Goal: Task Accomplishment & Management: Manage account settings

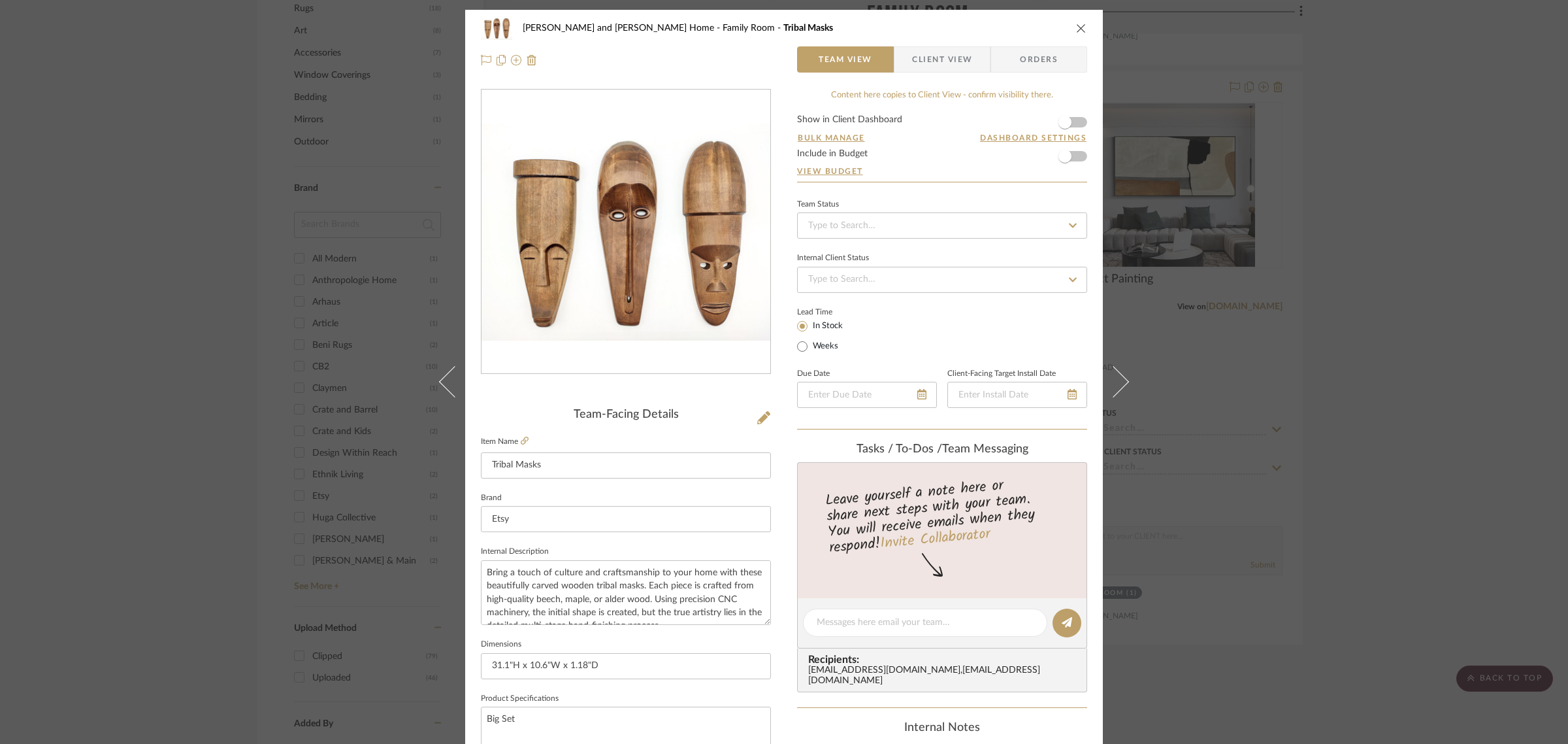
click at [1078, 27] on icon "close" at bounding box center [1081, 28] width 11 height 11
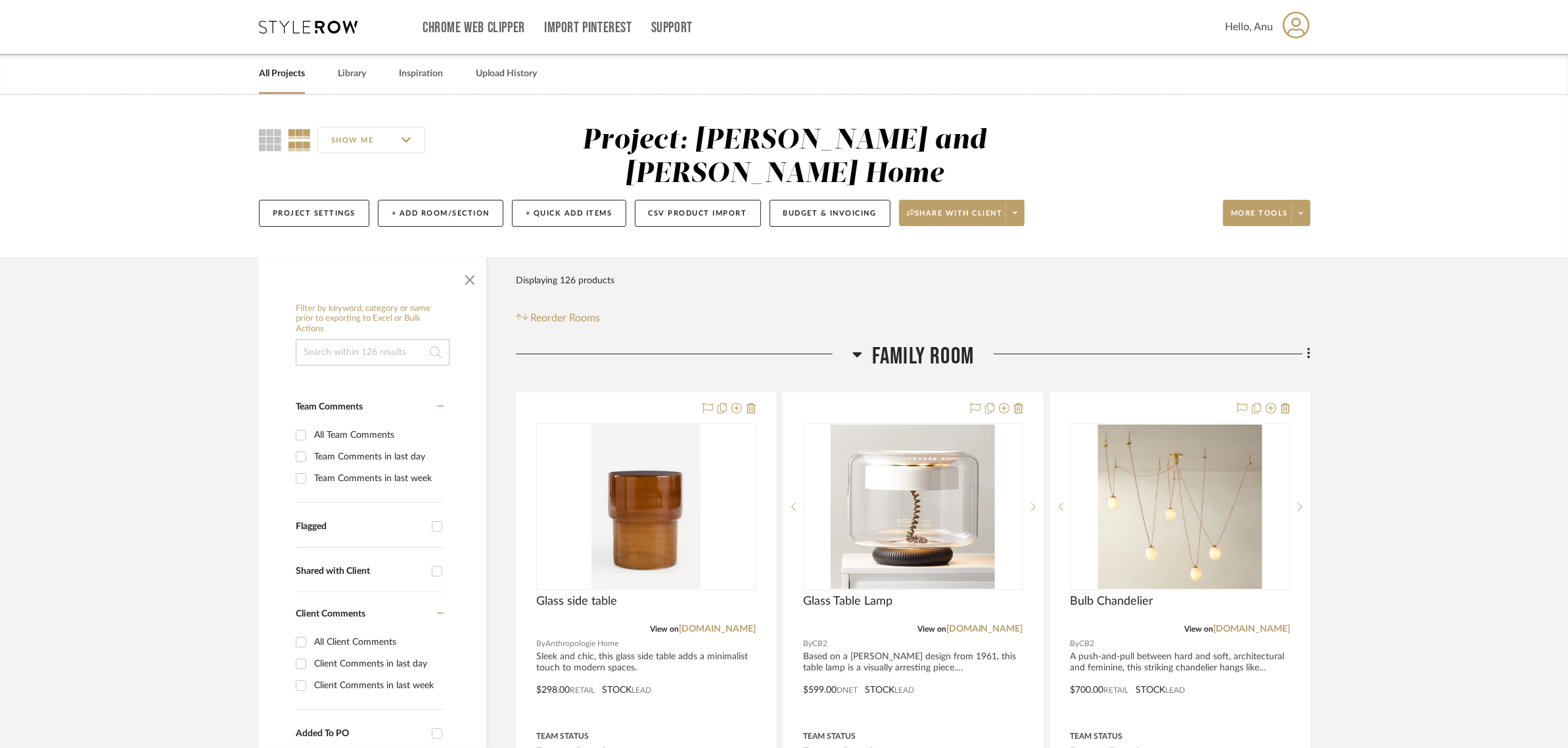
click at [263, 72] on link "All Projects" at bounding box center [282, 74] width 46 height 18
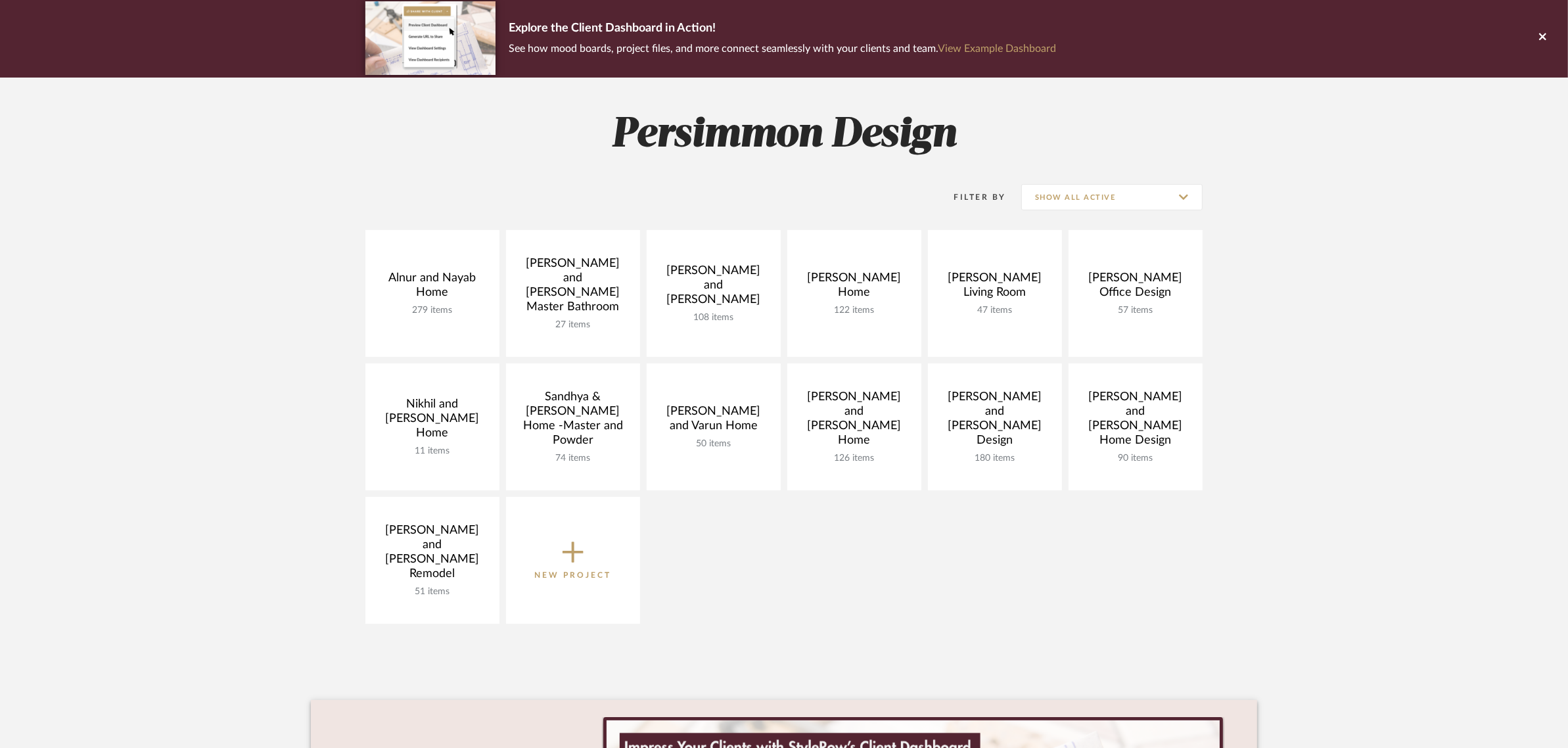
scroll to position [247, 0]
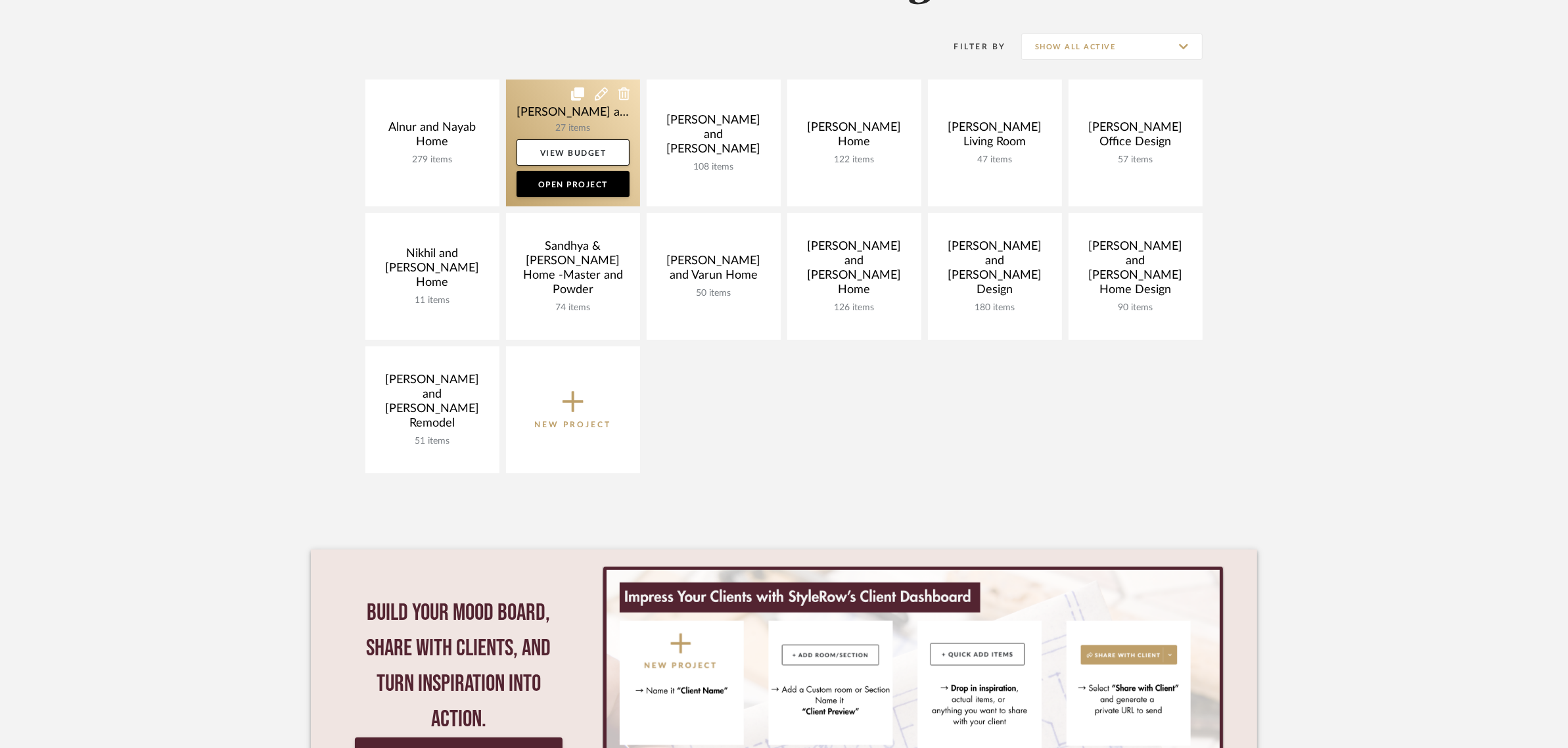
click at [572, 113] on link at bounding box center [572, 142] width 134 height 127
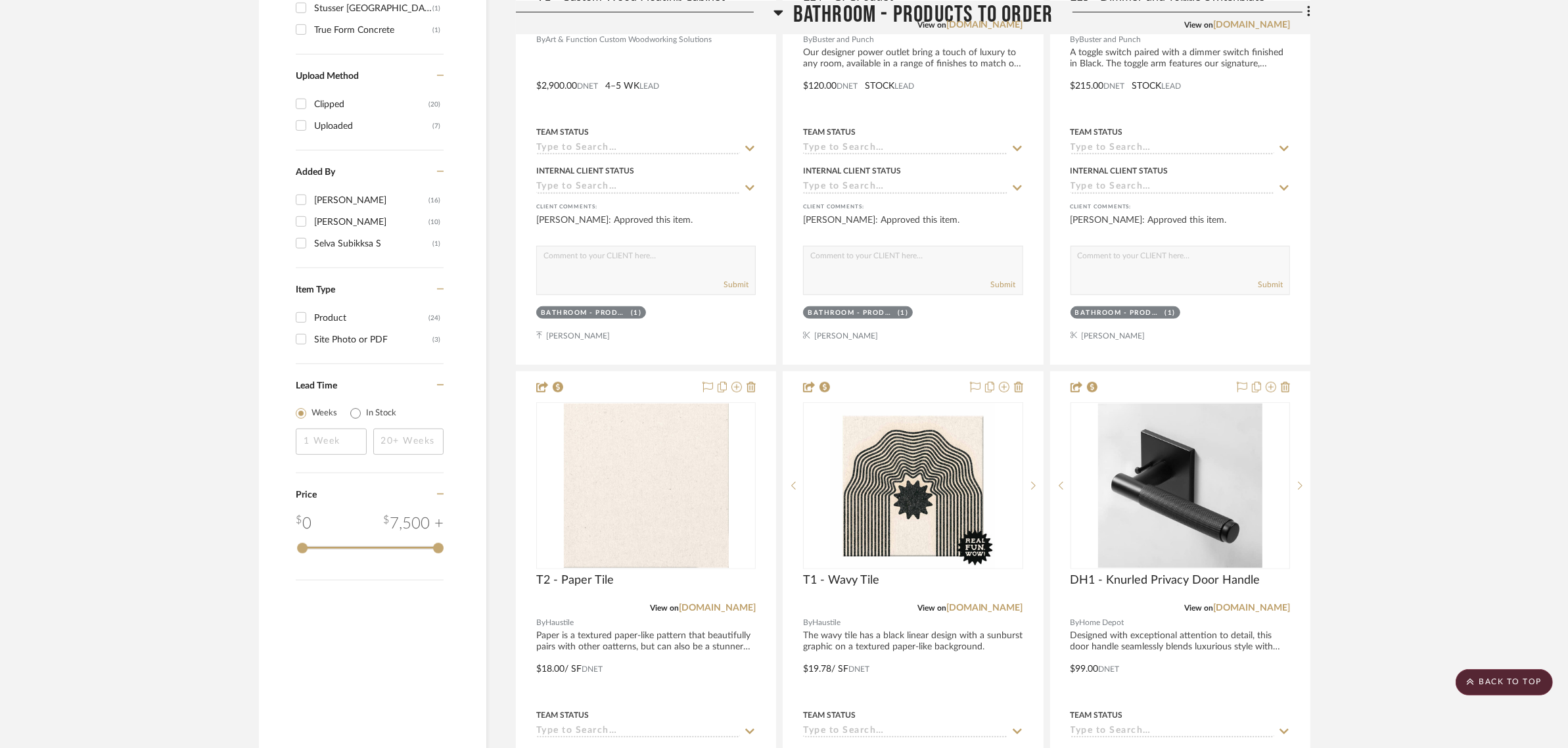
scroll to position [1560, 0]
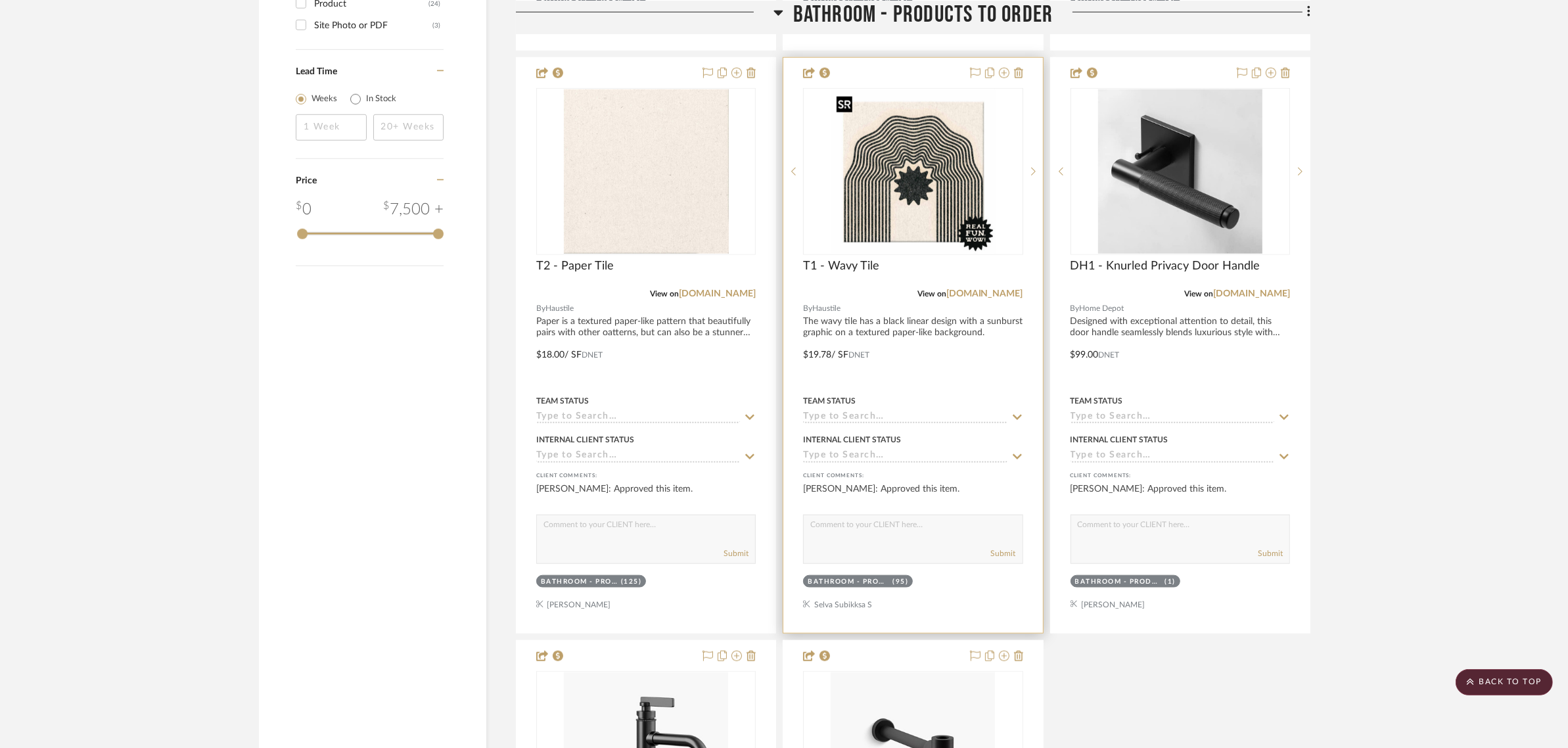
click at [938, 189] on img "0" at bounding box center [913, 172] width 165 height 164
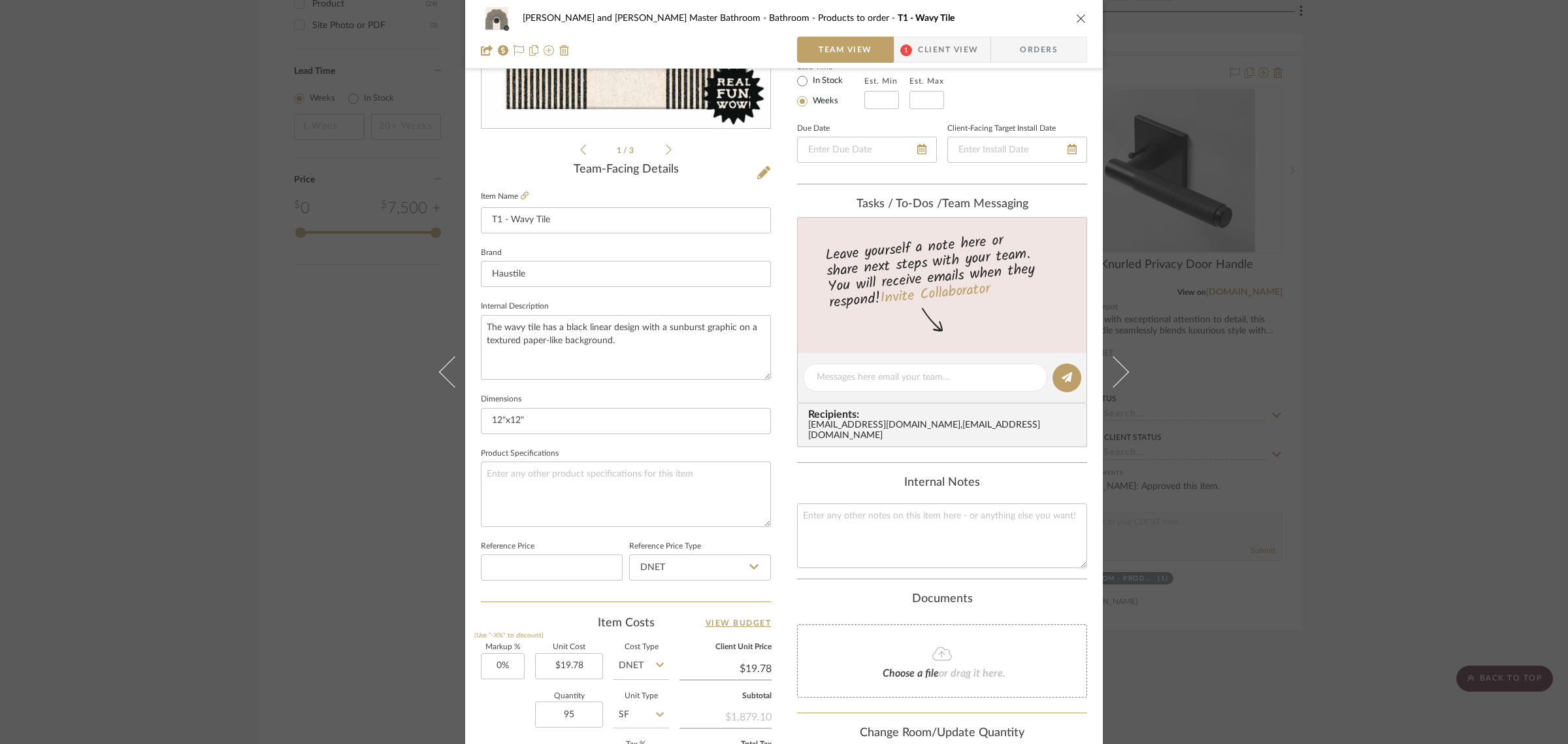
scroll to position [408, 0]
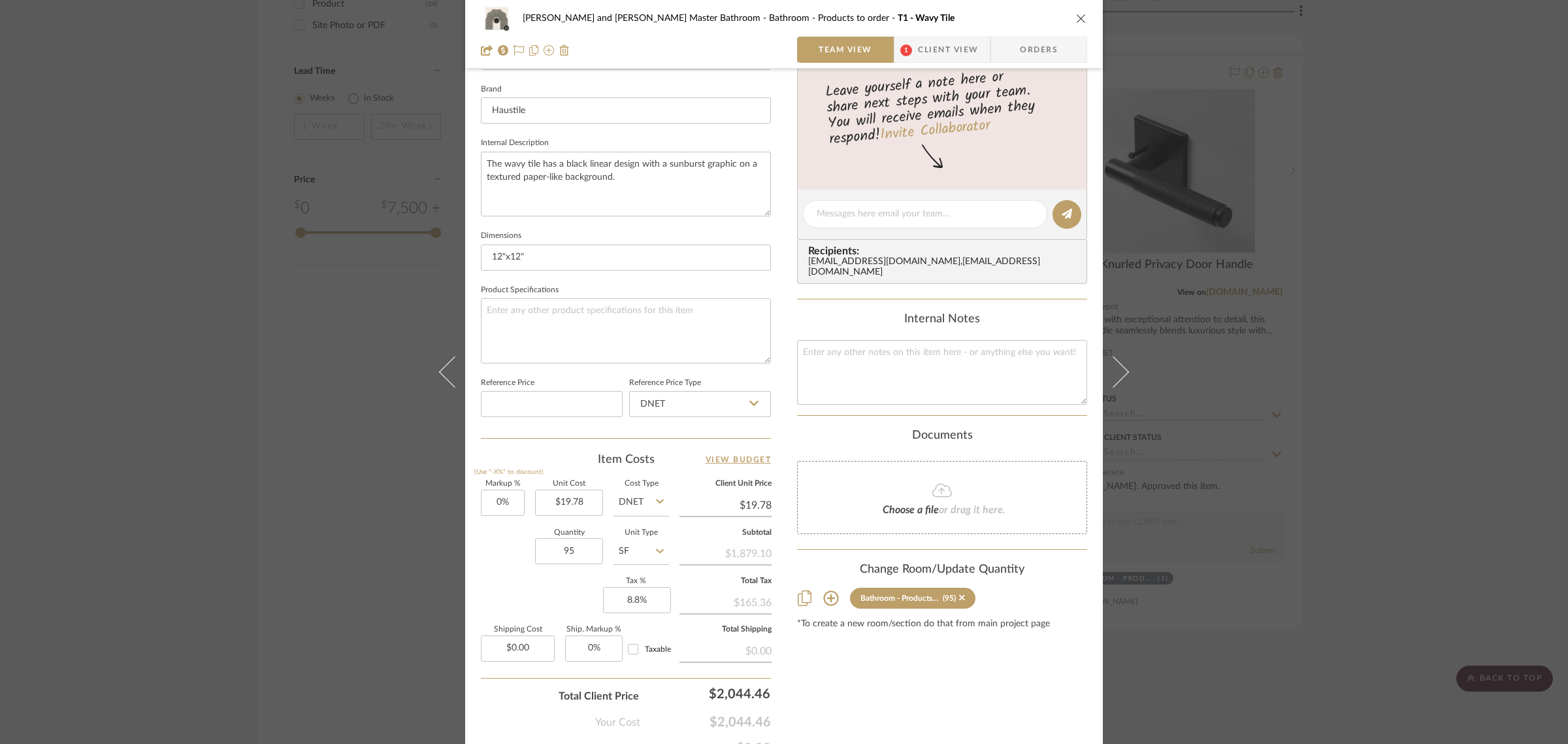
click at [1076, 20] on icon "close" at bounding box center [1081, 18] width 11 height 11
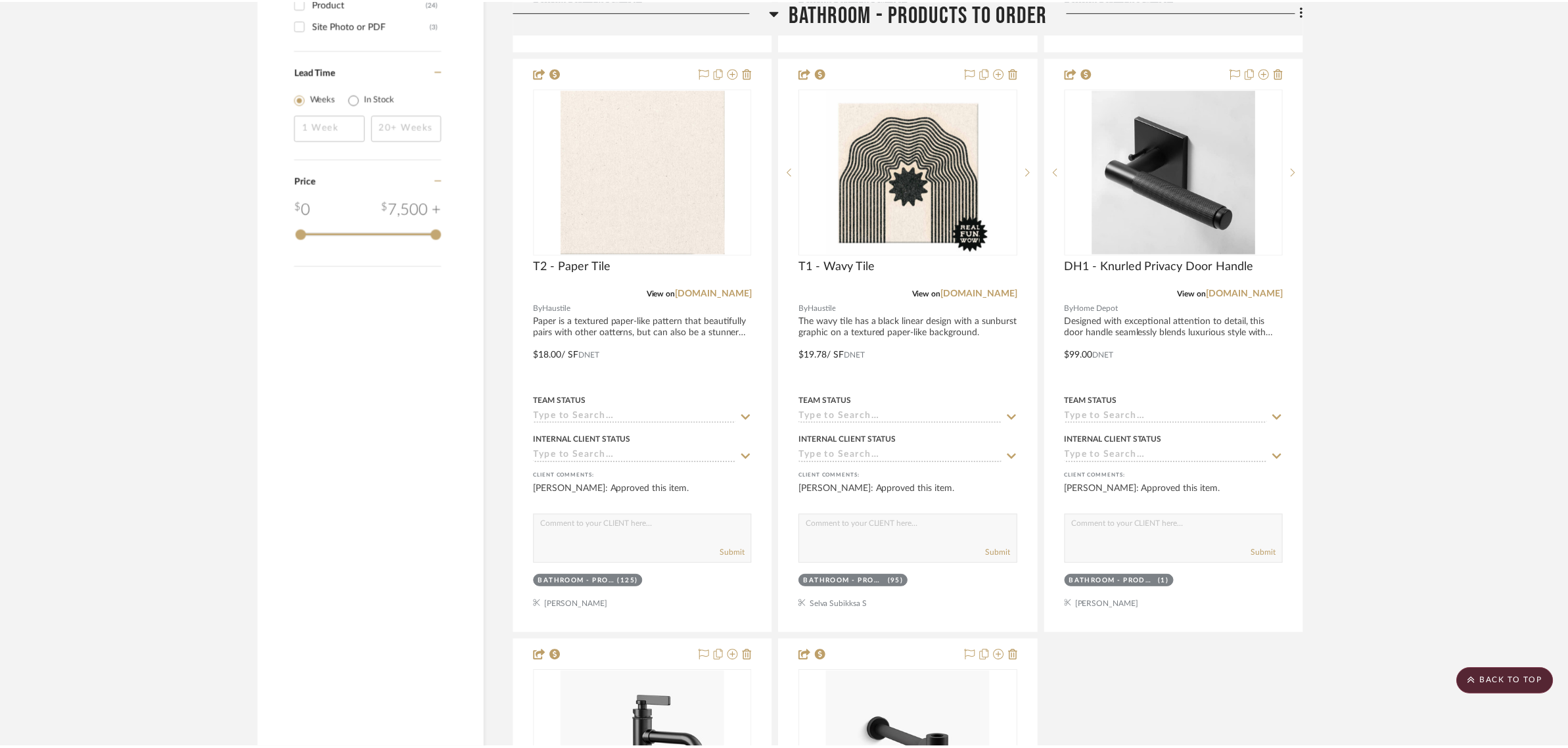
scroll to position [1560, 0]
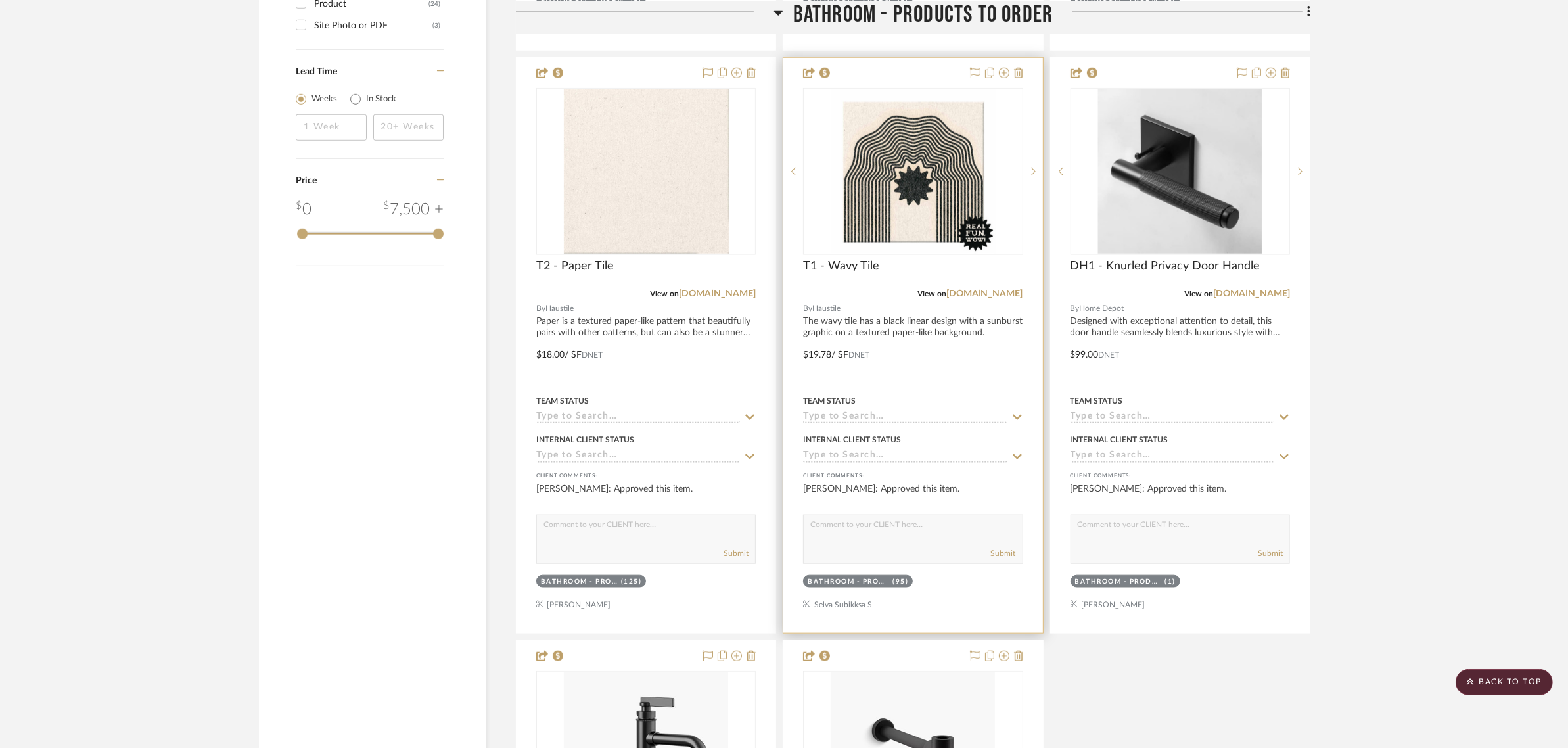
click at [1017, 414] on icon at bounding box center [1017, 417] width 12 height 11
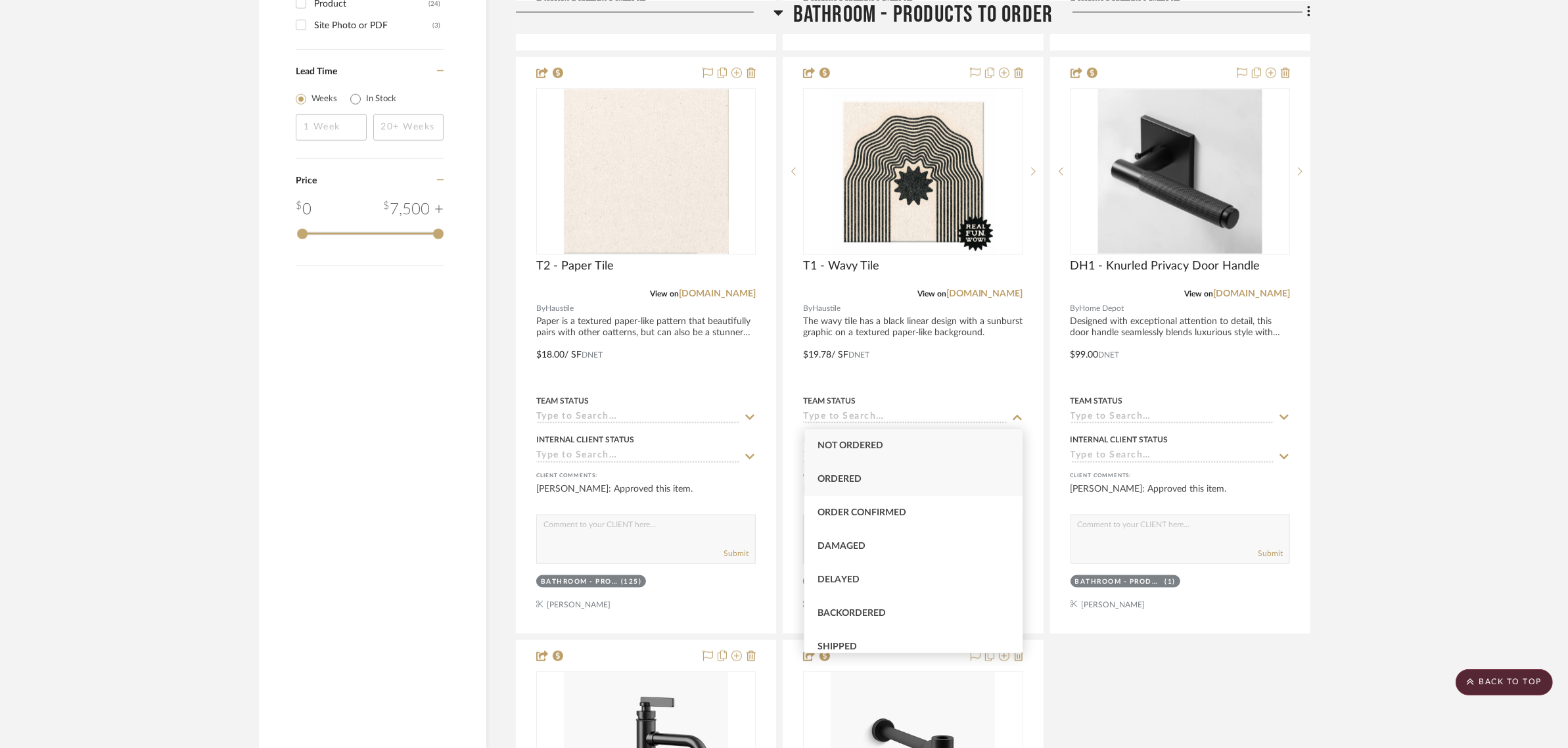
click at [852, 481] on span "Ordered" at bounding box center [840, 478] width 44 height 9
type input "8/22/2025"
type input "Ordered"
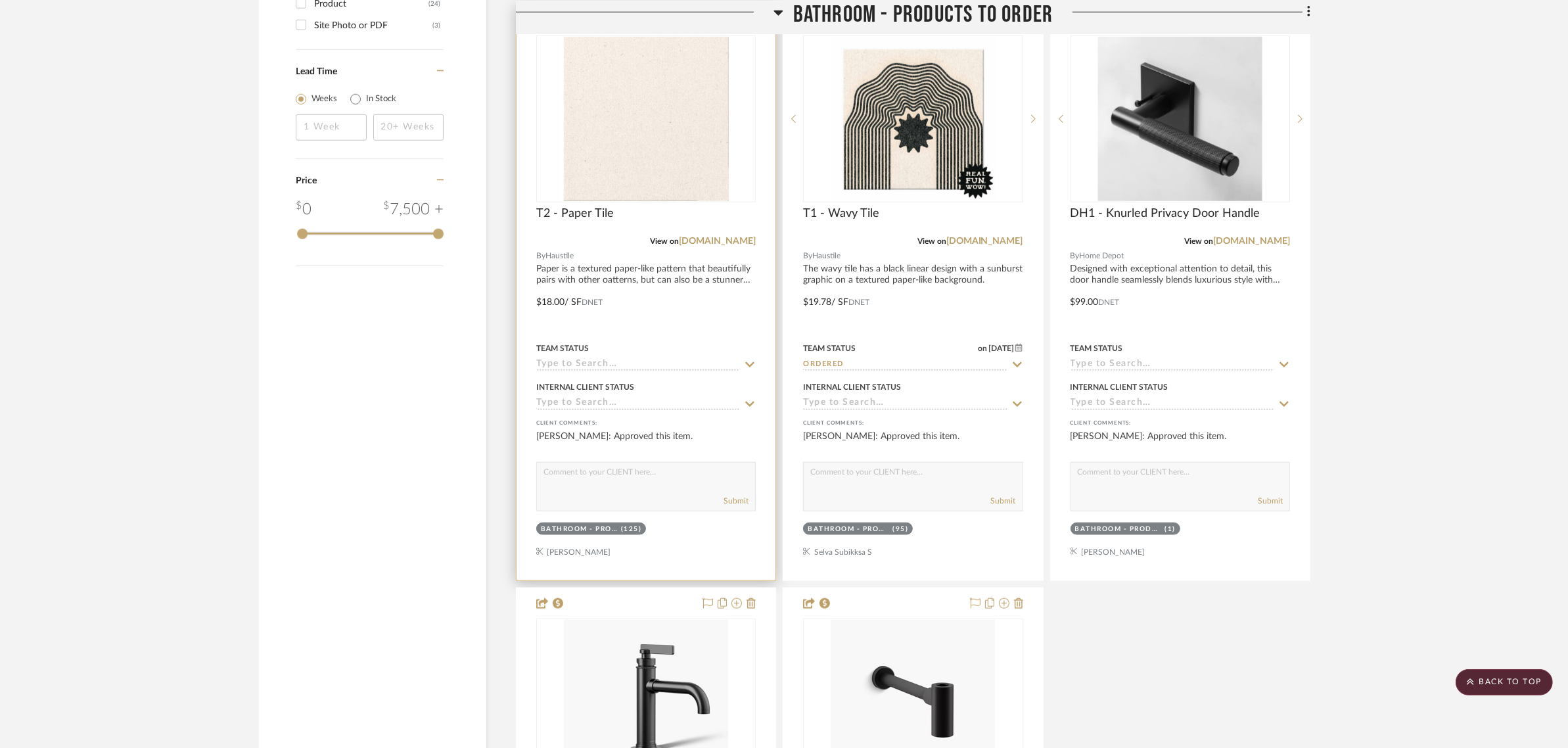
scroll to position [1634, 0]
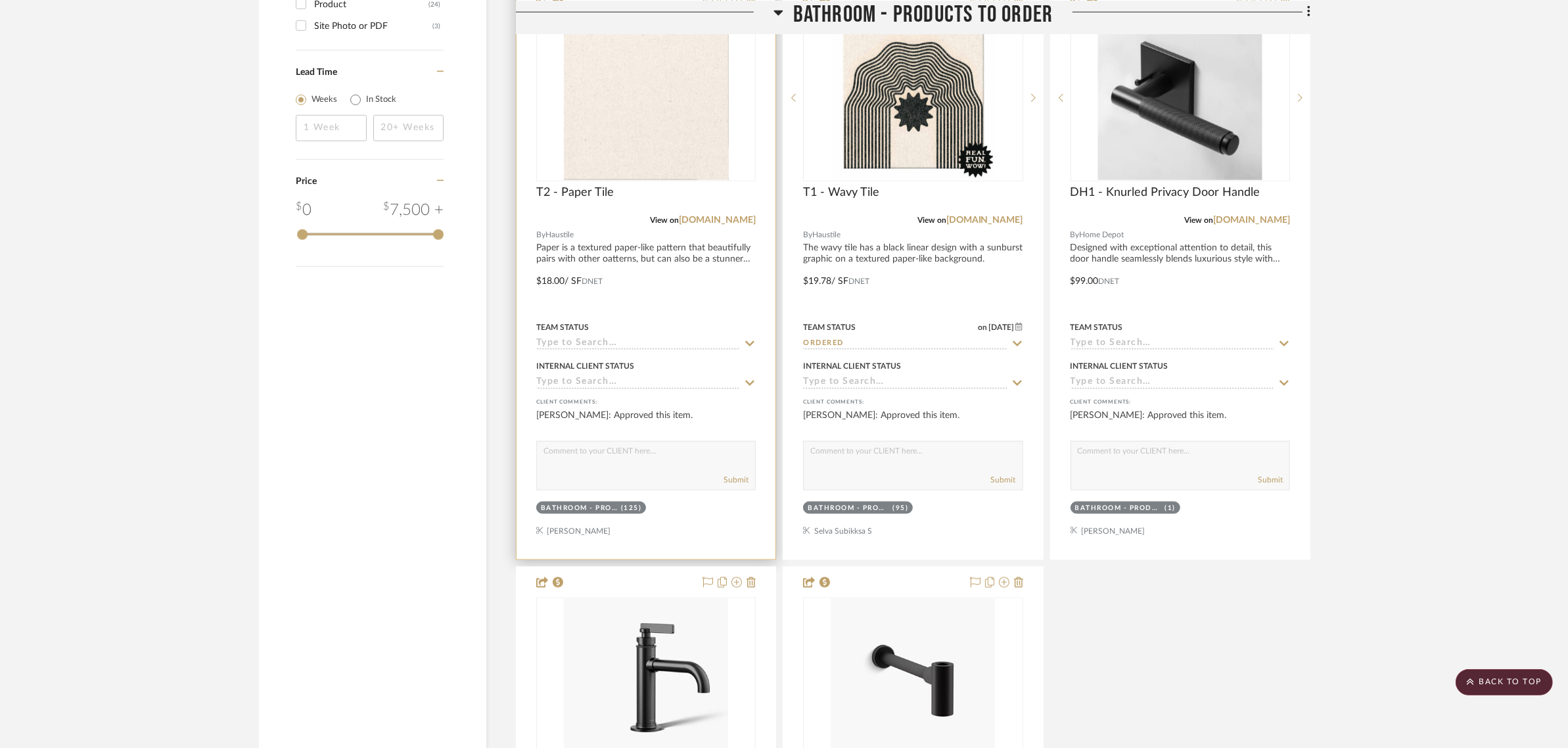
click at [750, 342] on icon at bounding box center [750, 343] width 12 height 11
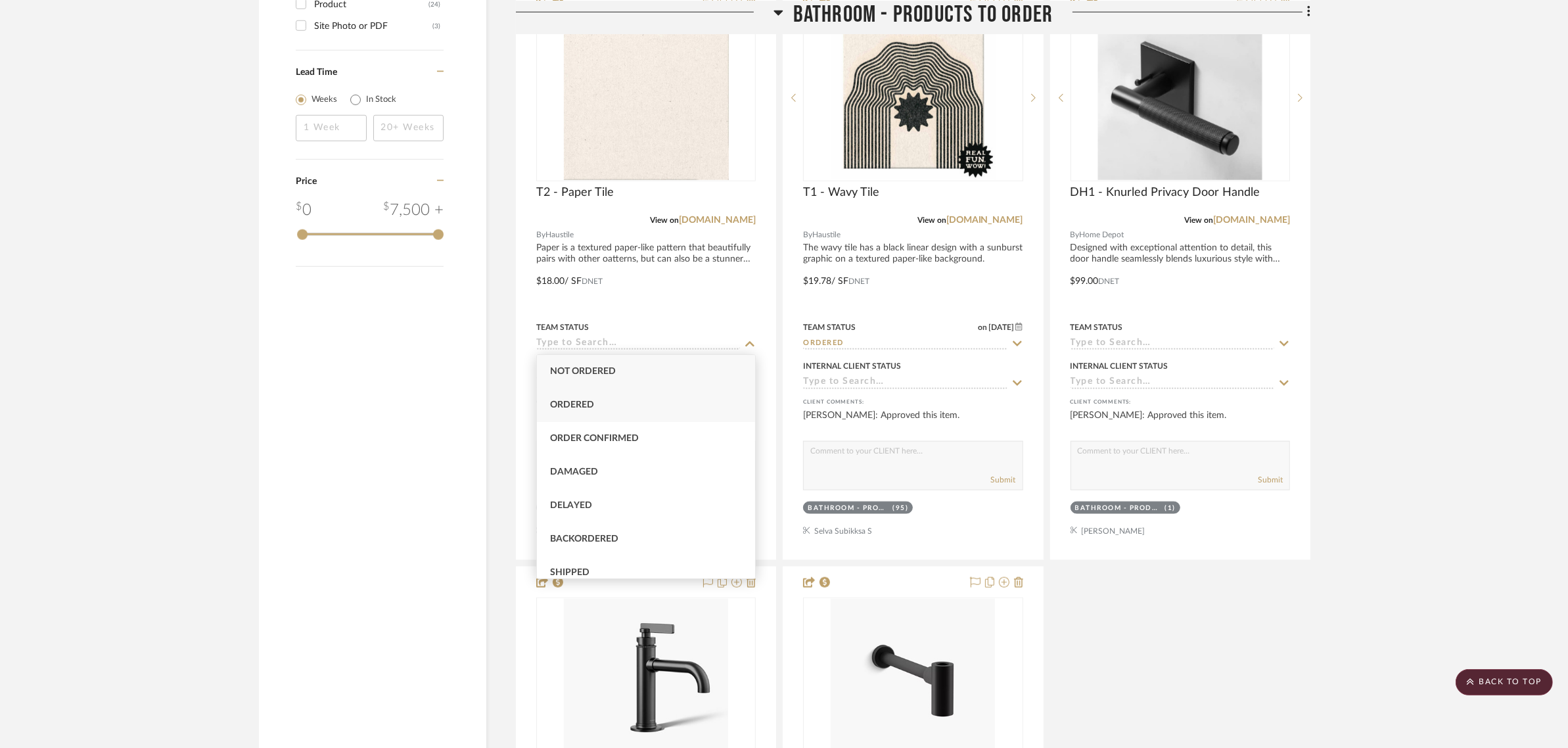
click at [612, 408] on div "Ordered" at bounding box center [646, 405] width 218 height 34
type input "8/22/2025"
type input "Ordered"
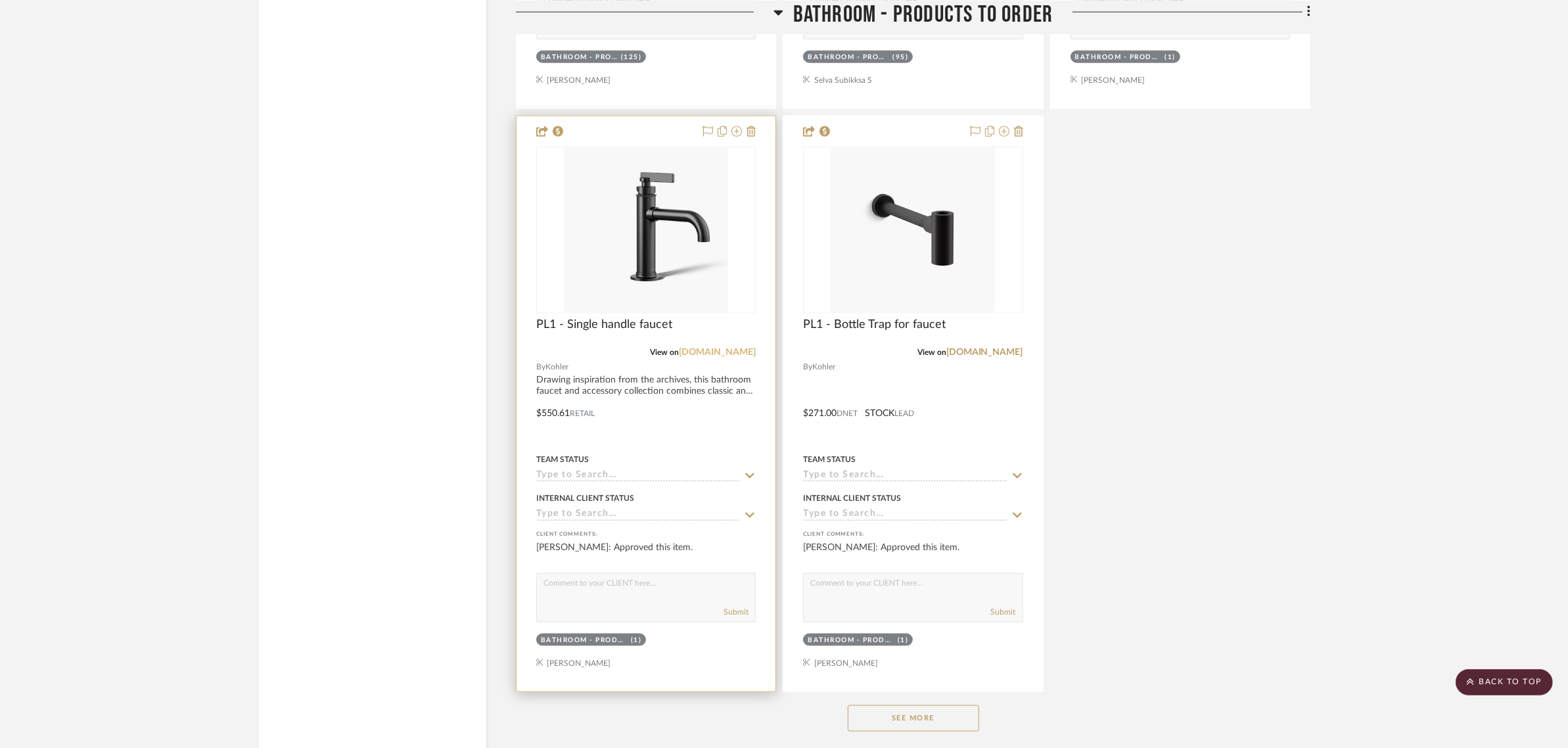
scroll to position [2291, 0]
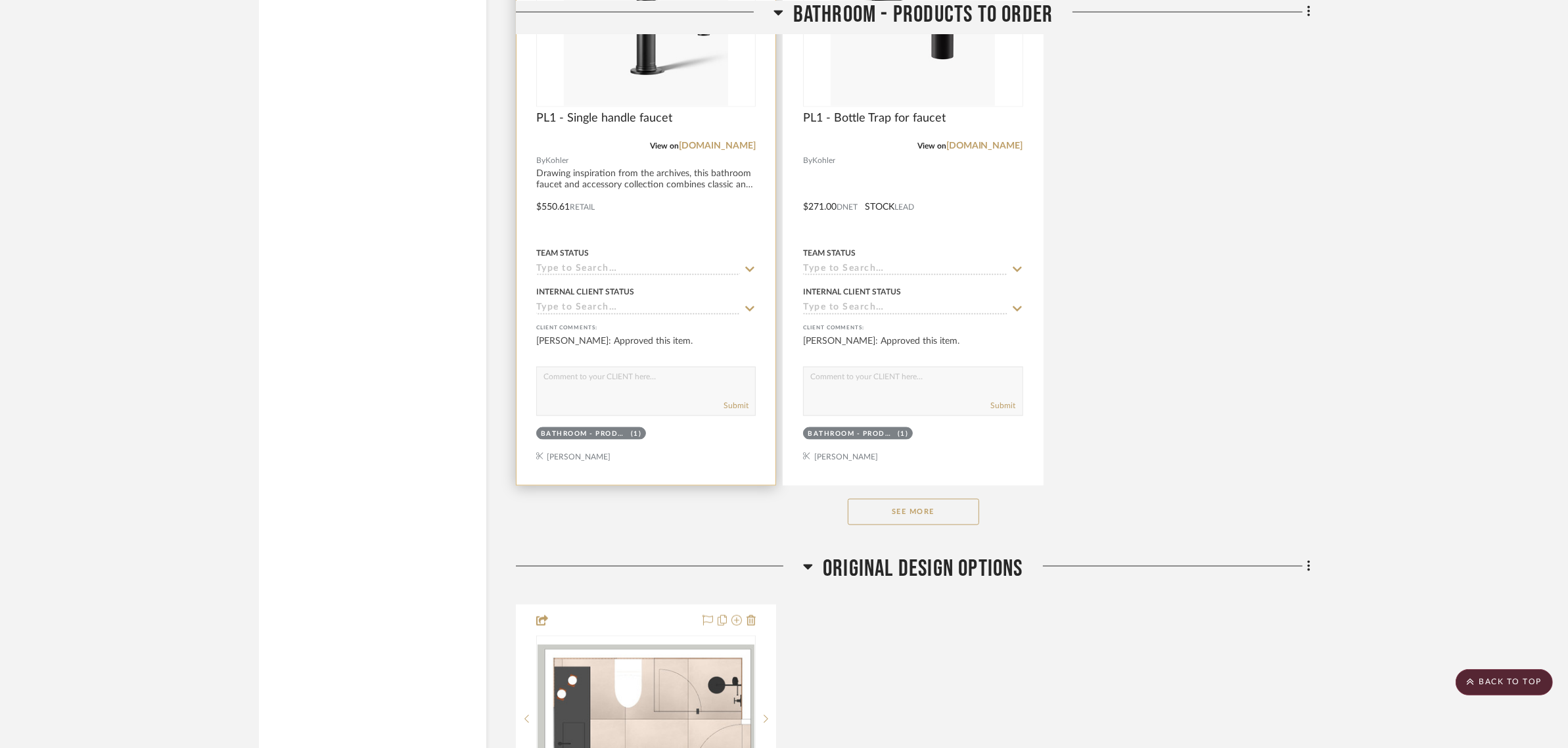
click at [750, 267] on icon at bounding box center [750, 269] width 12 height 11
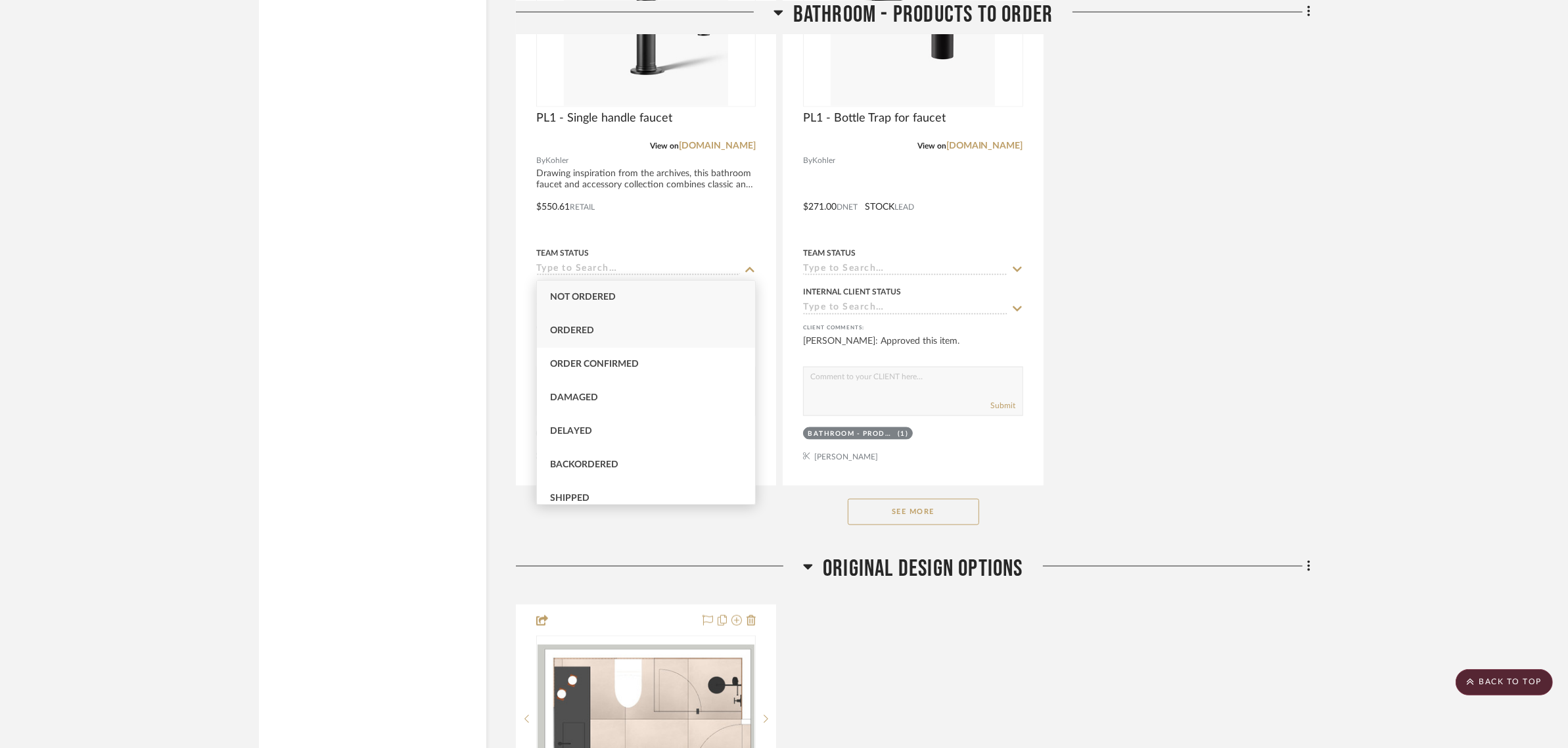
click at [599, 330] on div "Ordered" at bounding box center [646, 330] width 218 height 34
type input "8/22/2025"
type input "Ordered"
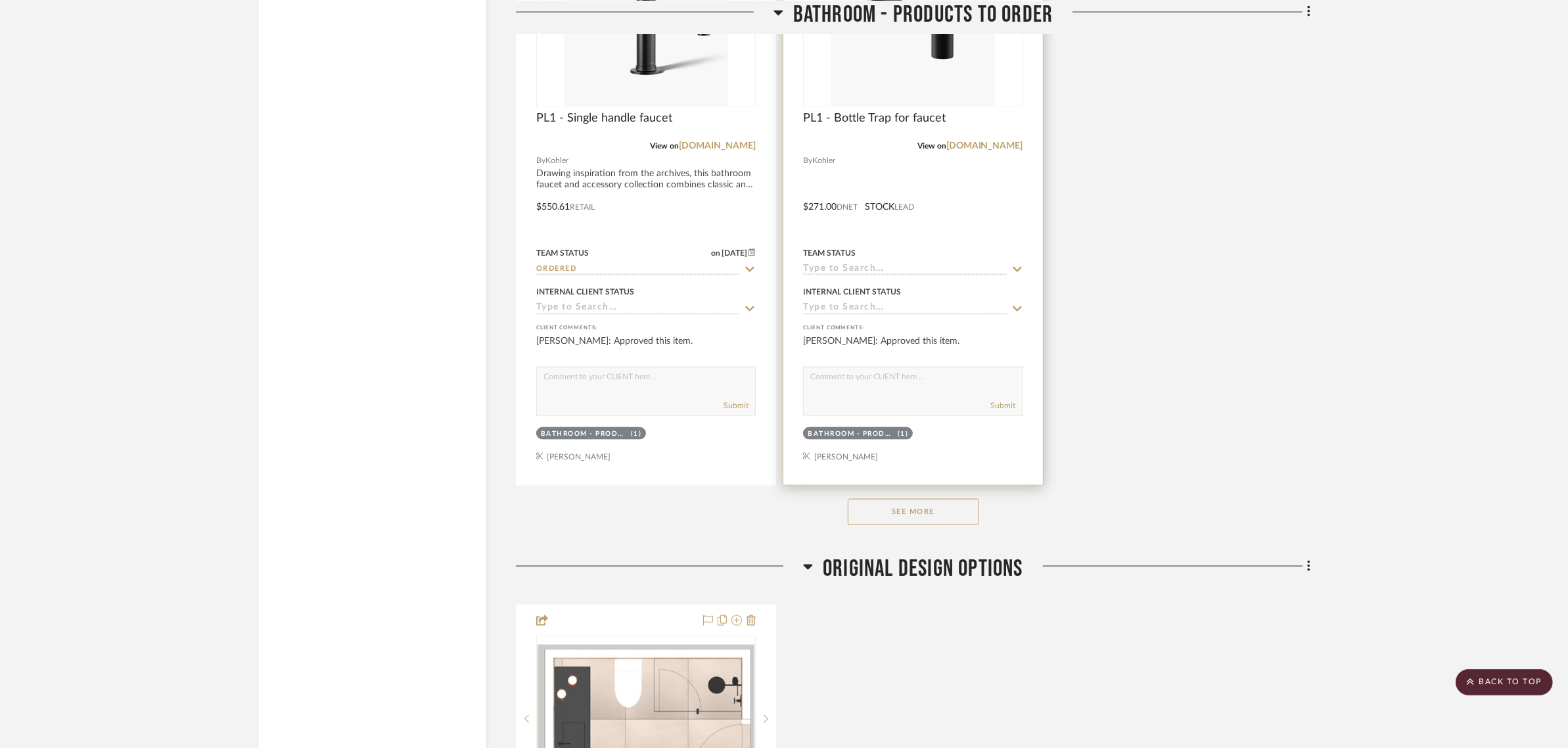
click at [1016, 268] on icon at bounding box center [1017, 269] width 12 height 11
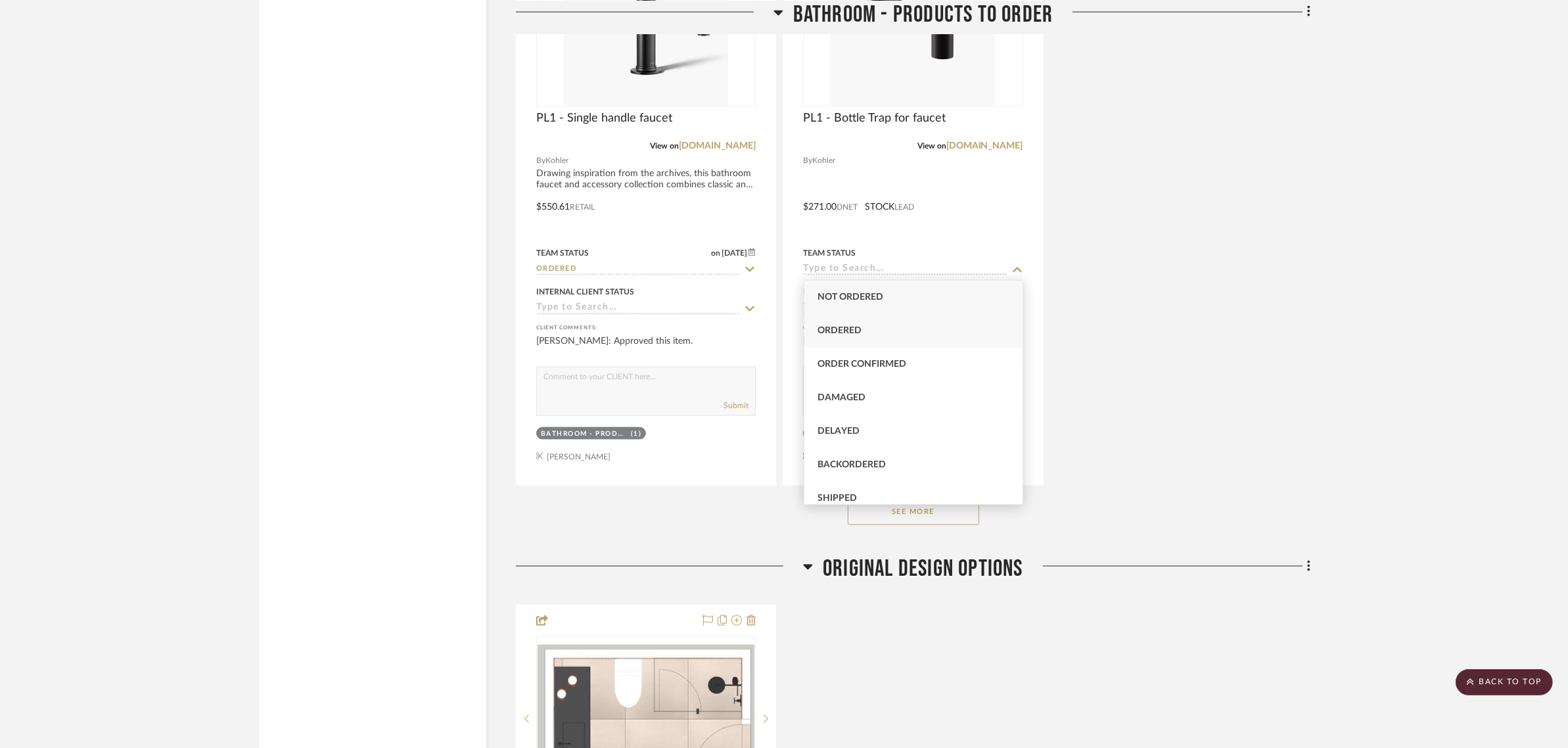
click at [830, 327] on span "Ordered" at bounding box center [840, 330] width 44 height 9
type input "8/22/2025"
type input "Ordered"
click at [879, 519] on button "See More" at bounding box center [913, 511] width 132 height 26
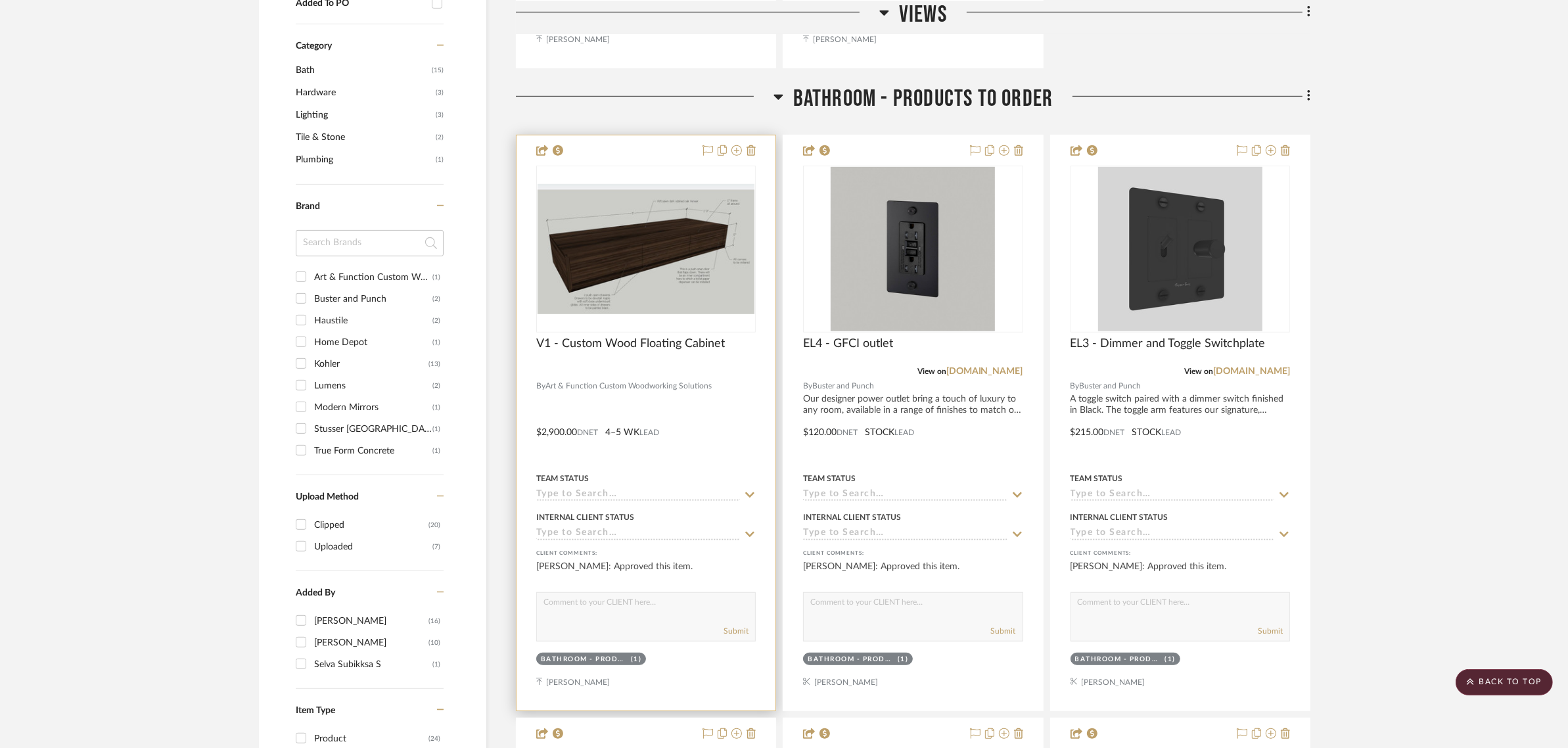
scroll to position [895, 0]
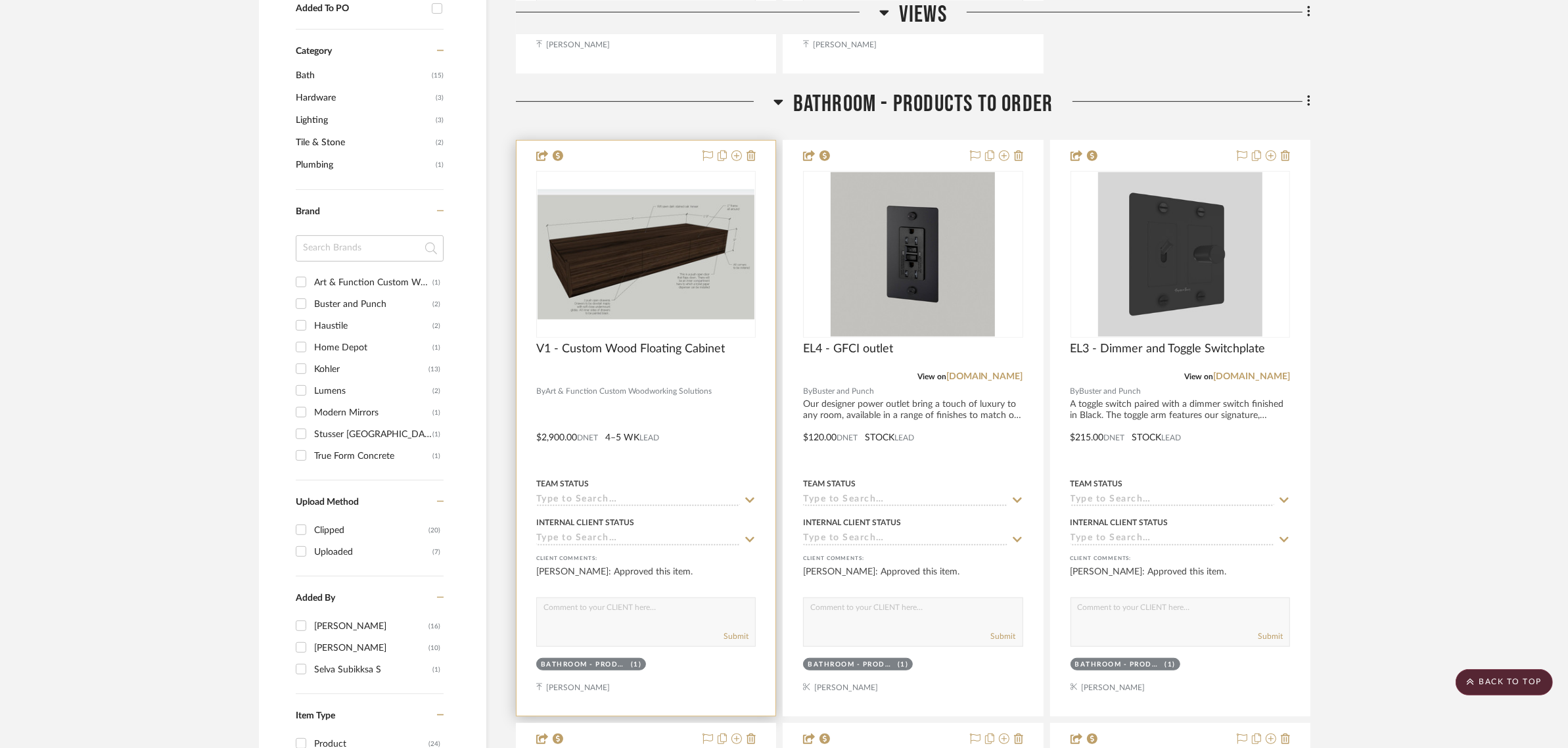
click at [747, 497] on icon at bounding box center [750, 499] width 9 height 5
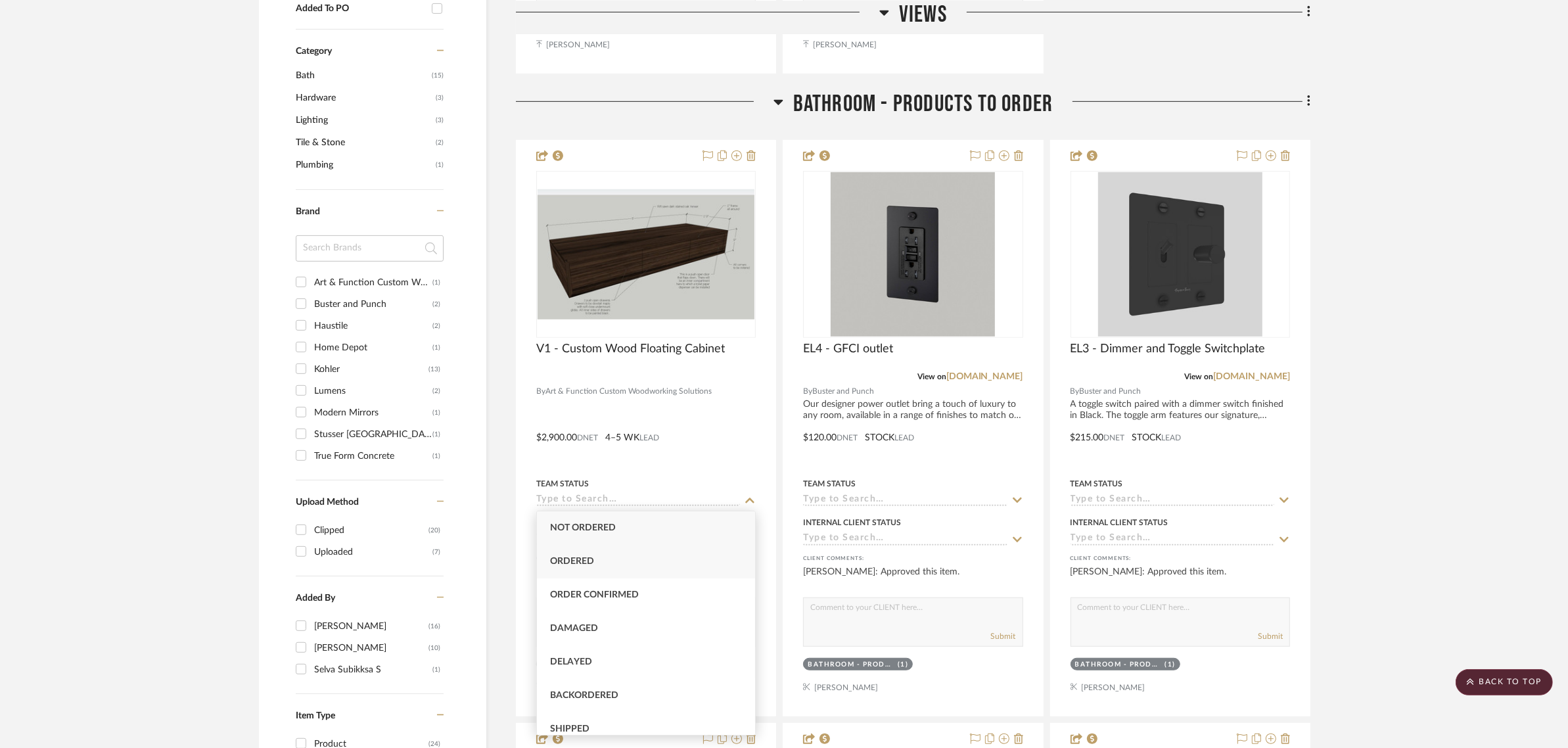
click at [587, 558] on span "Ordered" at bounding box center [572, 561] width 44 height 9
type input "8/22/2025"
type input "Ordered"
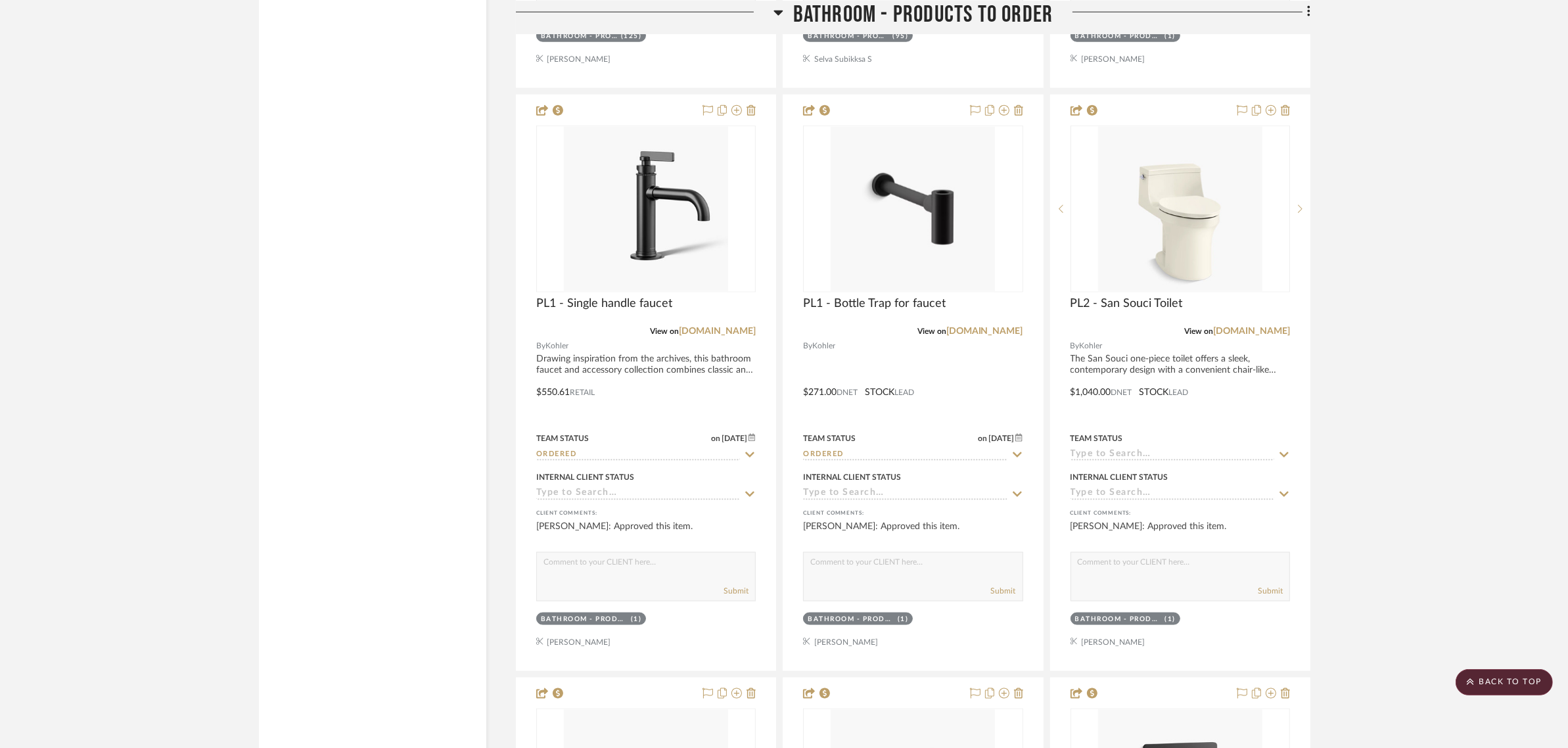
scroll to position [2209, 0]
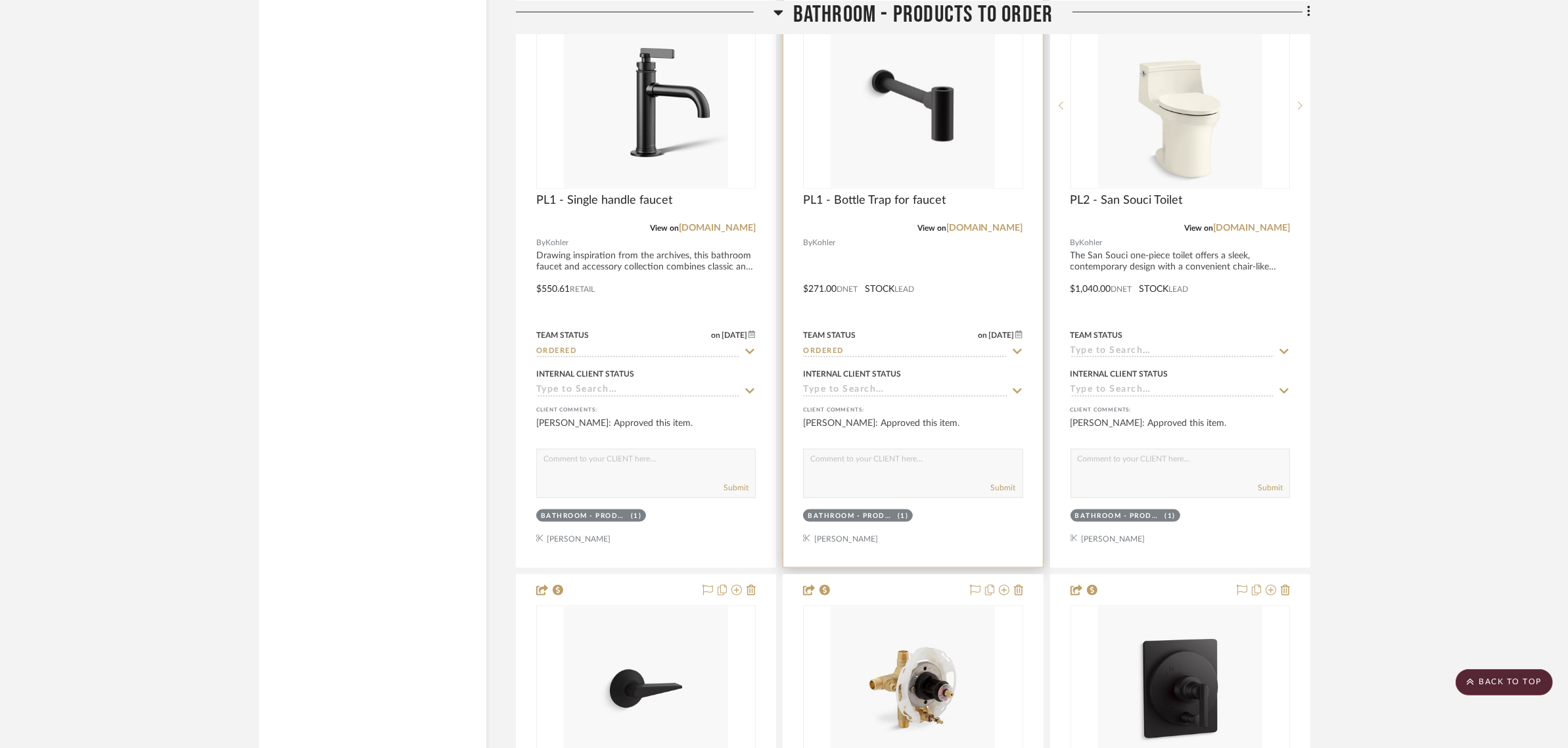
click at [1017, 353] on icon at bounding box center [1017, 351] width 9 height 5
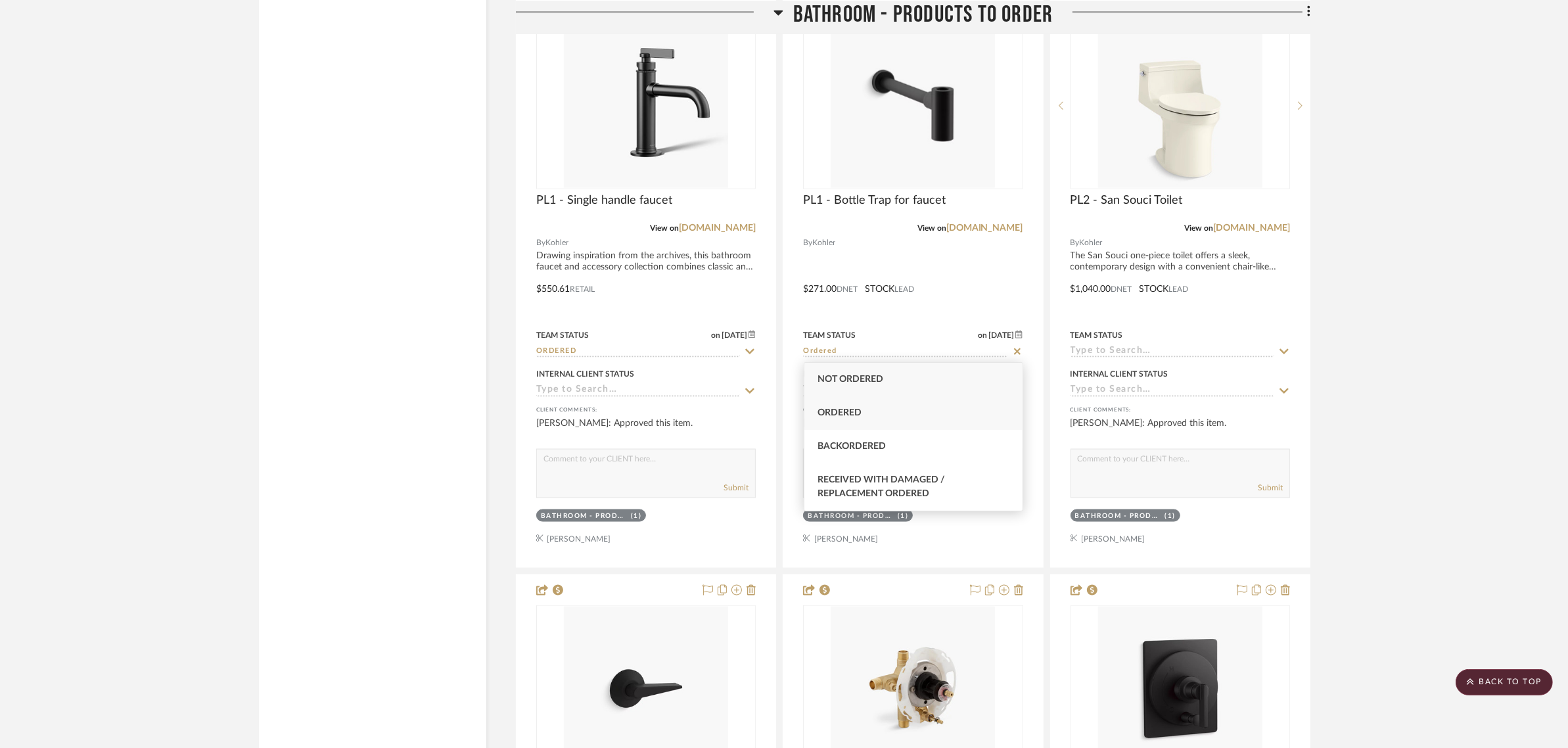
click at [888, 408] on div "Ordered" at bounding box center [913, 413] width 218 height 34
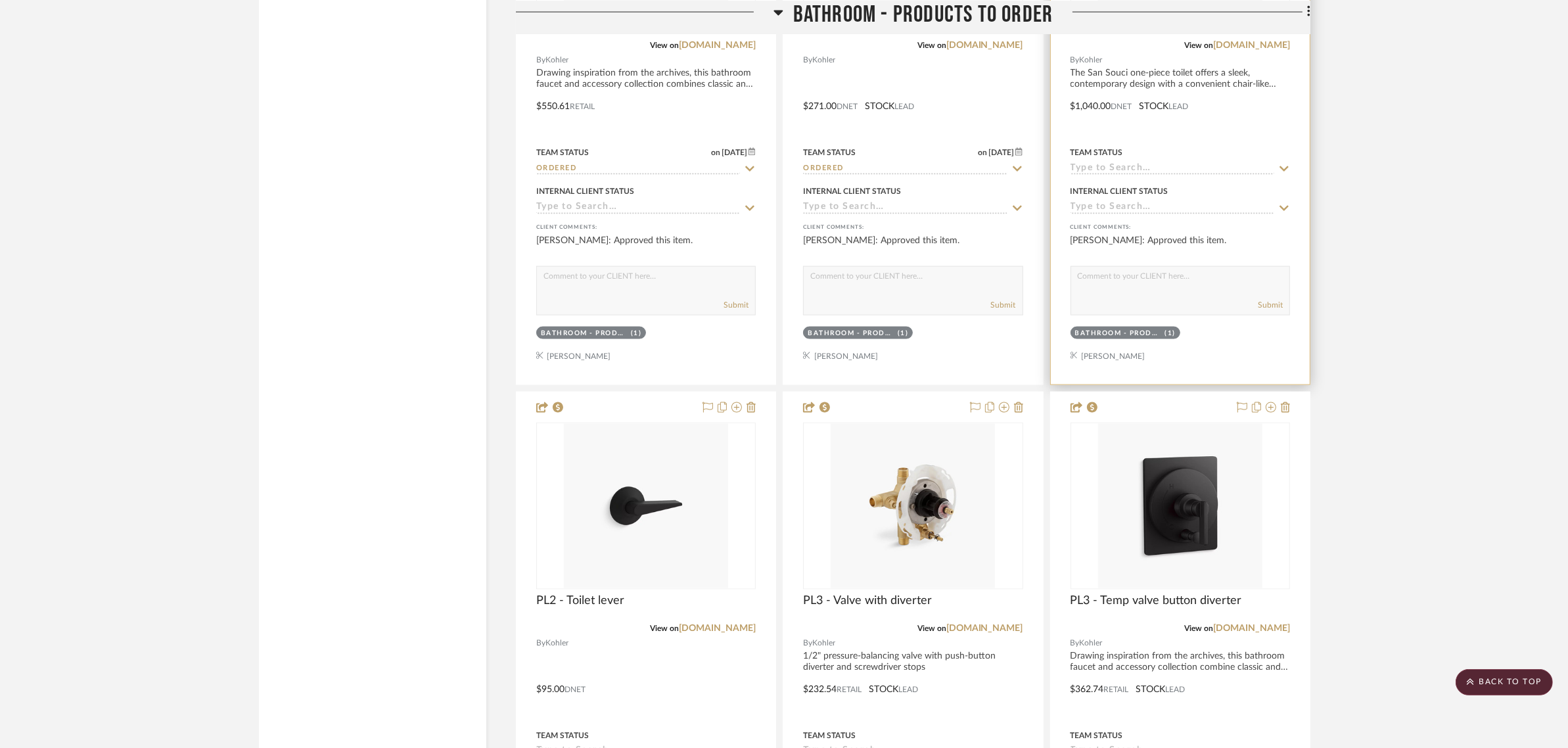
scroll to position [2702, 0]
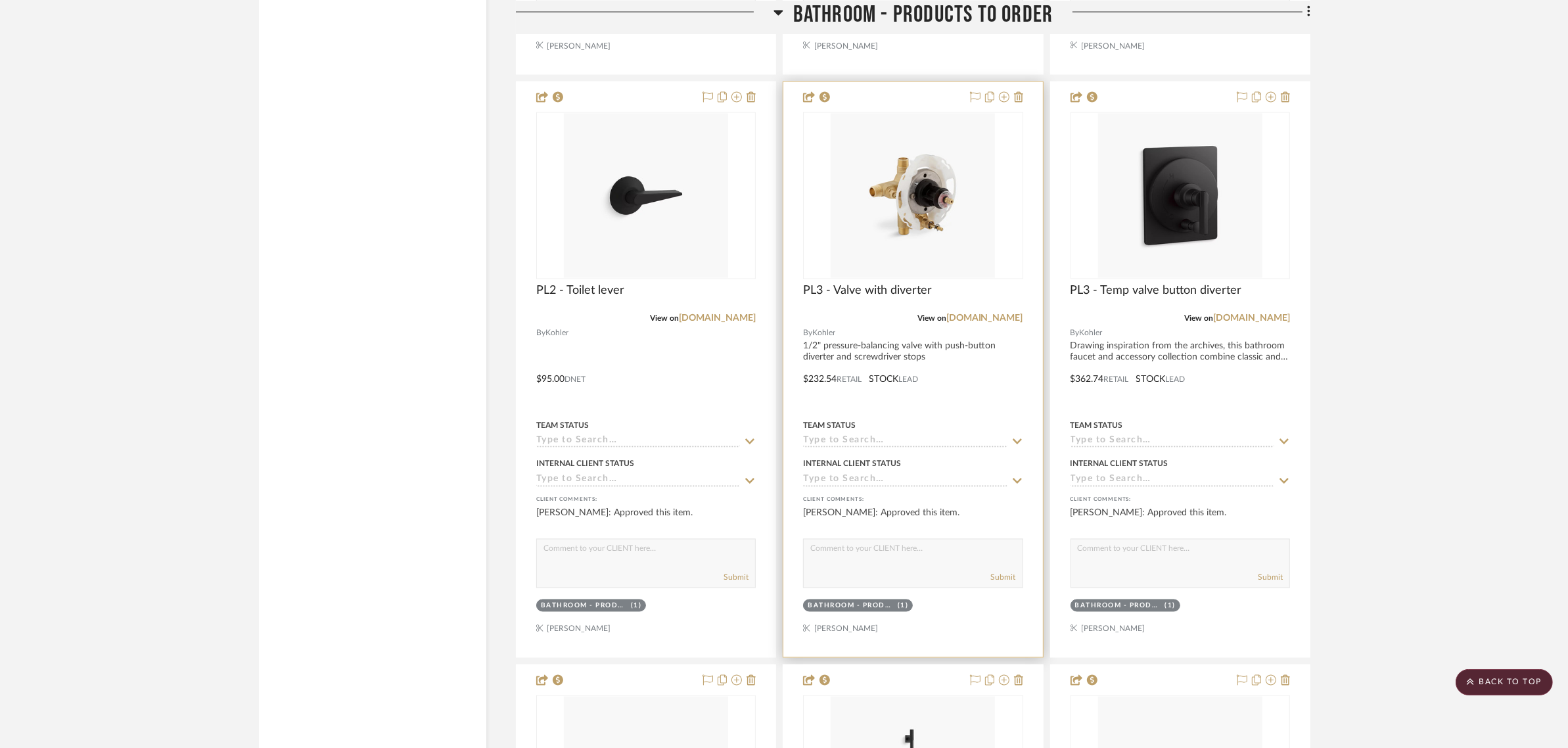
click at [1011, 441] on icon at bounding box center [1017, 441] width 12 height 11
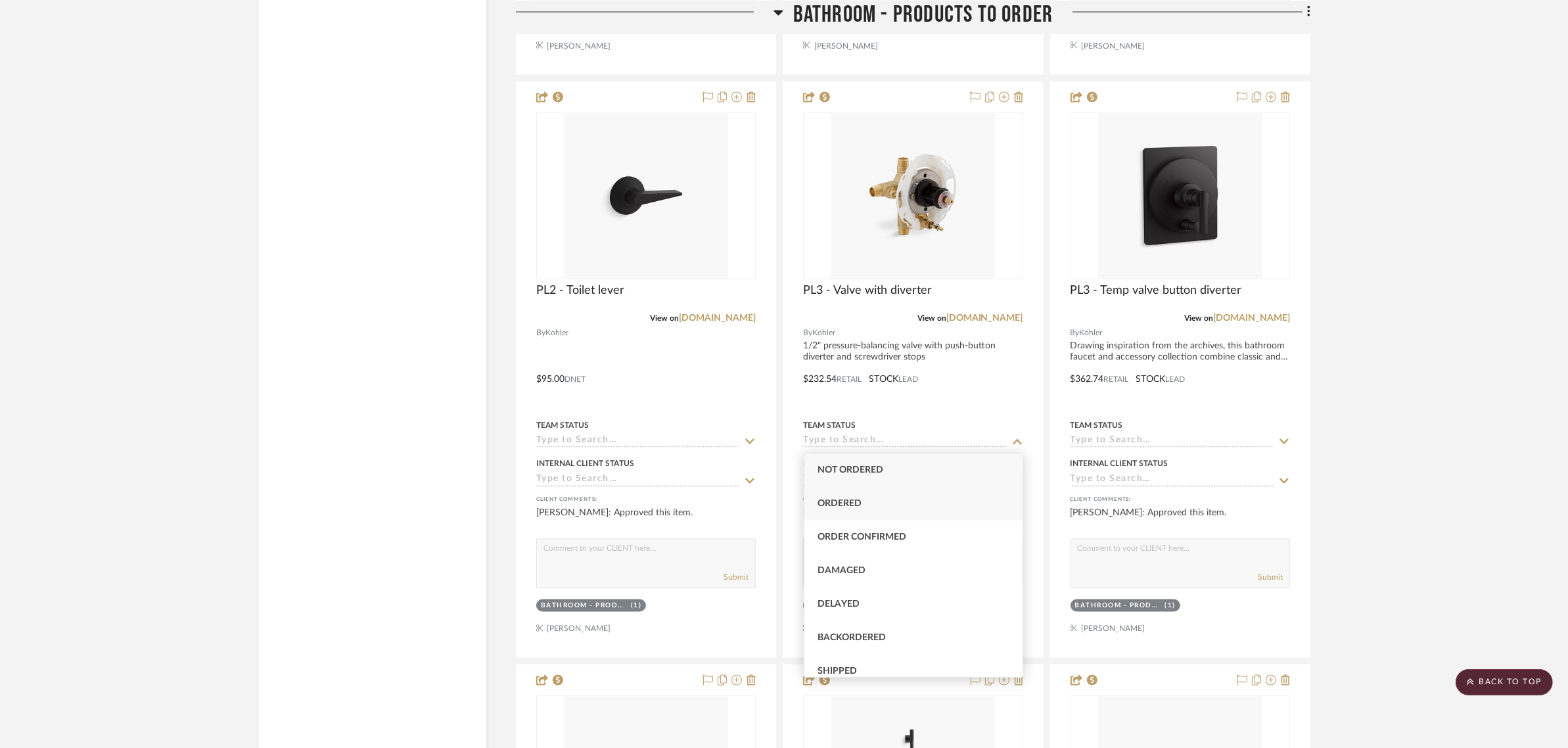
click at [823, 503] on span "Ordered" at bounding box center [840, 503] width 44 height 9
type input "8/22/2025"
type input "Ordered"
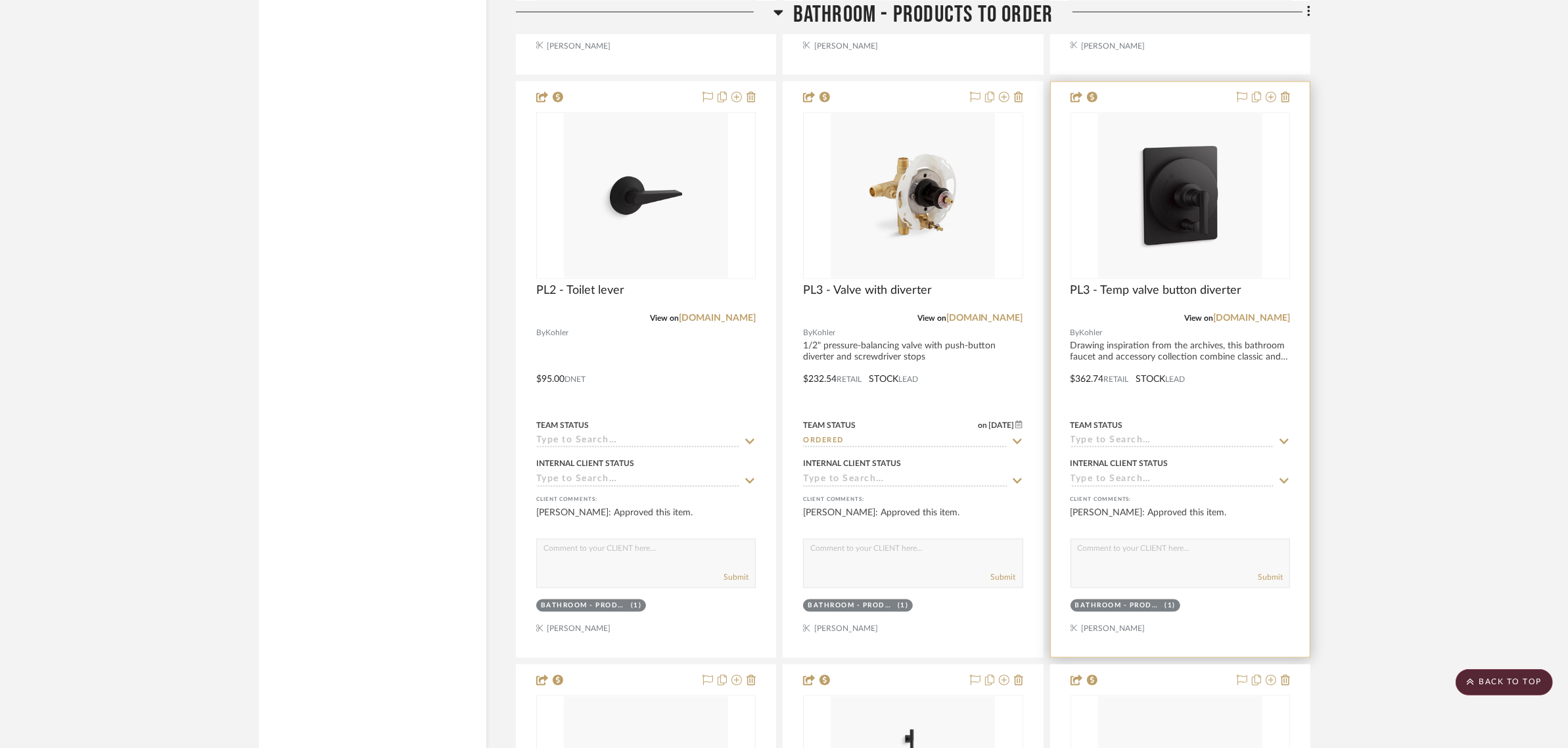
click at [1283, 441] on icon at bounding box center [1284, 441] width 9 height 5
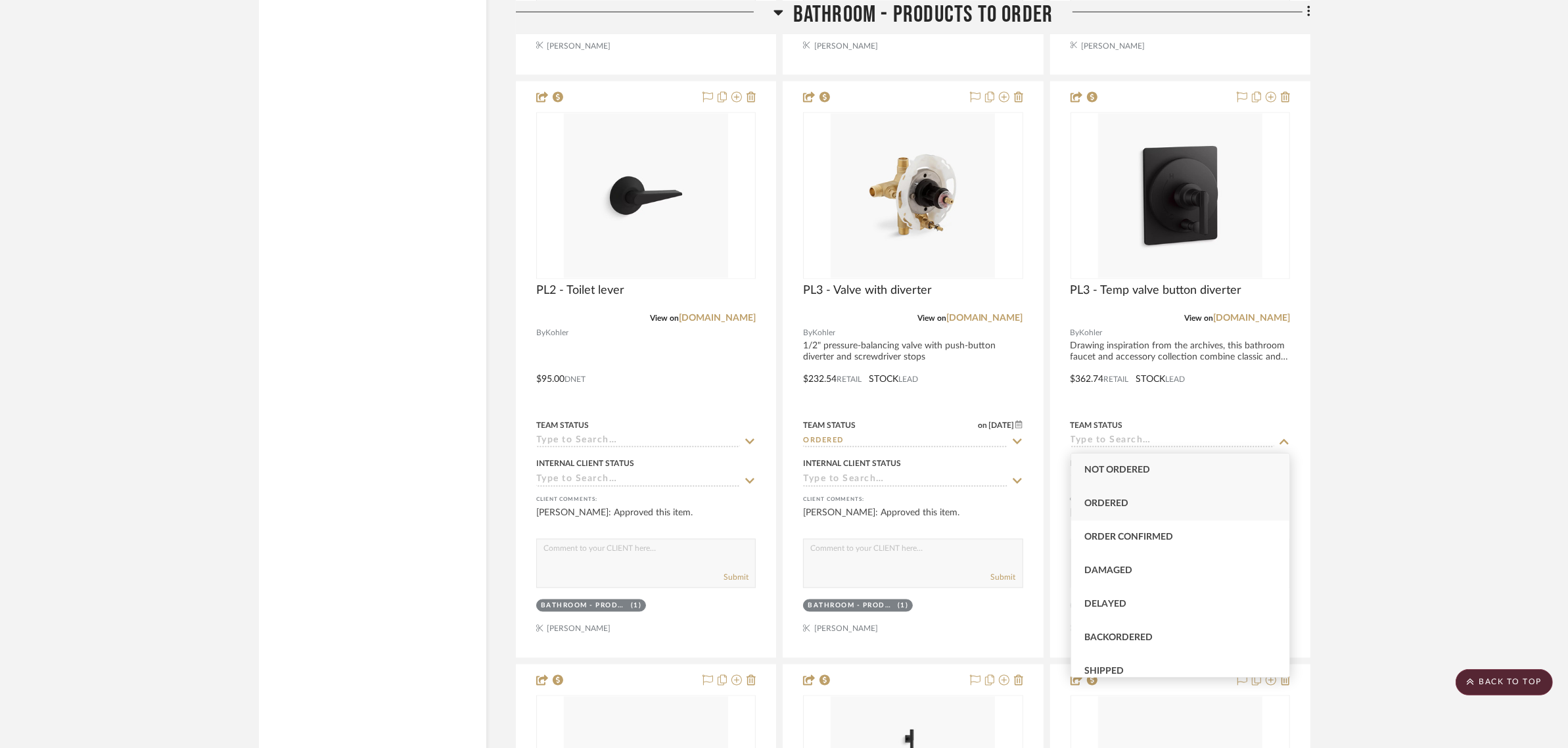
click at [1101, 509] on div "Ordered" at bounding box center [1180, 503] width 218 height 34
type input "8/22/2025"
type input "Ordered"
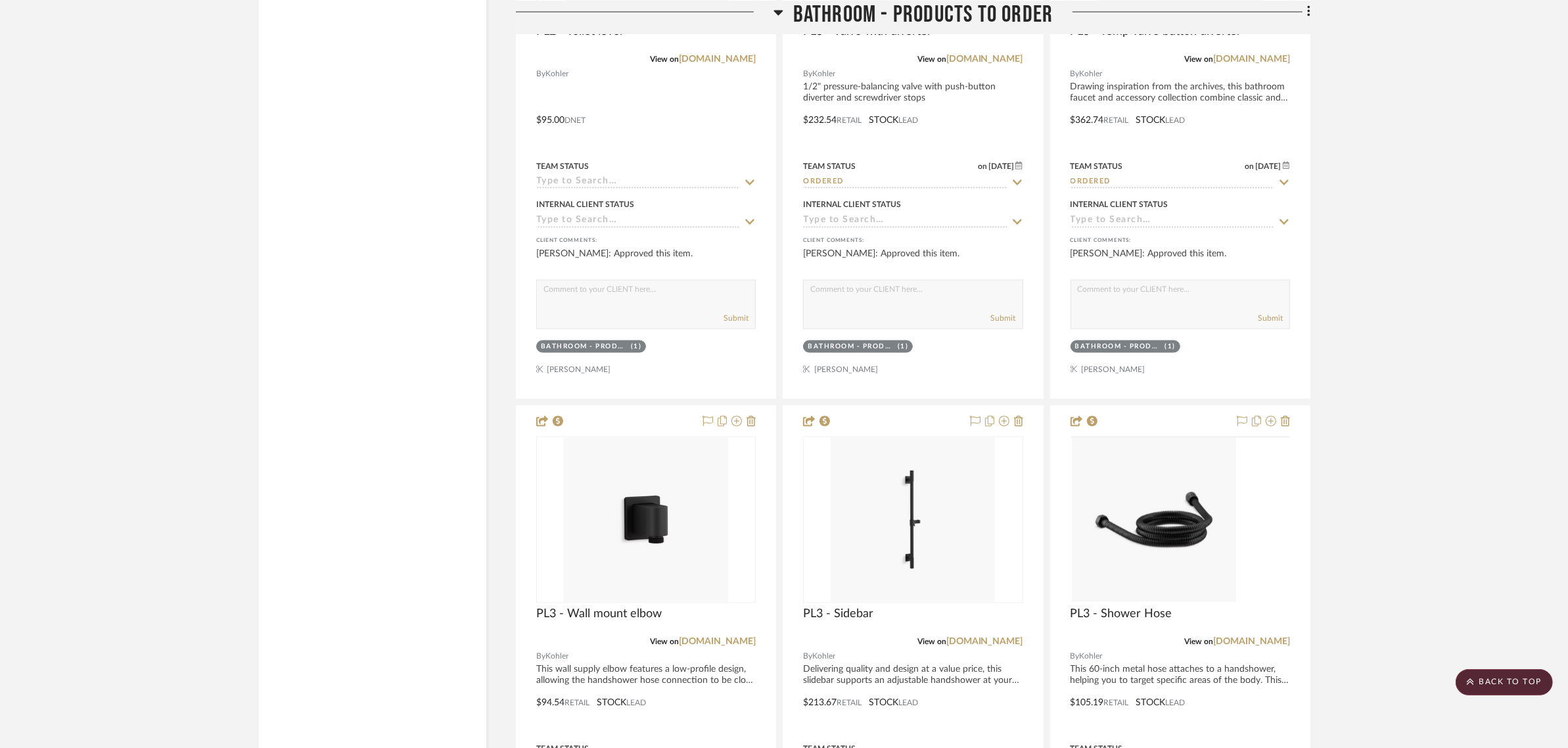
scroll to position [3194, 0]
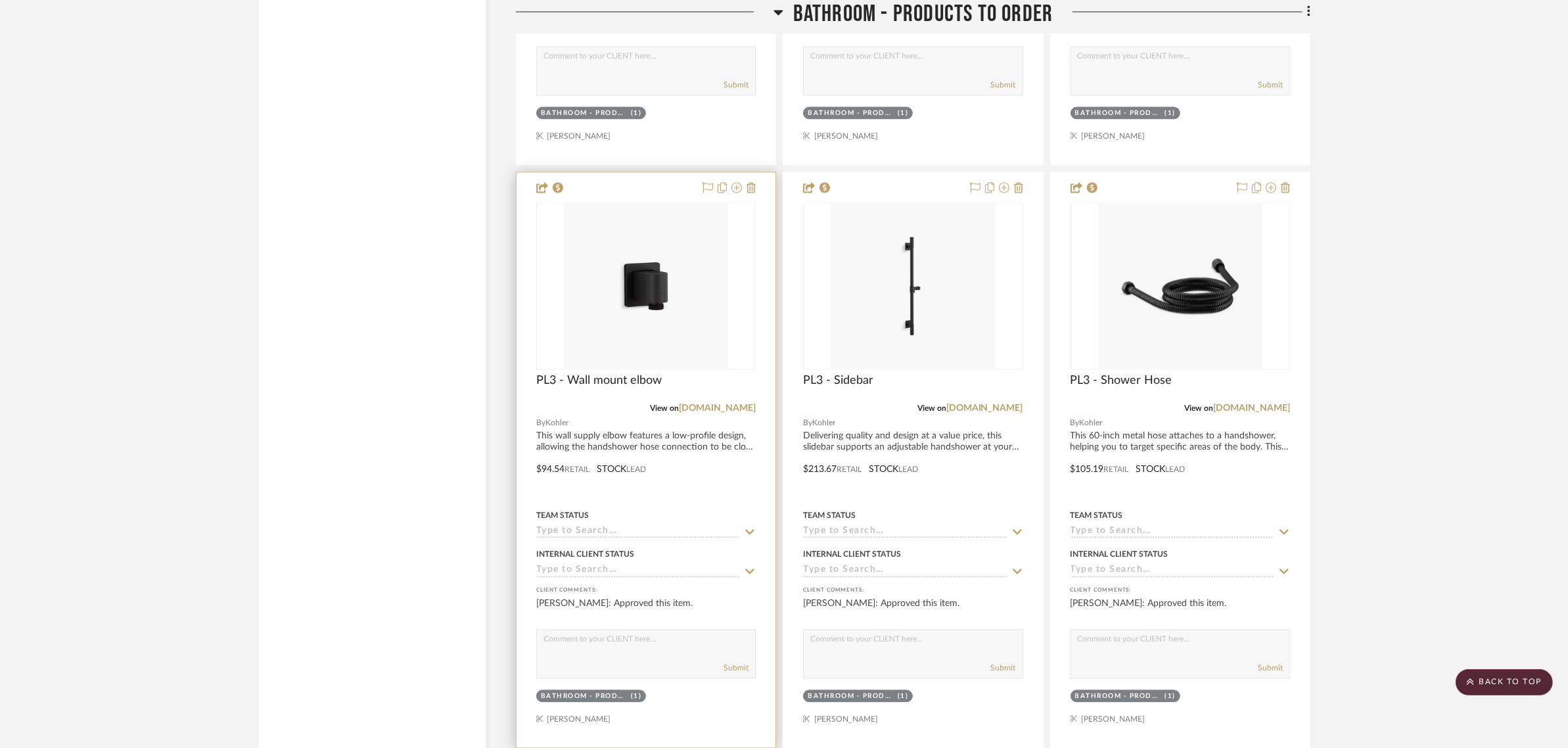
click at [751, 523] on div "Team Status" at bounding box center [646, 522] width 220 height 31
click at [750, 526] on icon at bounding box center [750, 531] width 12 height 11
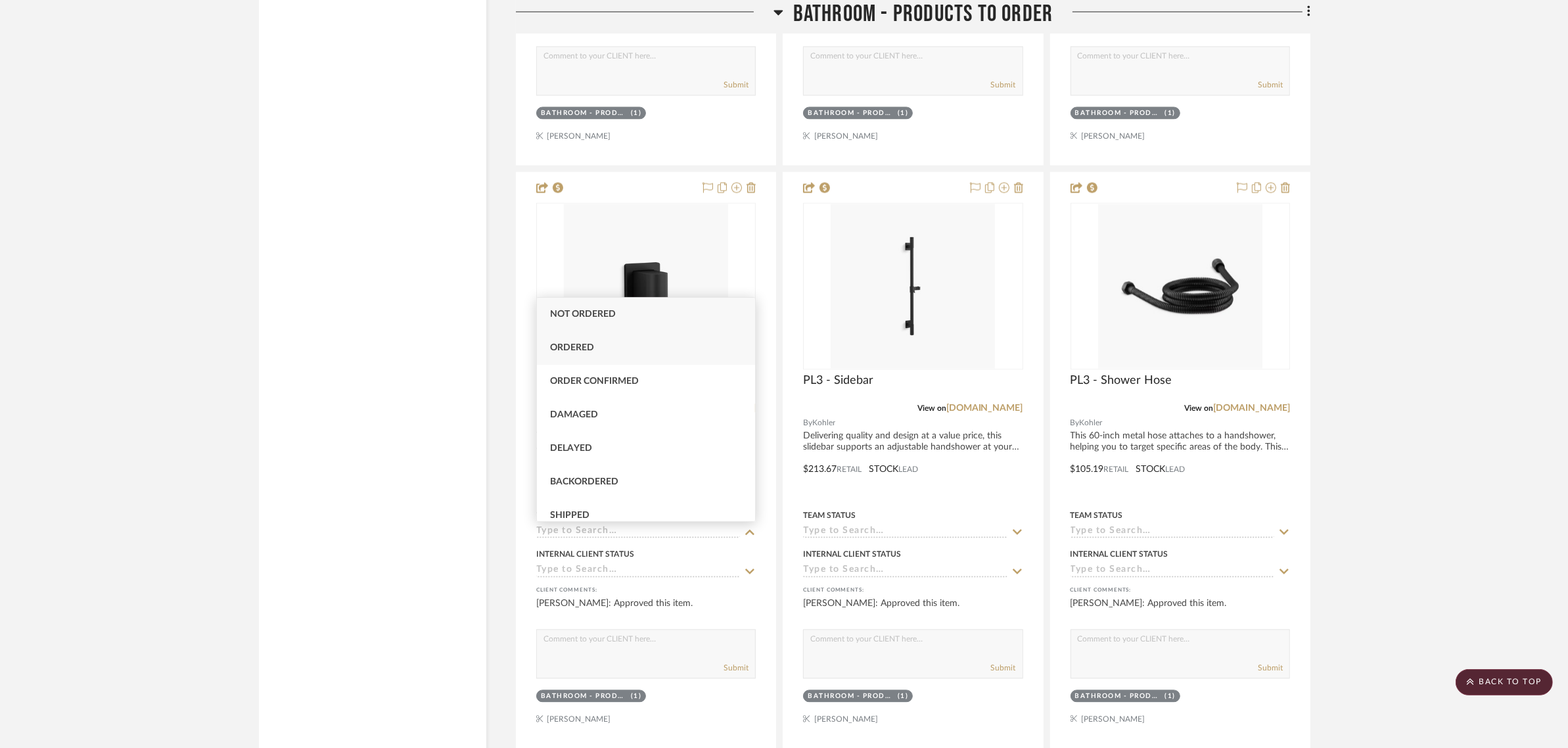
click at [611, 349] on div "Ordered" at bounding box center [646, 348] width 218 height 34
type input "8/22/2025"
type input "Ordered"
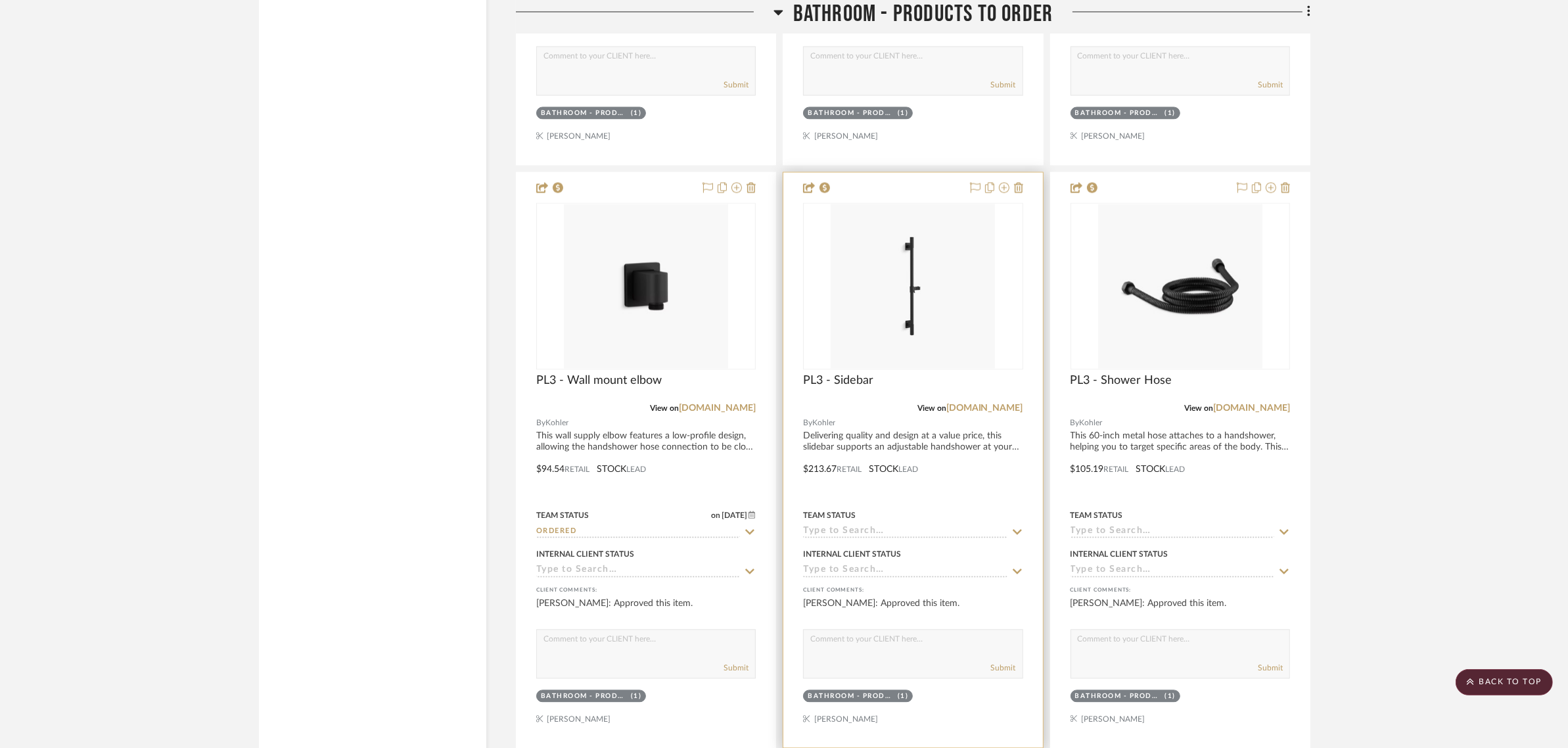
click at [1017, 530] on icon at bounding box center [1017, 531] width 12 height 11
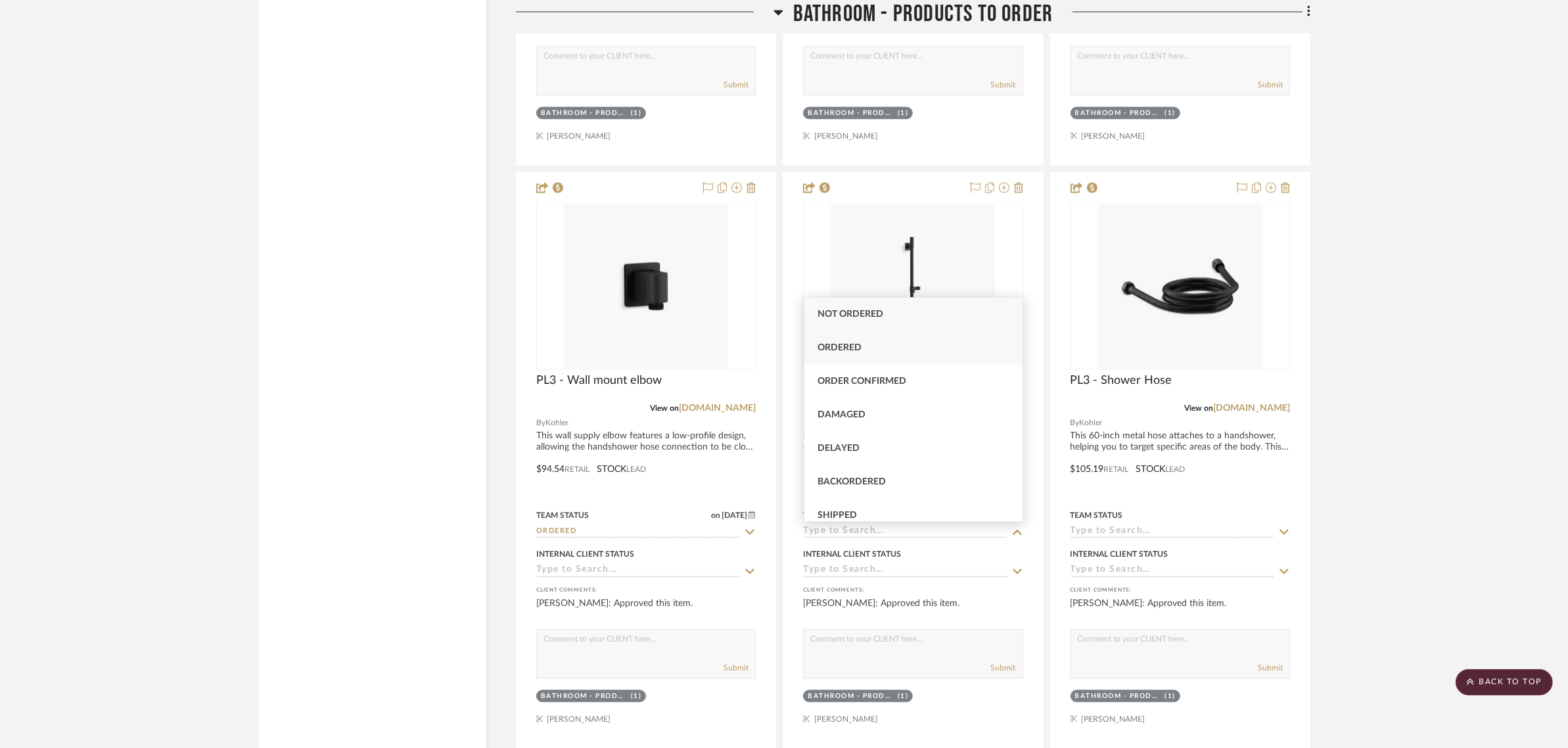
click at [850, 350] on span "Ordered" at bounding box center [840, 348] width 44 height 9
type input "8/22/2025"
type input "Ordered"
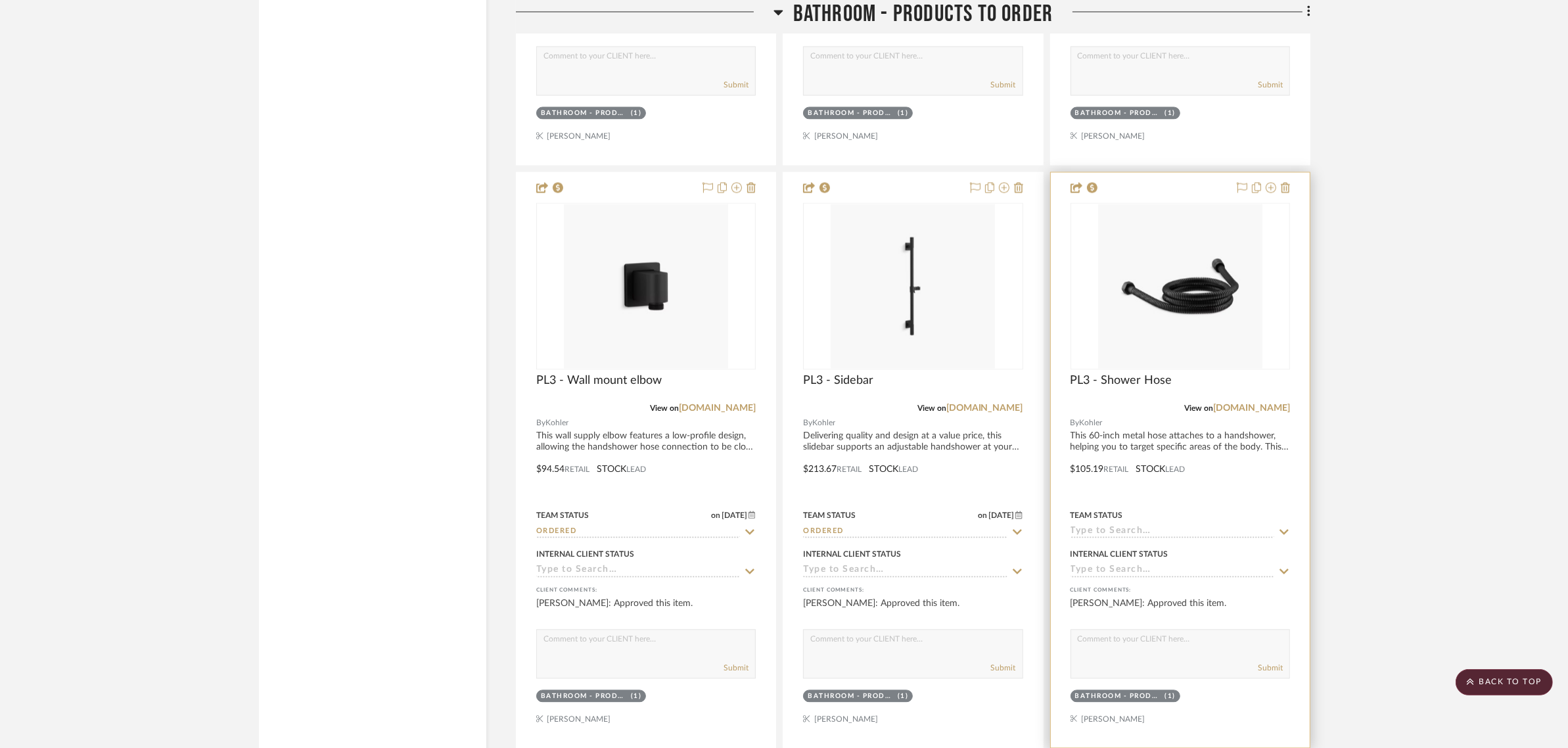
click at [1276, 529] on sr-typeahead at bounding box center [1180, 531] width 220 height 12
click at [1290, 533] on icon at bounding box center [1284, 531] width 12 height 11
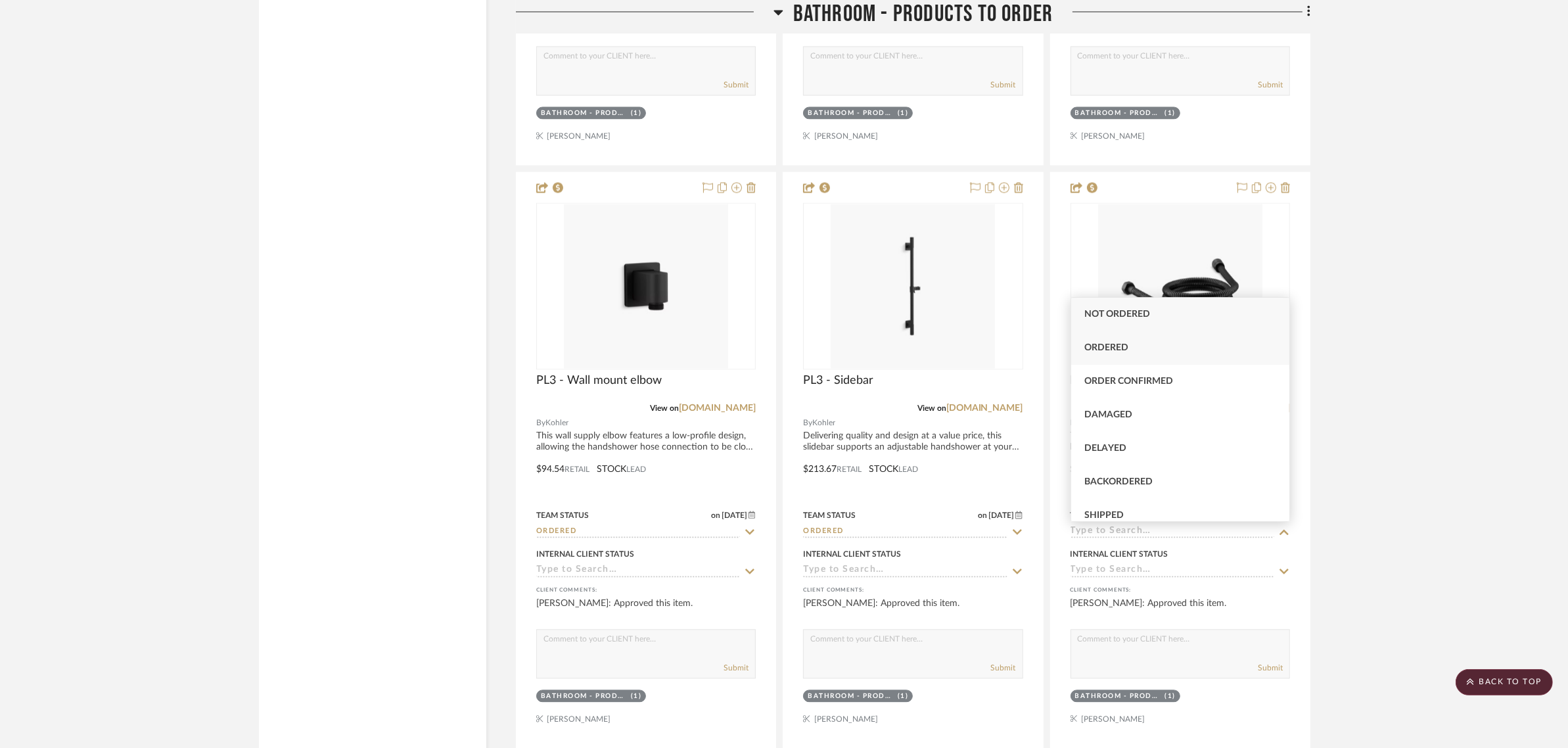
click at [1104, 339] on div "Ordered" at bounding box center [1180, 348] width 218 height 34
type input "8/22/2025"
type input "Ordered"
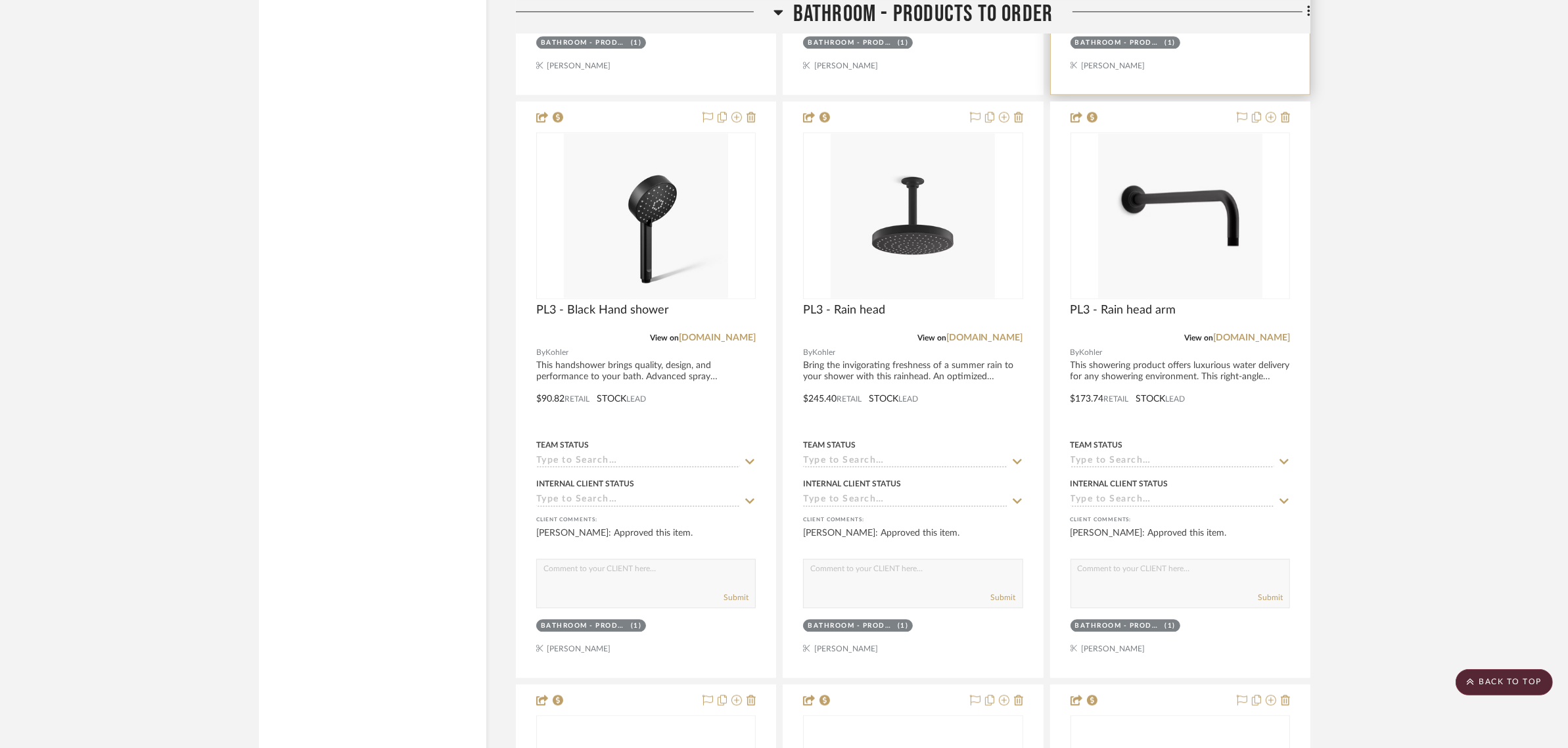
scroll to position [3852, 0]
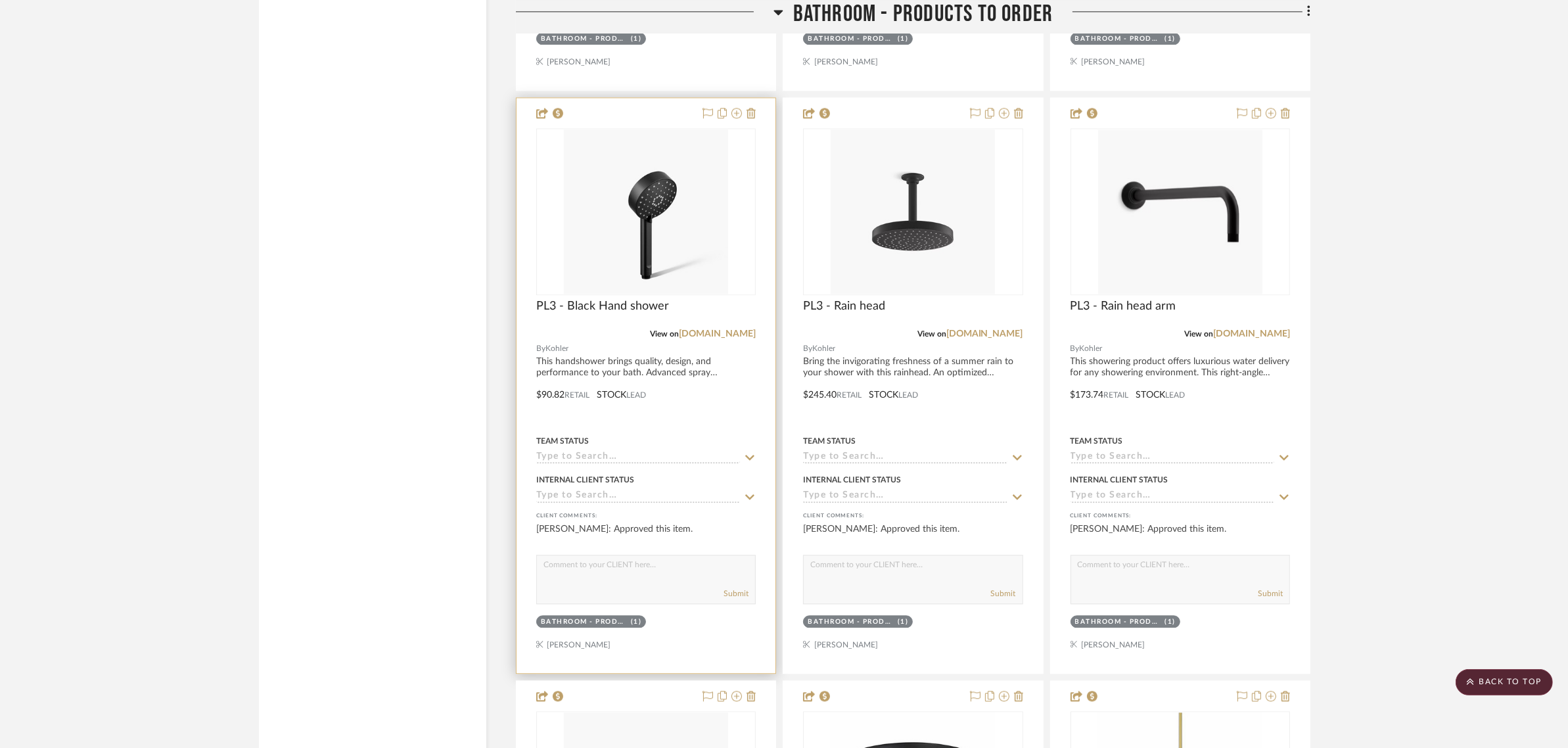
click at [749, 455] on icon at bounding box center [750, 457] width 12 height 11
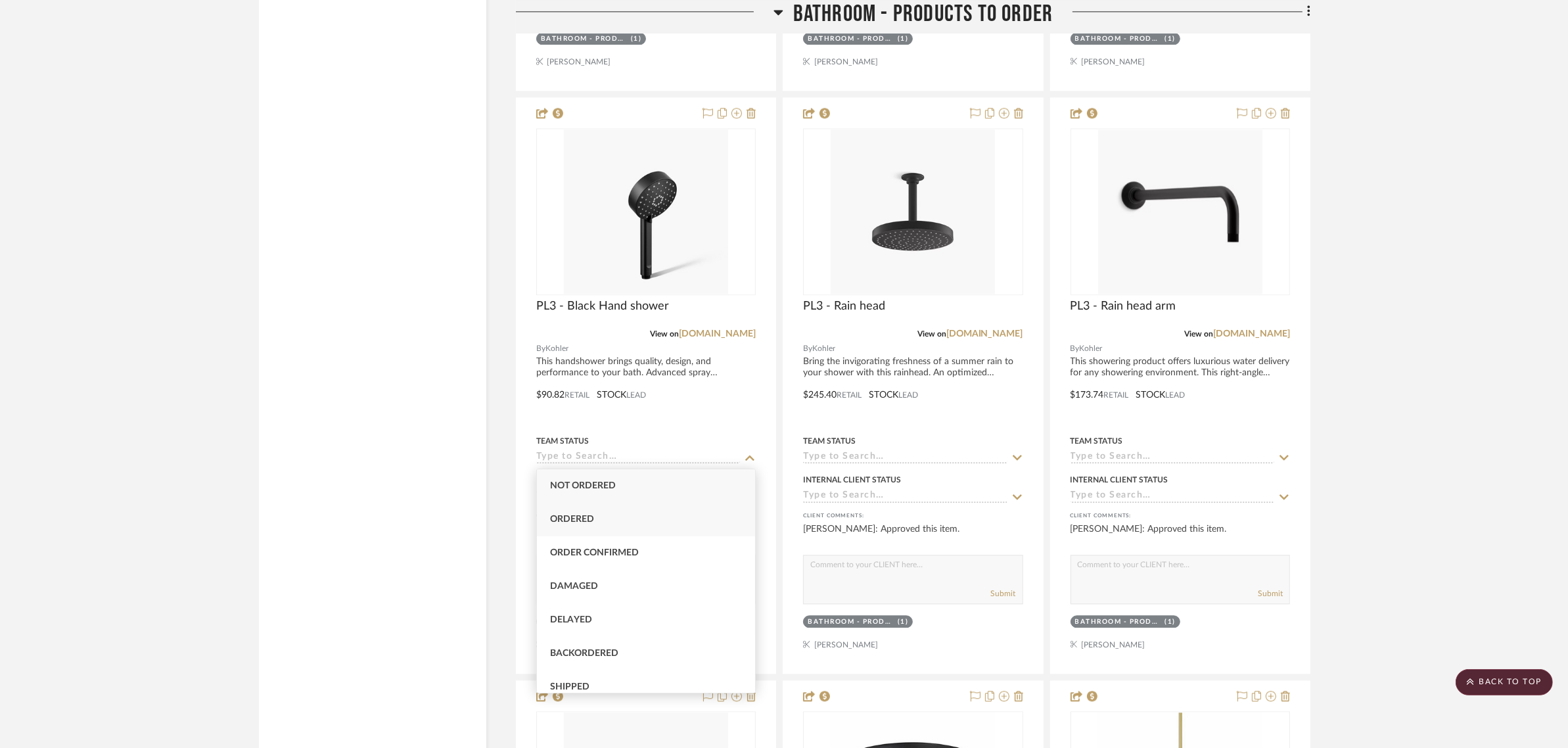
click at [585, 516] on span "Ordered" at bounding box center [572, 518] width 44 height 9
type input "8/22/2025"
type input "Ordered"
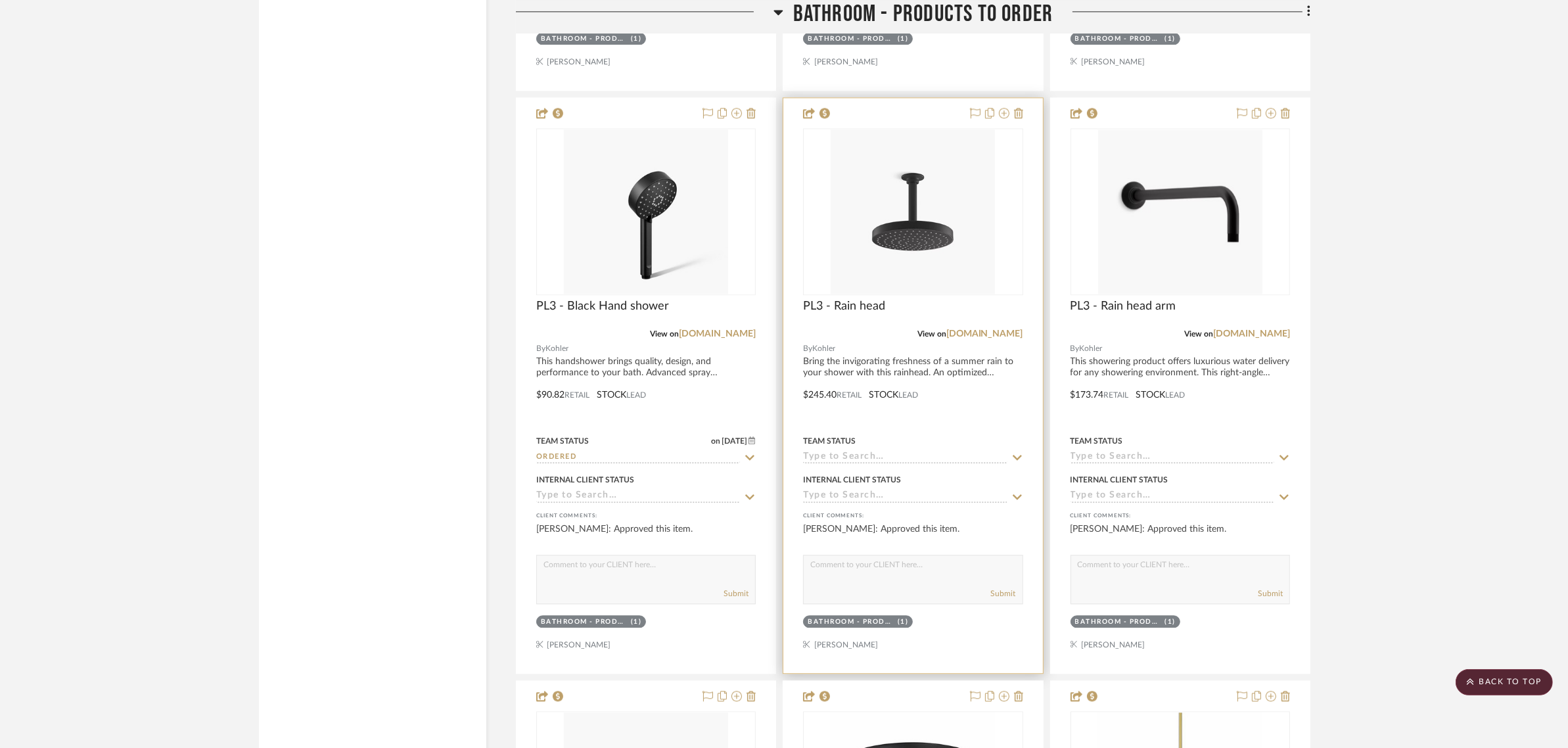
click at [1019, 454] on icon at bounding box center [1017, 457] width 12 height 11
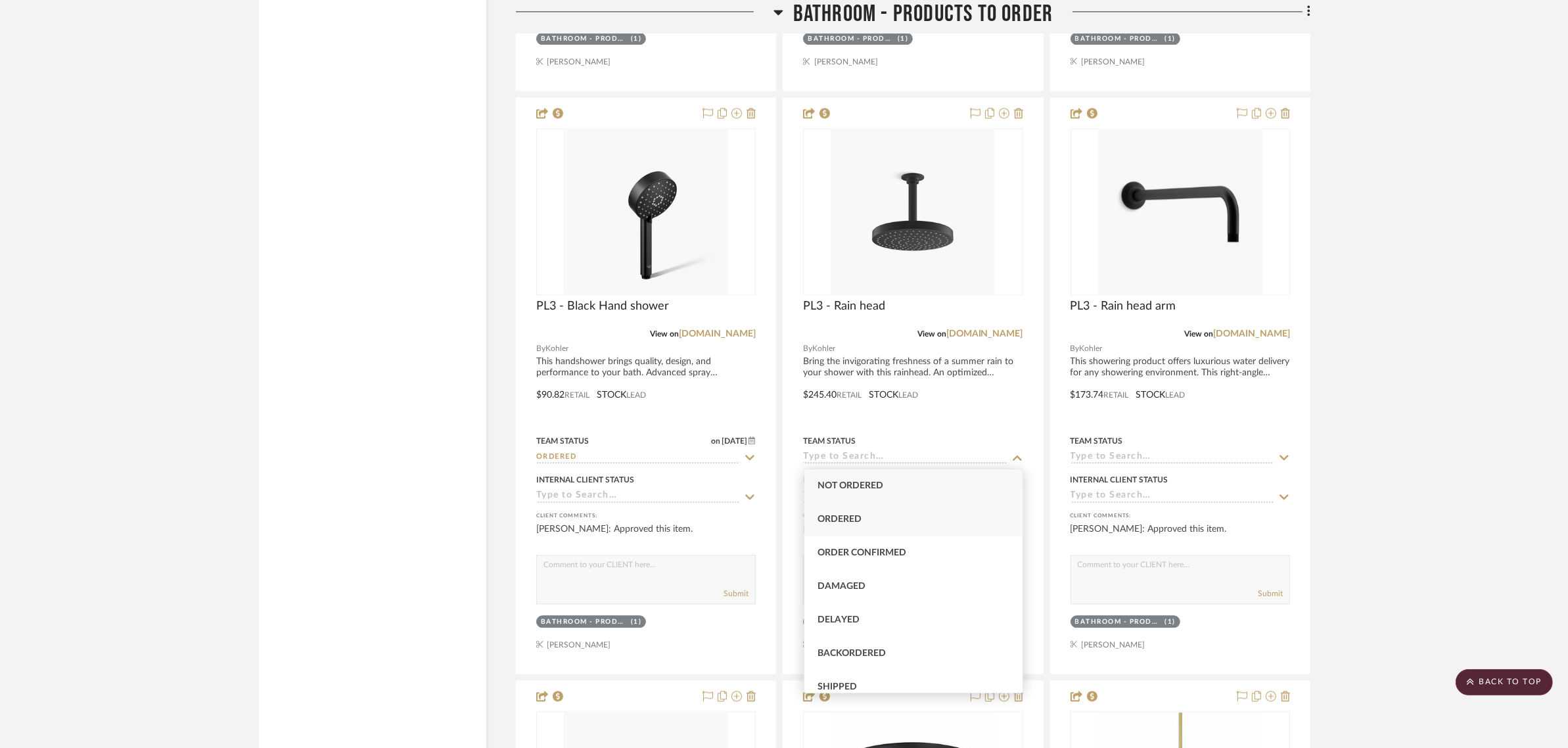
click at [833, 510] on div "Ordered" at bounding box center [913, 519] width 218 height 34
type input "8/22/2025"
type input "Ordered"
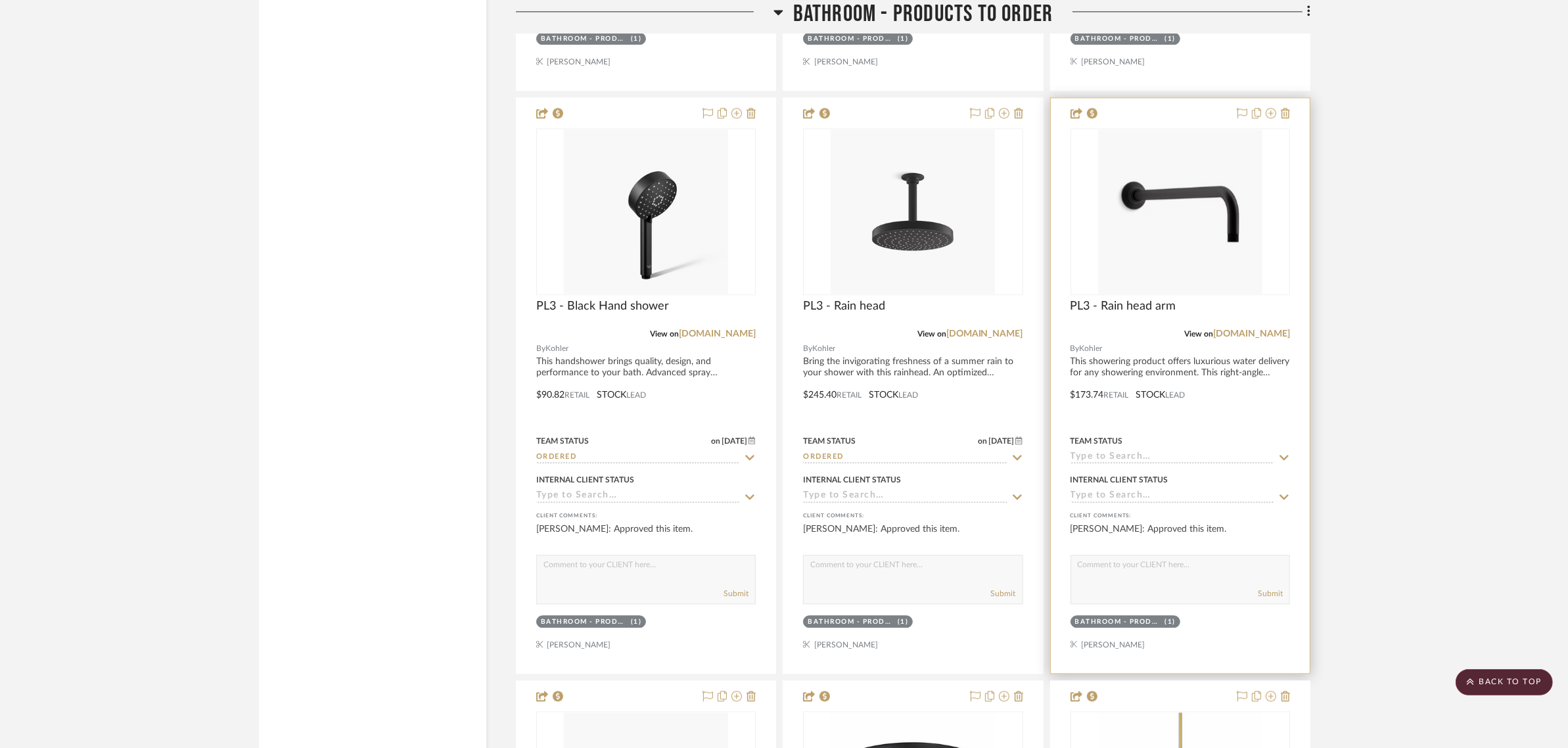
click at [1280, 458] on icon at bounding box center [1284, 457] width 12 height 11
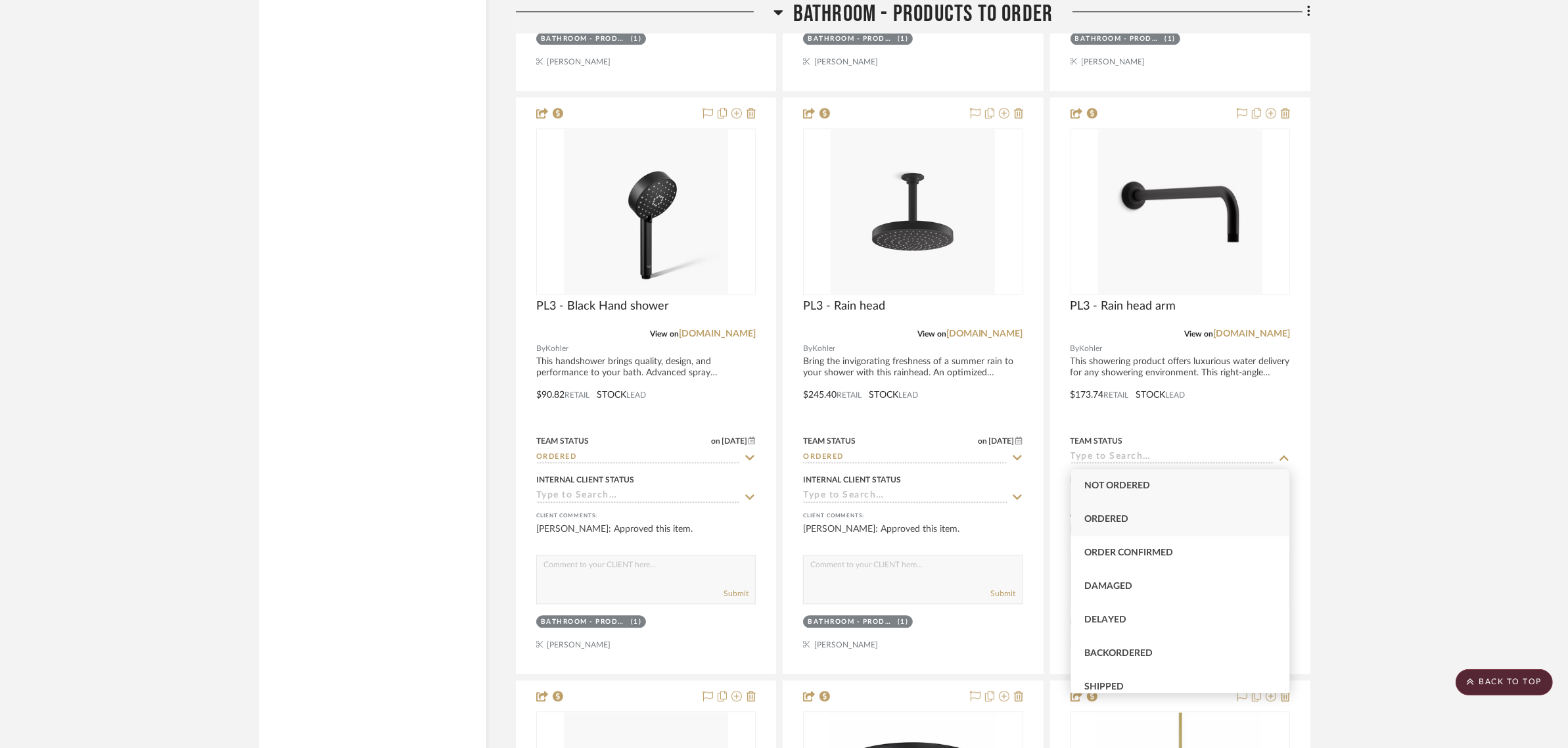
click at [1086, 518] on span "Ordered" at bounding box center [1107, 518] width 44 height 9
type input "8/22/2025"
type input "Ordered"
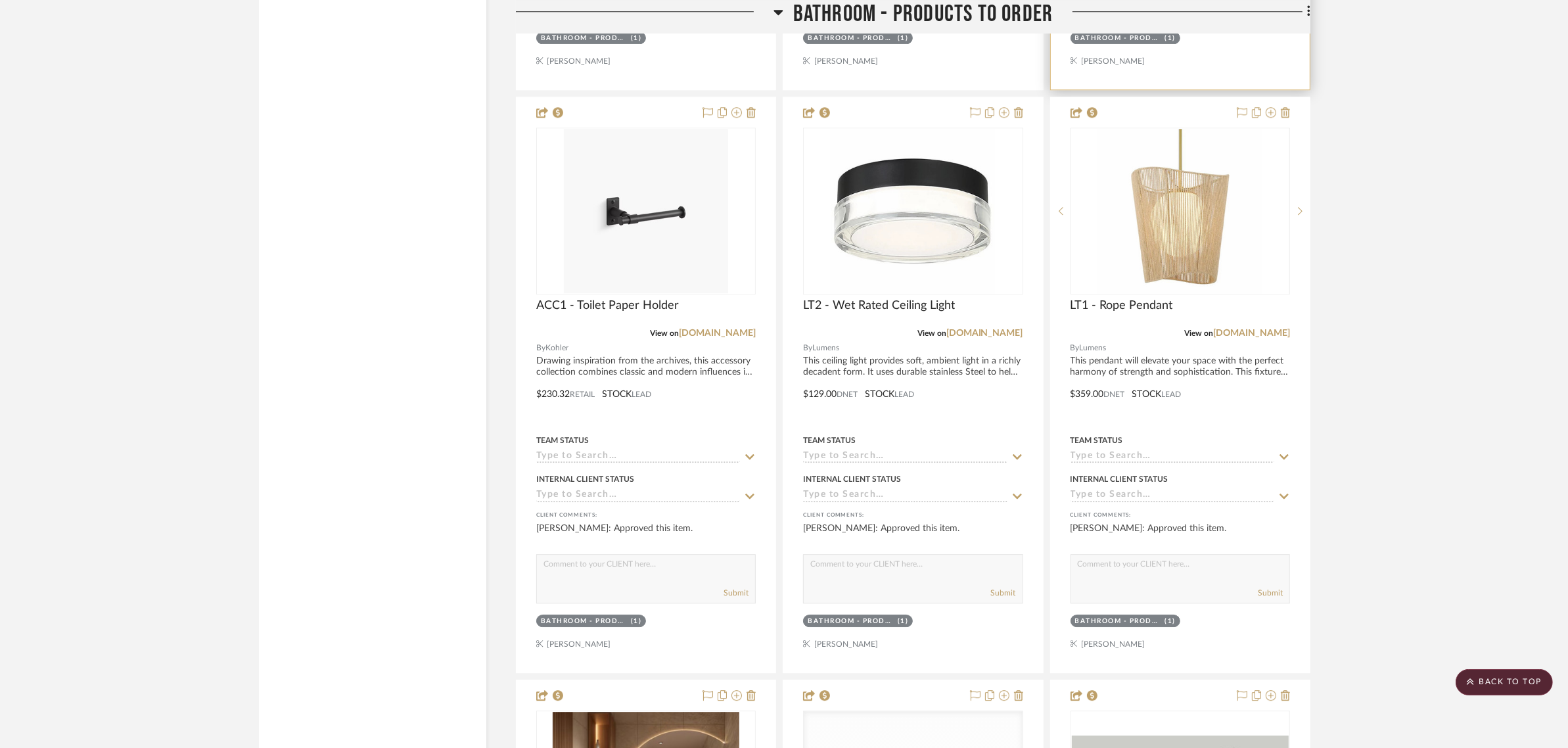
scroll to position [4508, 0]
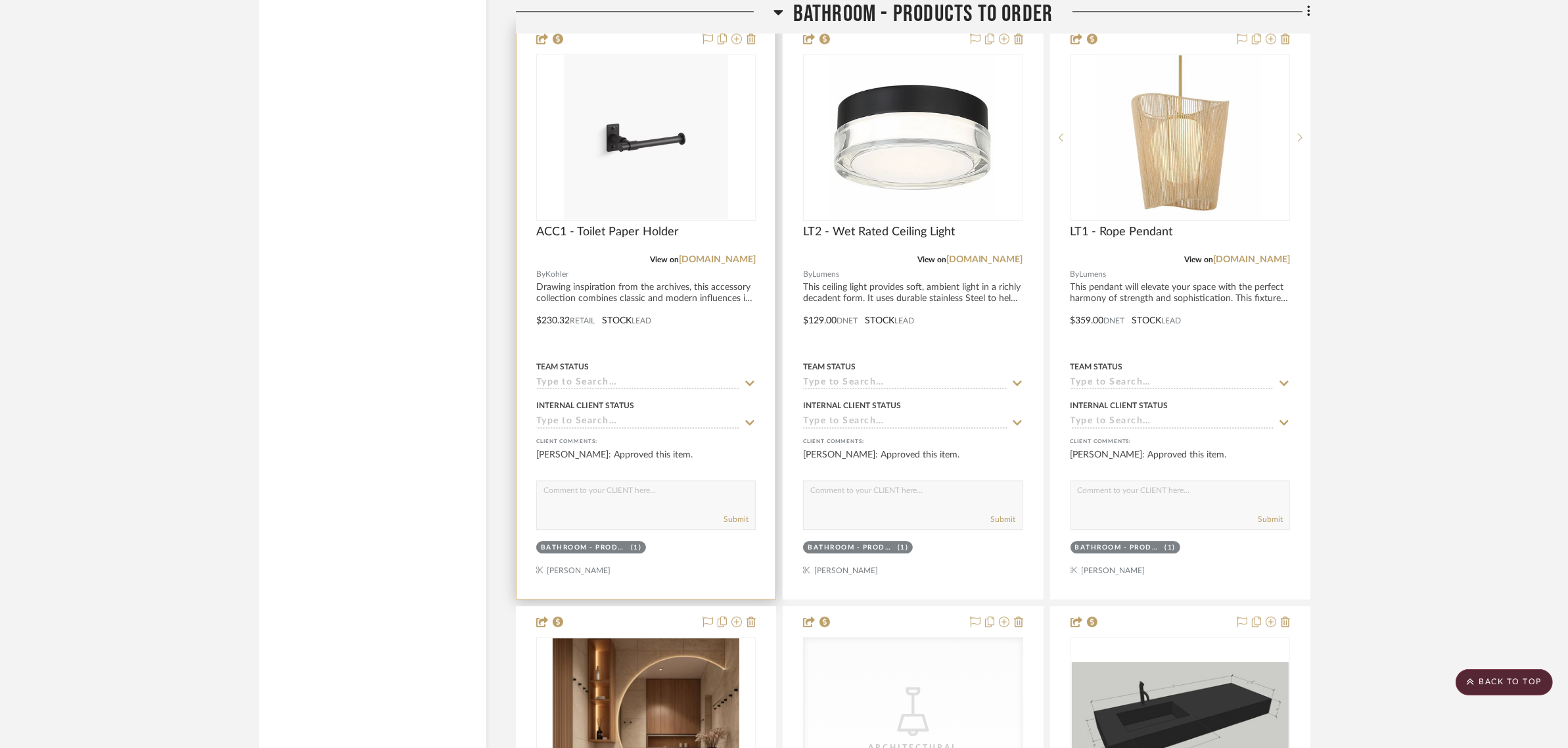
click at [750, 379] on icon at bounding box center [750, 383] width 12 height 11
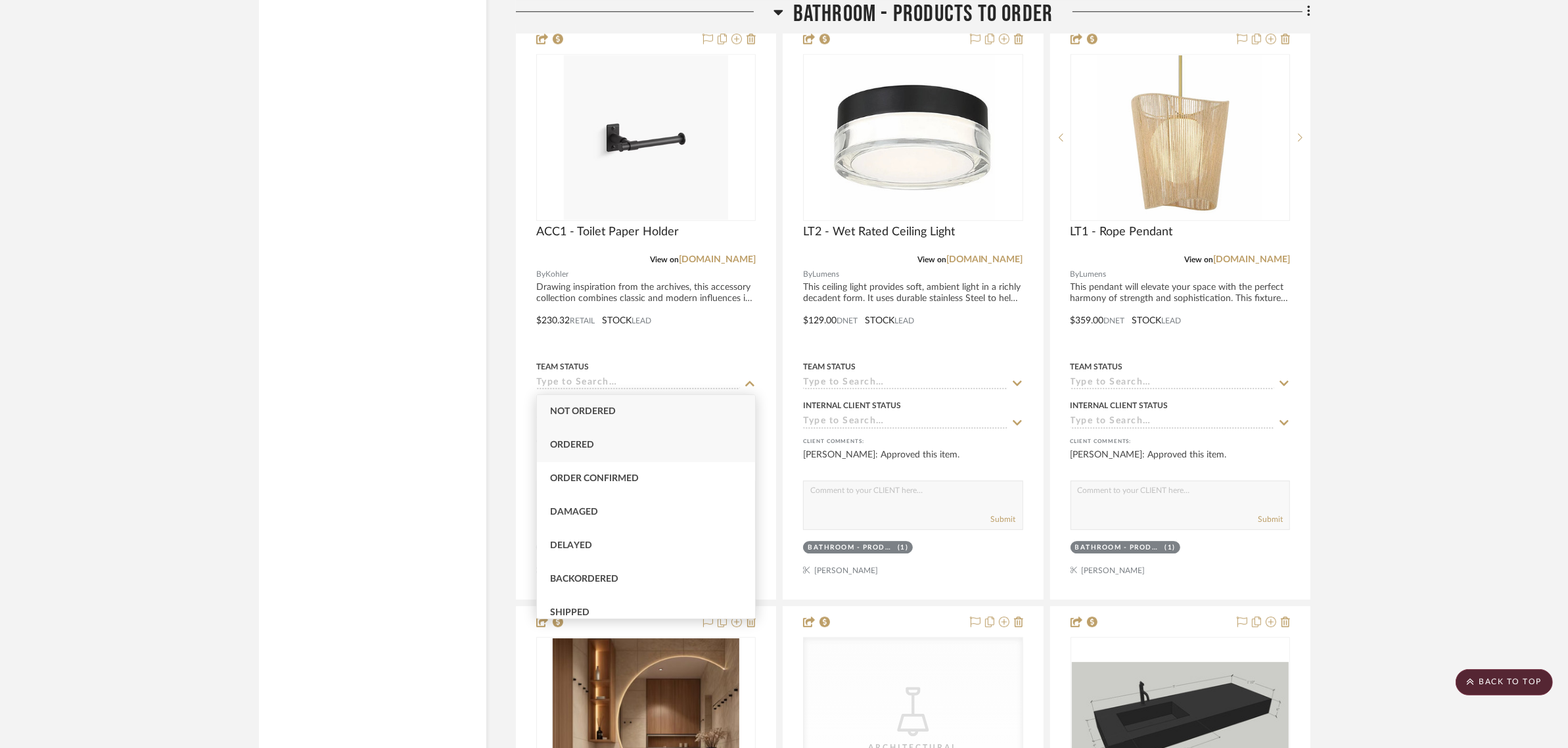
click at [646, 444] on div "Ordered" at bounding box center [646, 445] width 218 height 34
type input "8/22/2025"
type input "Ordered"
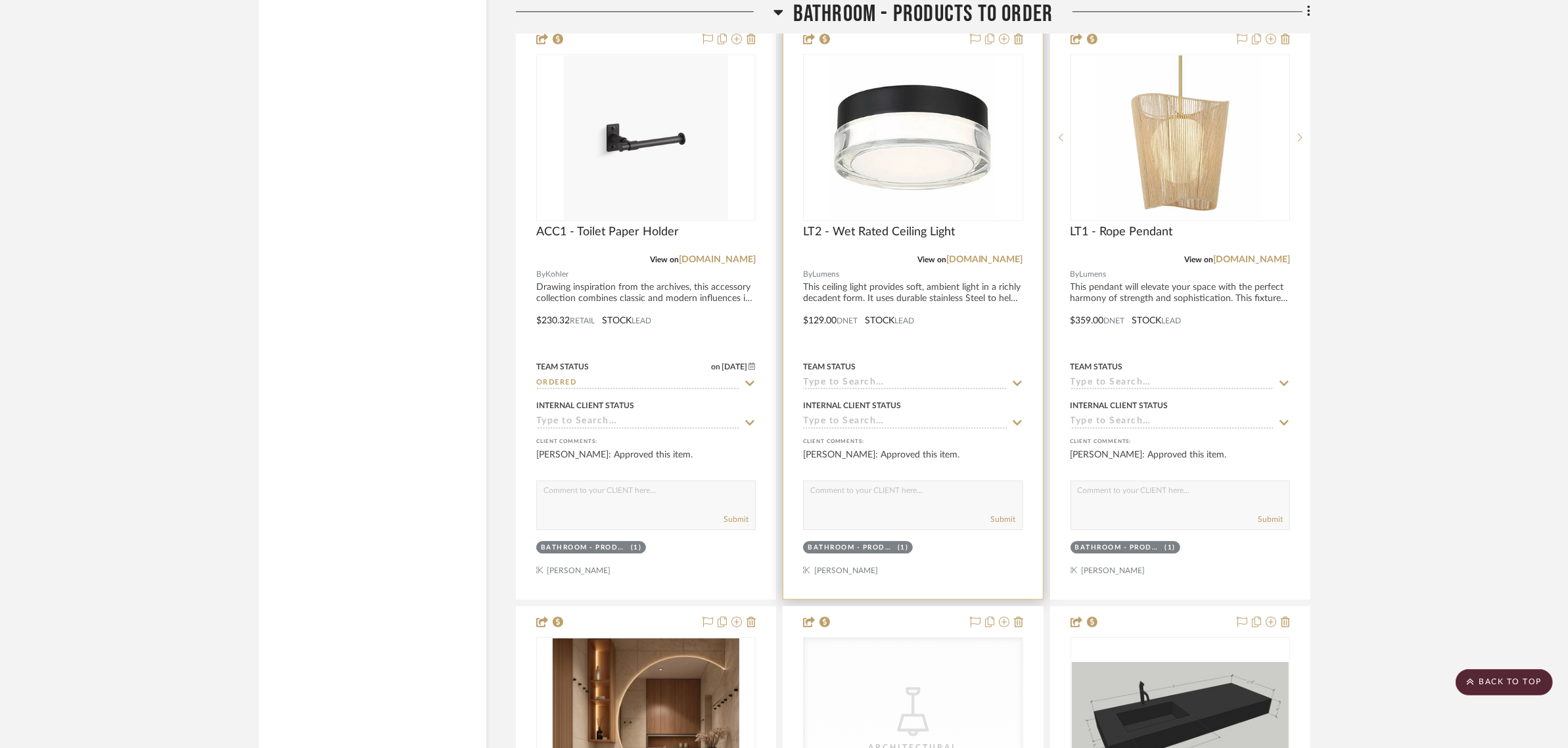
click at [1016, 380] on icon at bounding box center [1017, 383] width 12 height 11
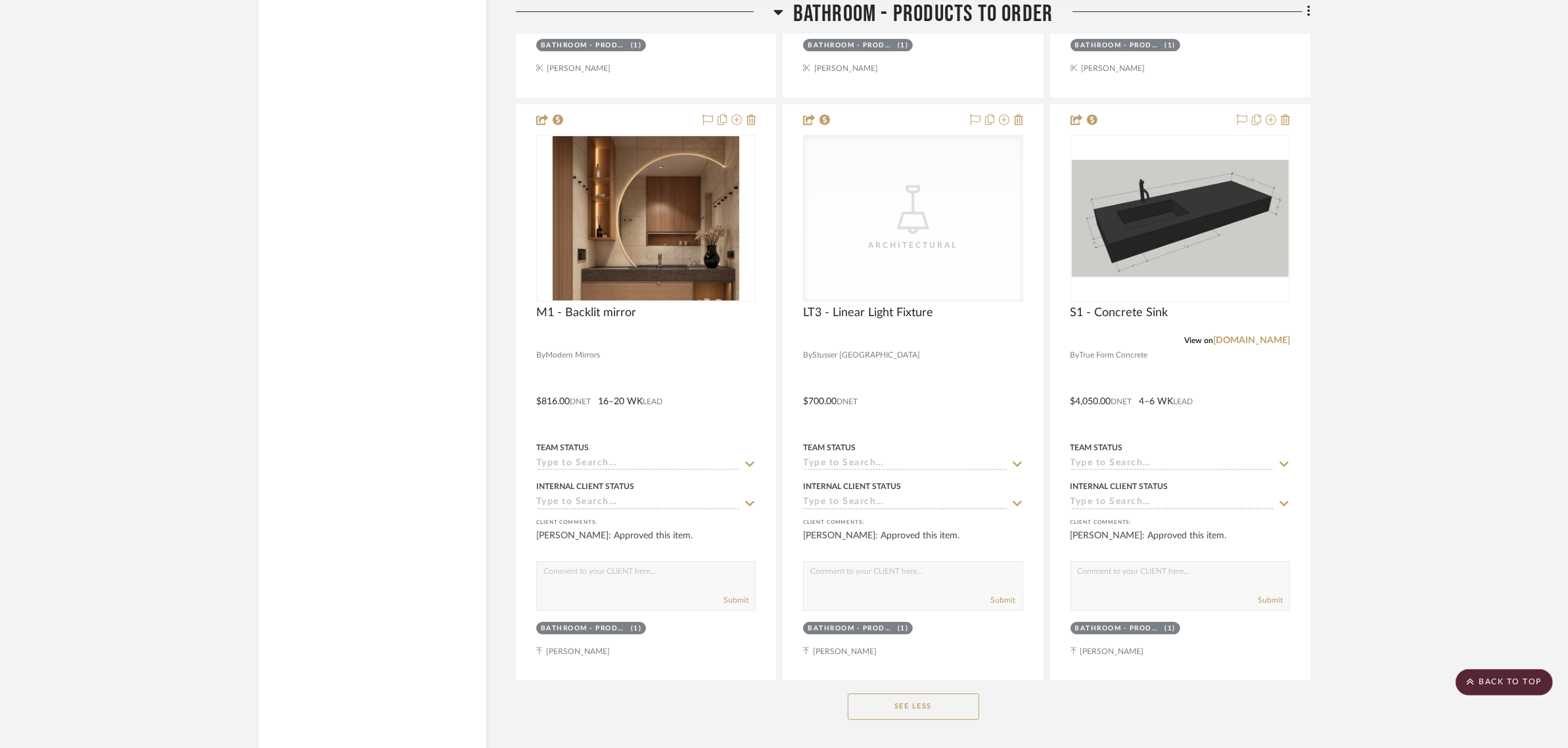
scroll to position [5165, 0]
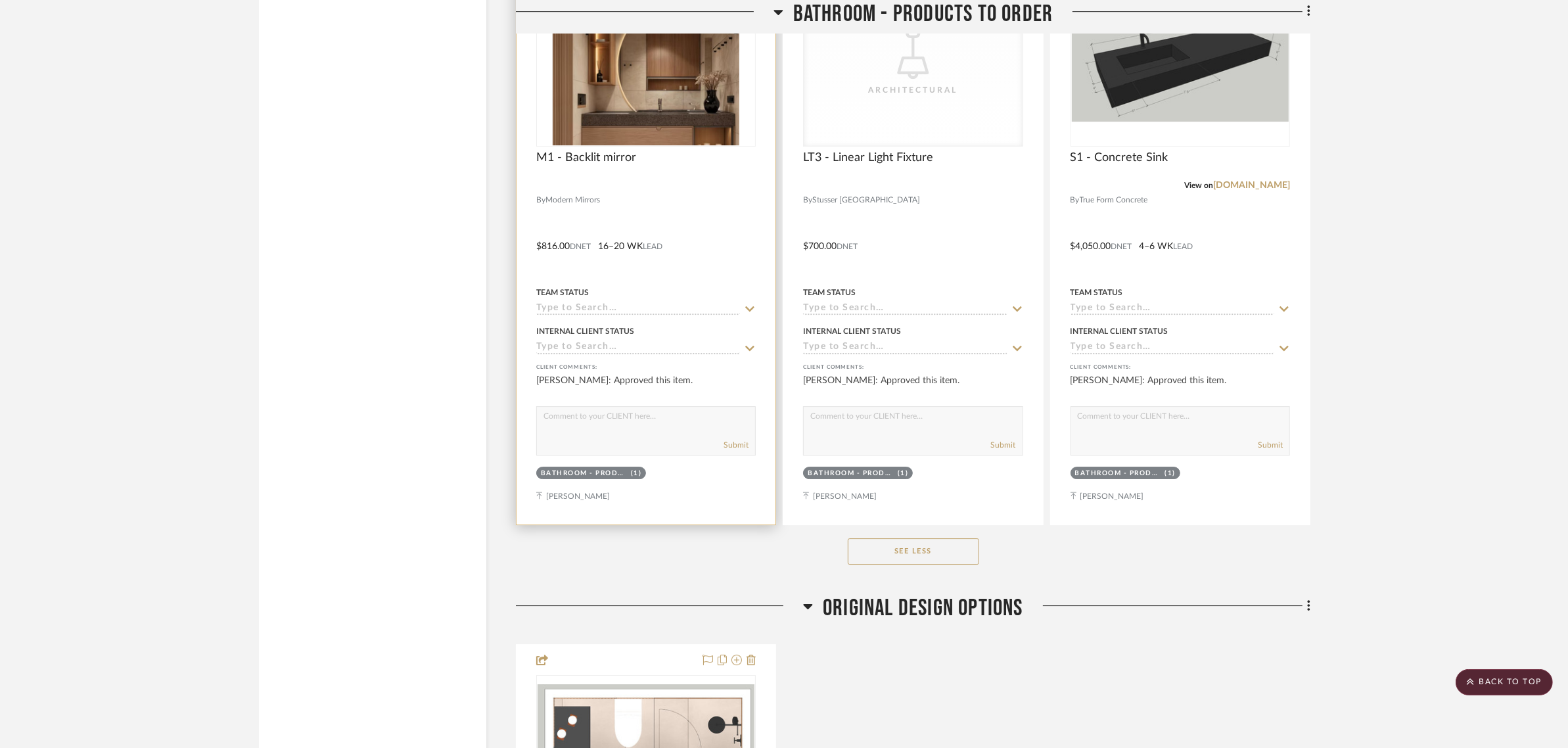
click at [749, 309] on icon at bounding box center [750, 308] width 12 height 11
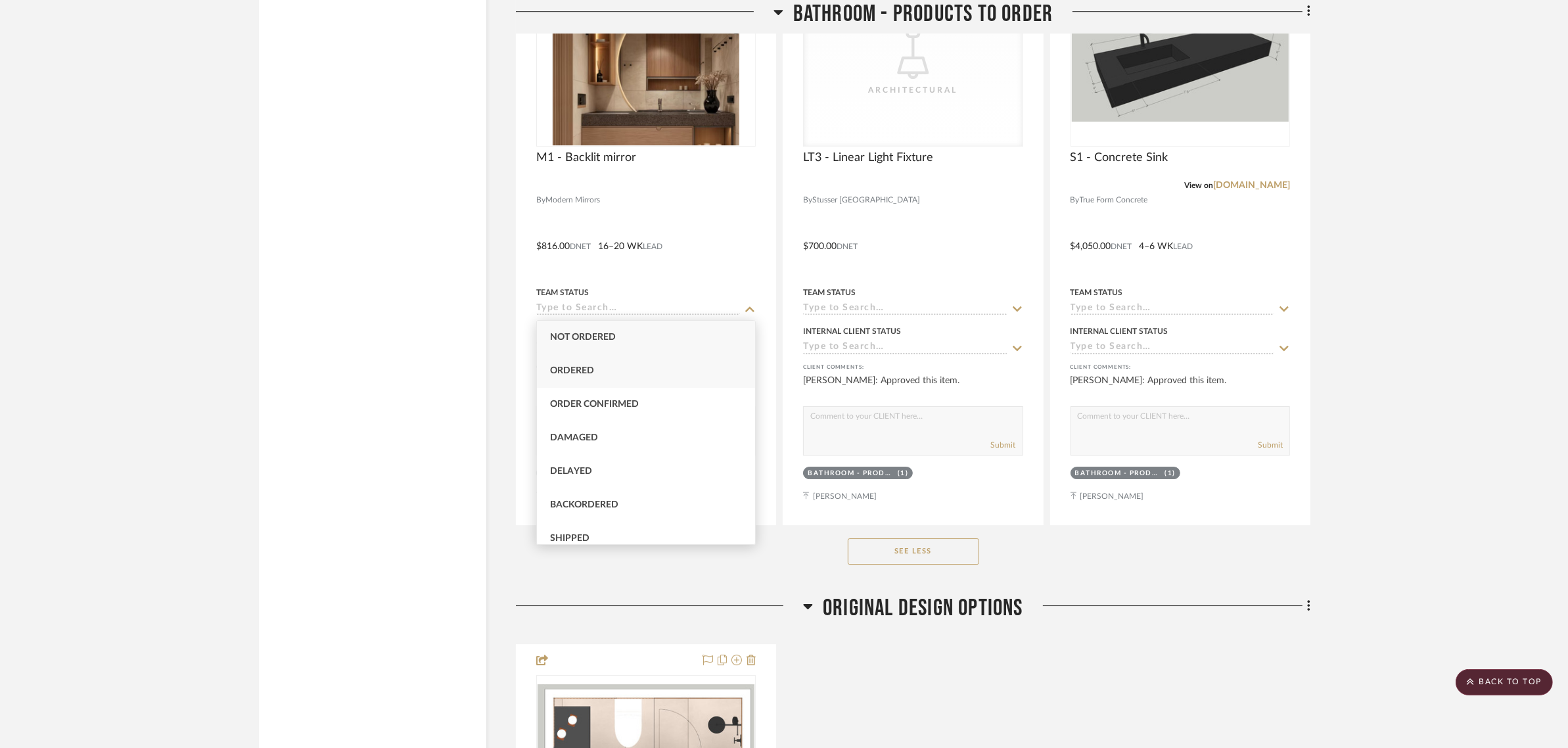
click at [566, 372] on span "Ordered" at bounding box center [572, 370] width 44 height 9
type input "8/22/2025"
type input "Ordered"
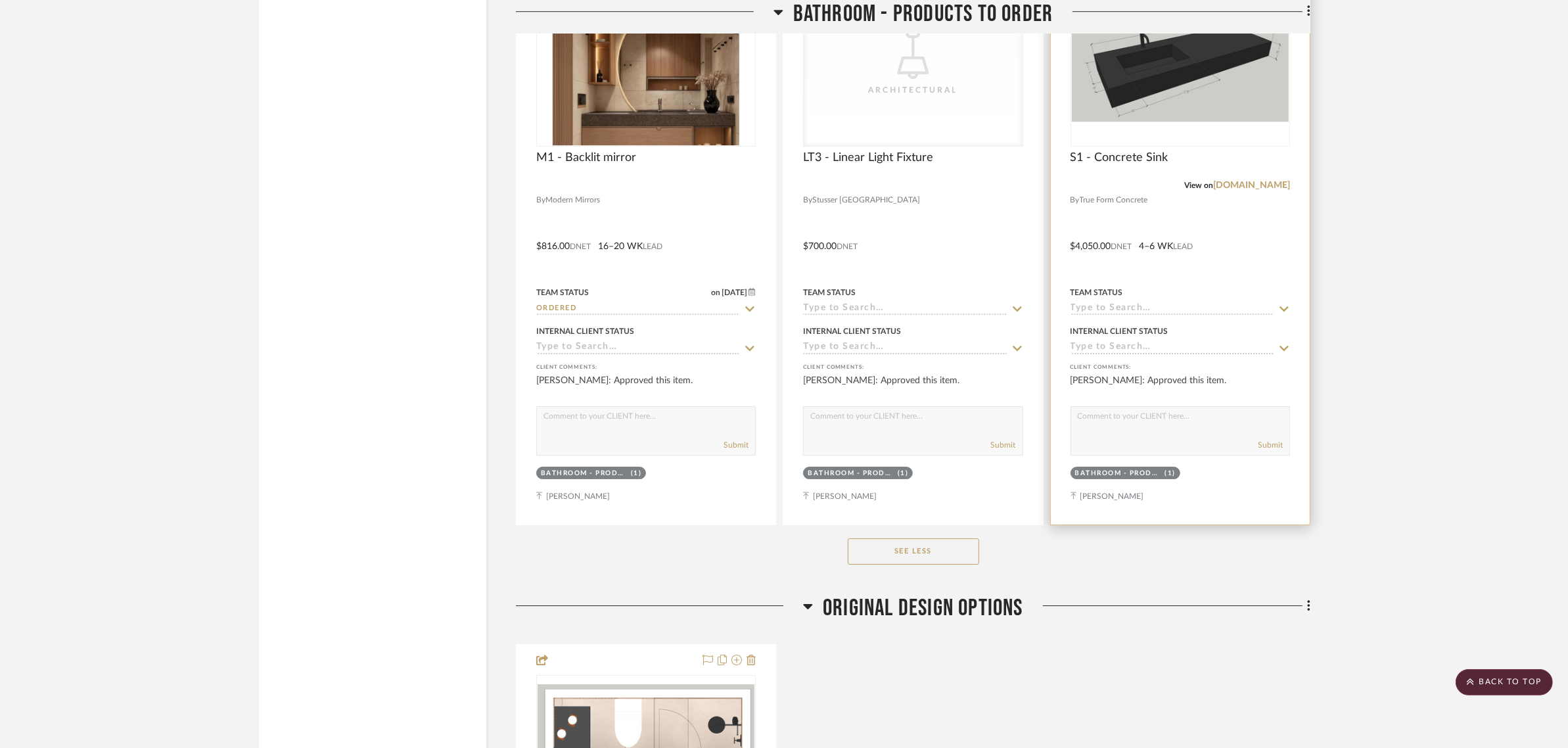
click at [1282, 309] on icon at bounding box center [1284, 308] width 9 height 5
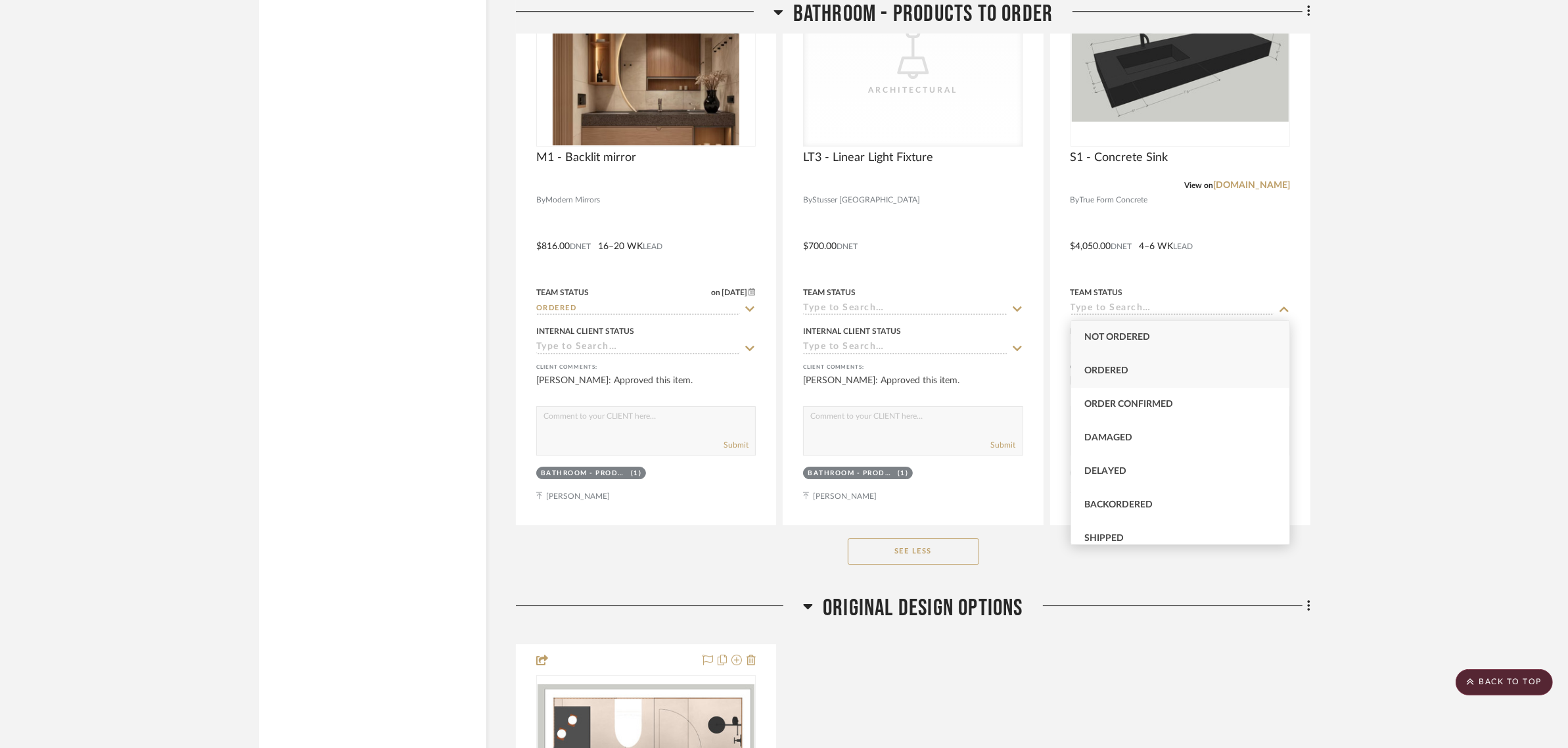
click at [1096, 366] on span "Ordered" at bounding box center [1107, 370] width 44 height 9
type input "8/22/2025"
type input "Ordered"
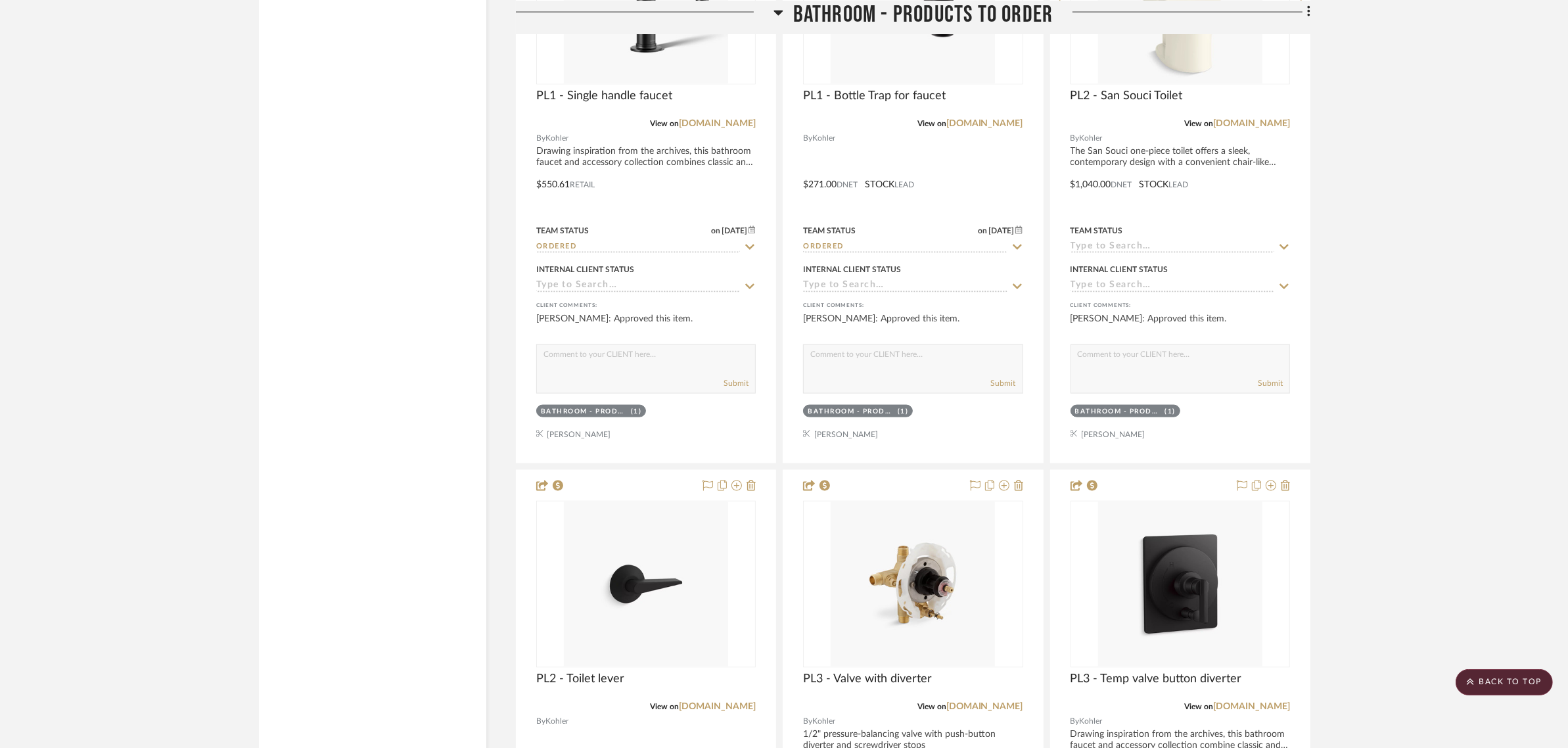
scroll to position [2044, 0]
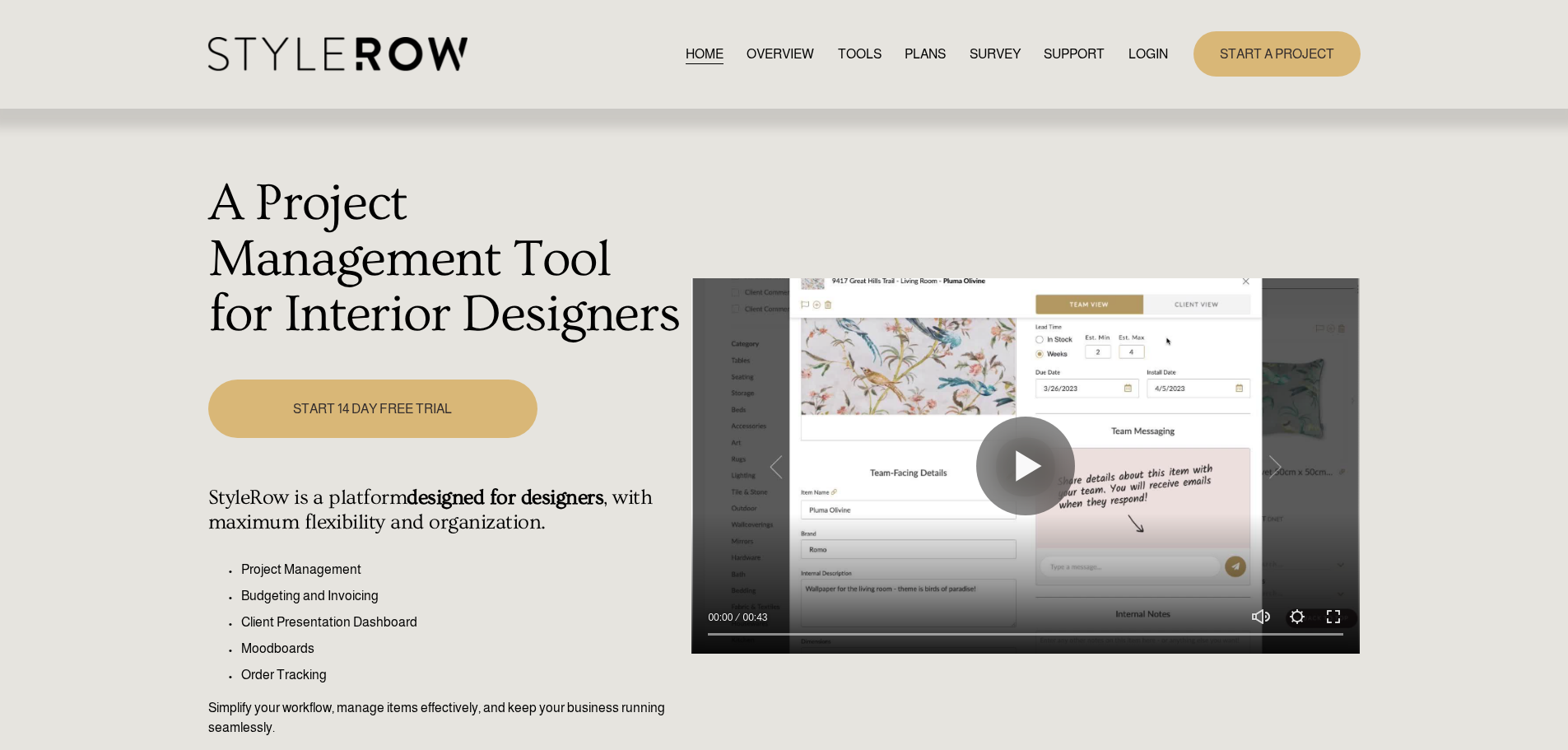
click at [1145, 46] on link "LOGIN" at bounding box center [1149, 54] width 39 height 22
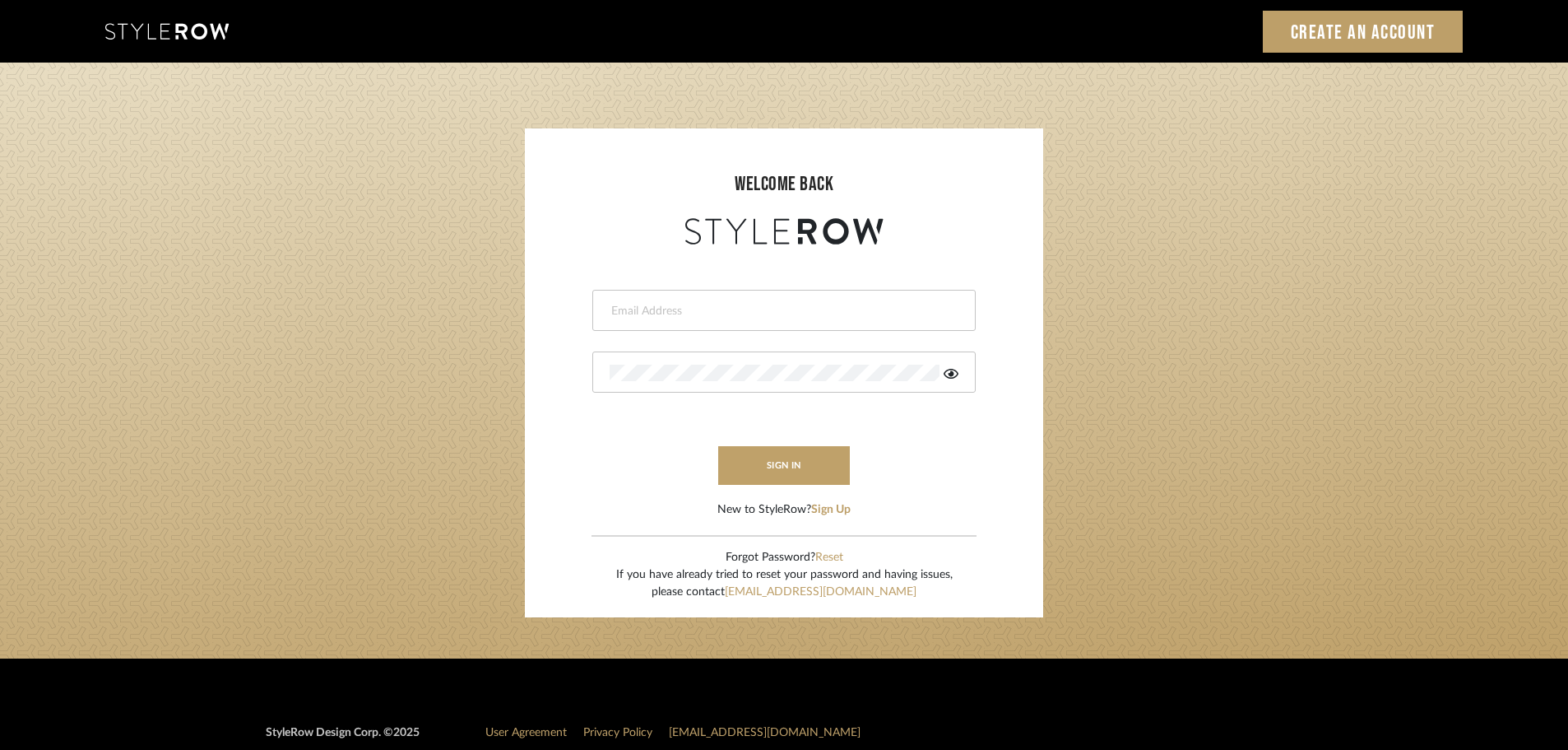
click at [690, 299] on div at bounding box center [784, 310] width 383 height 41
click at [674, 303] on input "email" at bounding box center [782, 311] width 345 height 16
type input "persimmon.design@outlook.com"
click at [744, 476] on button "sign in" at bounding box center [784, 465] width 132 height 39
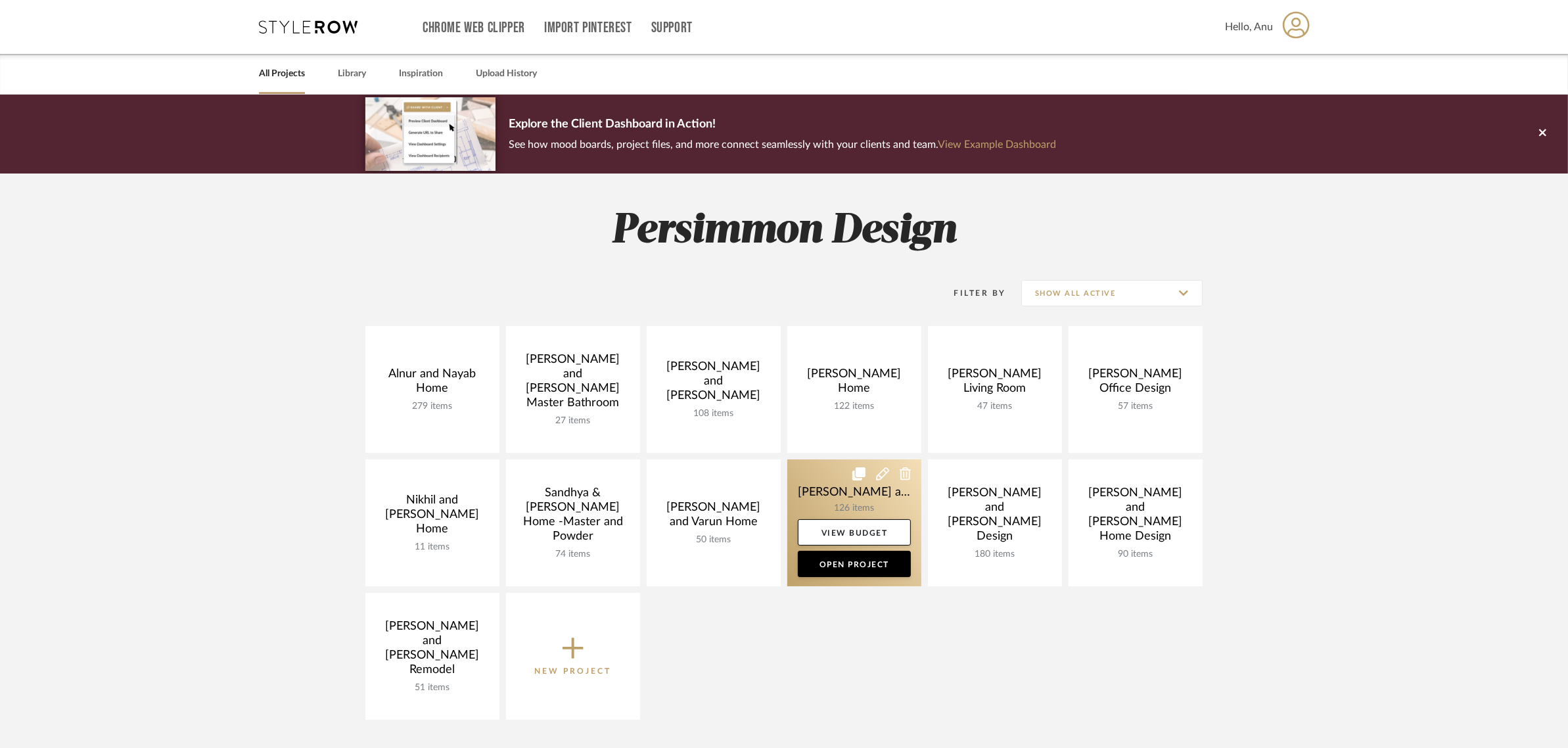
click at [865, 481] on link at bounding box center [854, 522] width 134 height 127
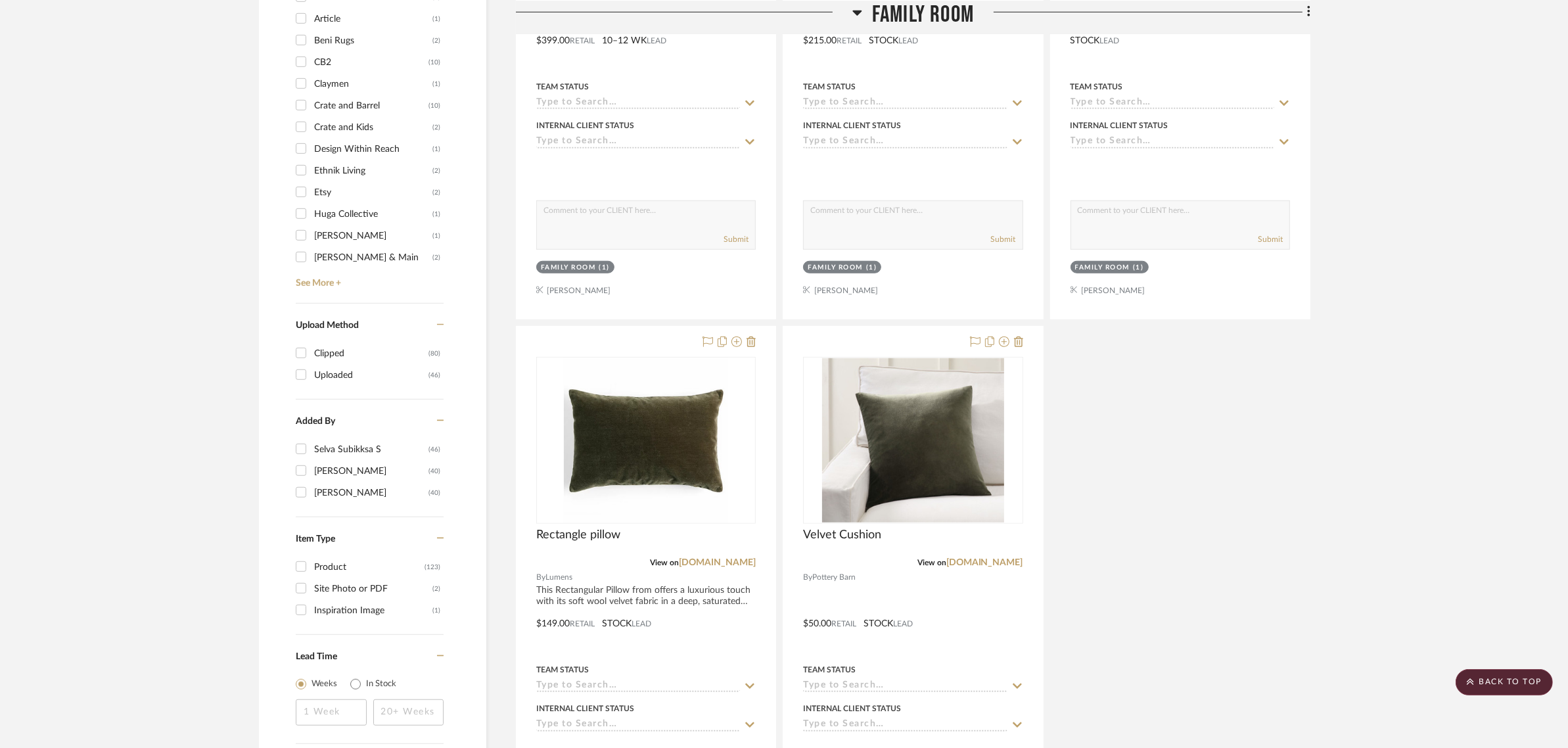
scroll to position [1725, 0]
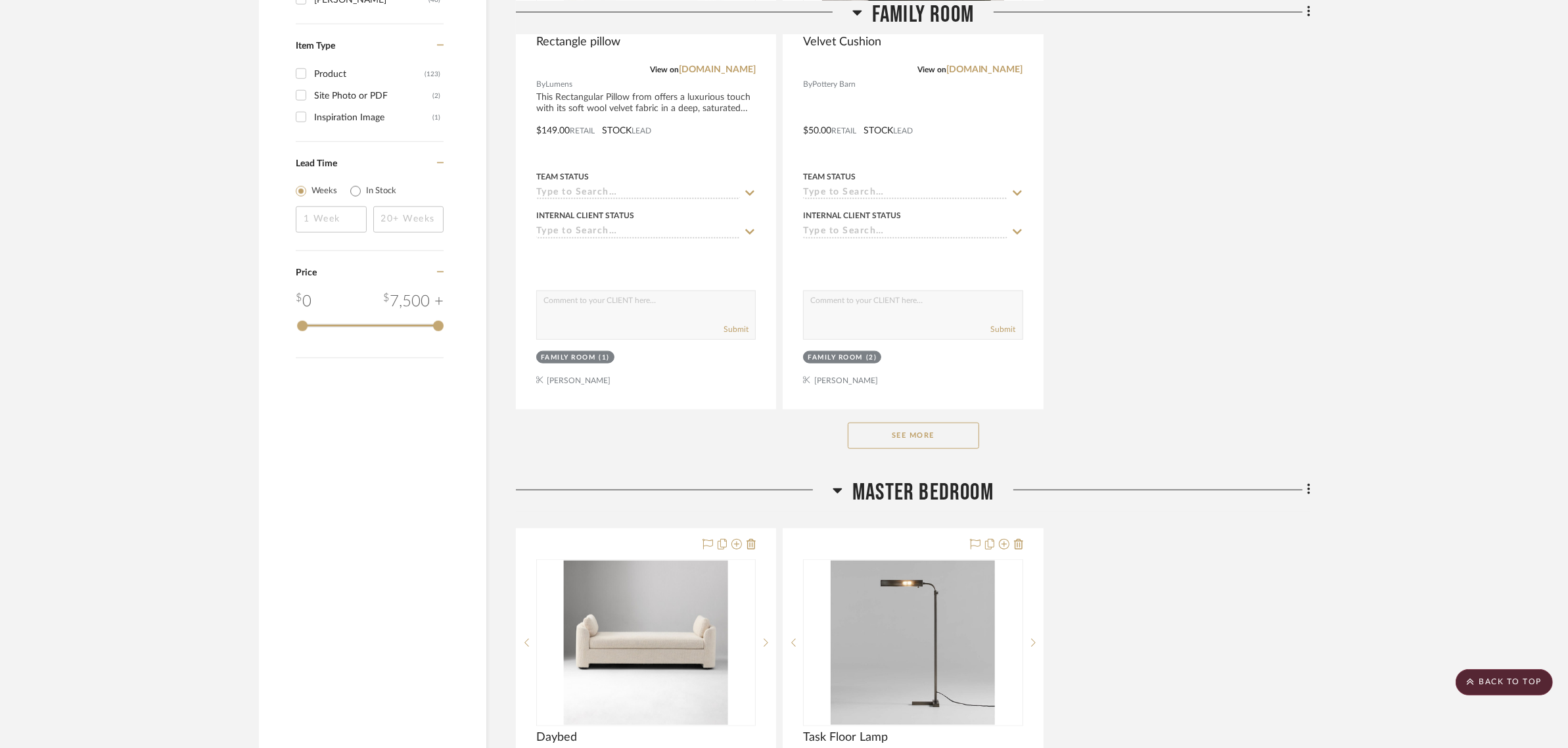
click at [894, 423] on button "See More" at bounding box center [913, 435] width 132 height 26
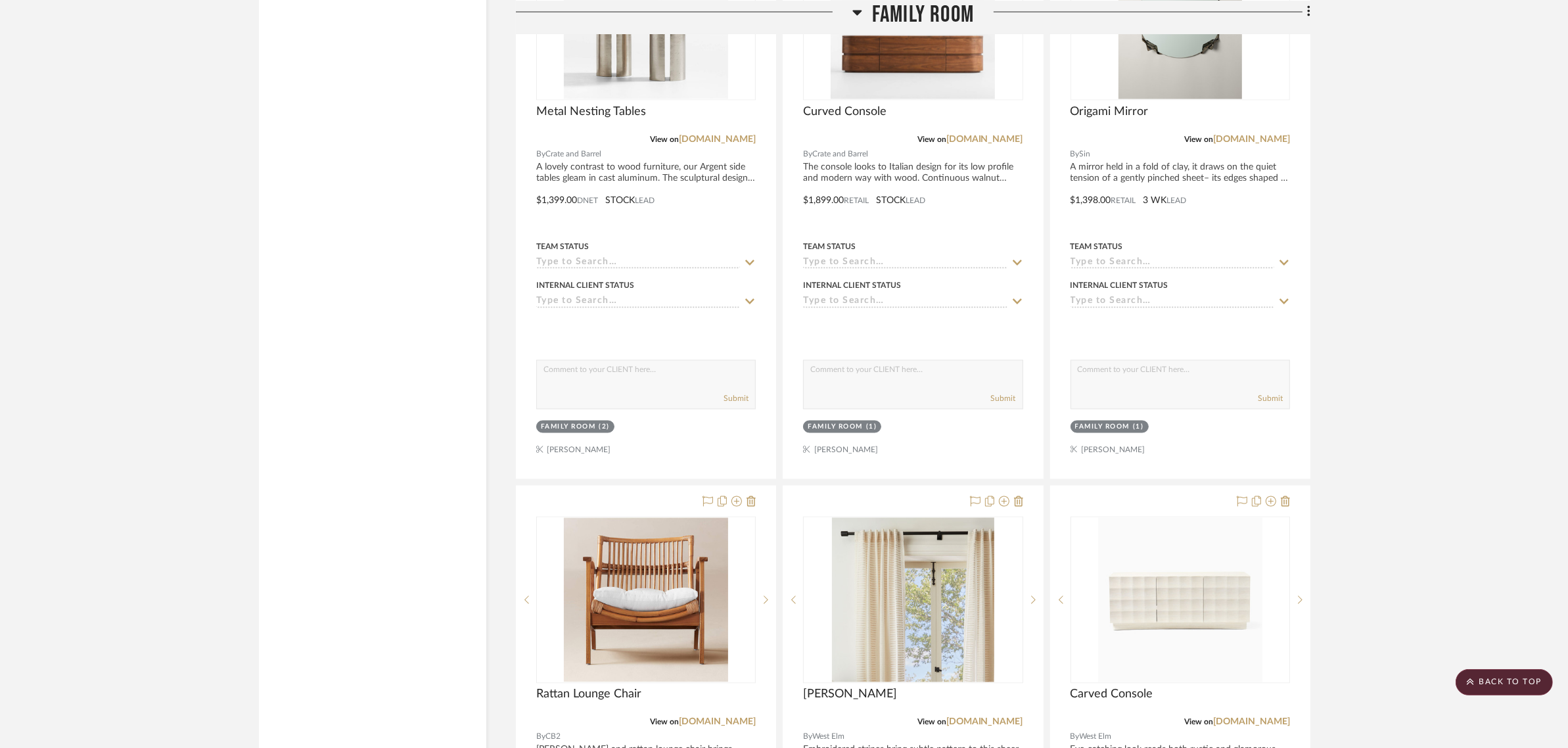
scroll to position [3141, 0]
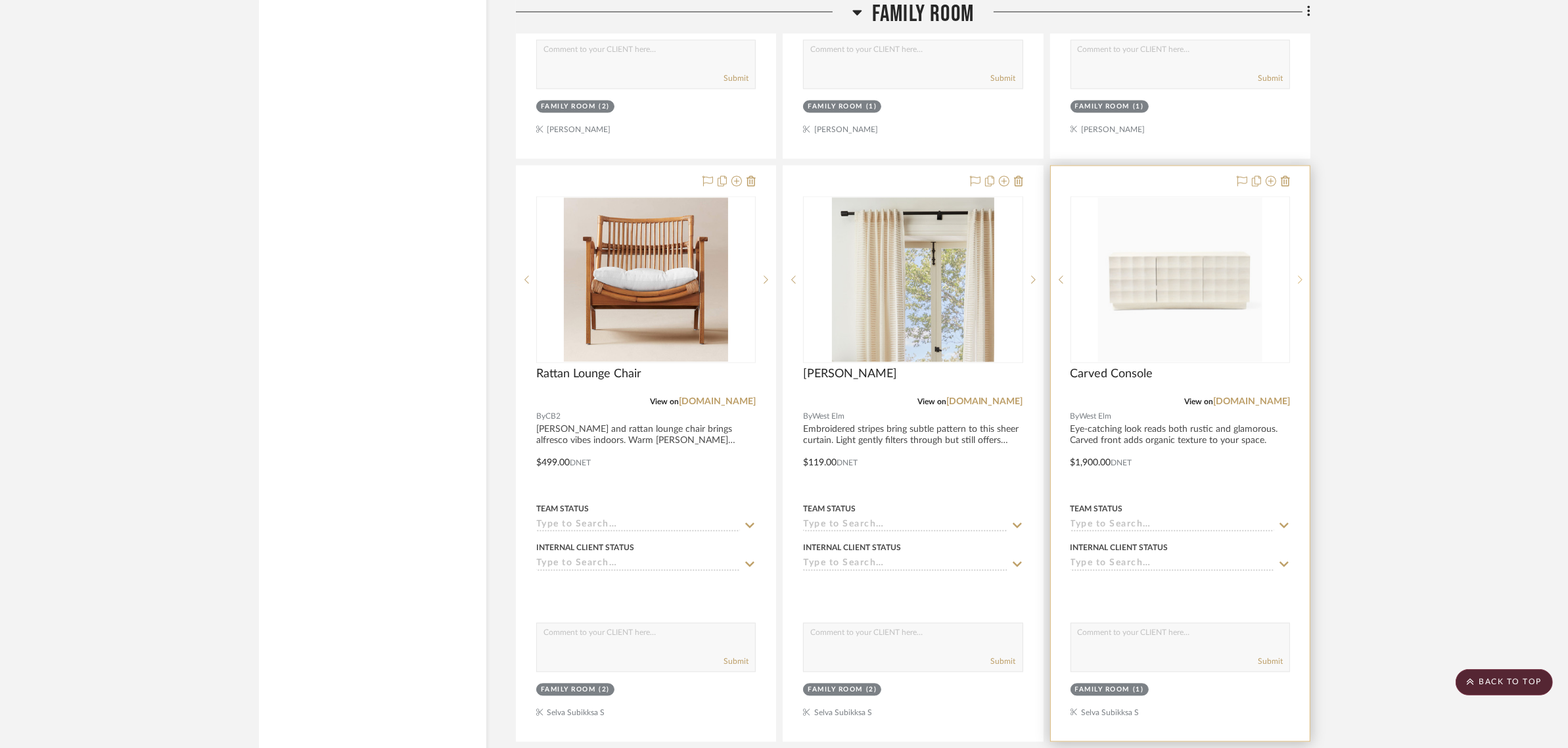
click at [1300, 275] on icon at bounding box center [1300, 279] width 4 height 9
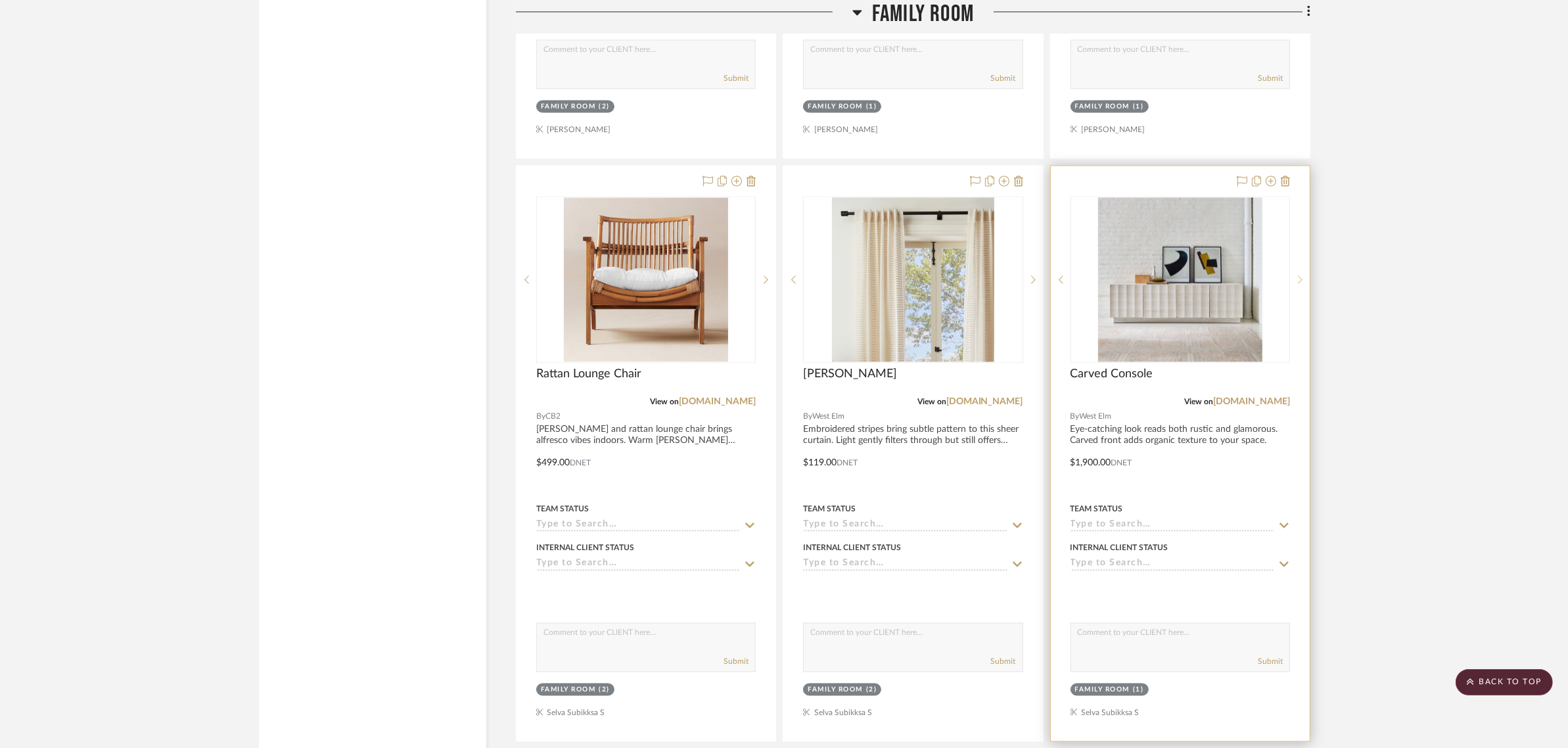
click at [1300, 275] on icon at bounding box center [1300, 279] width 4 height 9
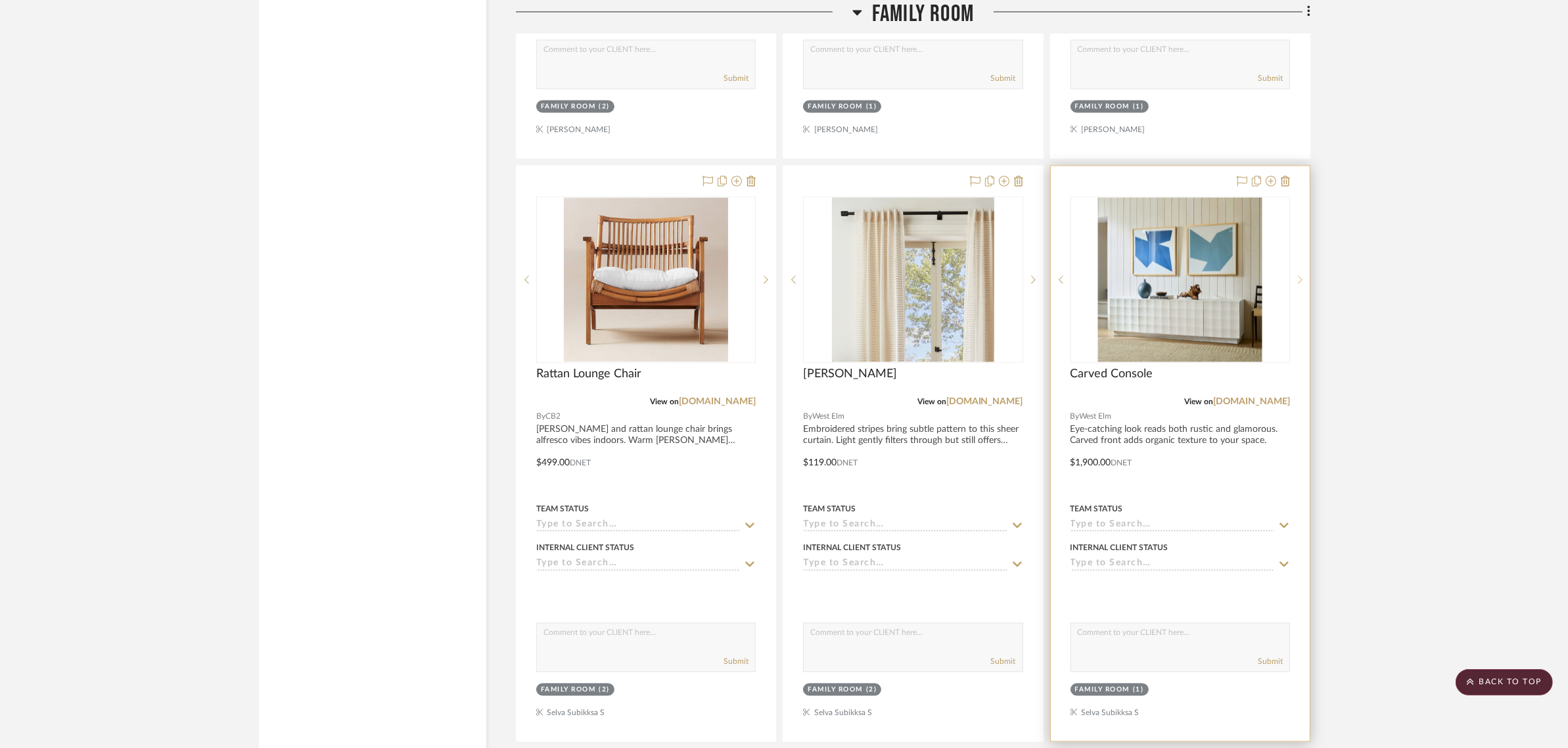
click at [1300, 275] on icon at bounding box center [1300, 279] width 4 height 9
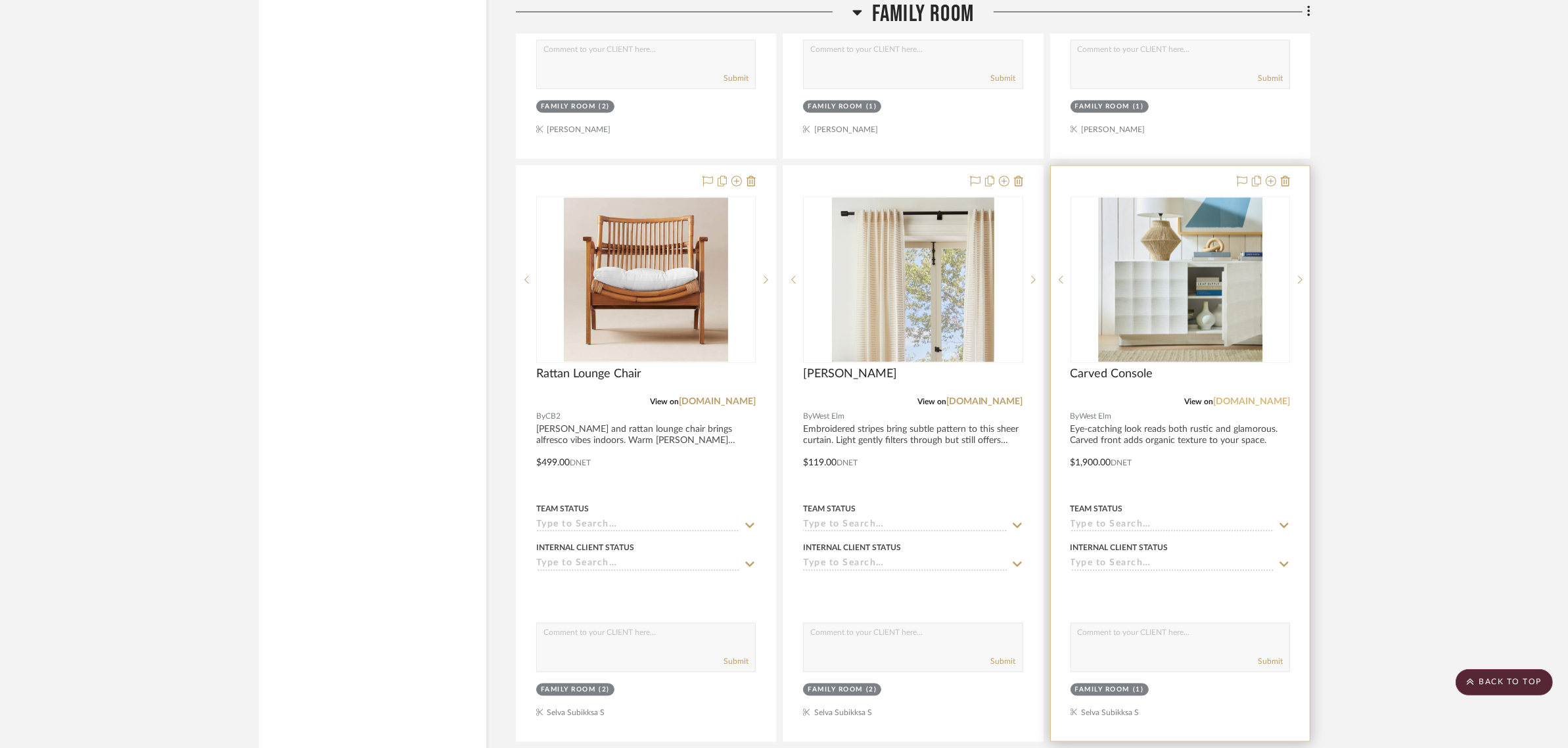
click at [1253, 397] on link "westelm.com" at bounding box center [1251, 401] width 77 height 9
click at [1242, 397] on link "westelm.com" at bounding box center [1251, 401] width 77 height 9
click at [1175, 257] on img "4" at bounding box center [1180, 280] width 165 height 164
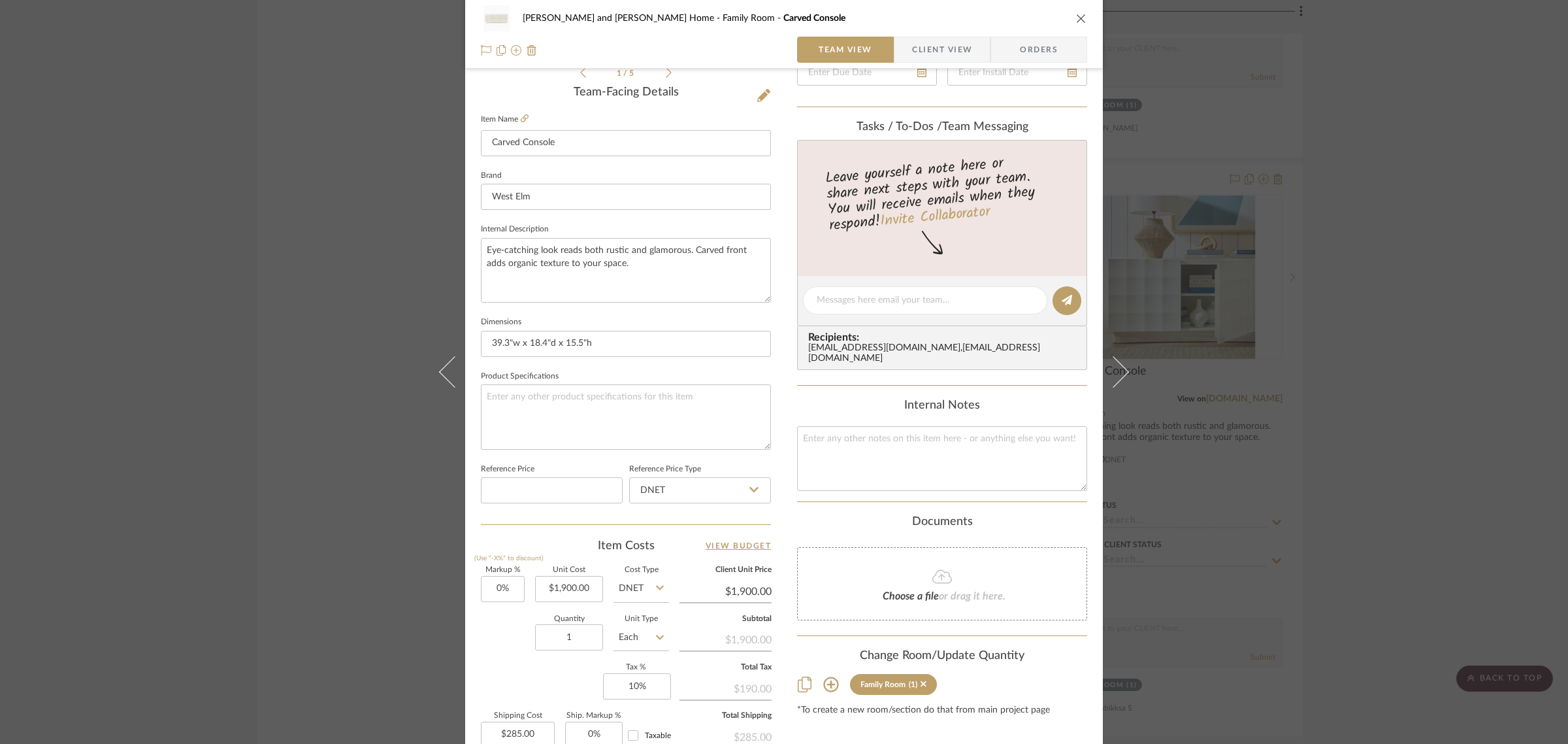
scroll to position [472, 0]
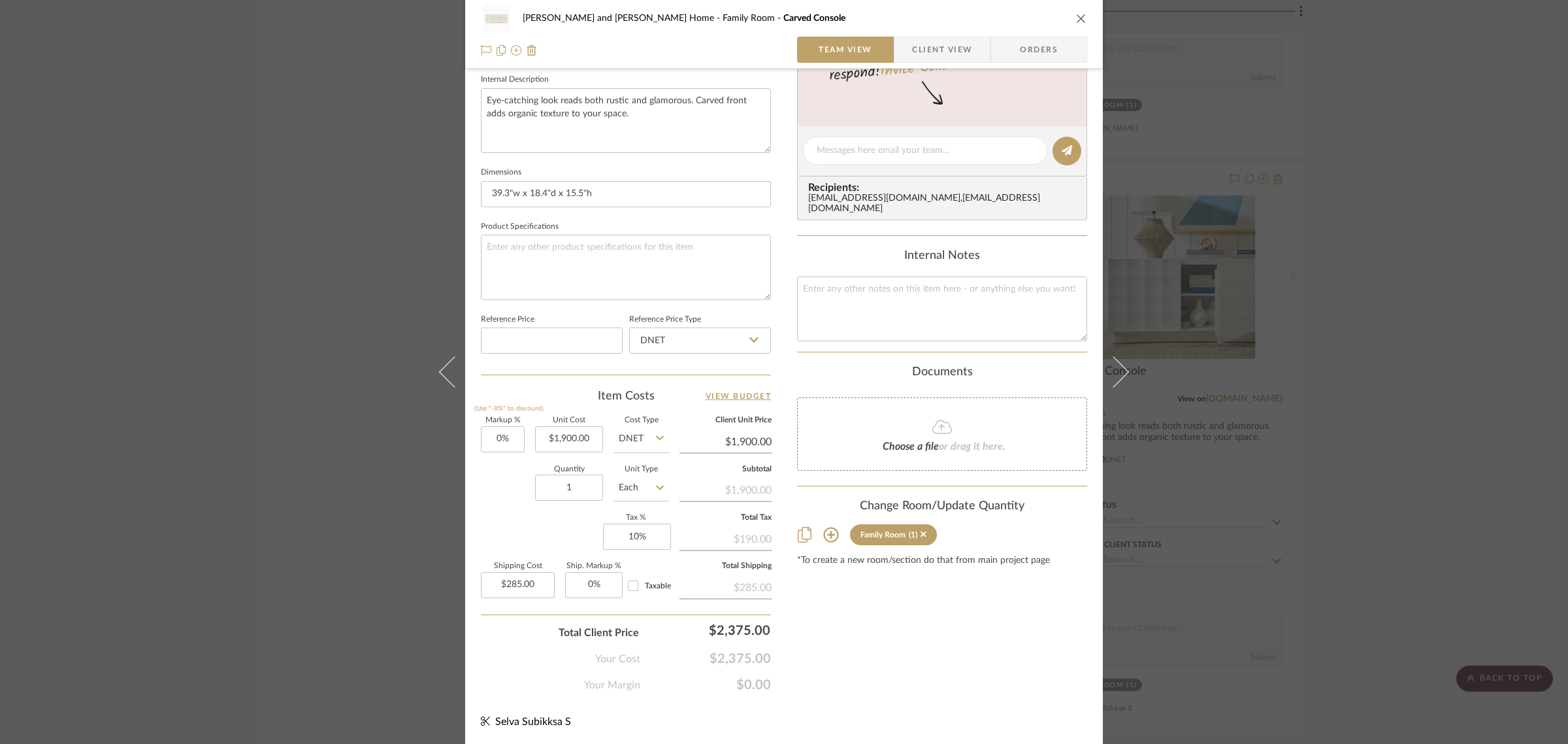
click at [823, 527] on icon at bounding box center [831, 535] width 16 height 16
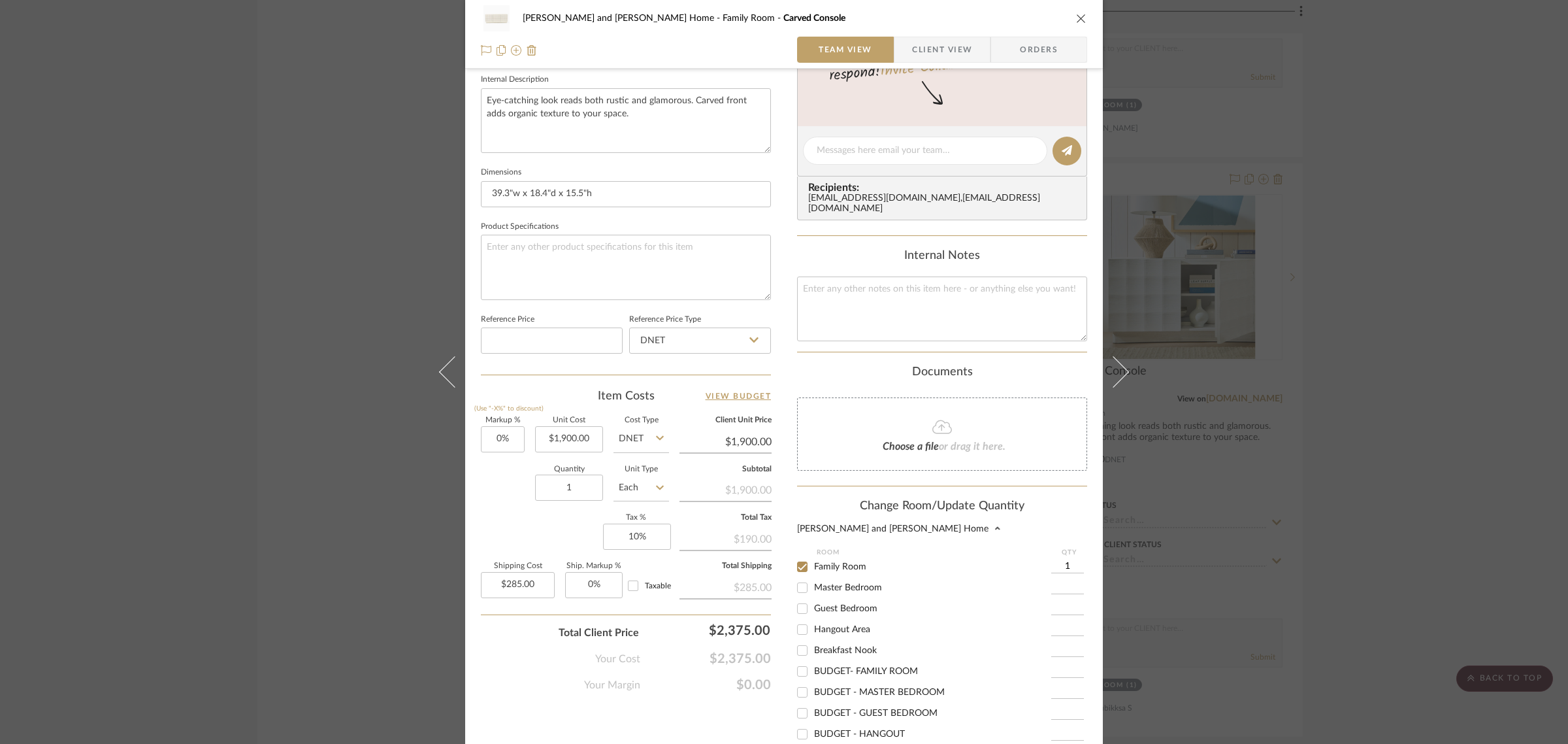
click at [486, 684] on div "Your Margin $0.00" at bounding box center [626, 679] width 290 height 26
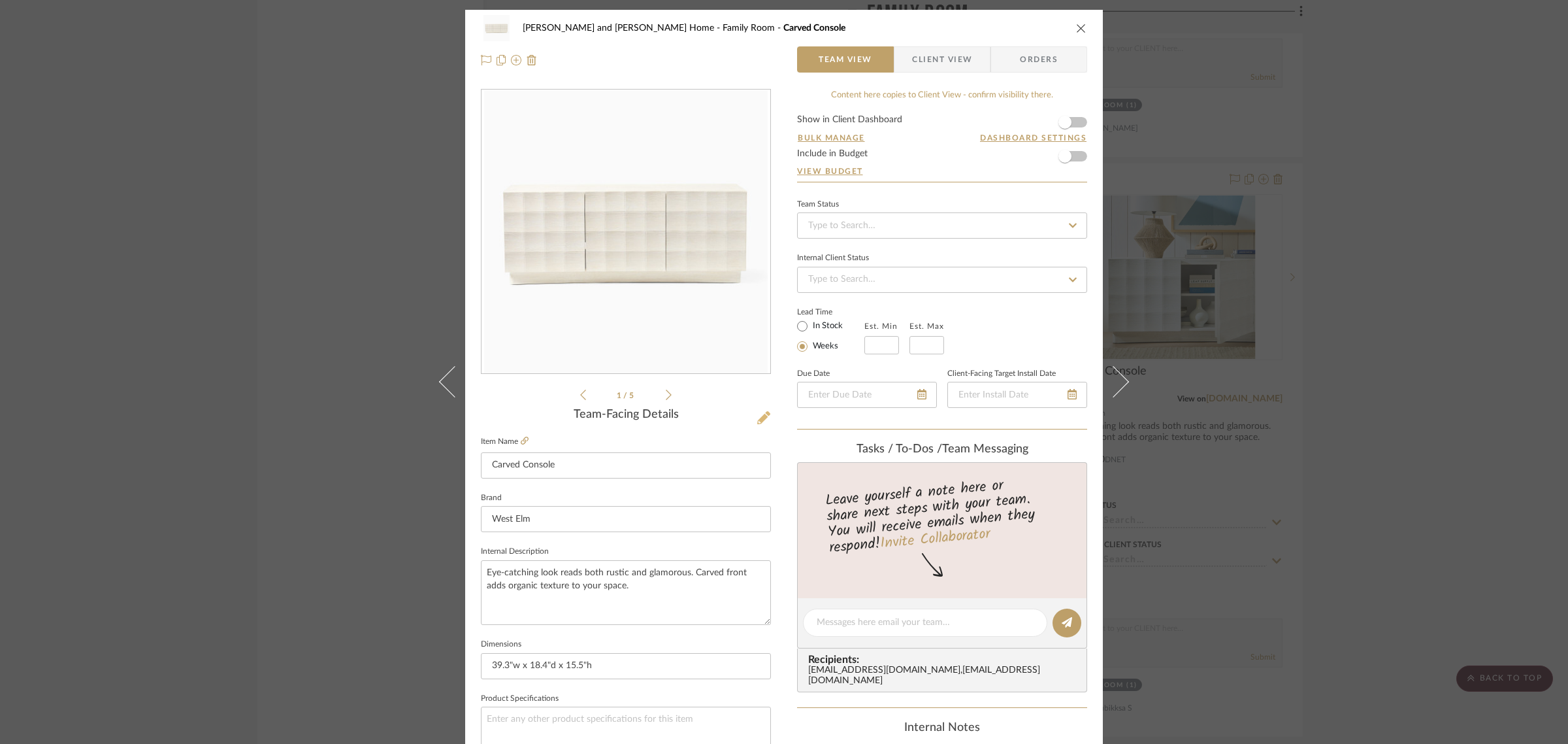
click at [762, 413] on icon at bounding box center [764, 418] width 13 height 13
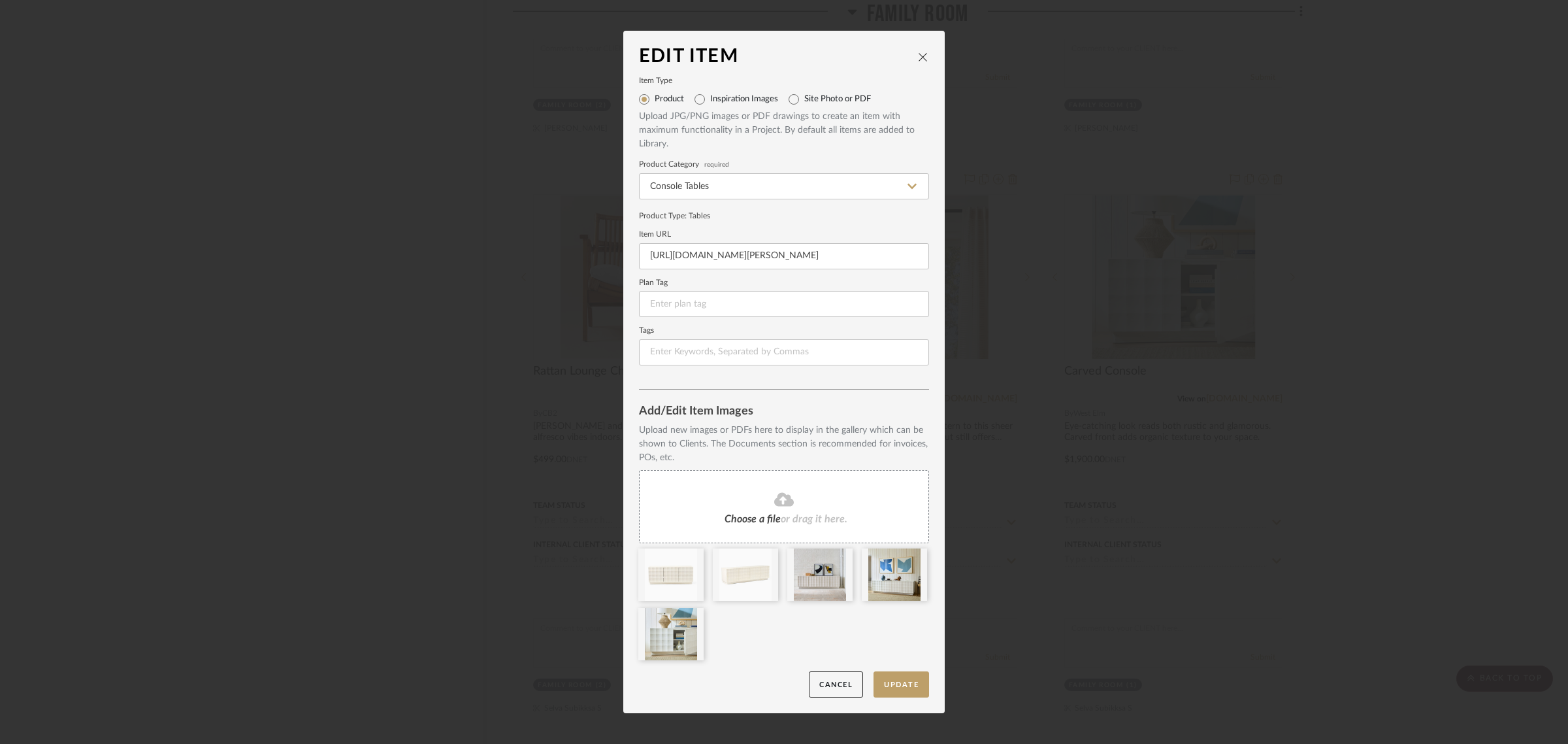
click at [806, 520] on span "or drag it here." at bounding box center [814, 519] width 67 height 11
click at [764, 558] on icon at bounding box center [768, 556] width 9 height 11
click at [905, 685] on button "Update" at bounding box center [901, 685] width 55 height 27
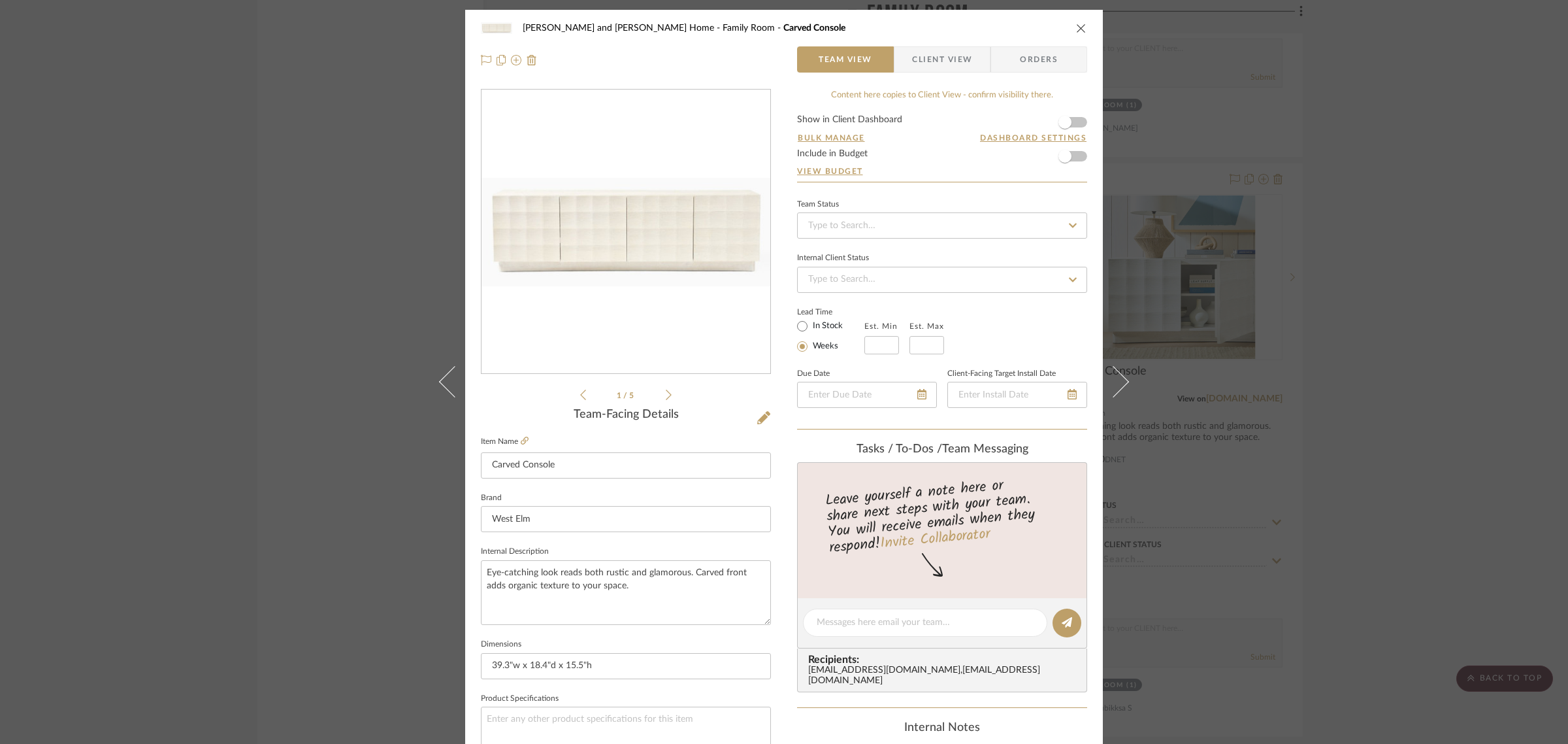
click at [1387, 487] on div "Sharika and Ashish Home Family Room Carved Console Team View Client View Orders…" at bounding box center [784, 372] width 1568 height 744
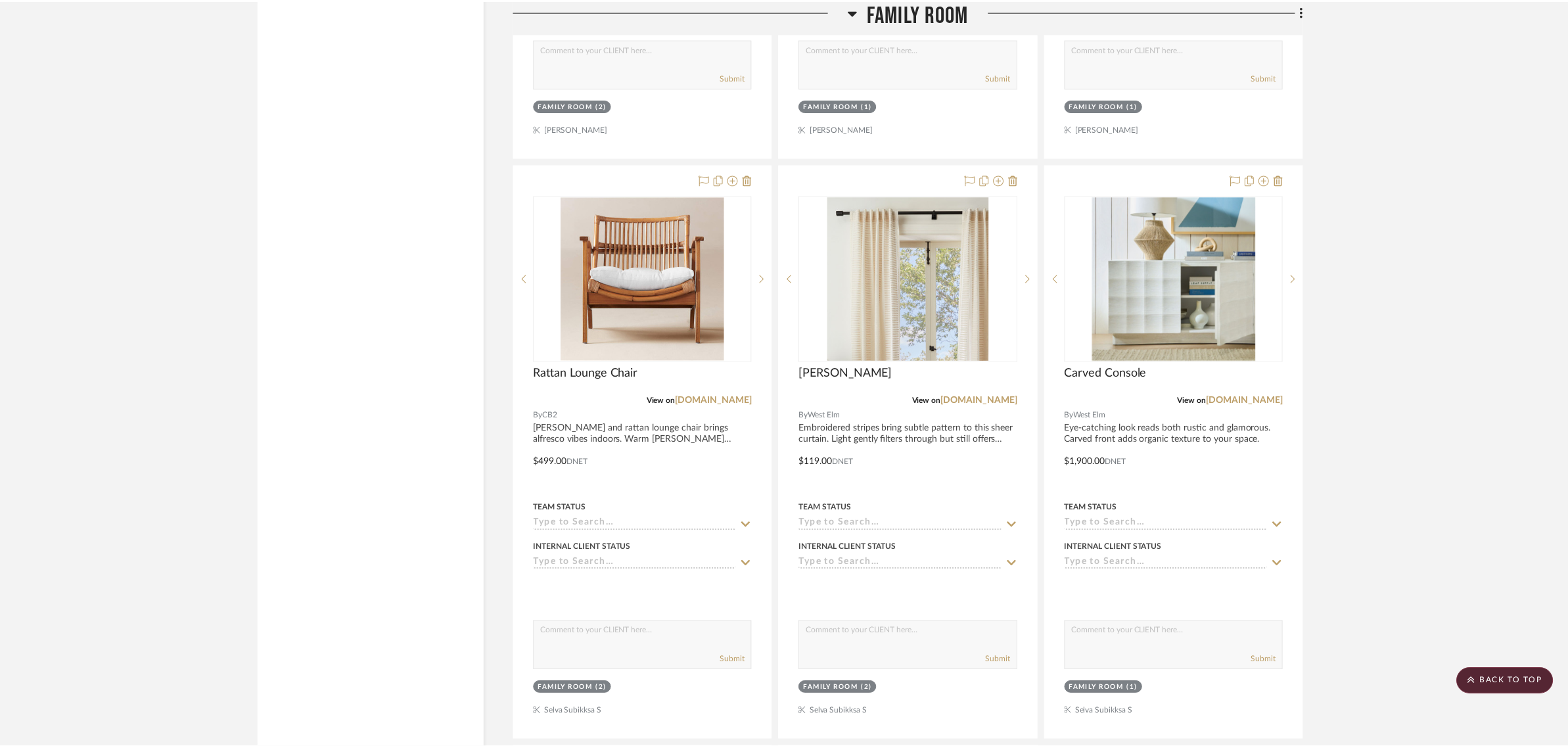
scroll to position [3141, 0]
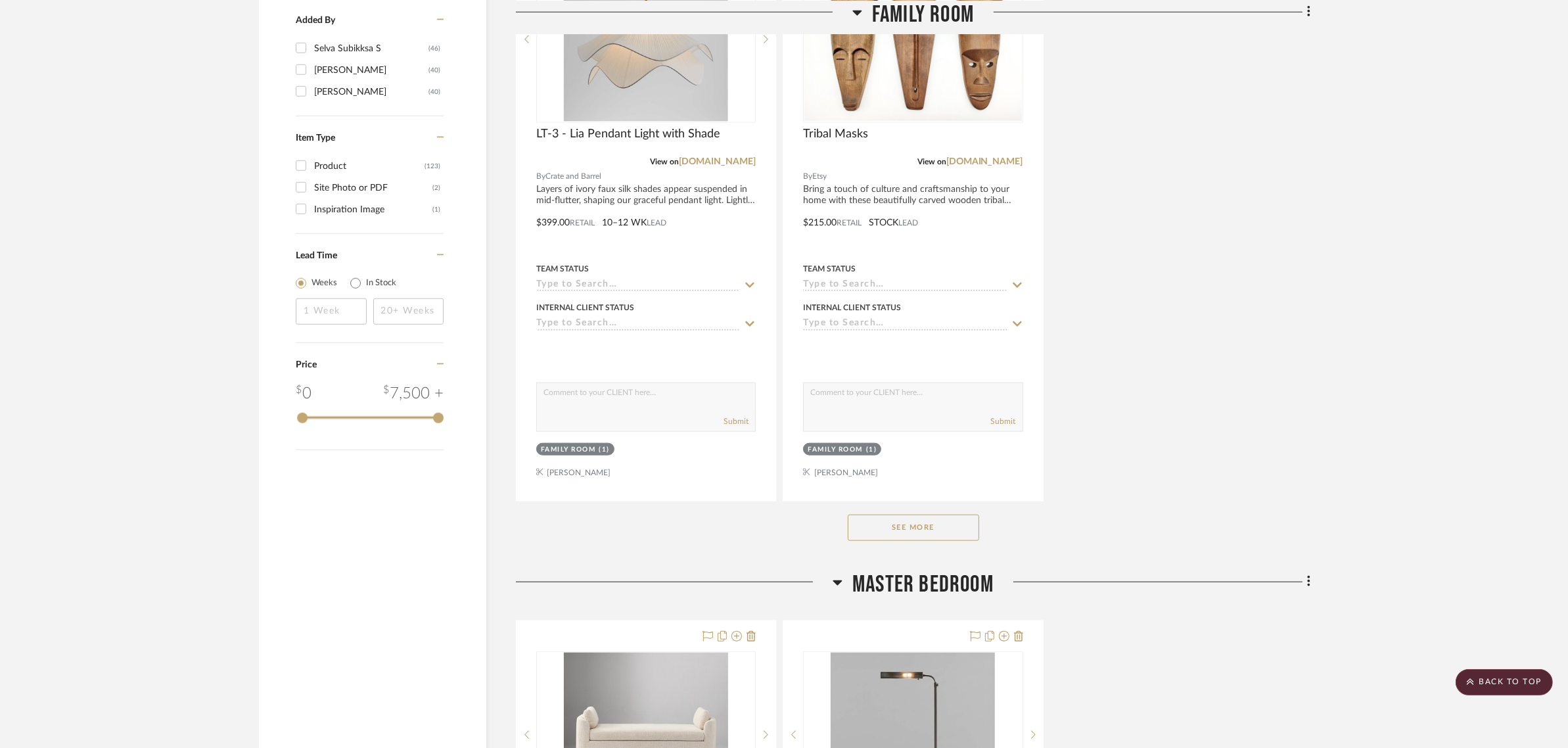
scroll to position [1889, 0]
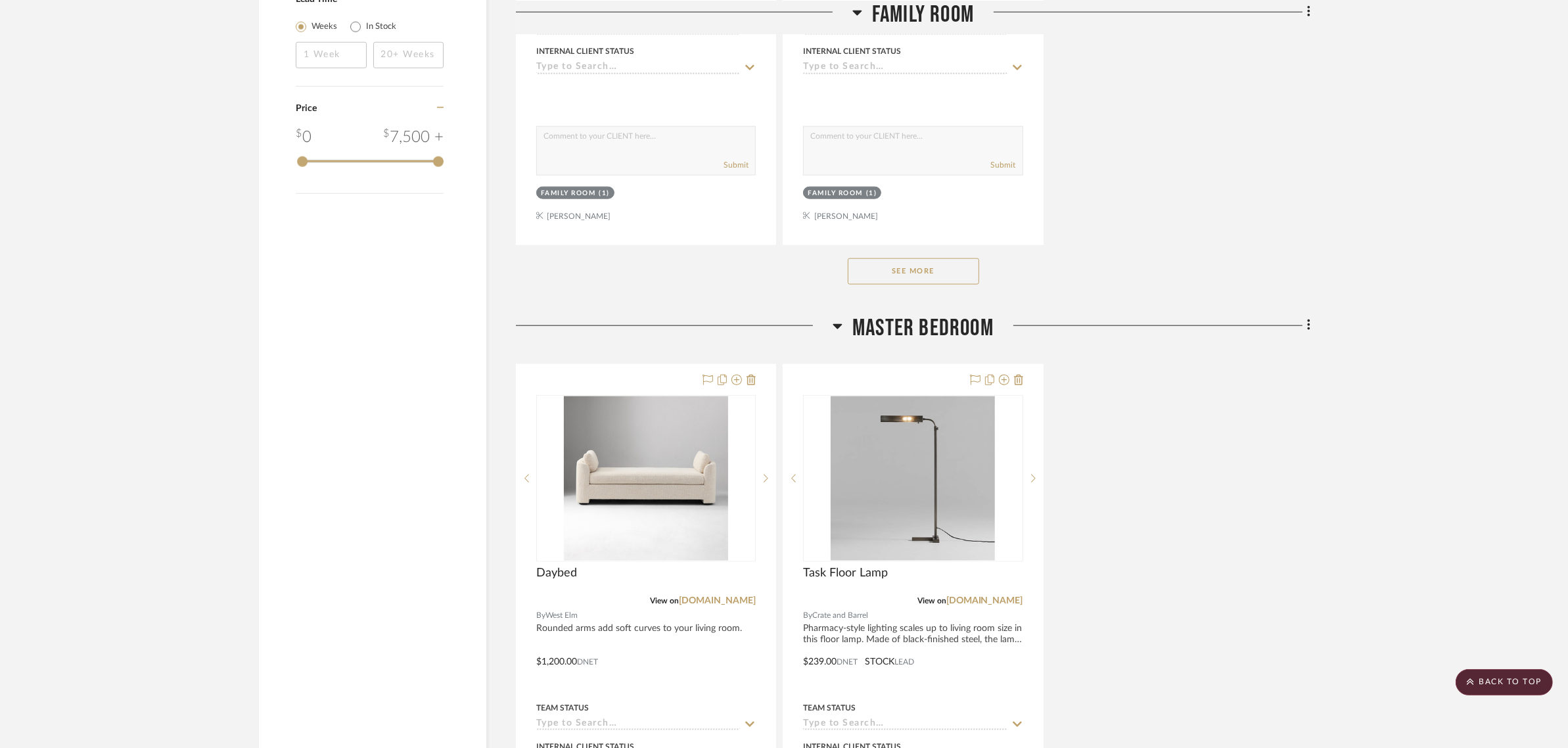
click at [946, 258] on button "See More" at bounding box center [913, 271] width 132 height 26
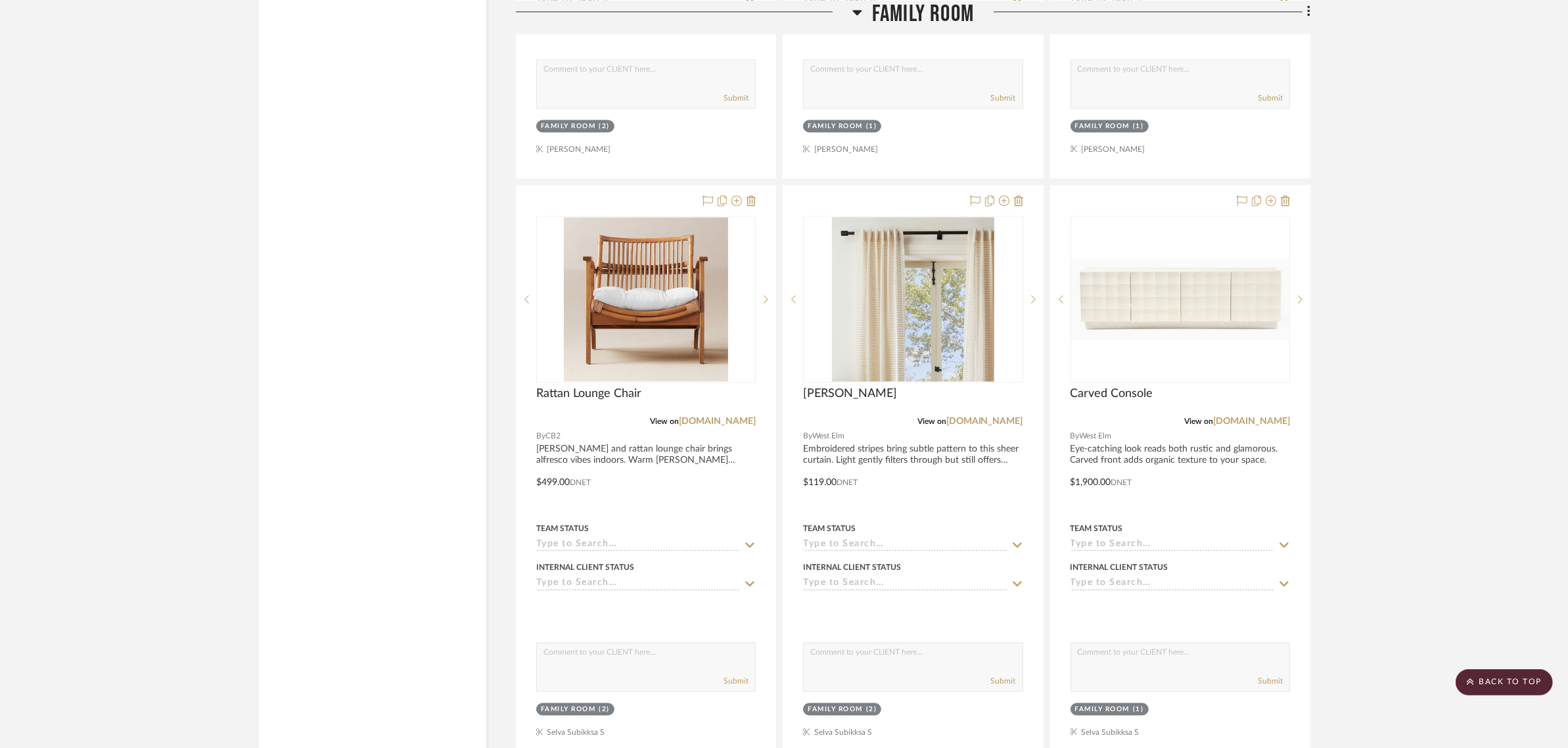
scroll to position [2628, 0]
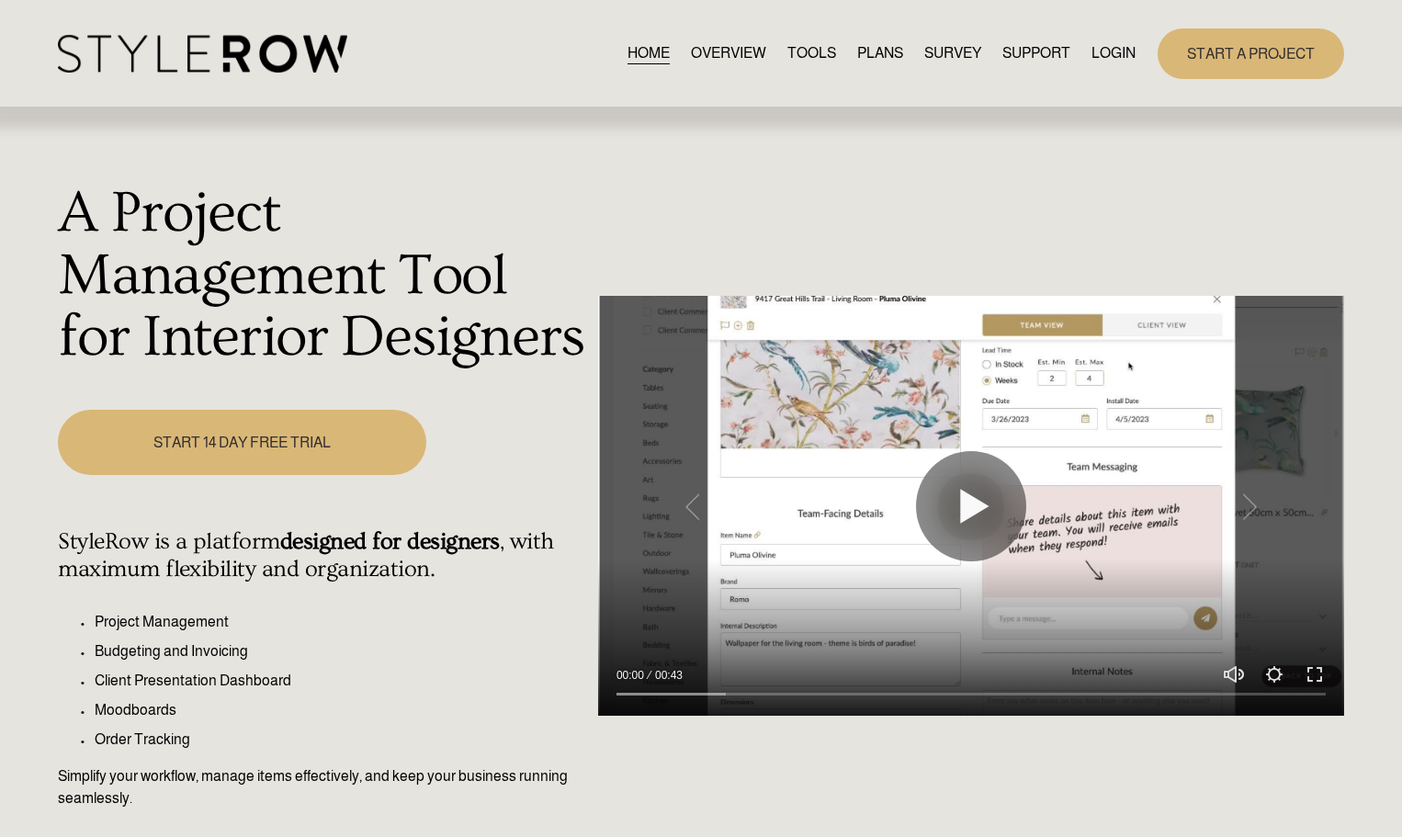
click at [1095, 50] on link "LOGIN" at bounding box center [1113, 53] width 44 height 25
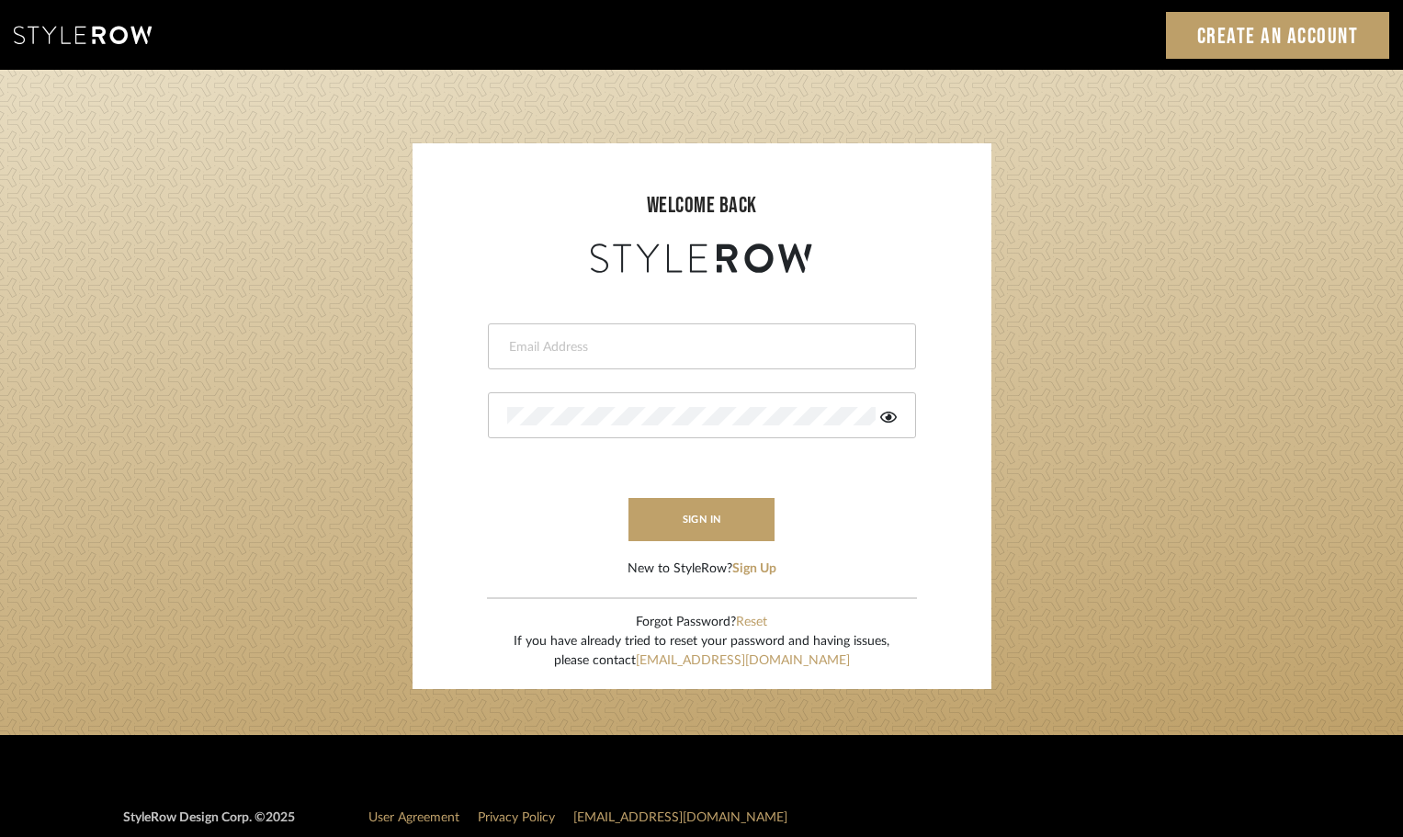
click at [528, 340] on input "email" at bounding box center [699, 347] width 385 height 18
type input "[DOMAIN_NAME][EMAIL_ADDRESS][DOMAIN_NAME]"
click at [677, 515] on button "sign in" at bounding box center [701, 519] width 147 height 43
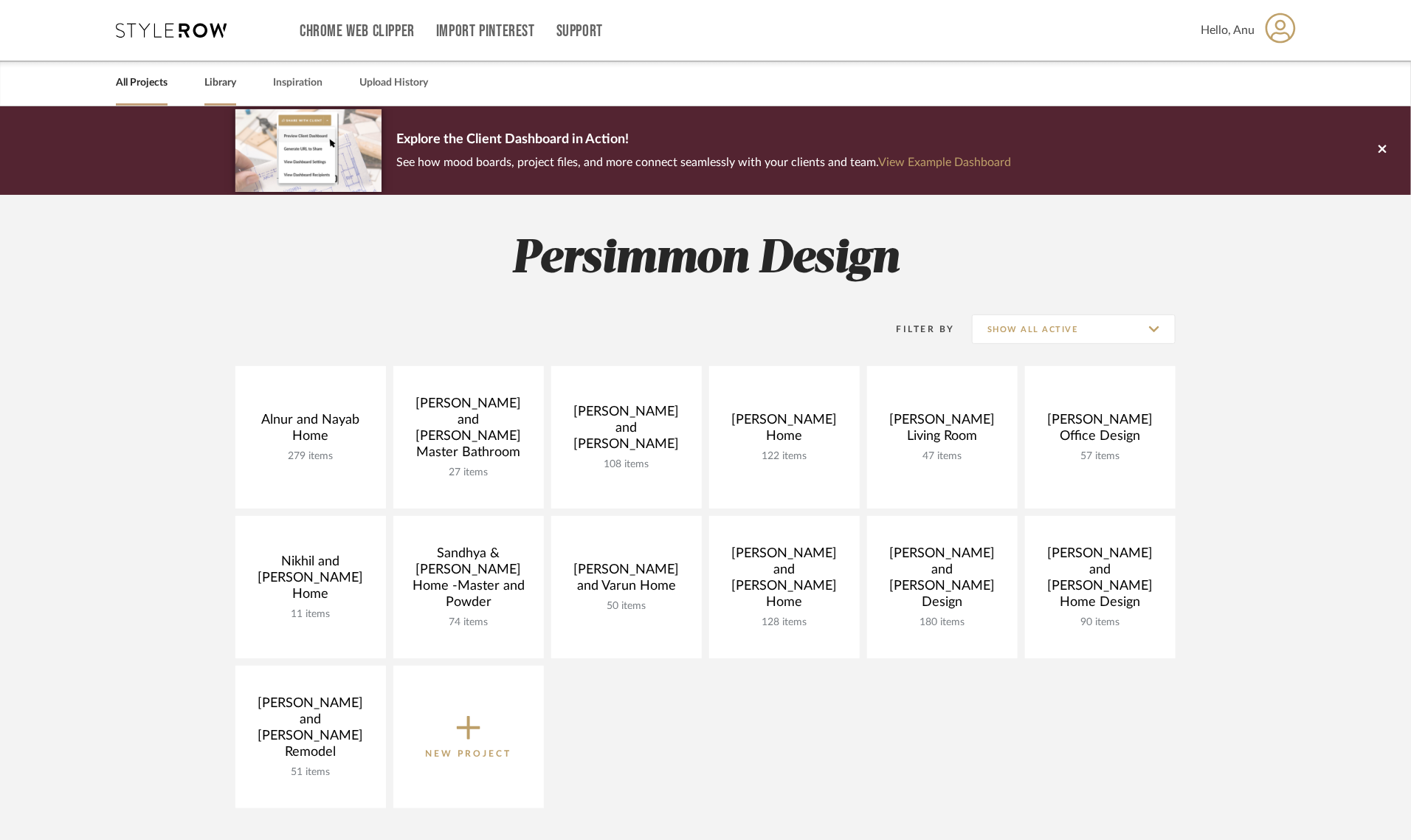
click at [219, 81] on link "Library" at bounding box center [220, 83] width 32 height 20
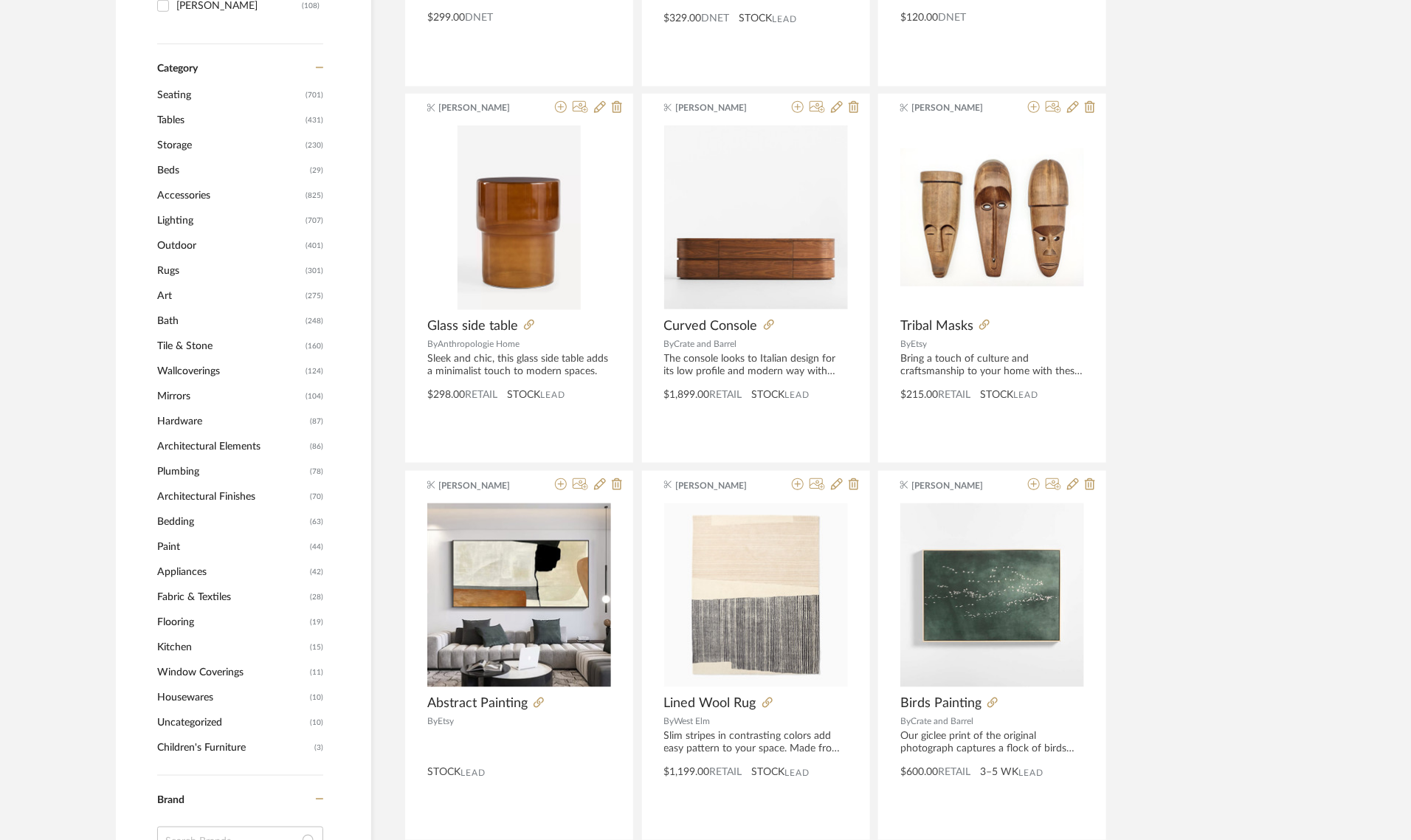
scroll to position [553, 0]
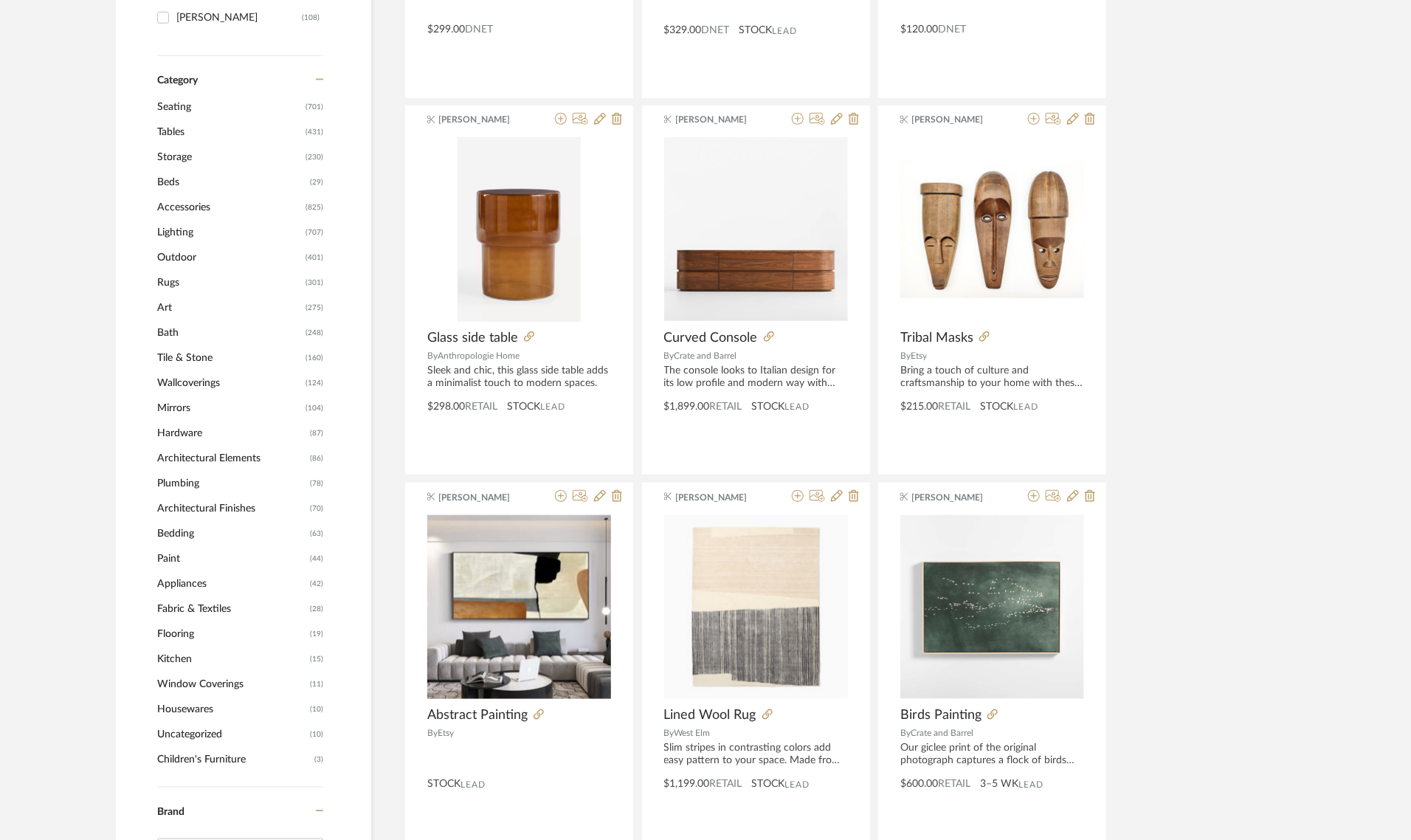
click at [159, 304] on span "Art" at bounding box center [230, 307] width 145 height 25
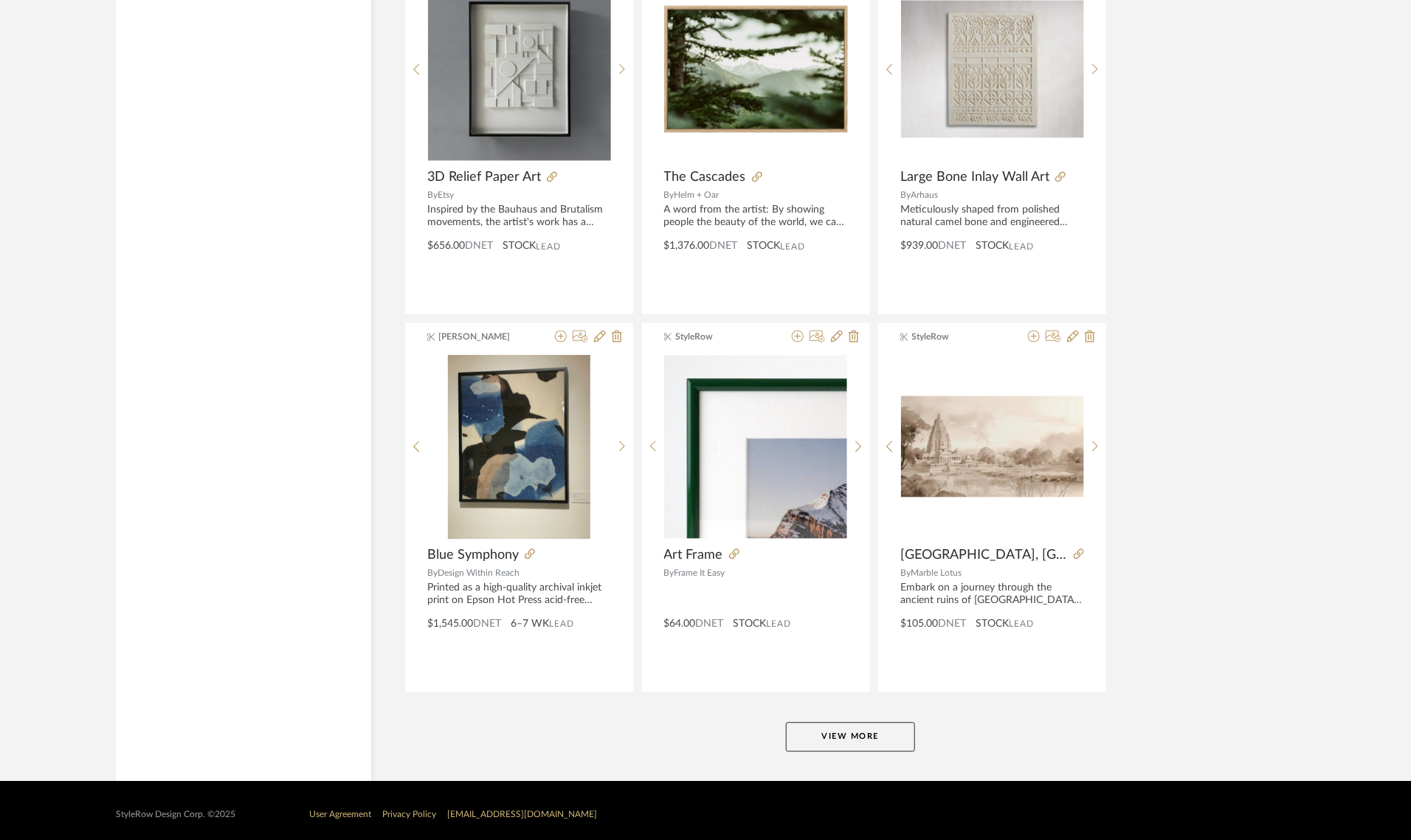
scroll to position [4189, 0]
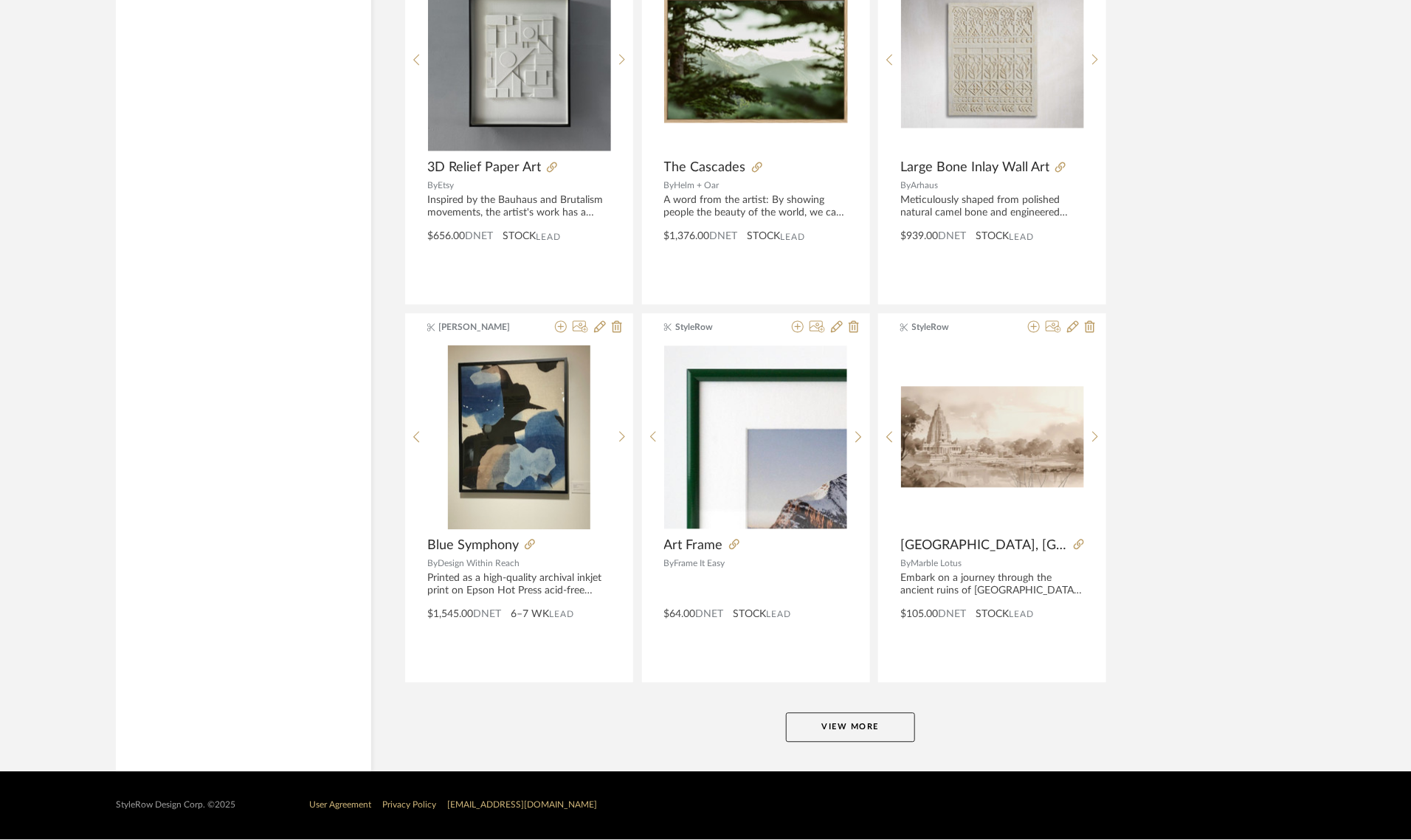
click at [884, 724] on button "View More" at bounding box center [850, 728] width 129 height 30
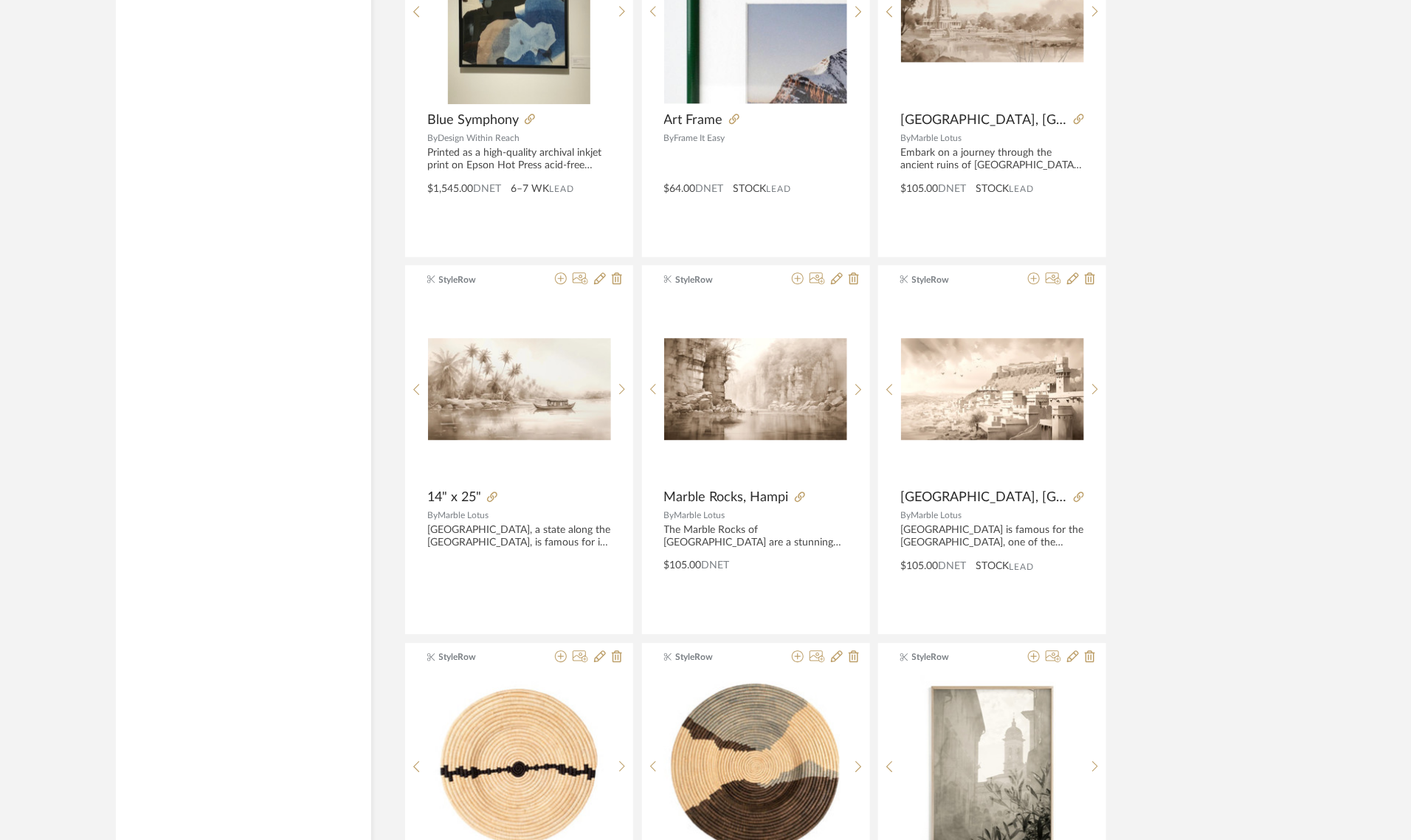
scroll to position [4742, 0]
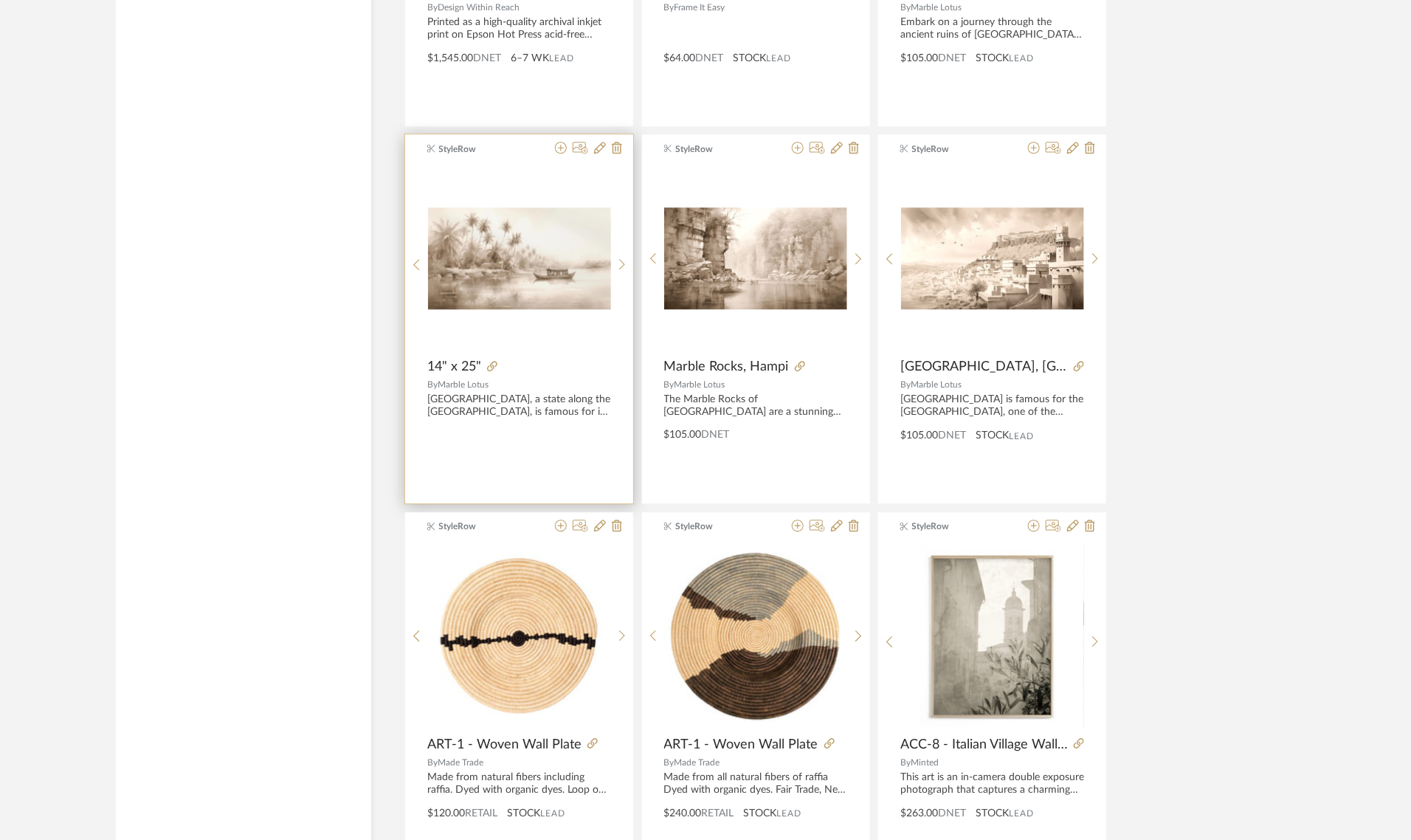
click at [434, 259] on img "0" at bounding box center [520, 259] width 183 height 103
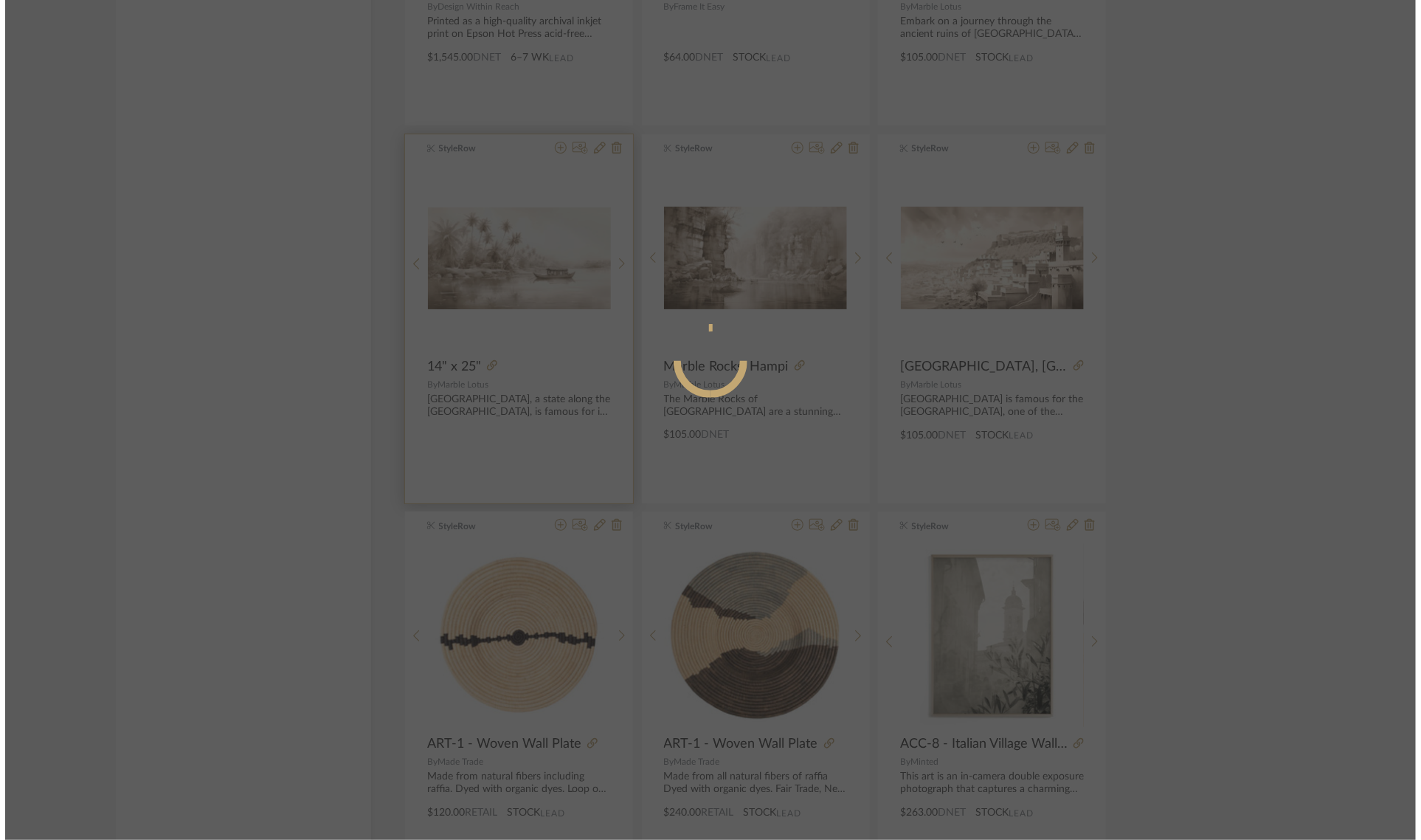
scroll to position [0, 0]
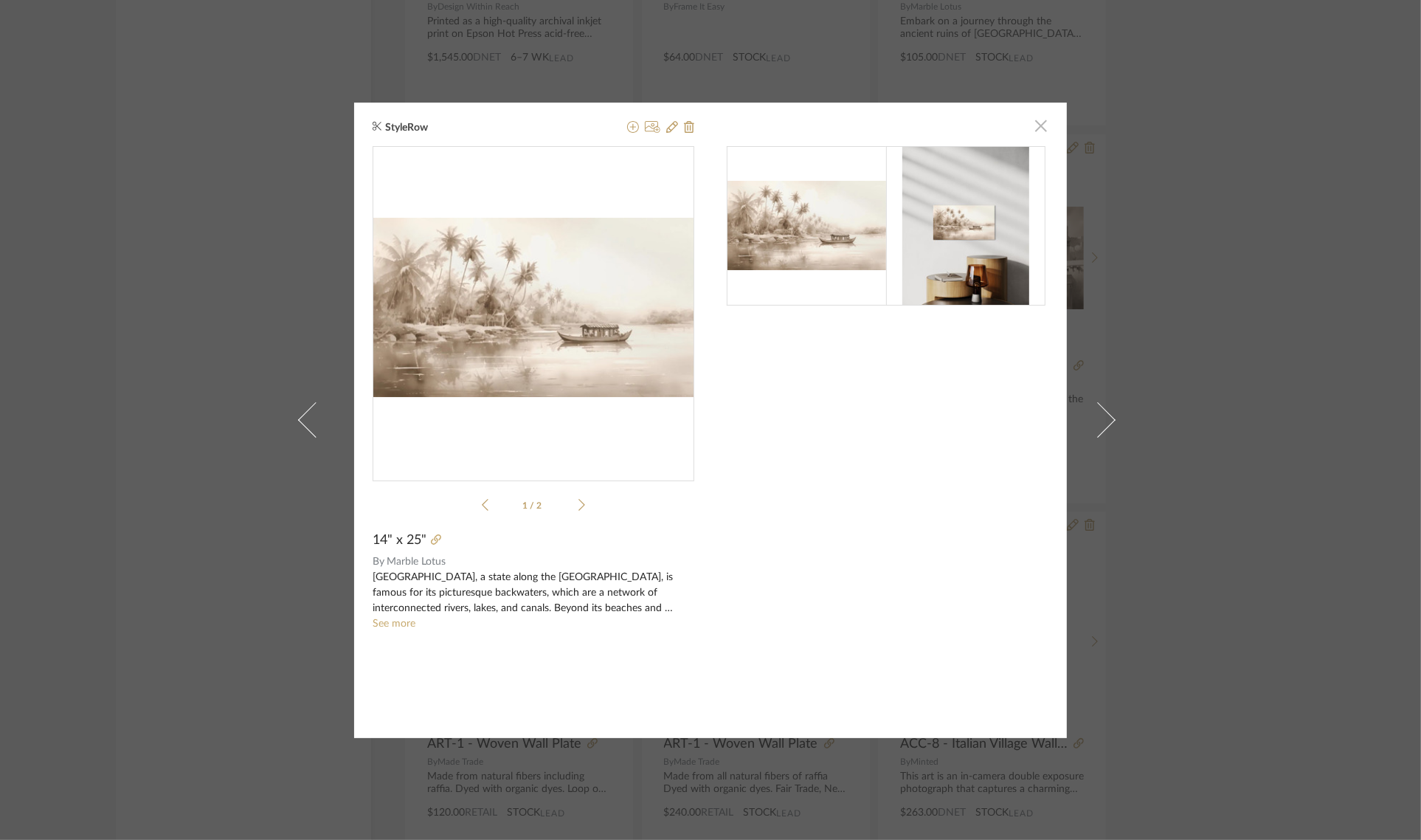
click at [1033, 123] on span "button" at bounding box center [1041, 126] width 30 height 30
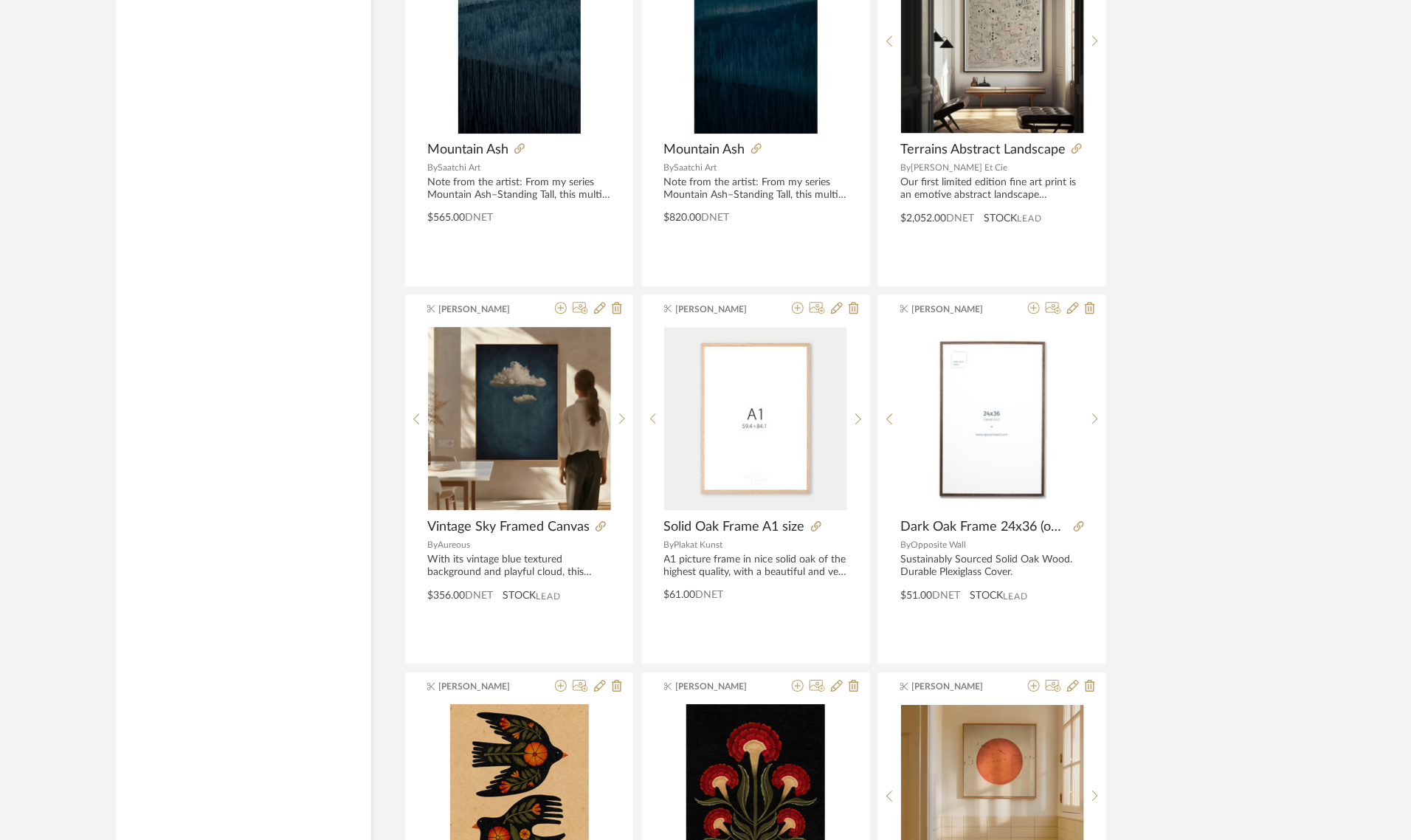
scroll to position [8154, 0]
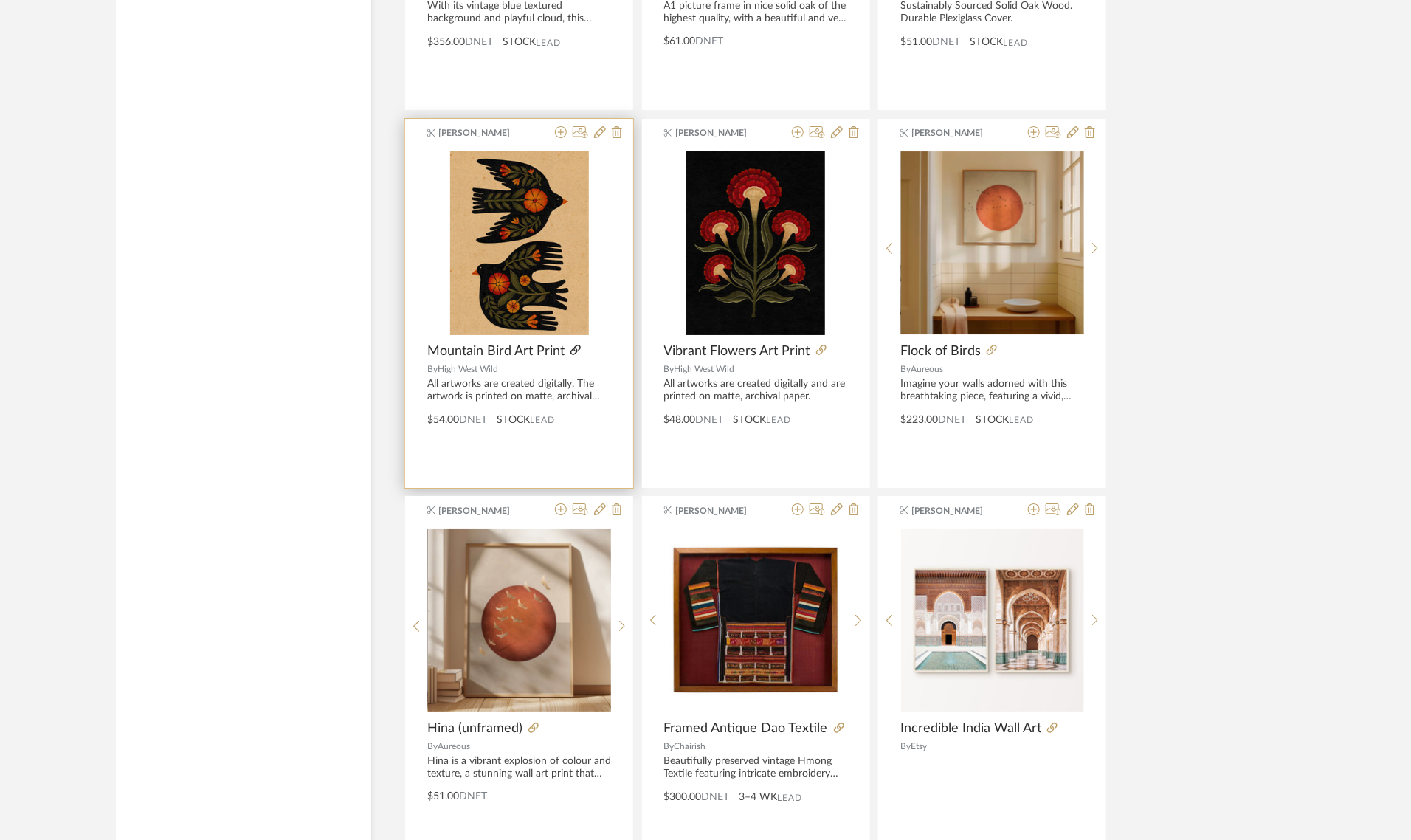
click at [573, 353] on icon at bounding box center [575, 349] width 10 height 10
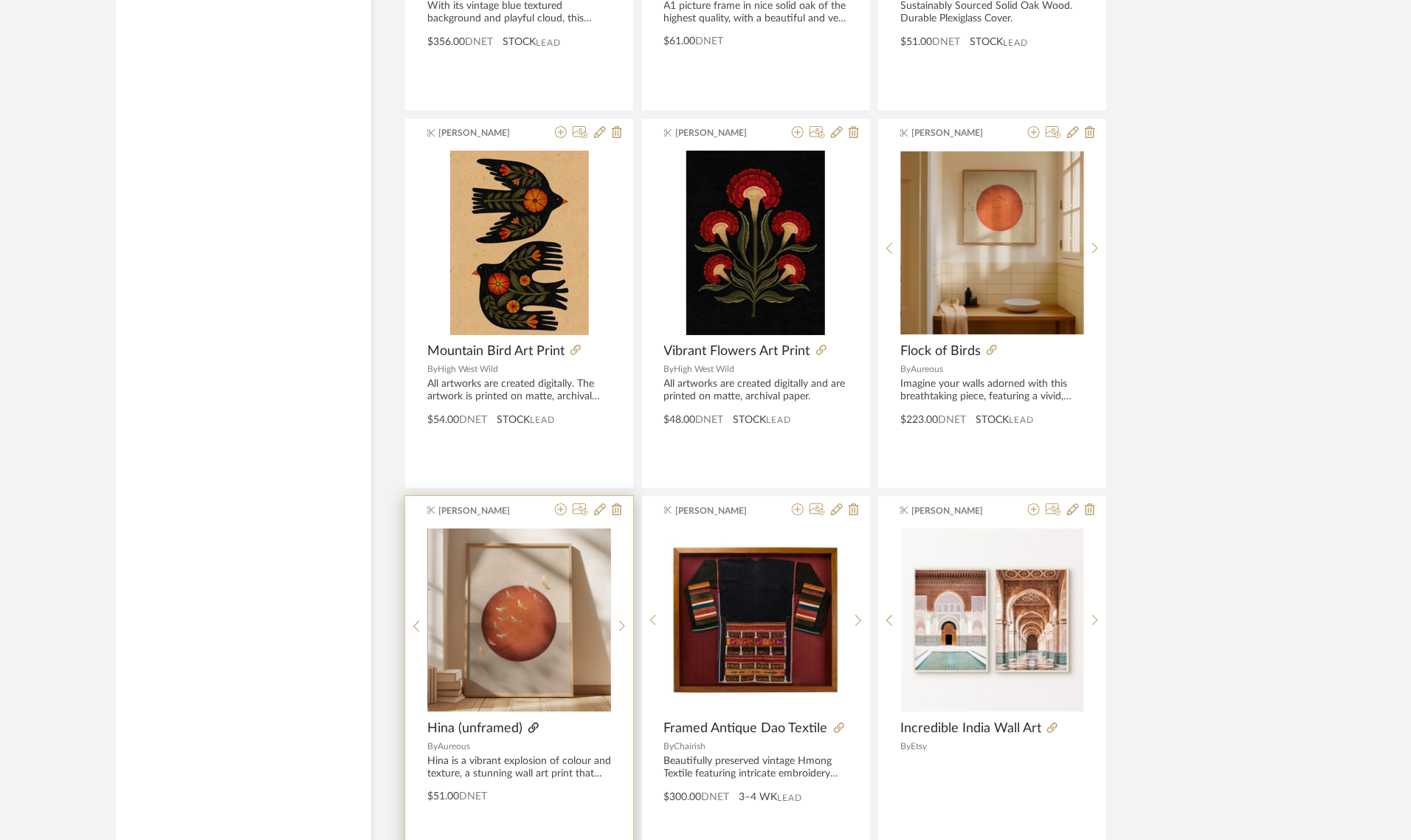
click at [532, 732] on icon at bounding box center [533, 727] width 10 height 10
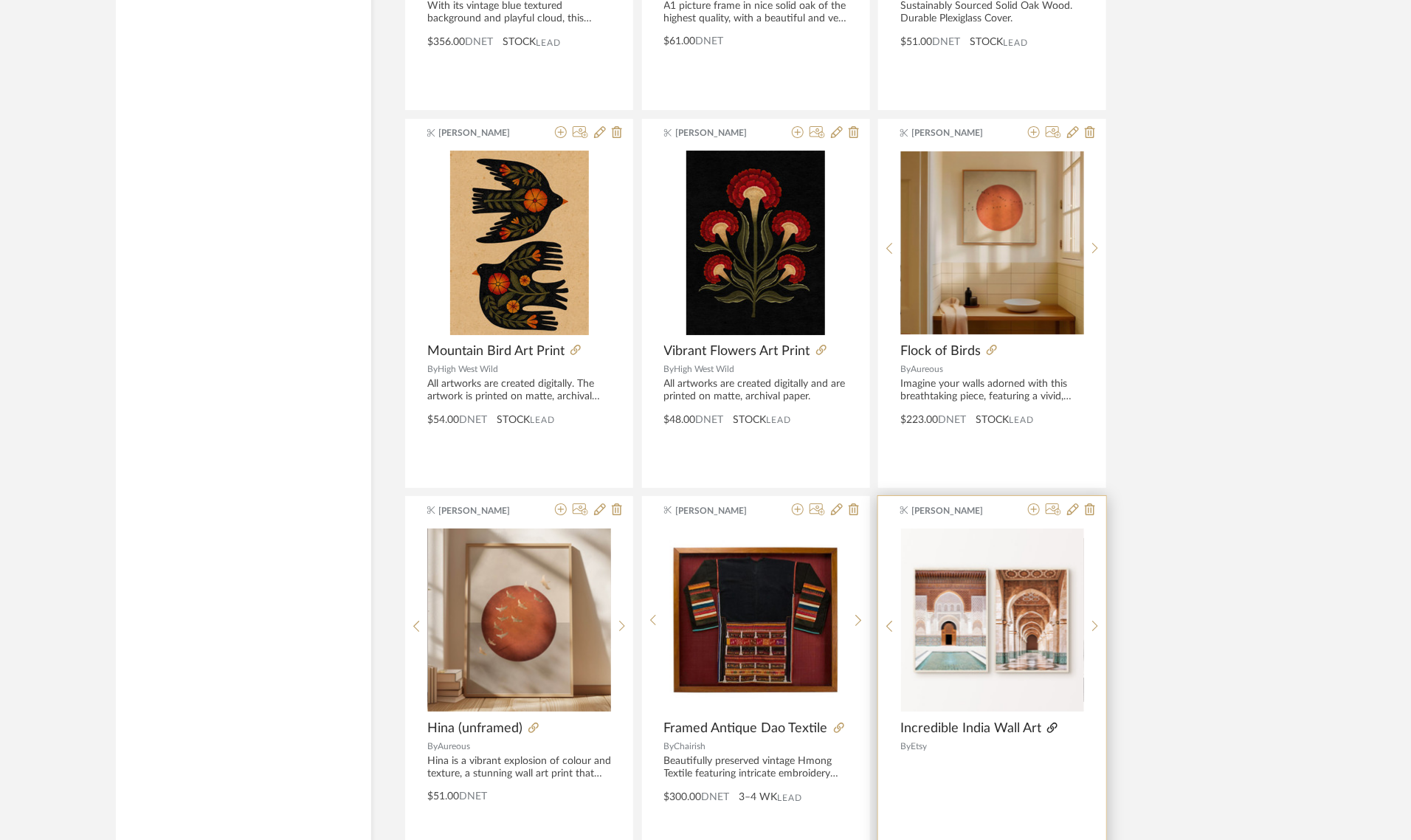
click at [1056, 731] on icon at bounding box center [1052, 727] width 10 height 10
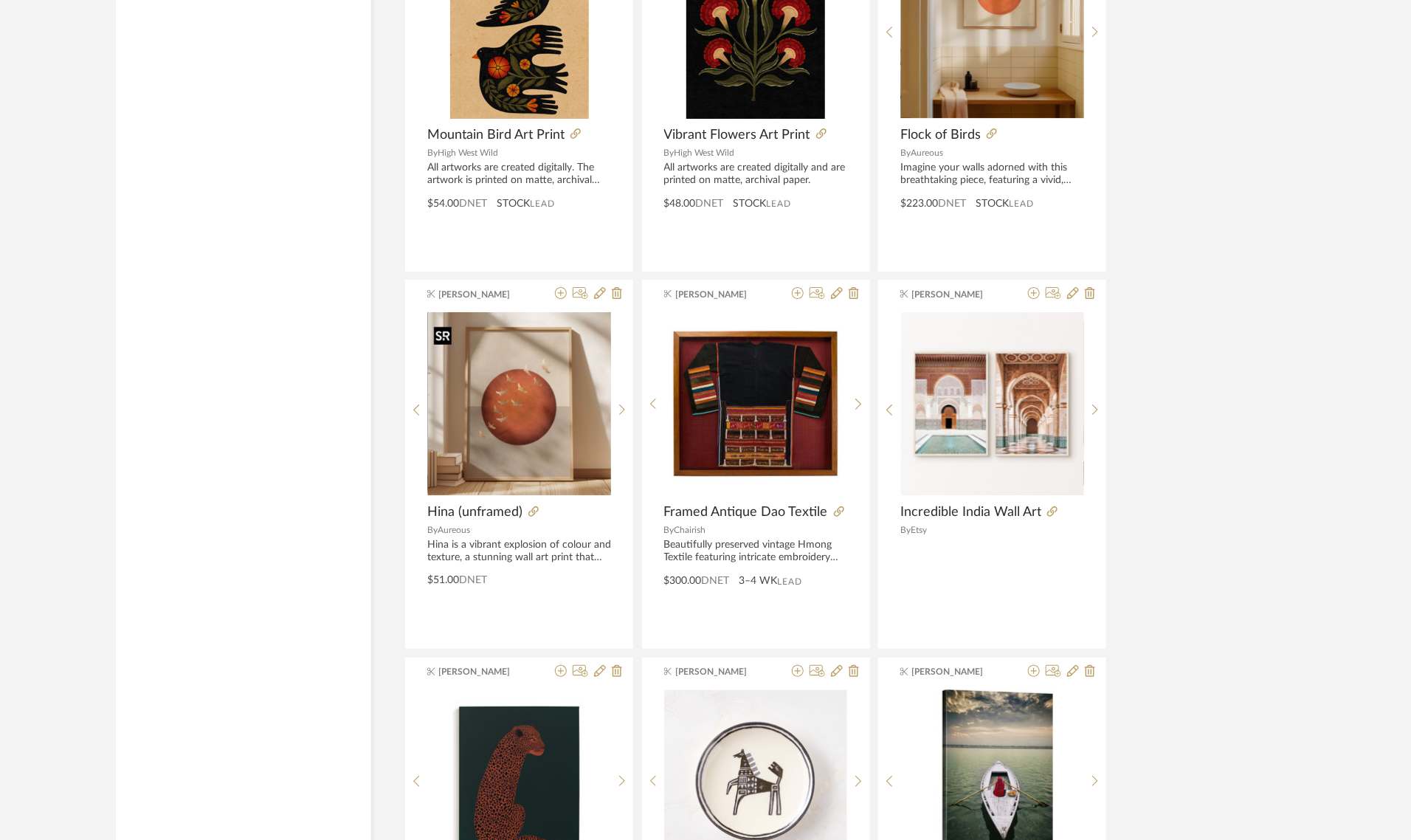
scroll to position [8431, 0]
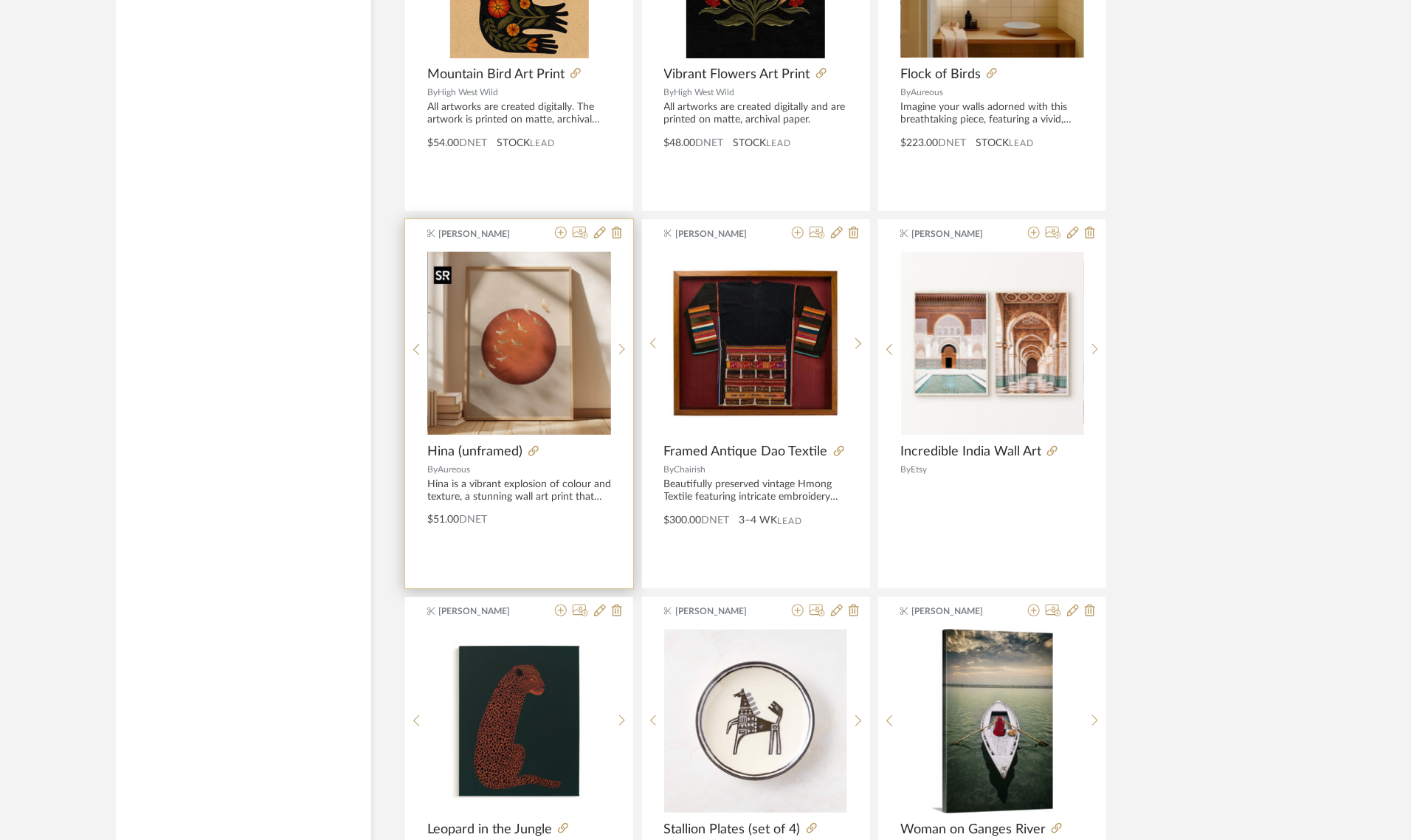
click at [508, 340] on img "0" at bounding box center [520, 343] width 183 height 183
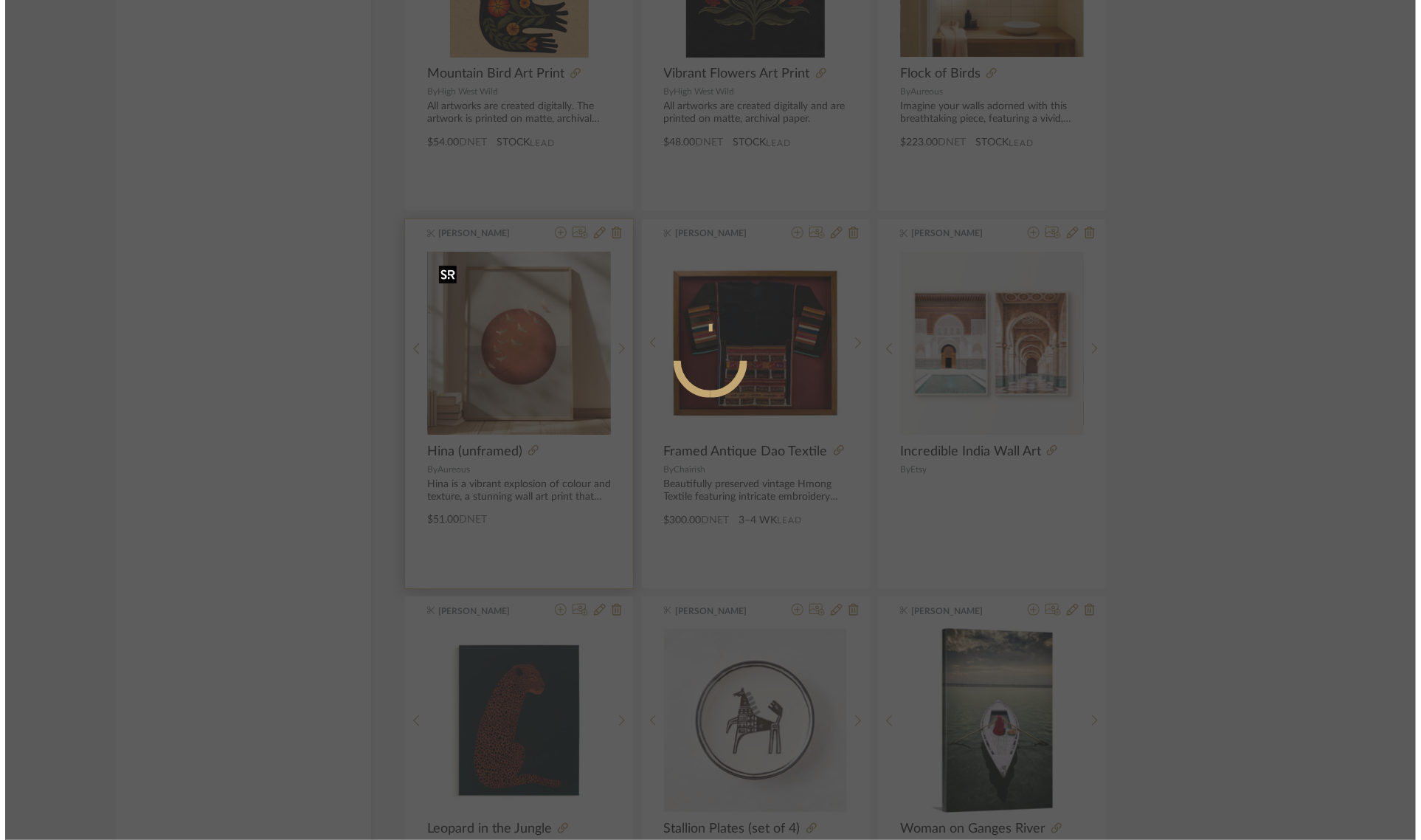
scroll to position [0, 0]
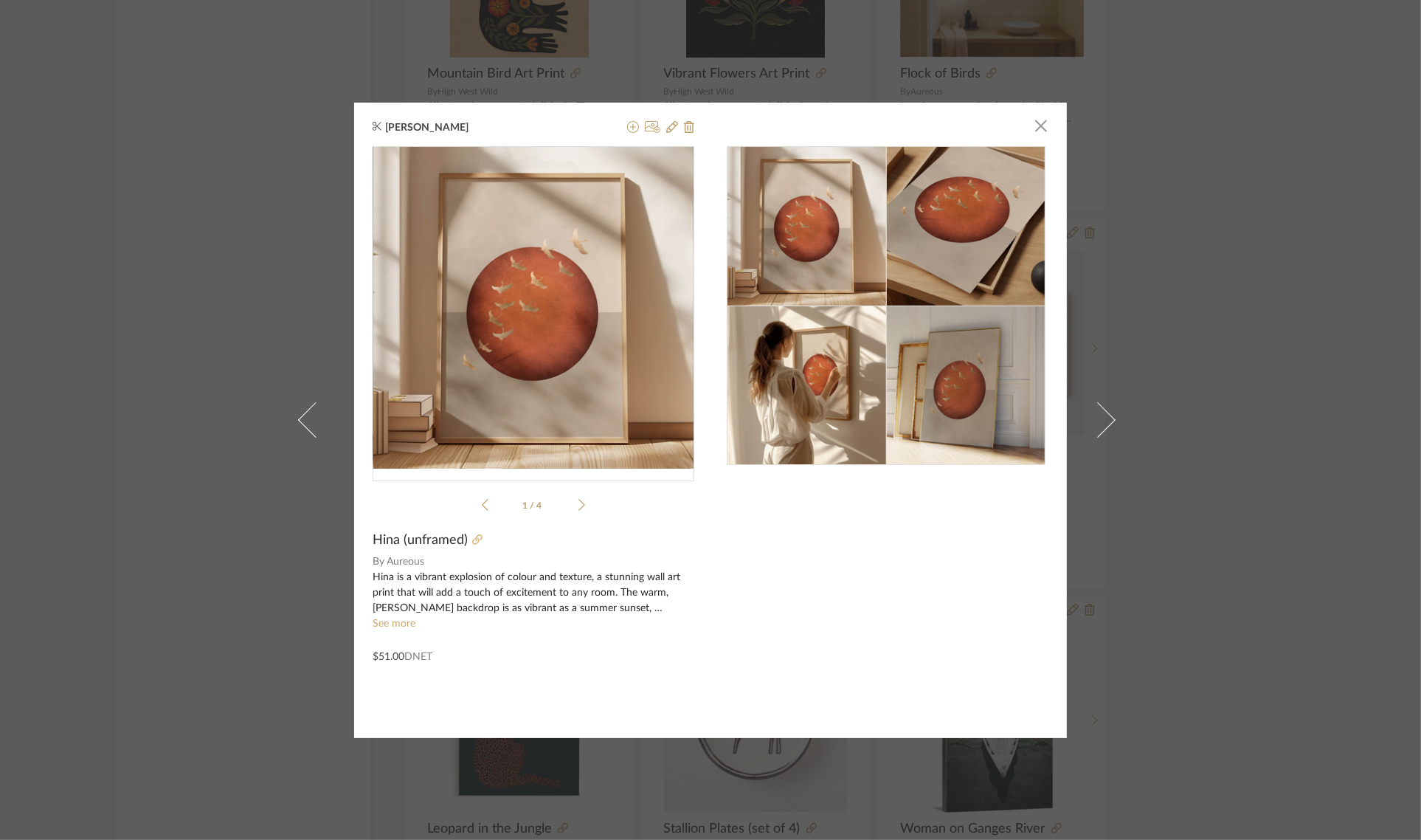
click at [472, 539] on icon at bounding box center [477, 539] width 10 height 10
click at [1031, 129] on span "button" at bounding box center [1041, 126] width 30 height 30
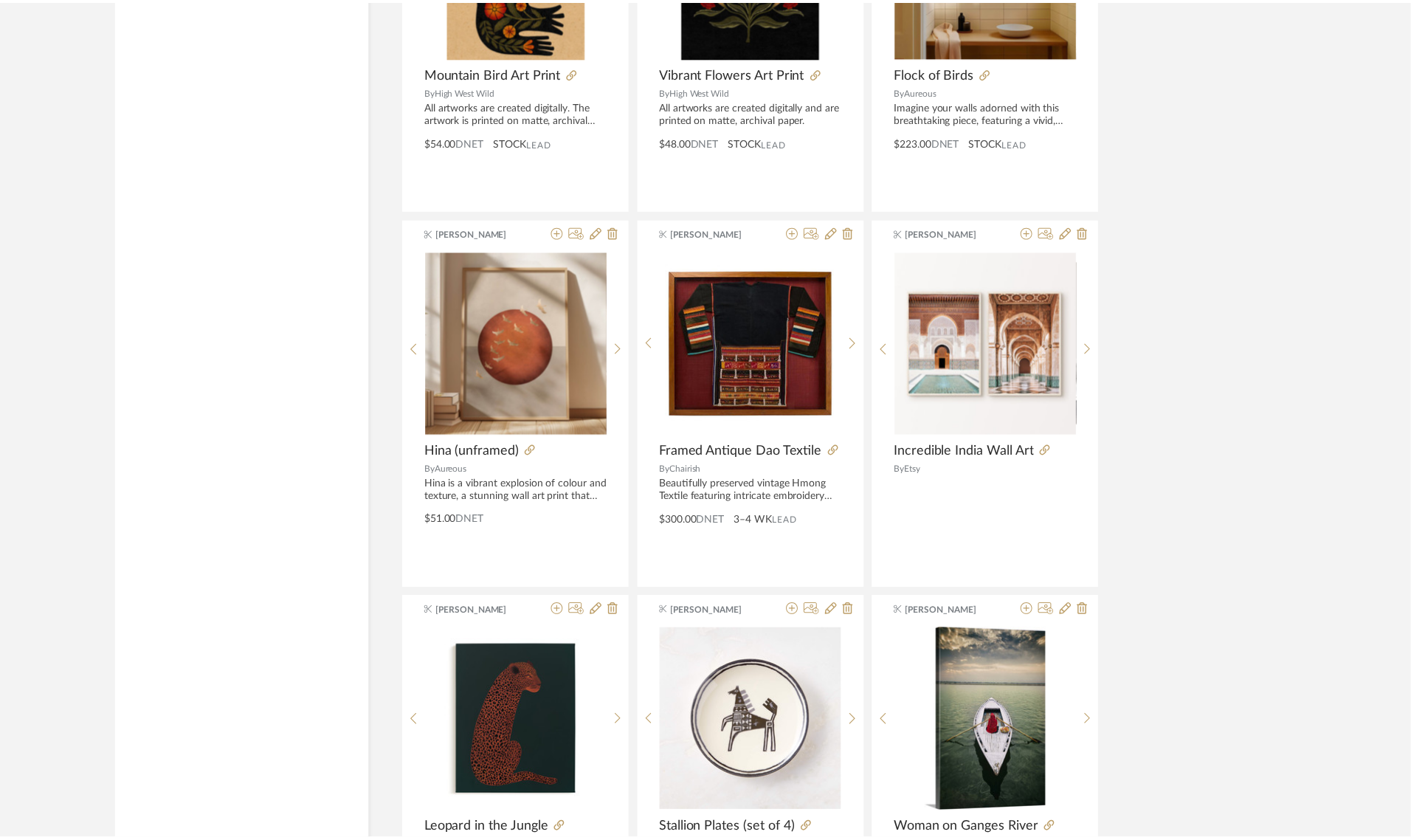
scroll to position [8431, 0]
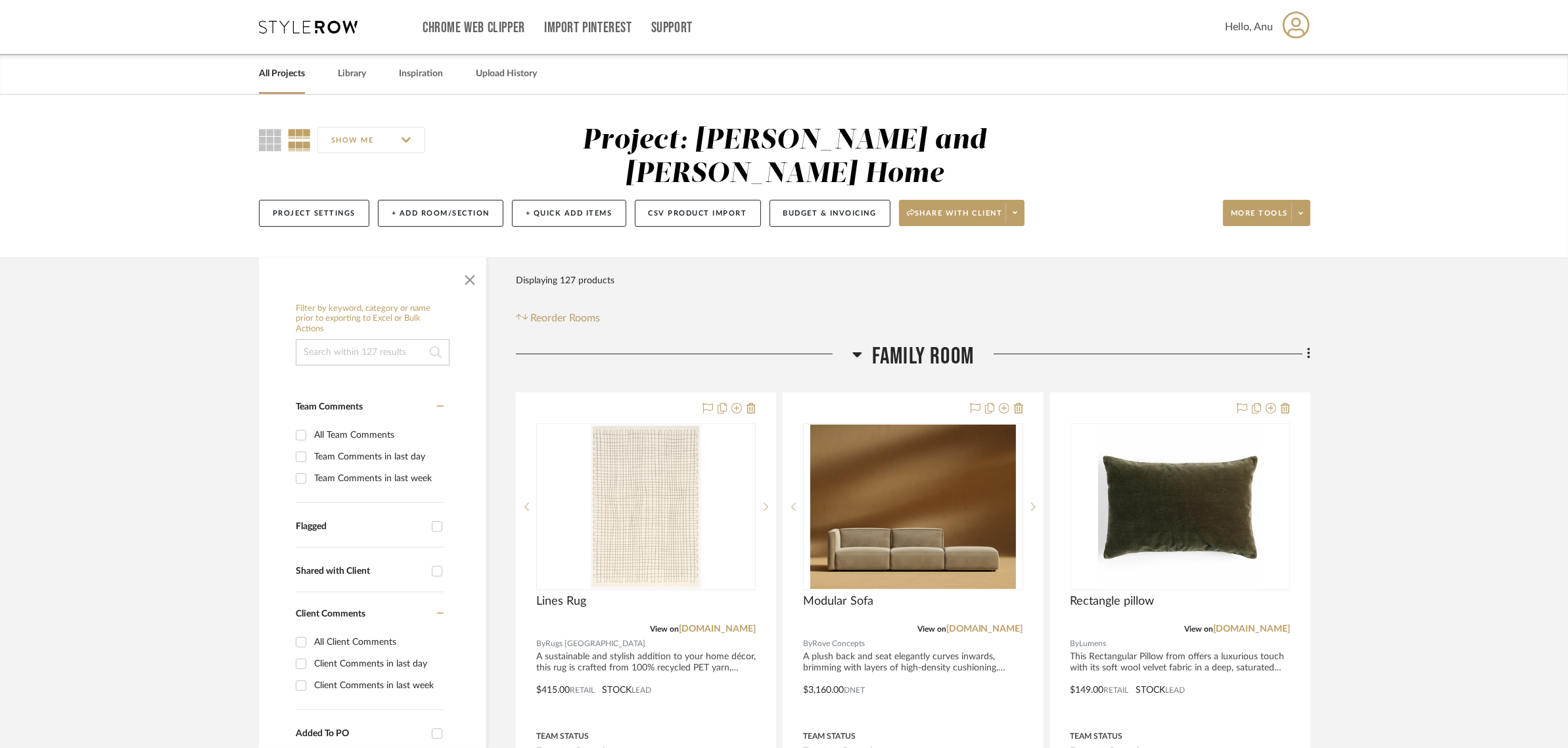
click at [434, 200] on button "+ Add Room/Section" at bounding box center [440, 213] width 125 height 27
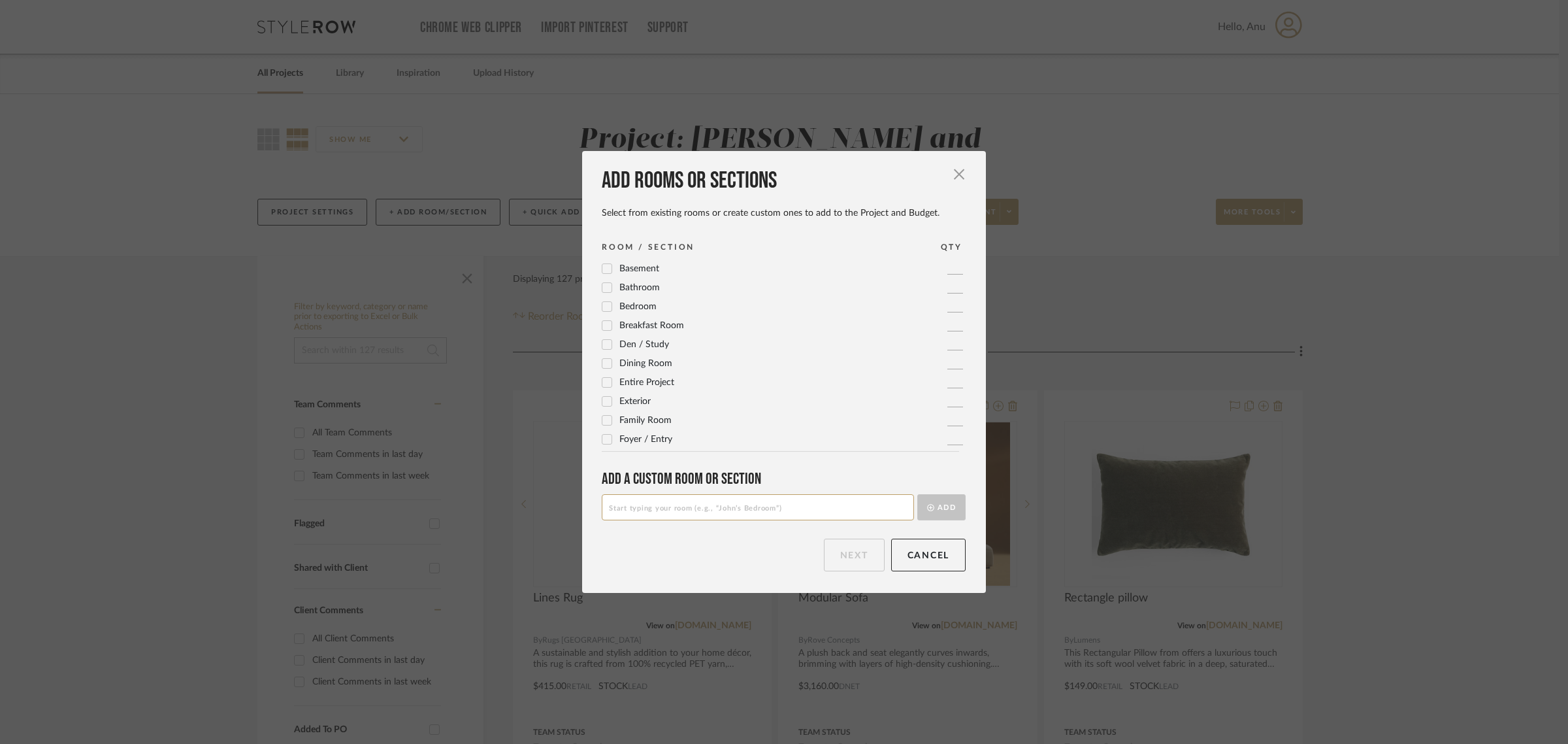
click at [626, 511] on input at bounding box center [757, 507] width 312 height 26
type input "Family Room Scheme 2"
click at [952, 509] on button "Add" at bounding box center [942, 507] width 48 height 26
click at [858, 556] on button "Next" at bounding box center [854, 555] width 60 height 33
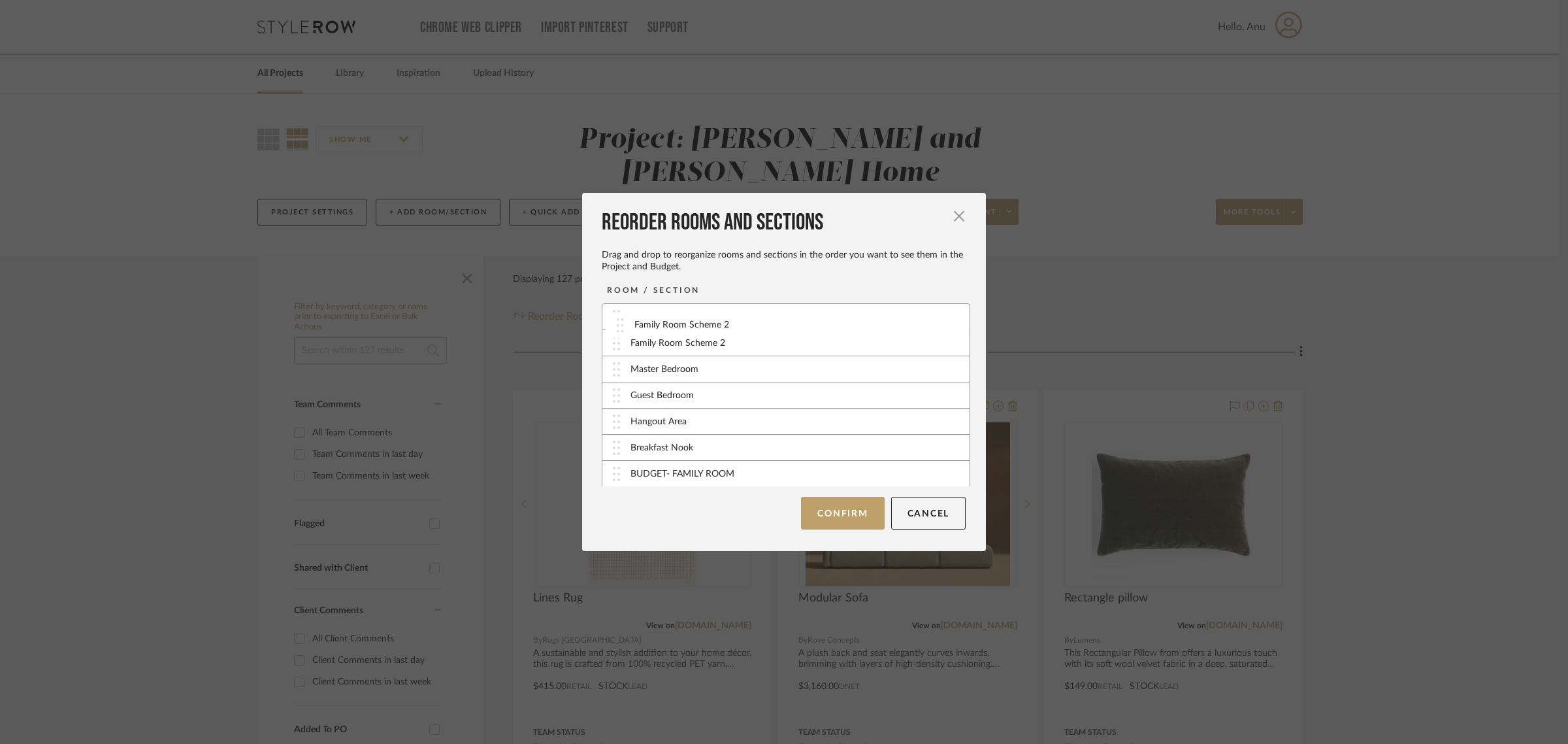
drag, startPoint x: 671, startPoint y: 470, endPoint x: 678, endPoint y: 322, distance: 148.2
drag, startPoint x: 680, startPoint y: 315, endPoint x: 678, endPoint y: 346, distance: 31.1
click at [847, 514] on button "Confirm" at bounding box center [842, 513] width 83 height 33
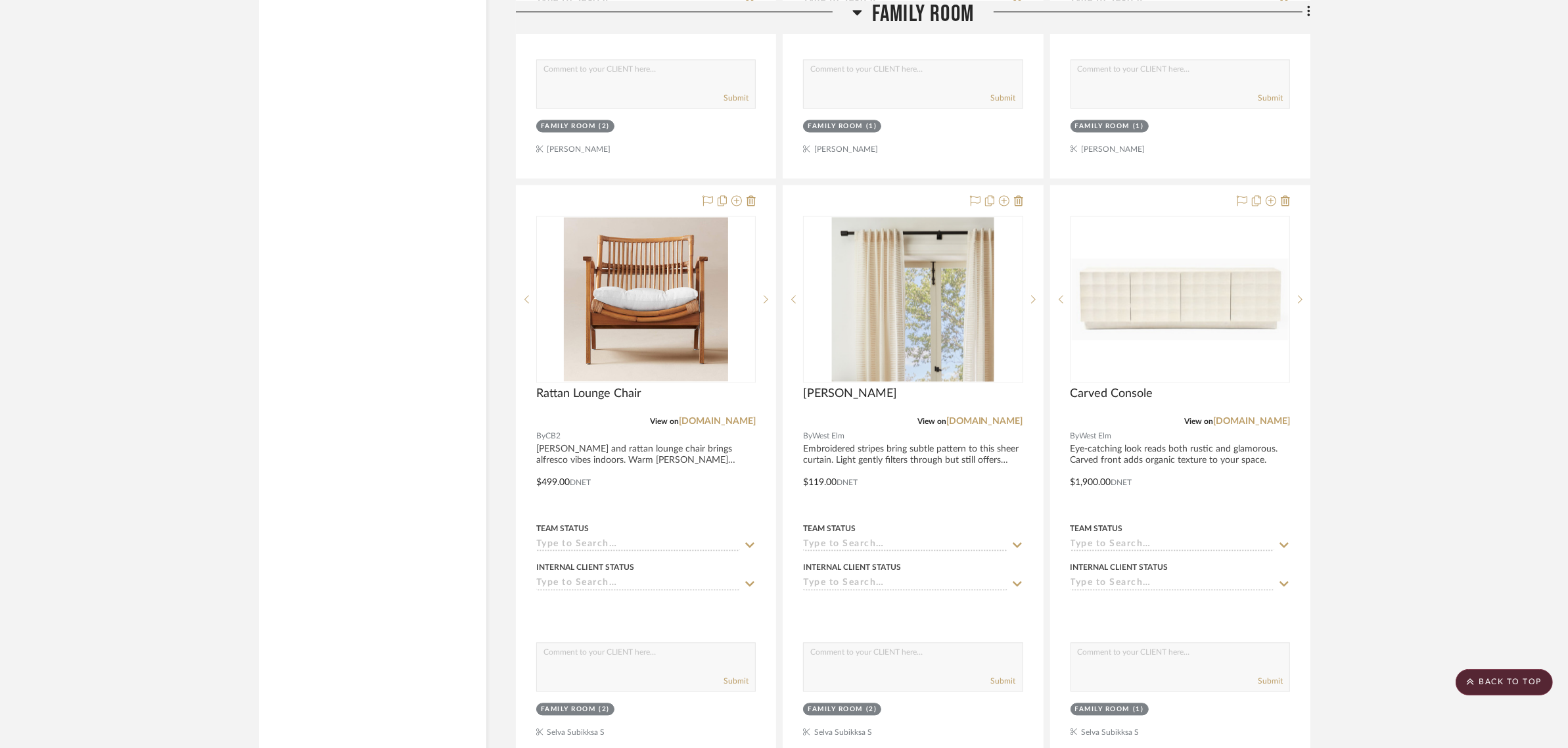
scroll to position [2546, 0]
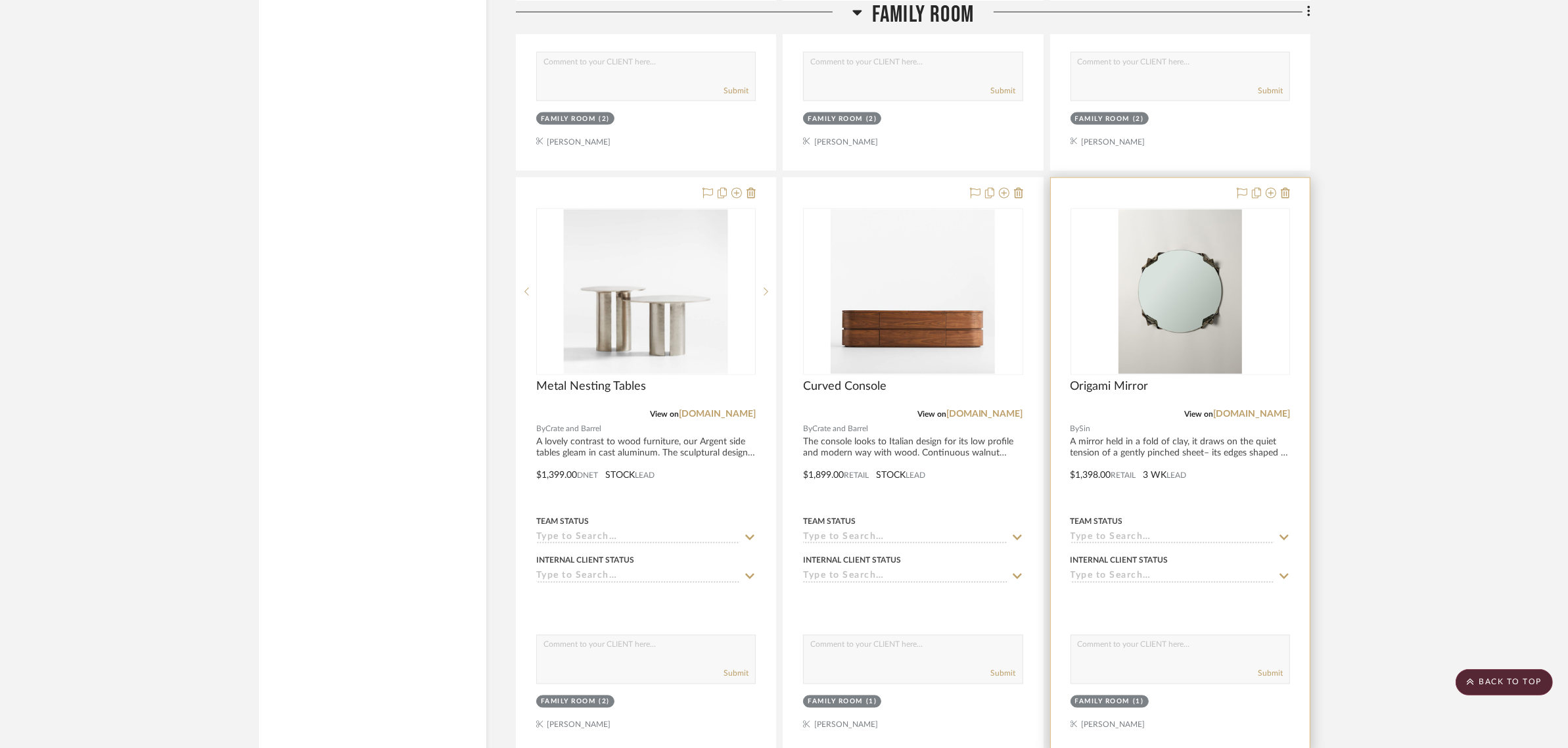
click at [1109, 697] on div "Family Room" at bounding box center [1102, 702] width 55 height 10
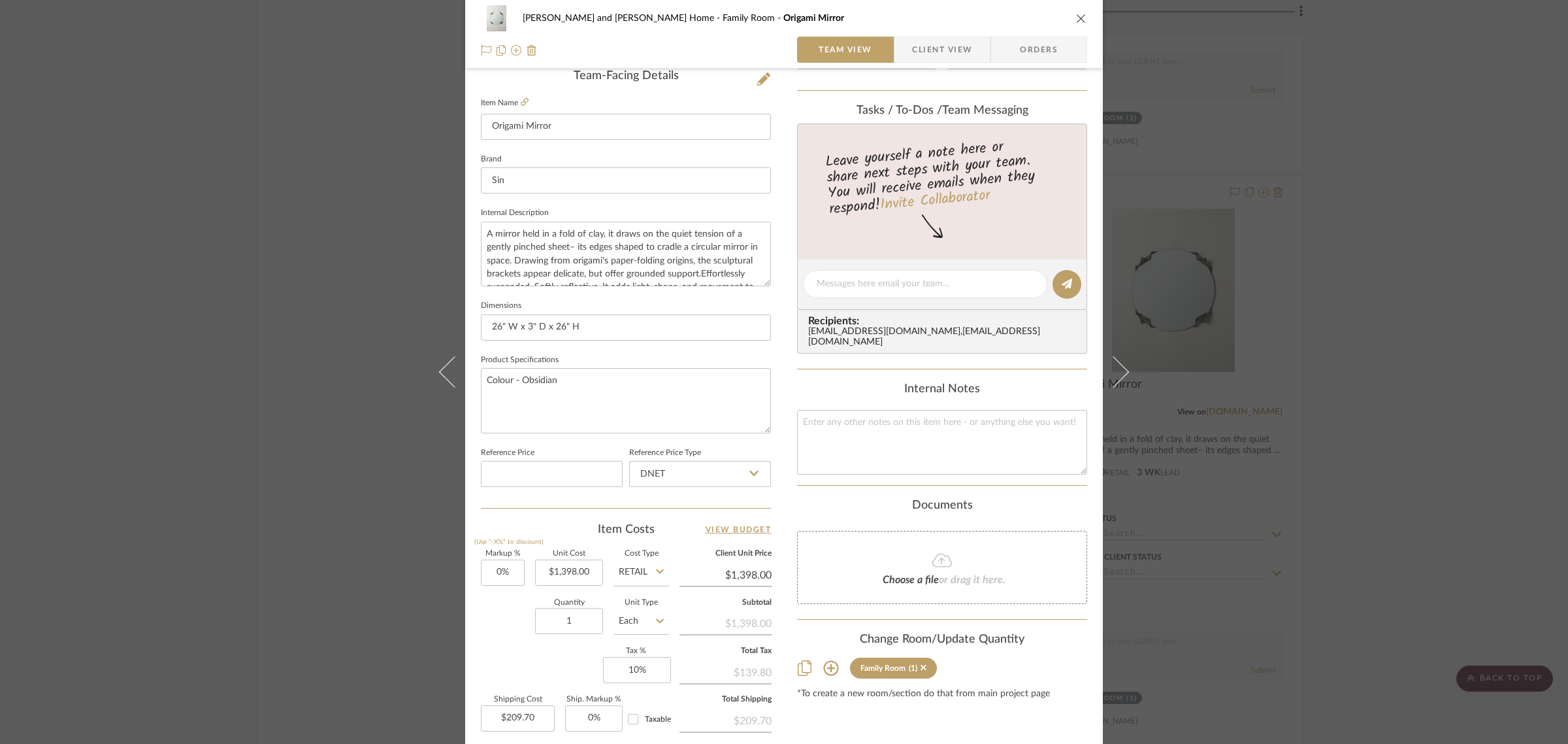
scroll to position [472, 0]
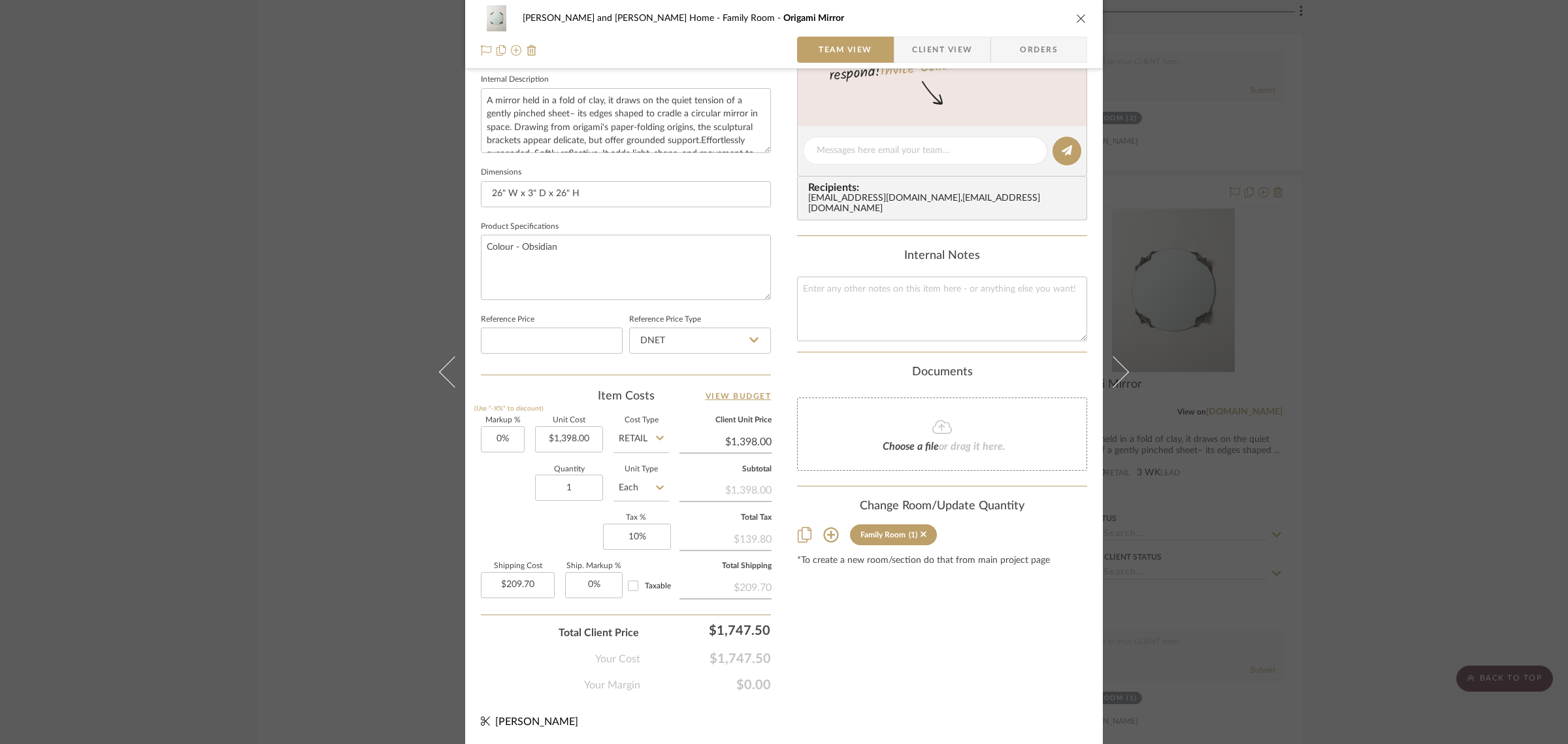
click at [828, 527] on icon at bounding box center [831, 534] width 15 height 15
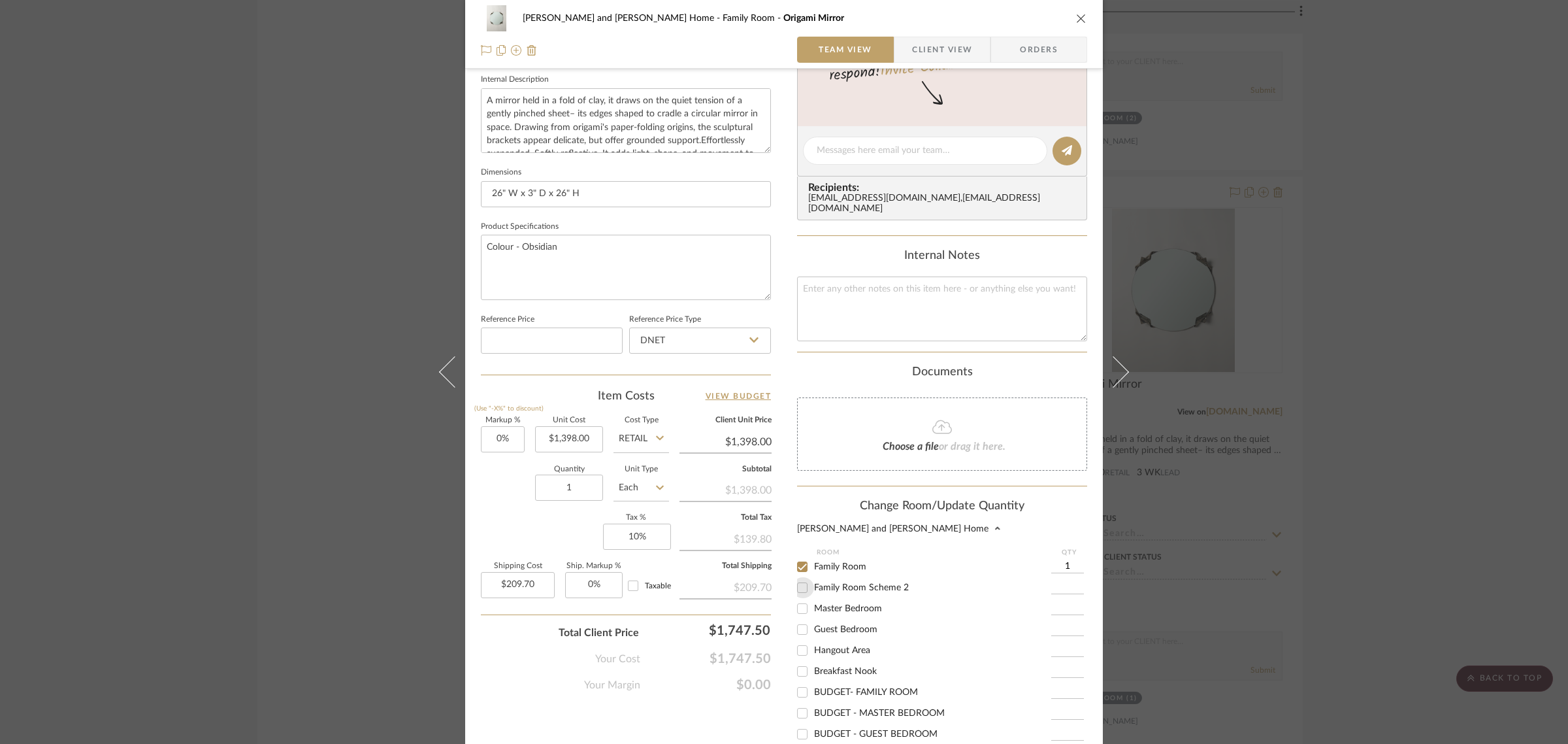
click at [794, 583] on input "Family Room Scheme 2" at bounding box center [802, 587] width 21 height 21
checkbox input "true"
type input "1"
click at [796, 563] on input "Family Room" at bounding box center [802, 566] width 21 height 21
checkbox input "false"
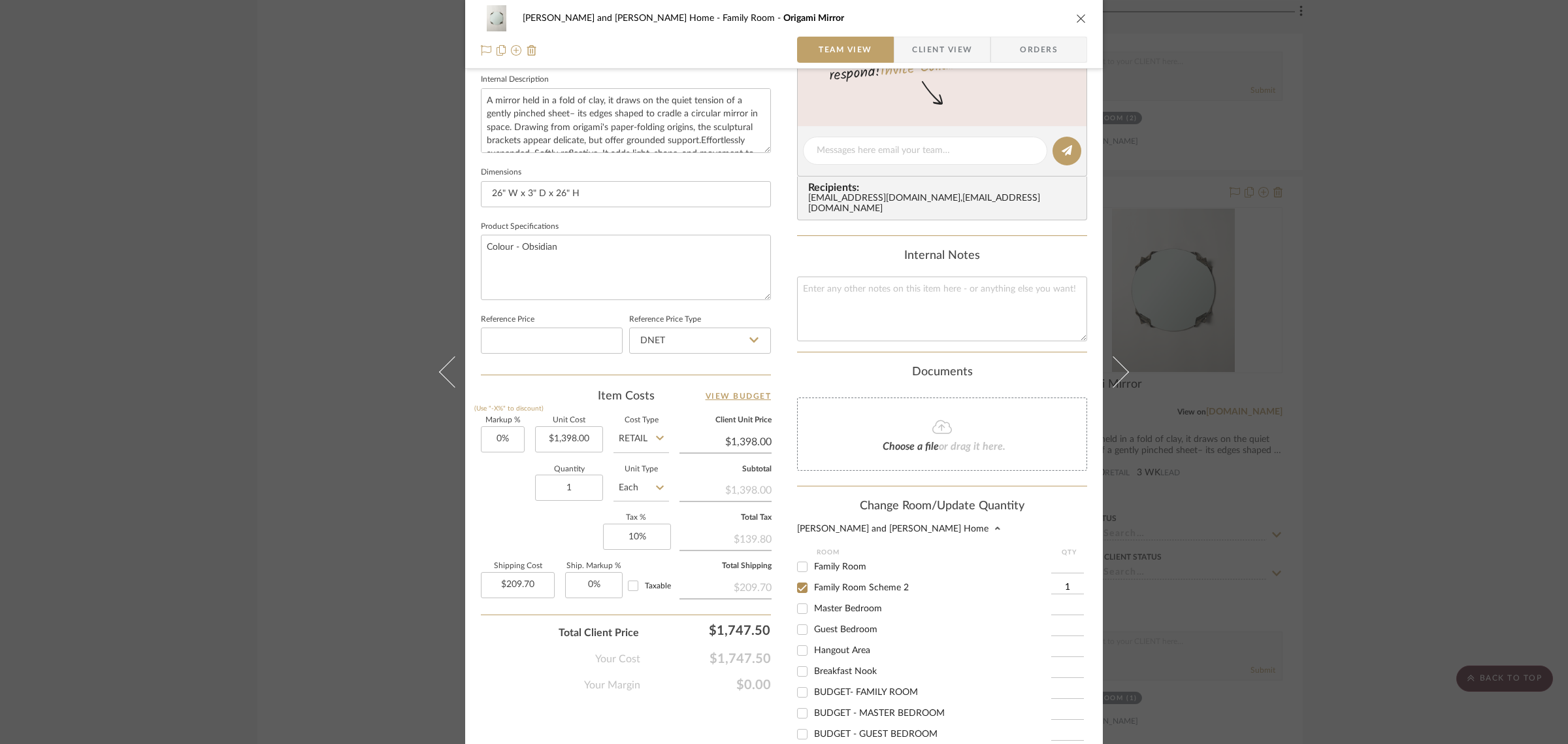
scroll to position [639, 0]
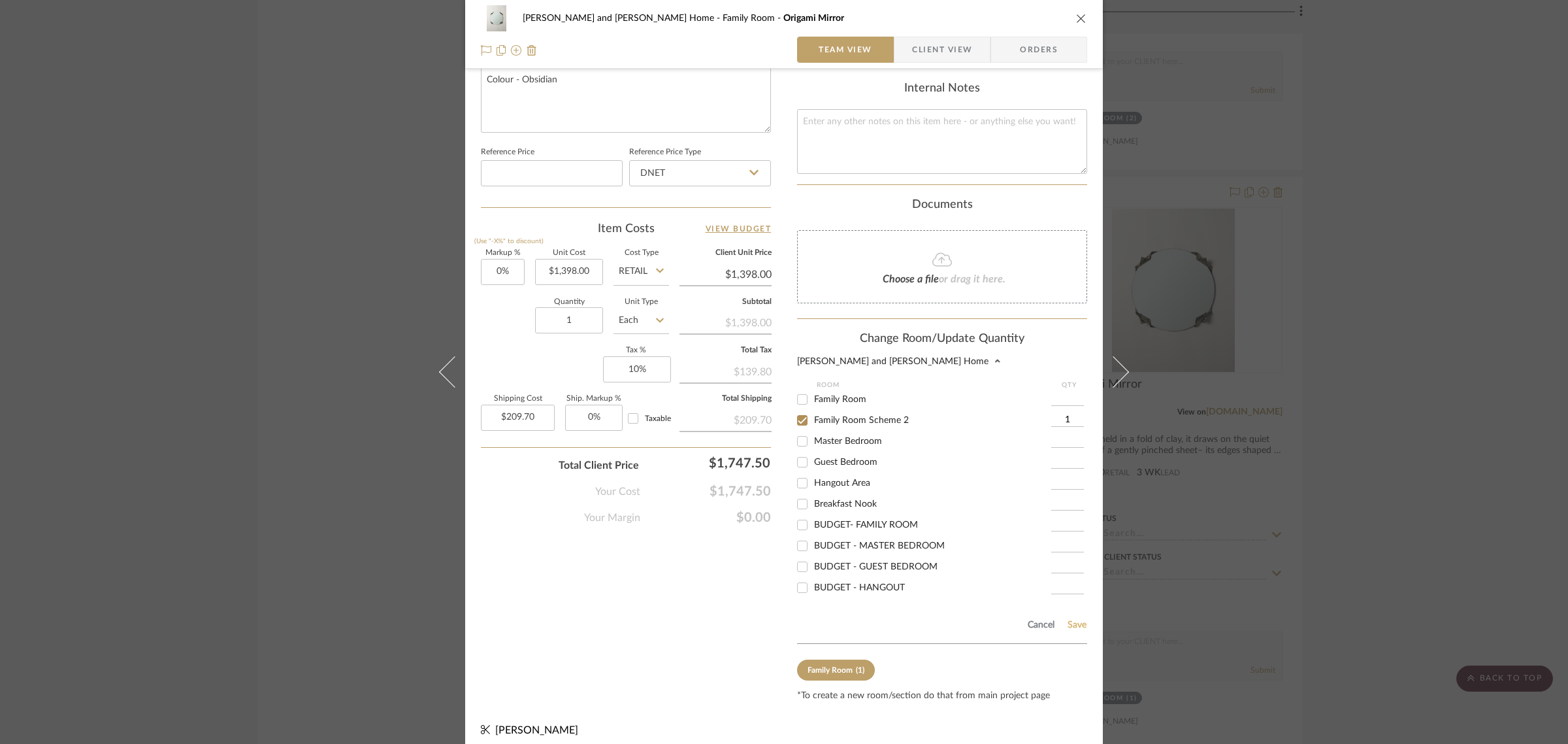
click at [1067, 620] on button "Save" at bounding box center [1077, 625] width 20 height 11
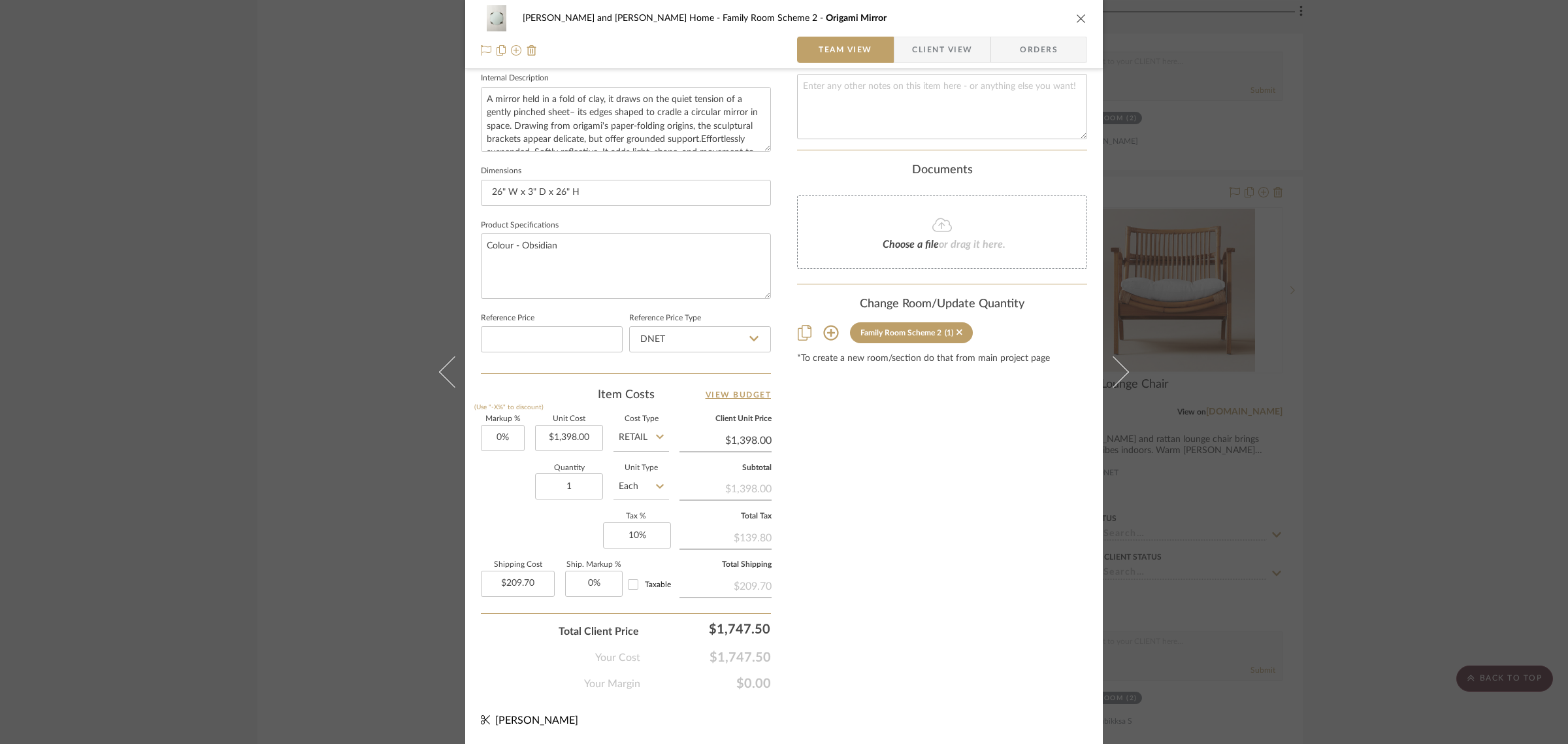
scroll to position [472, 0]
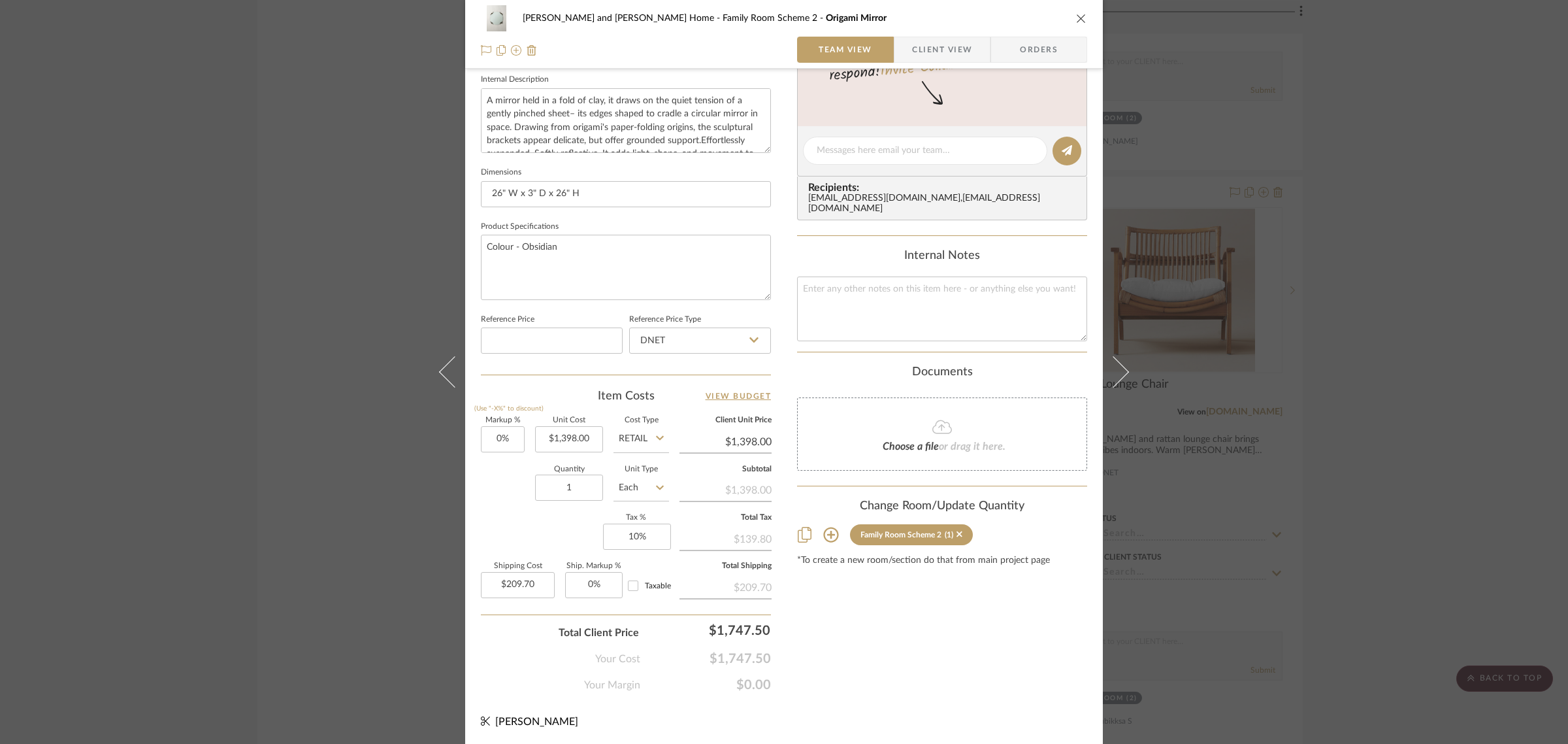
click at [1458, 568] on div "[PERSON_NAME] and [PERSON_NAME] Home Family Room Scheme 2 Origami Mirror Team V…" at bounding box center [784, 372] width 1568 height 744
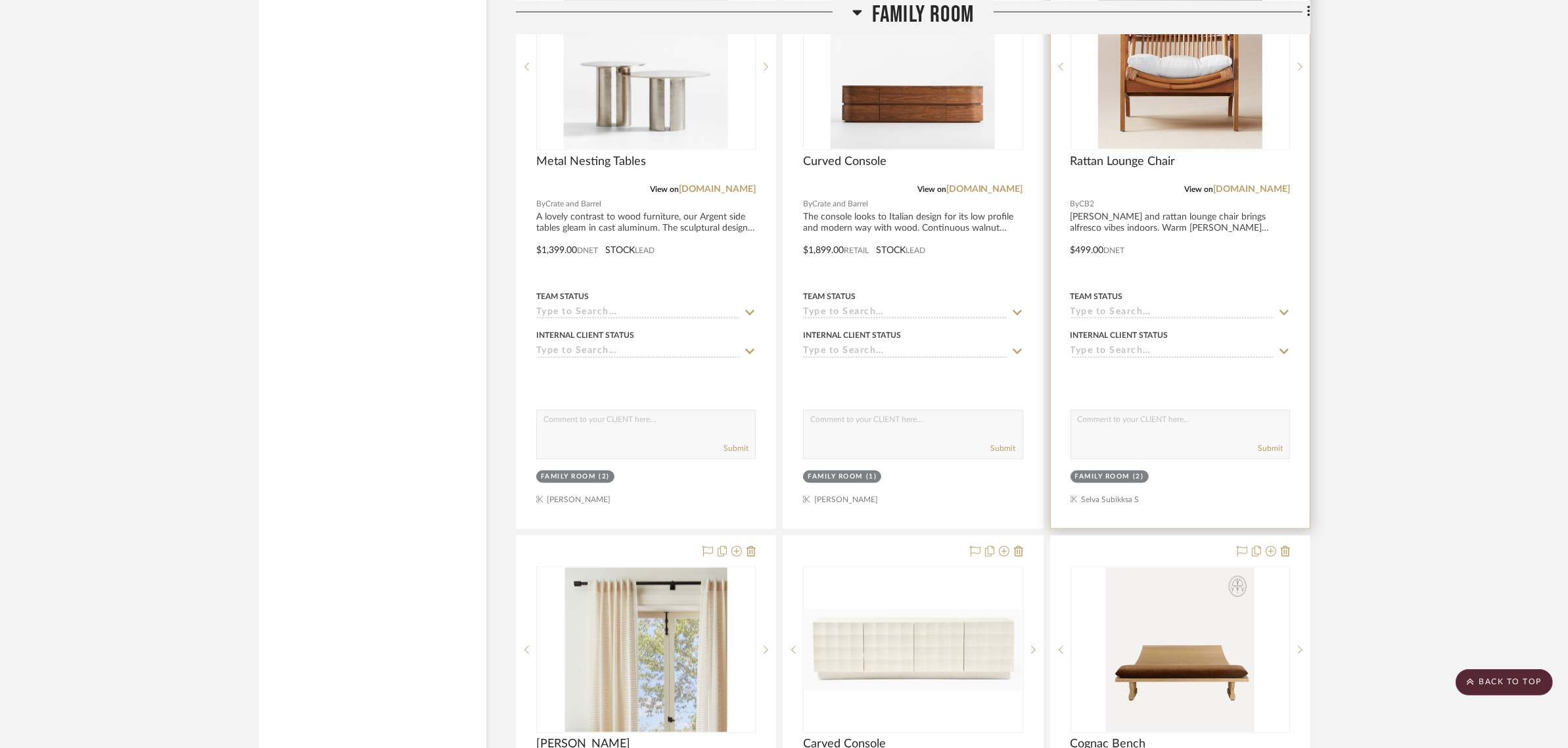
scroll to position [2956, 0]
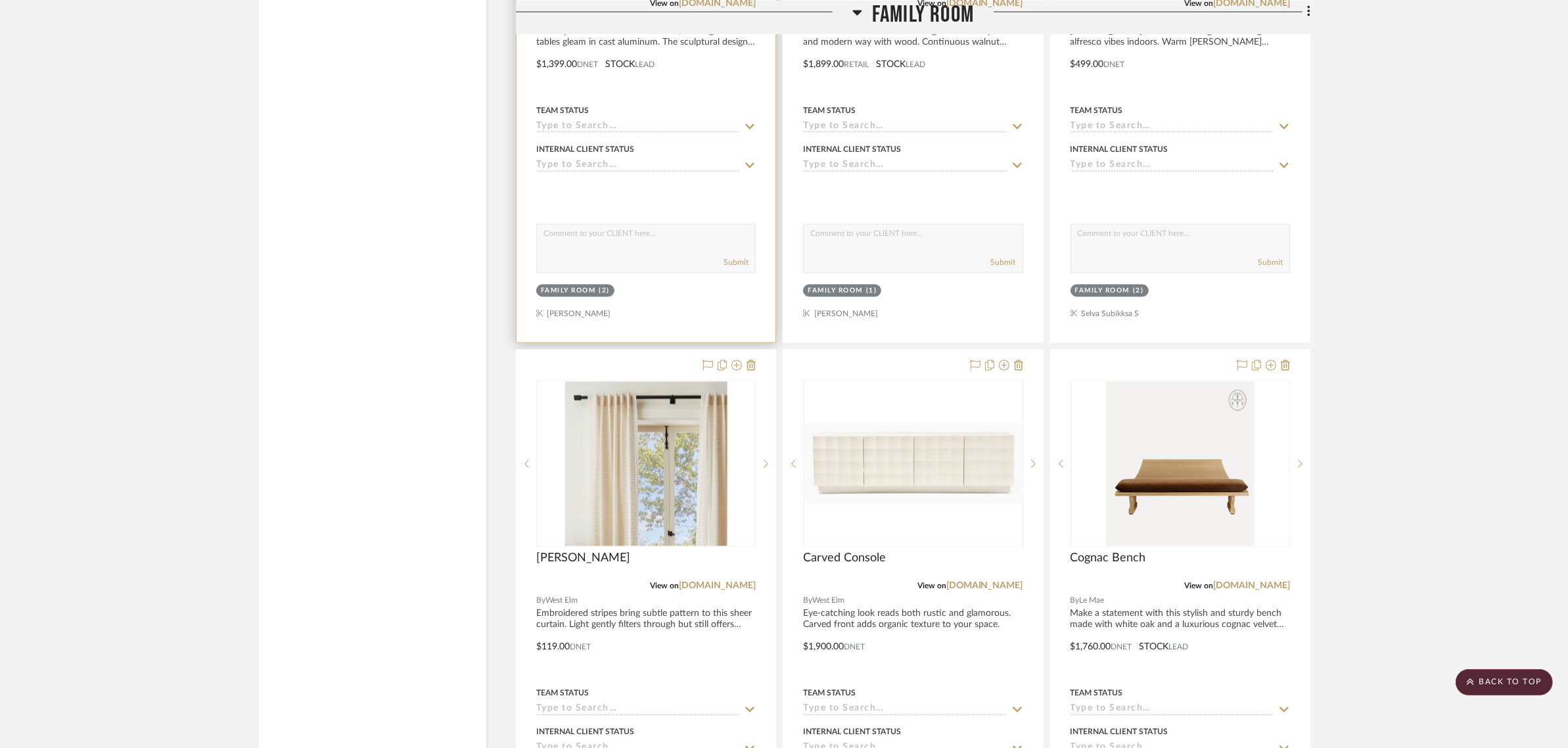
click at [552, 287] on div "Family Room" at bounding box center [568, 292] width 55 height 10
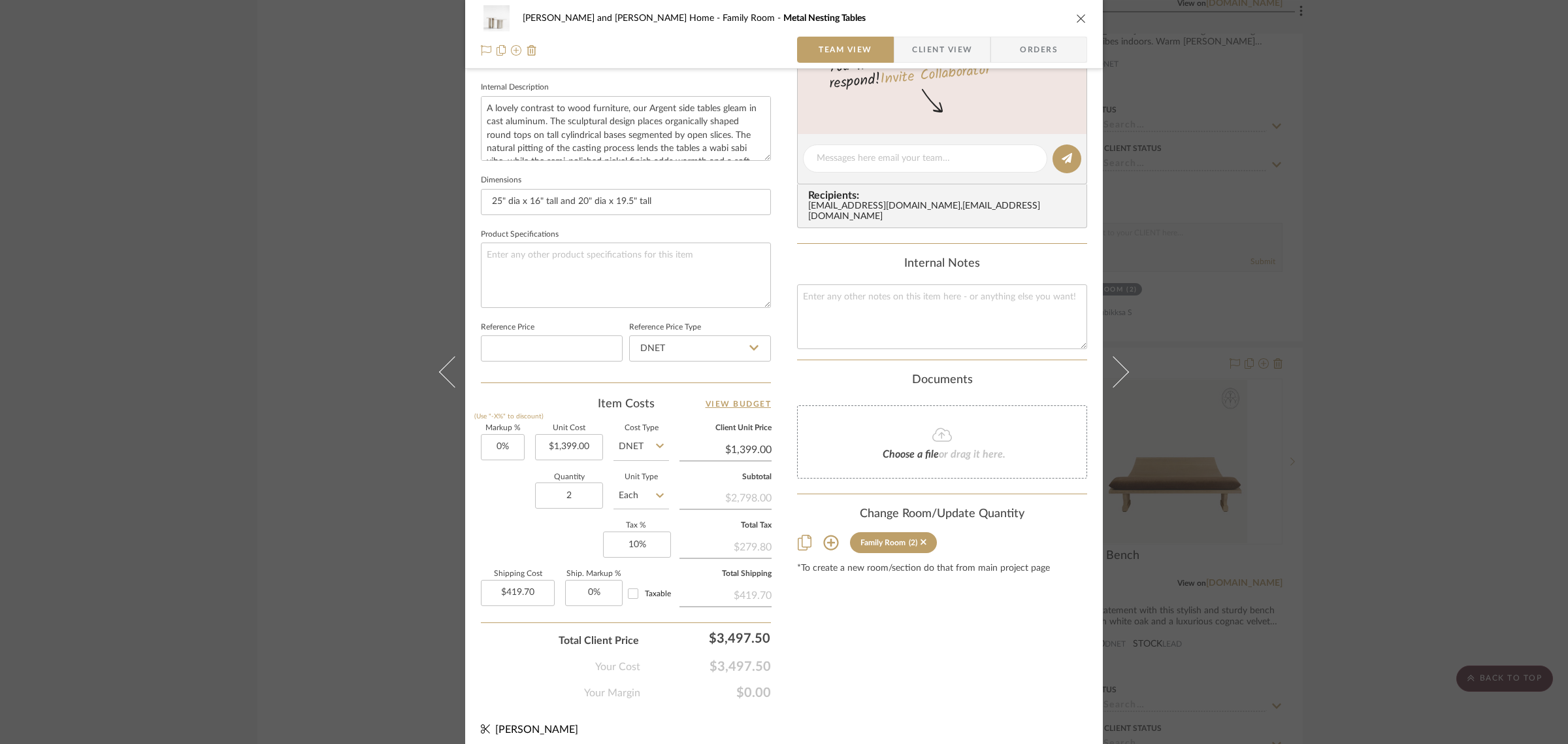
scroll to position [472, 0]
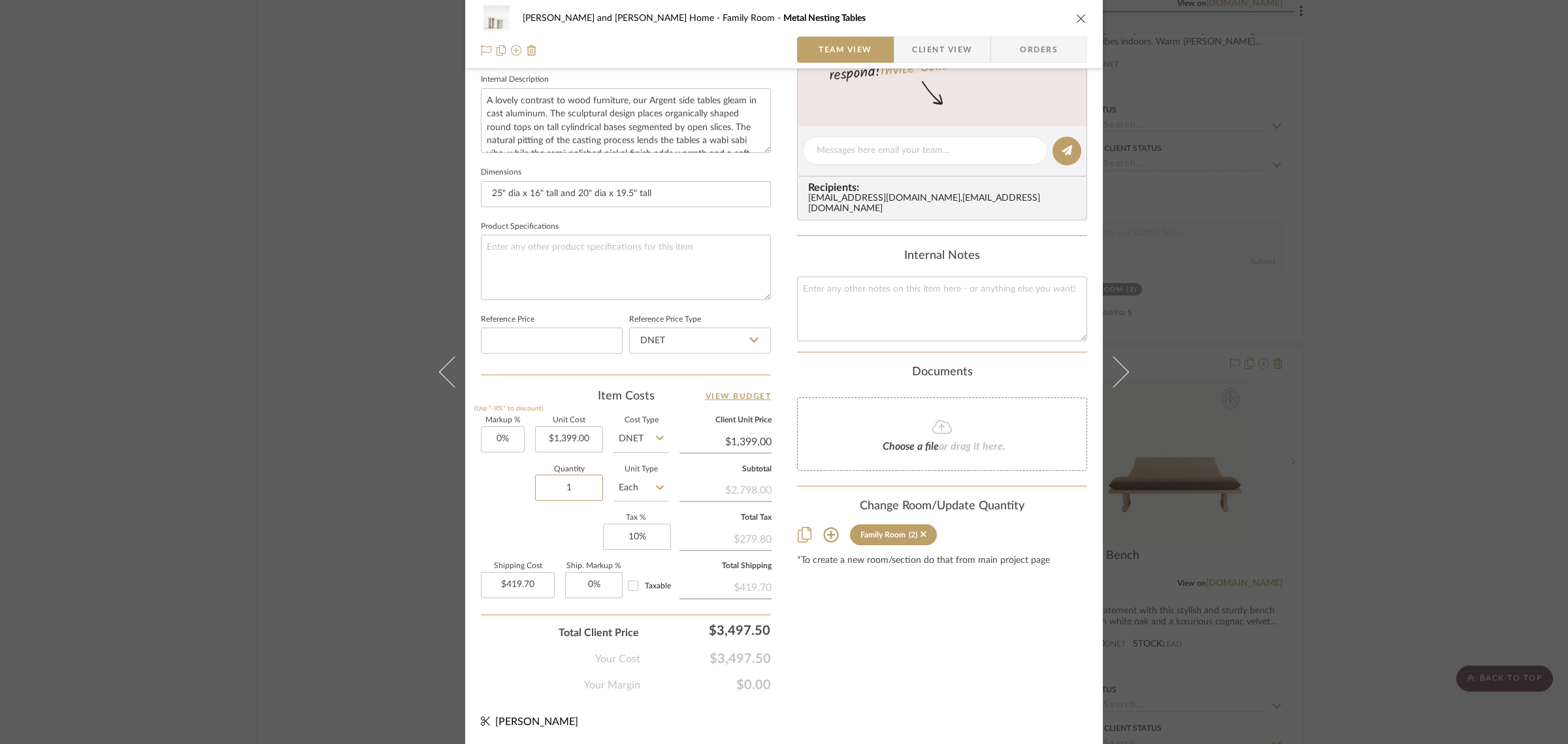
type input "1"
click at [557, 528] on div "Markup % (Use "-X%" to discount) 0% Unit Cost $1,399.00 Cost Type DNET Client U…" at bounding box center [626, 512] width 290 height 191
type input "$209.85"
click at [828, 527] on icon at bounding box center [831, 535] width 16 height 16
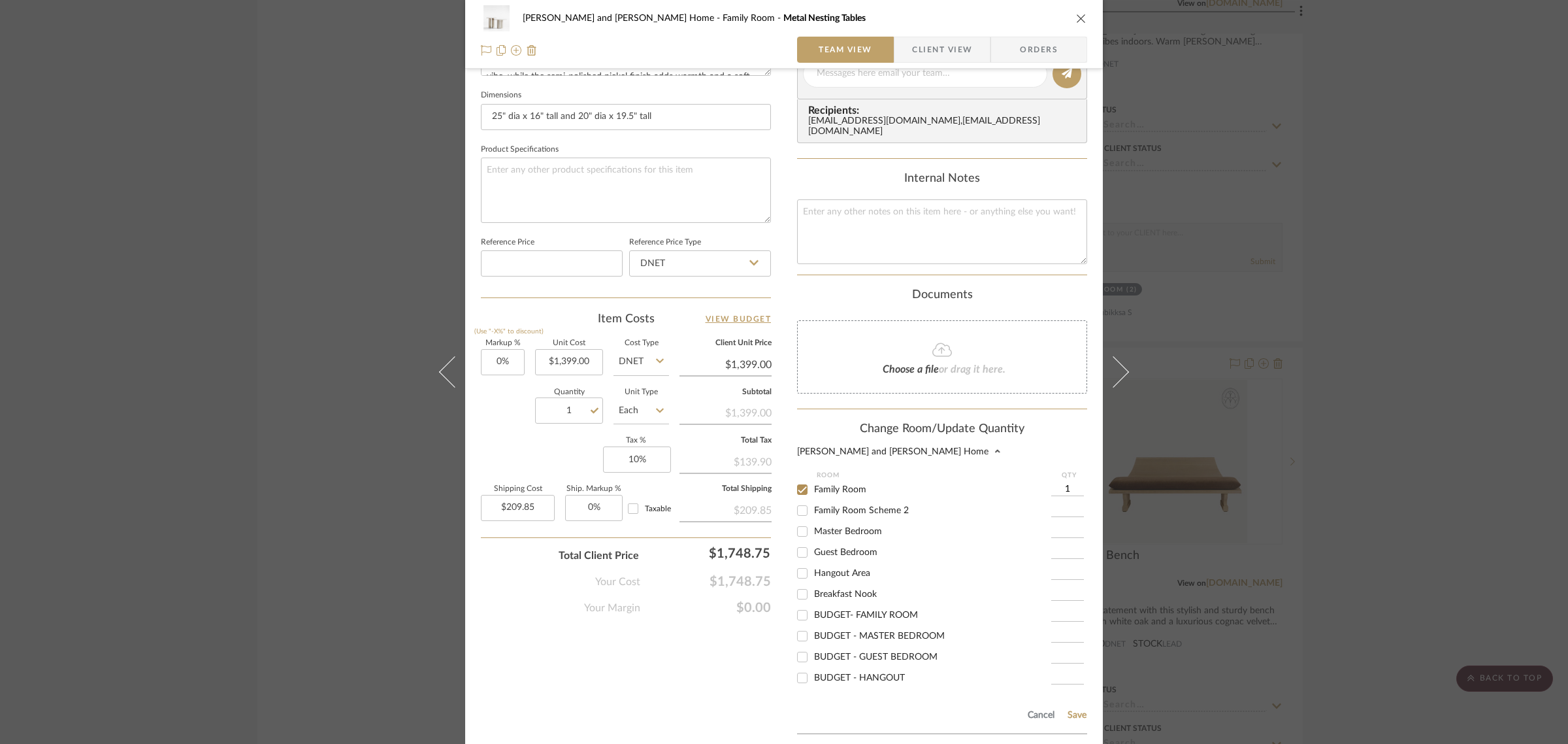
scroll to position [639, 0]
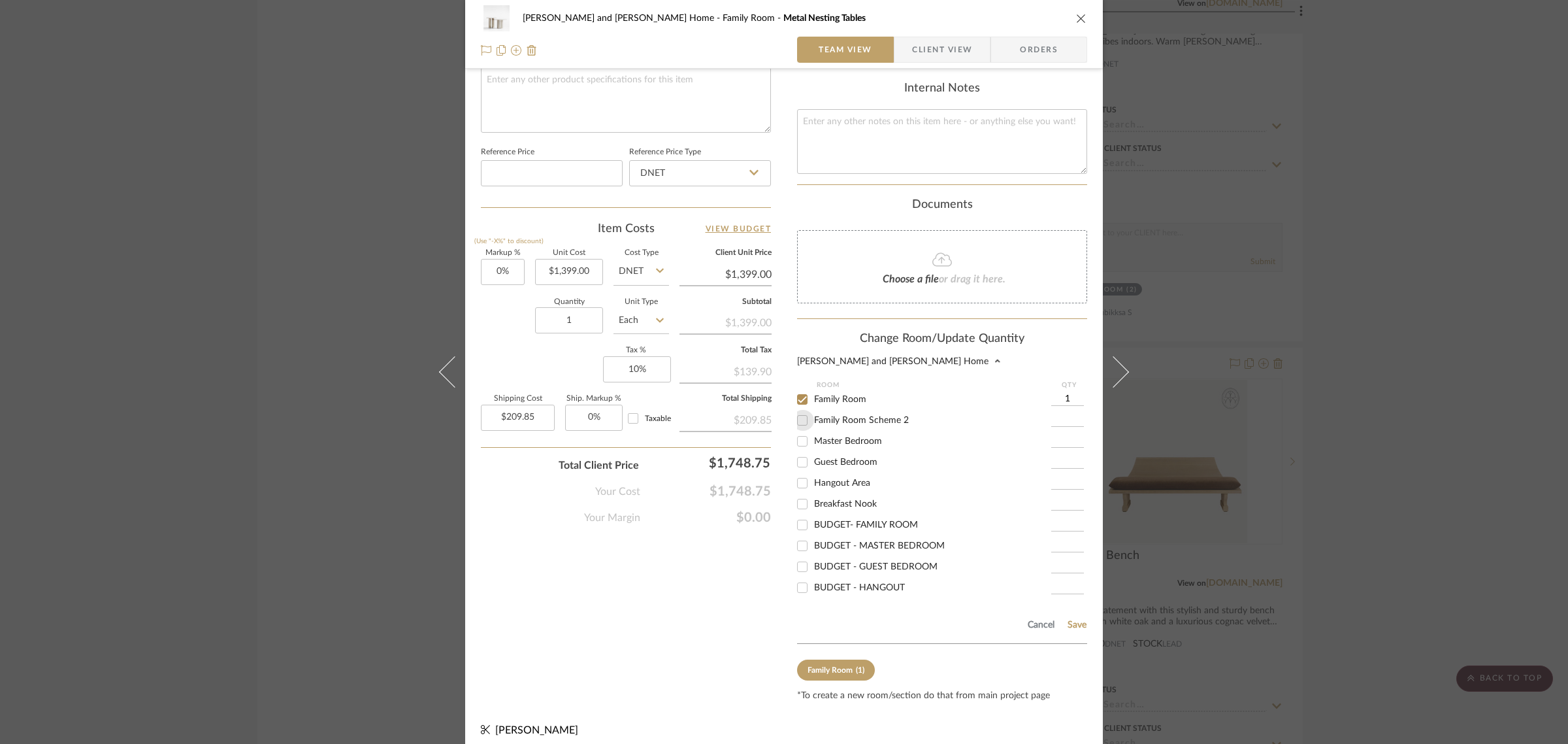
click at [796, 410] on input "Family Room Scheme 2" at bounding box center [802, 420] width 21 height 21
checkbox input "true"
type input "1"
click at [796, 393] on input "Family Room" at bounding box center [802, 399] width 21 height 21
checkbox input "false"
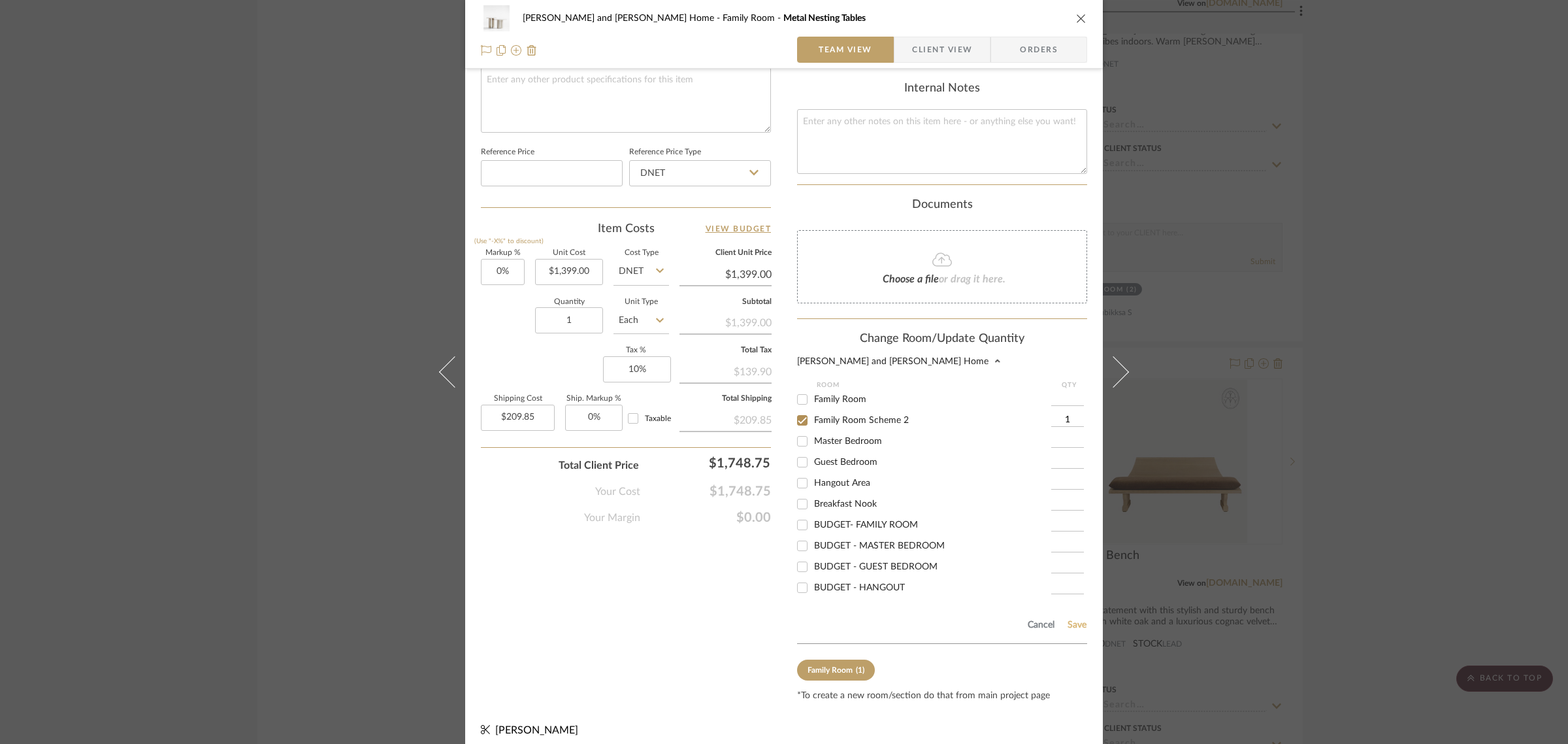
click at [1075, 620] on button "Save" at bounding box center [1077, 625] width 20 height 11
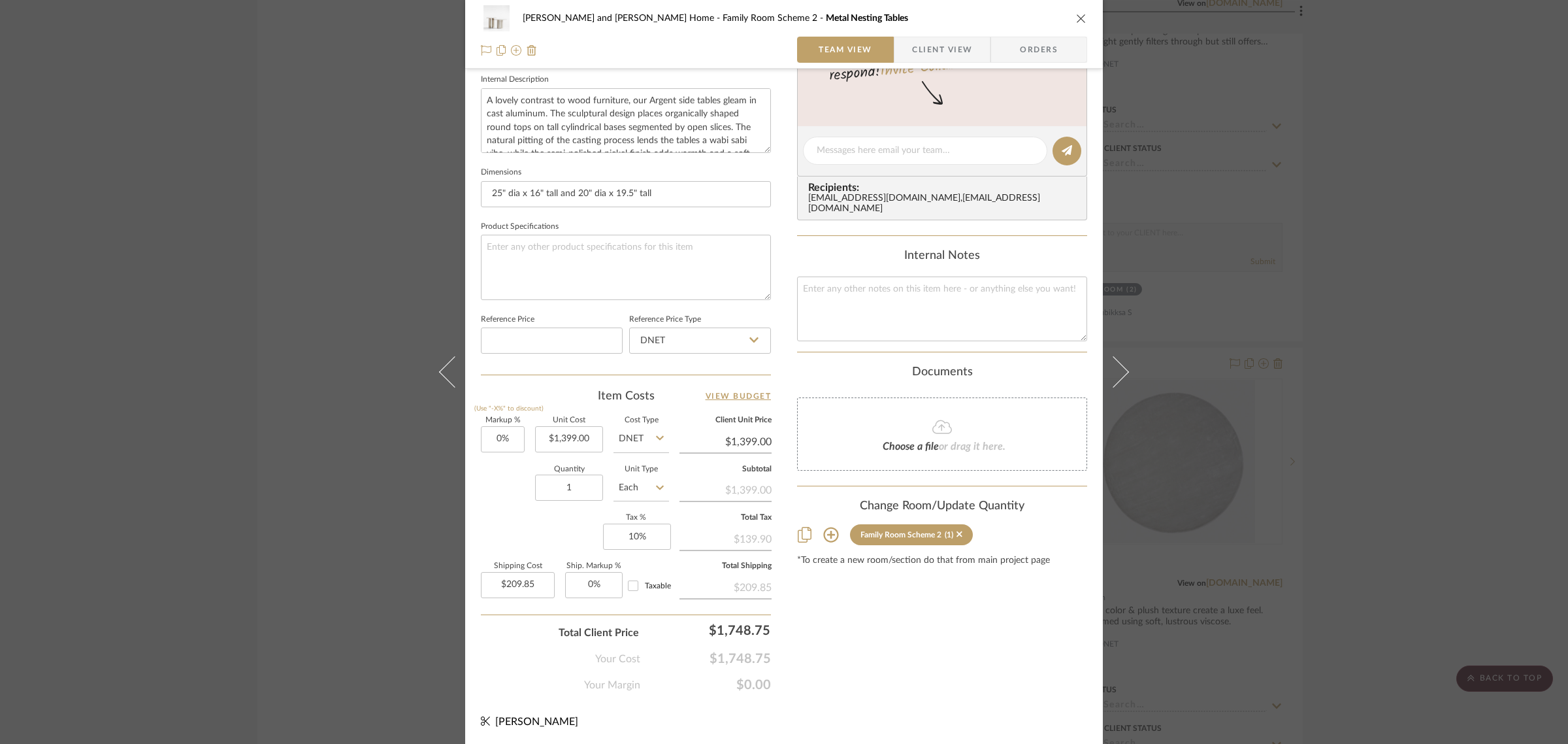
click at [1396, 437] on div "[PERSON_NAME] and [PERSON_NAME] Home Family Room Scheme 2 Metal Nesting Tables …" at bounding box center [784, 372] width 1568 height 744
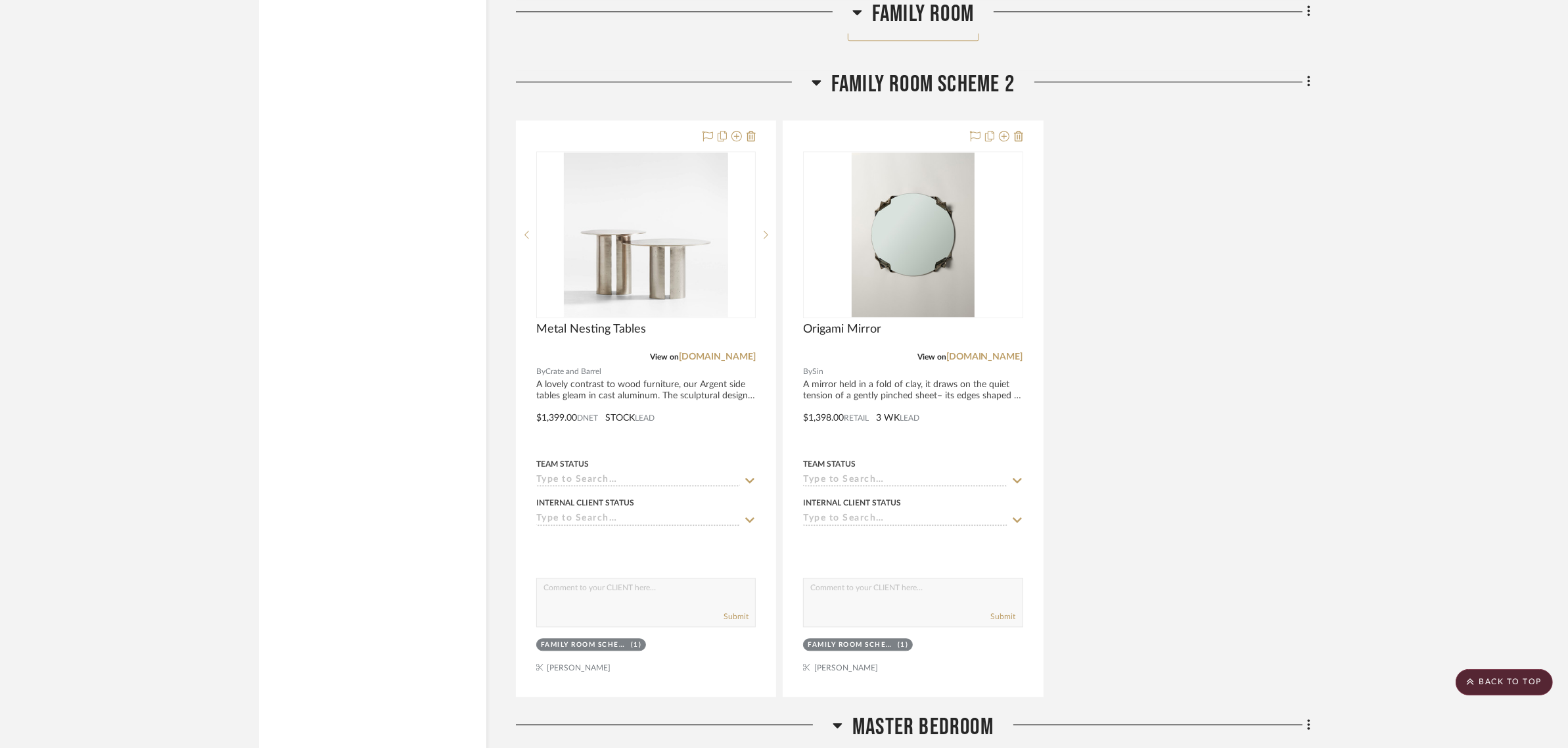
scroll to position [3696, 0]
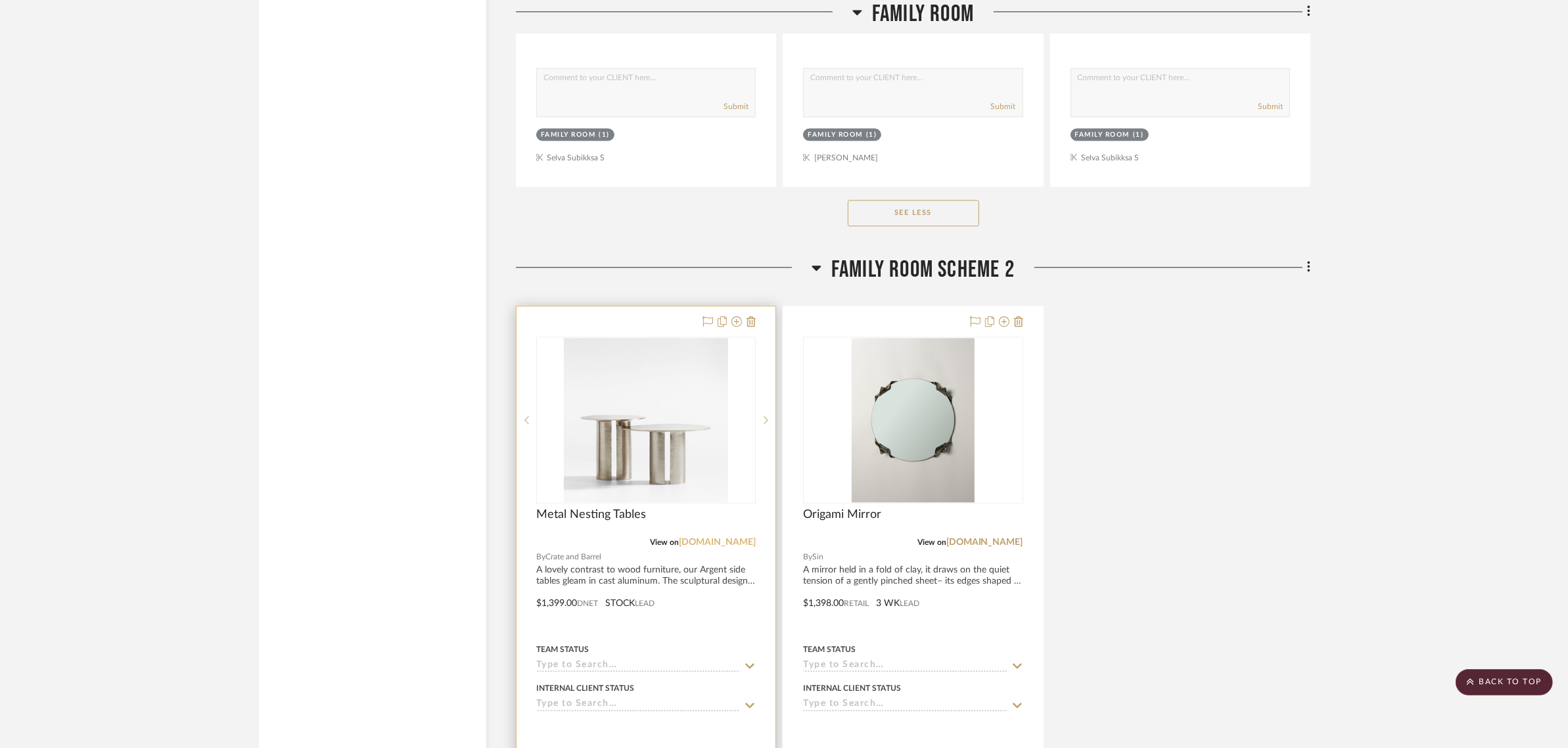
click at [685, 538] on link "[DOMAIN_NAME]" at bounding box center [717, 542] width 77 height 9
click at [555, 571] on div at bounding box center [646, 594] width 259 height 575
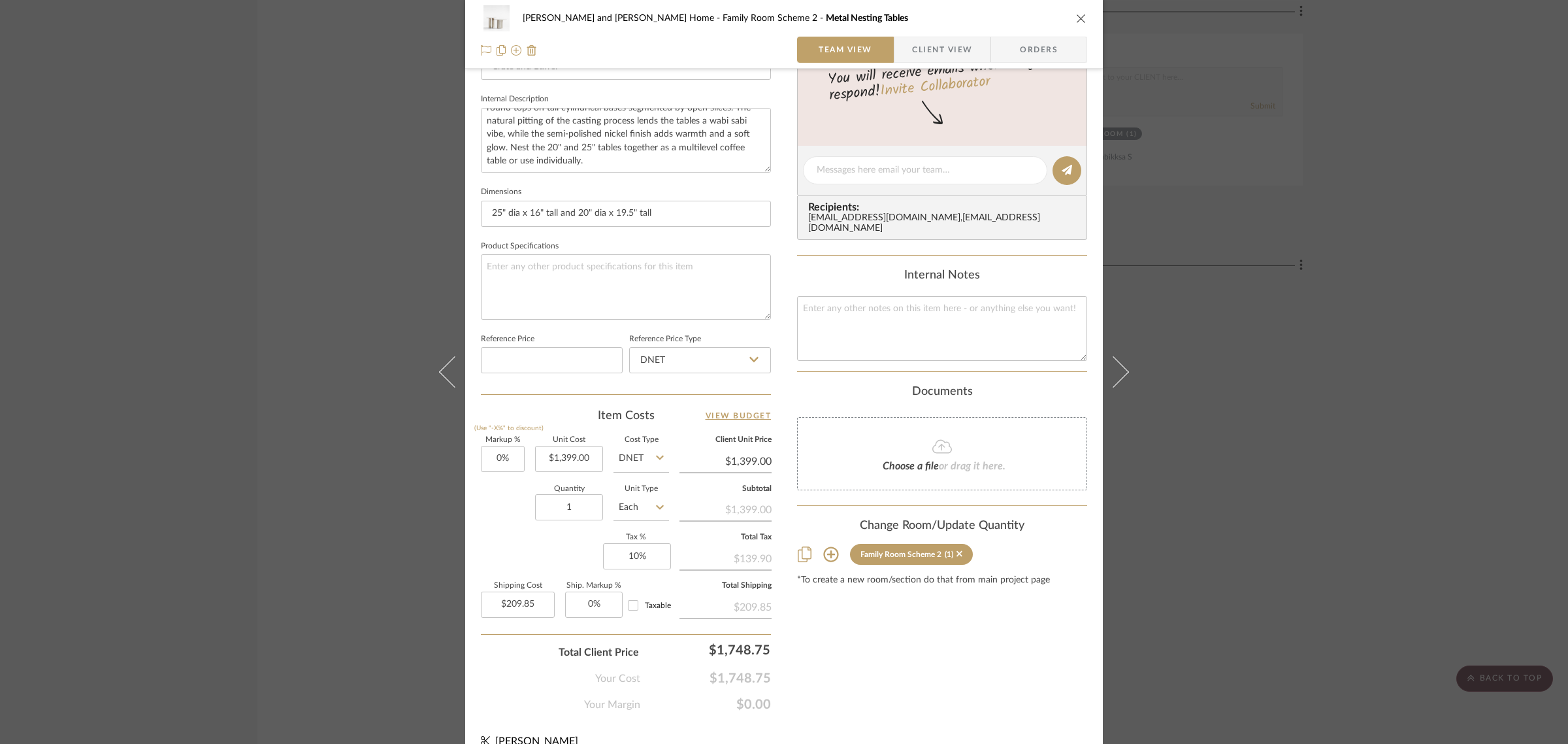
scroll to position [472, 0]
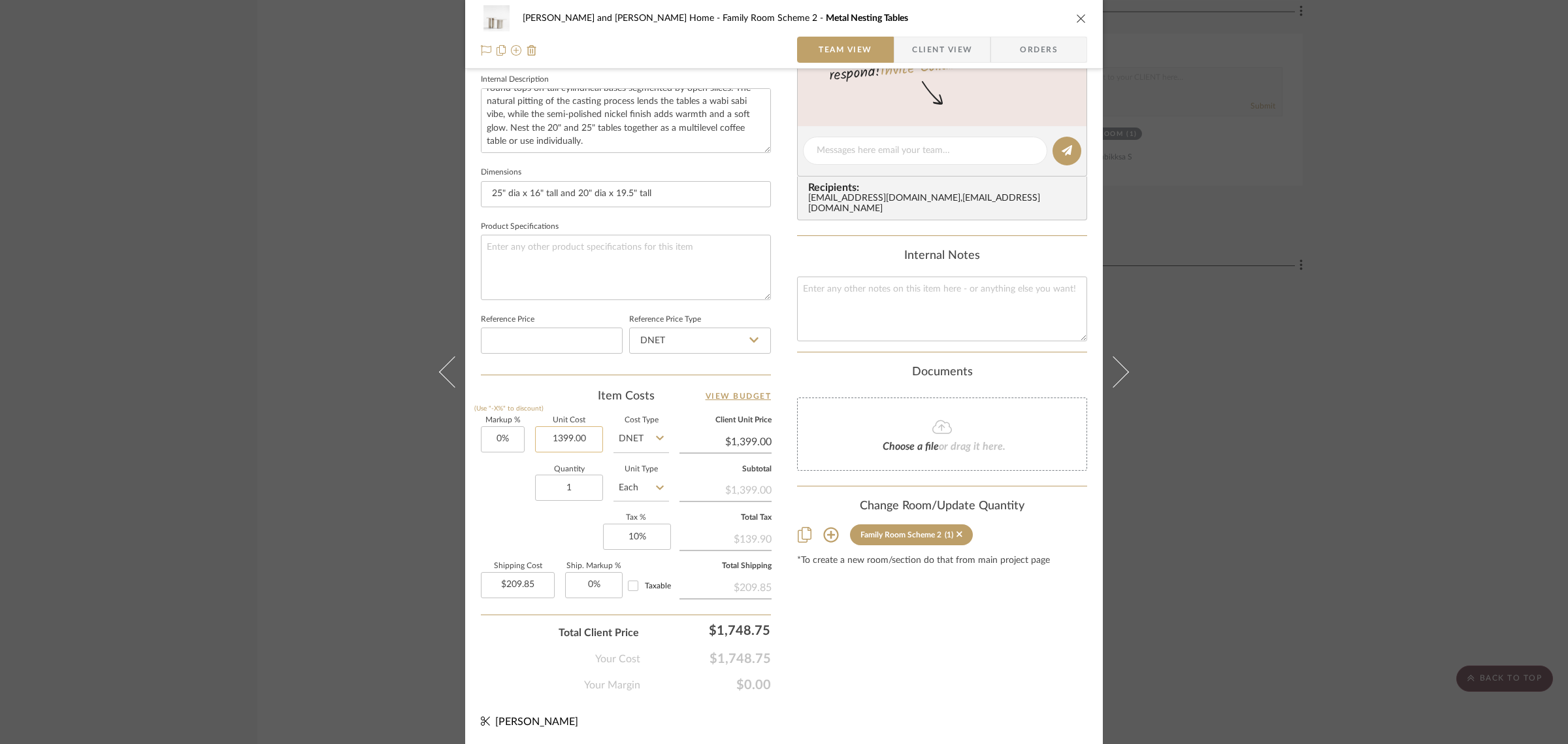
click at [592, 442] on input "1399.00" at bounding box center [569, 439] width 68 height 26
type input "2"
type input "$1,499.00"
click at [886, 615] on div "Content here copies to Client View - confirm visibility there. Show in Client D…" at bounding box center [942, 155] width 290 height 1075
type input "$1,499.00"
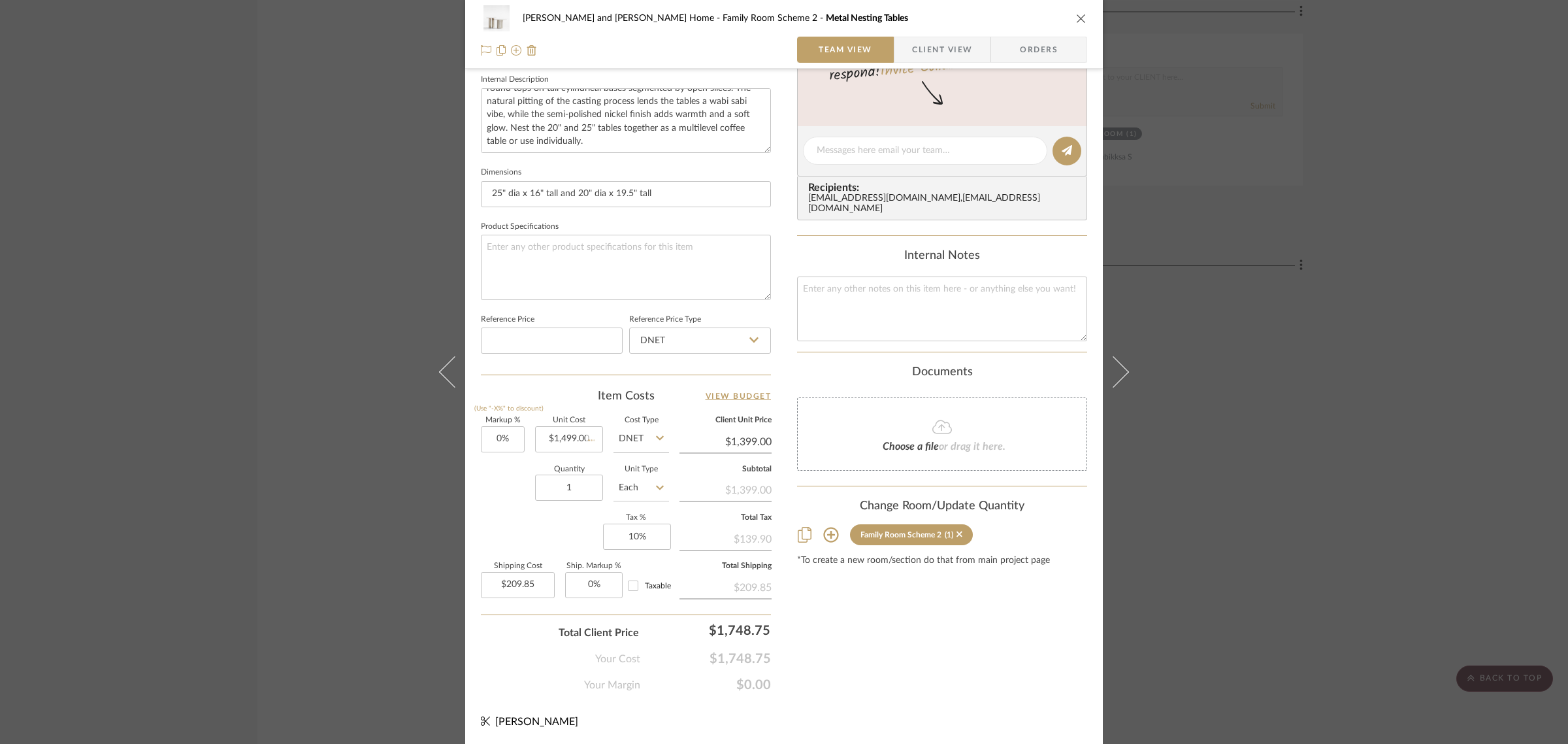
type input "$224.85"
click at [1338, 413] on div "[PERSON_NAME] and [PERSON_NAME] Home Family Room Scheme 2 Metal Nesting Tables …" at bounding box center [784, 372] width 1568 height 744
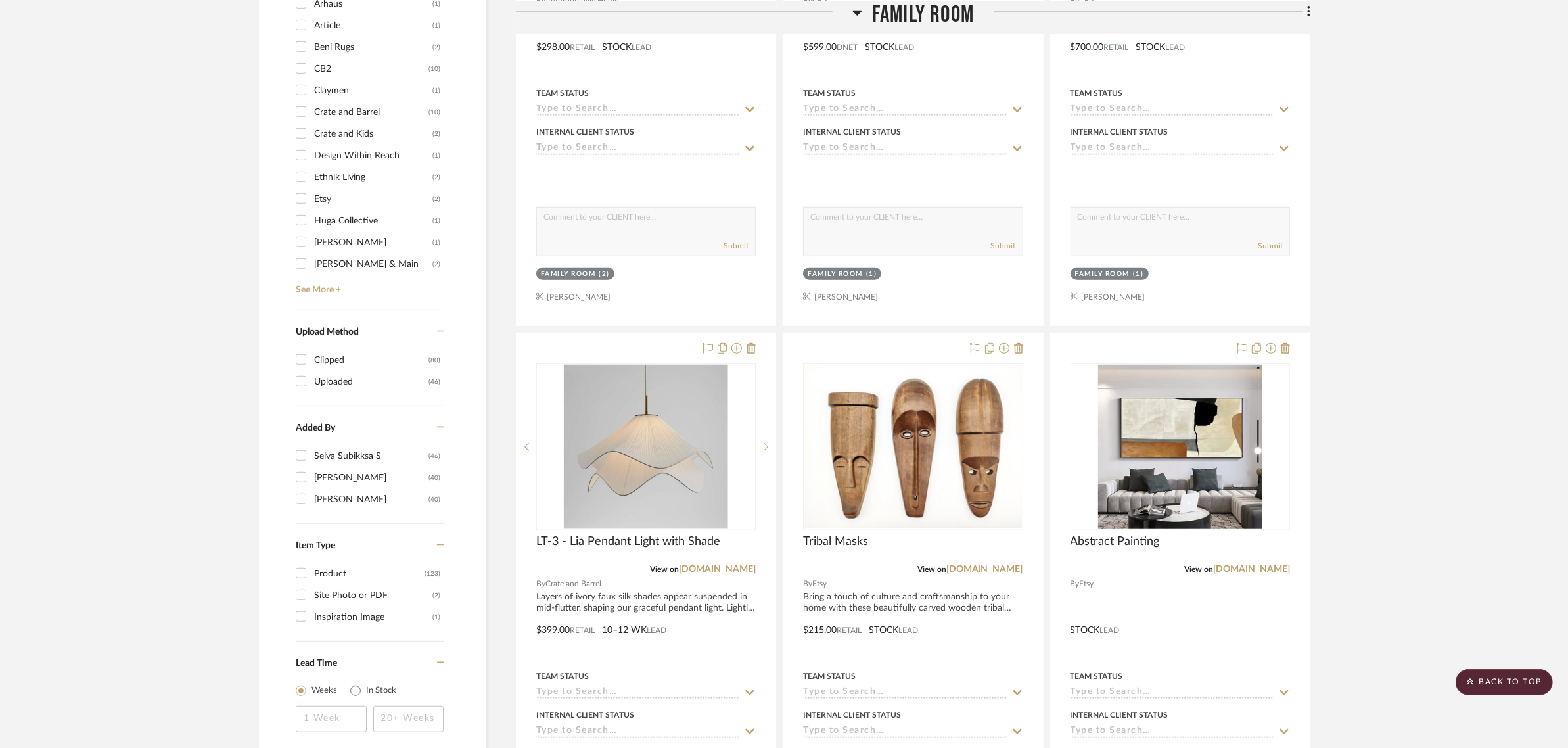
scroll to position [1478, 0]
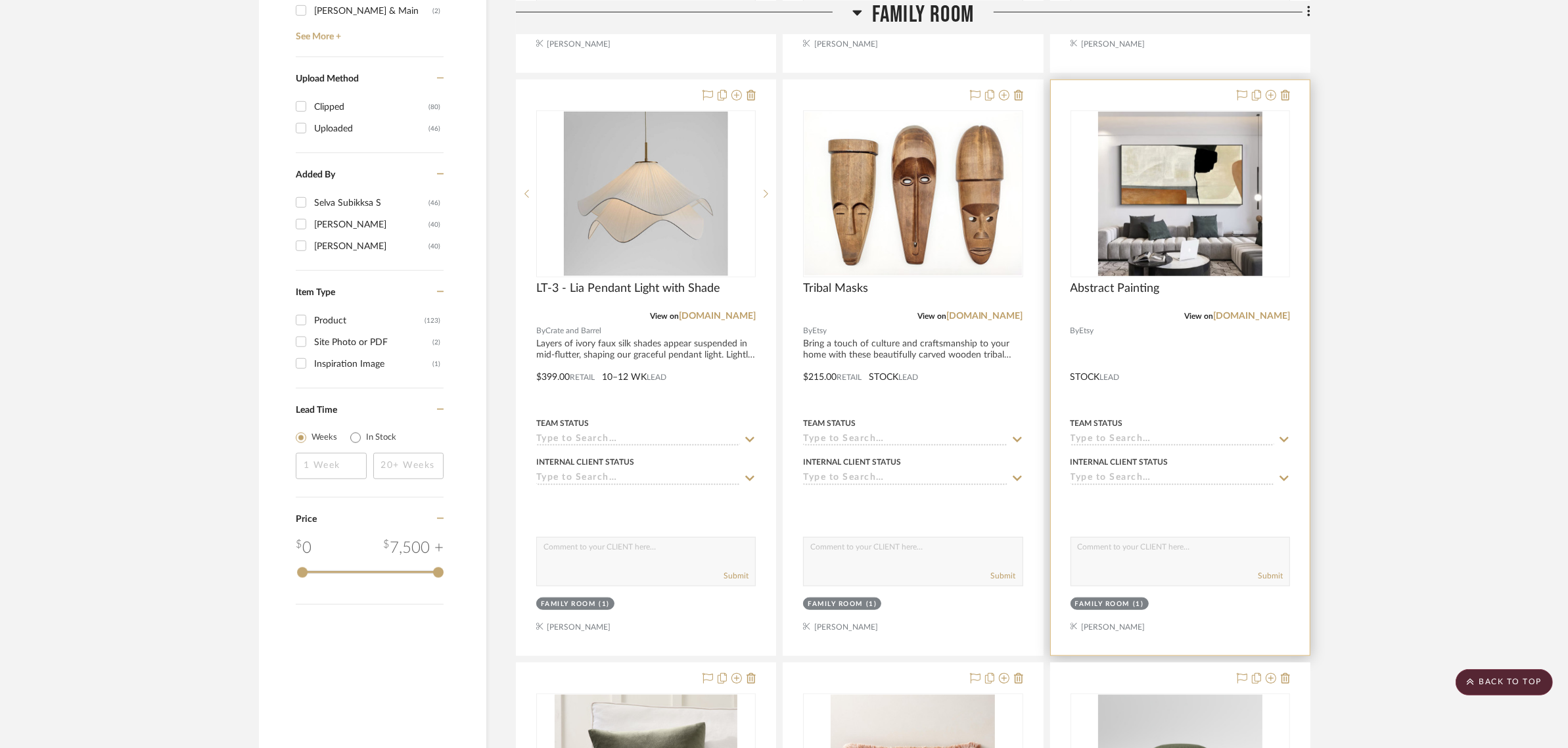
click at [1089, 597] on sr-tag "Family Room (1)" at bounding box center [1109, 603] width 78 height 12
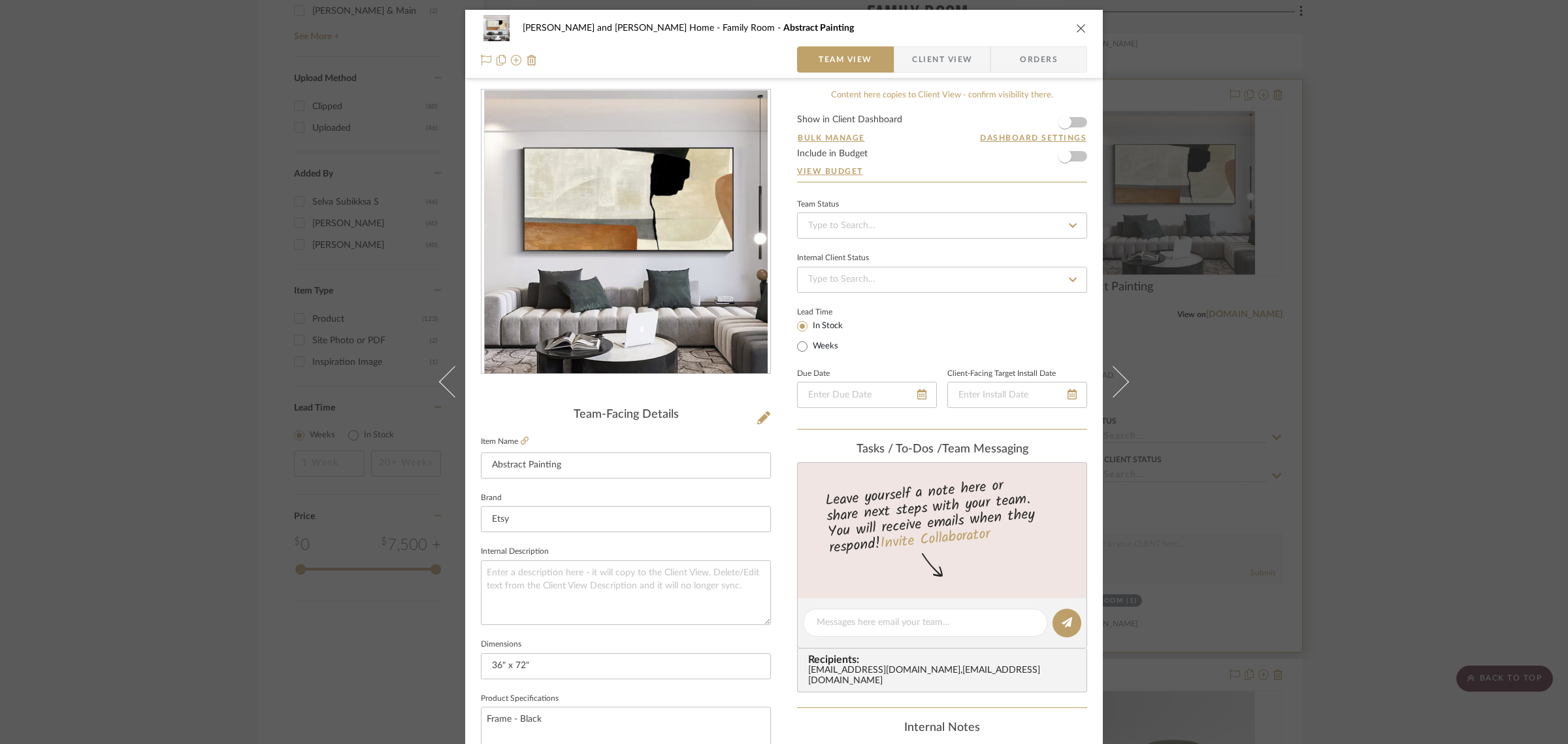
scroll to position [472, 0]
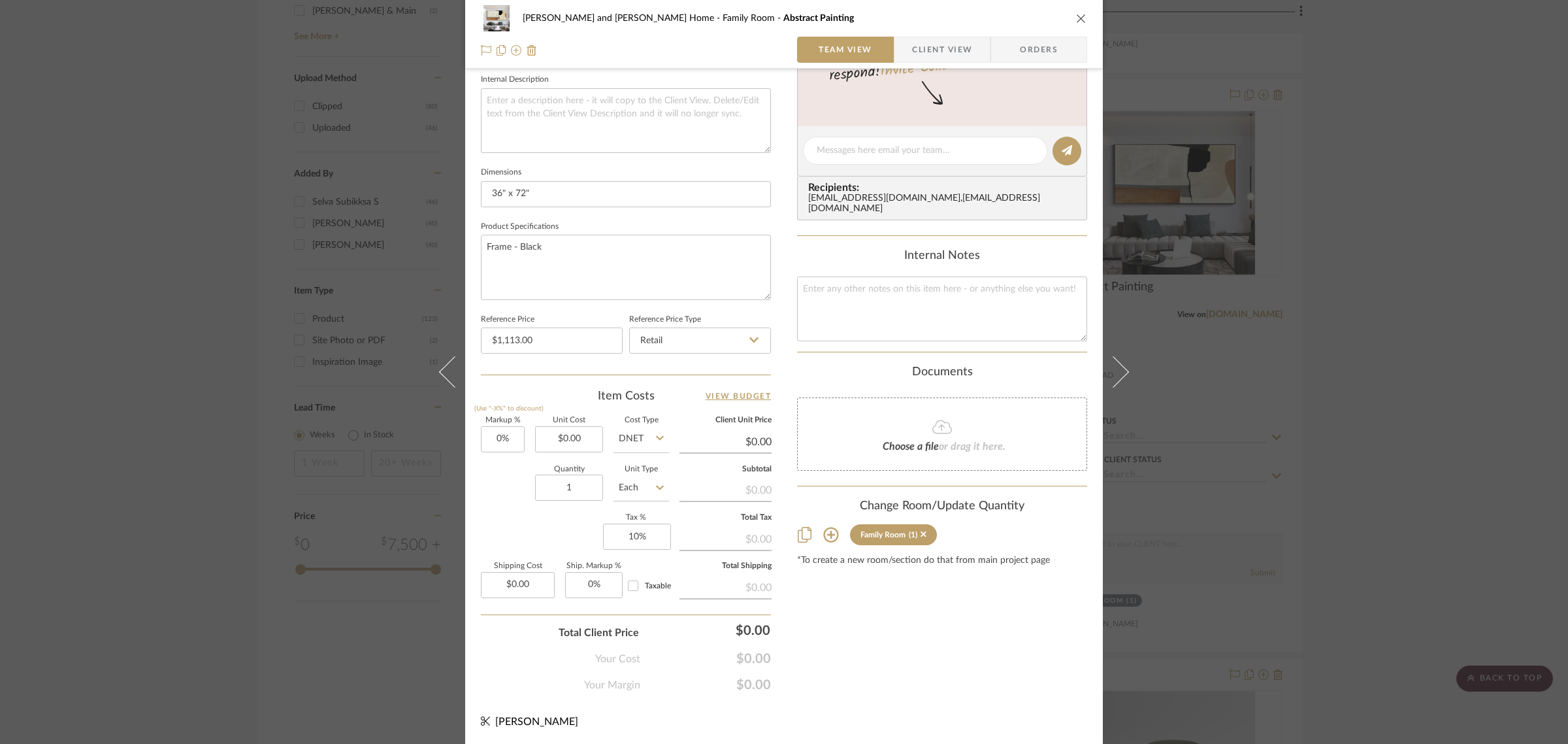
click at [826, 527] on icon at bounding box center [831, 534] width 15 height 15
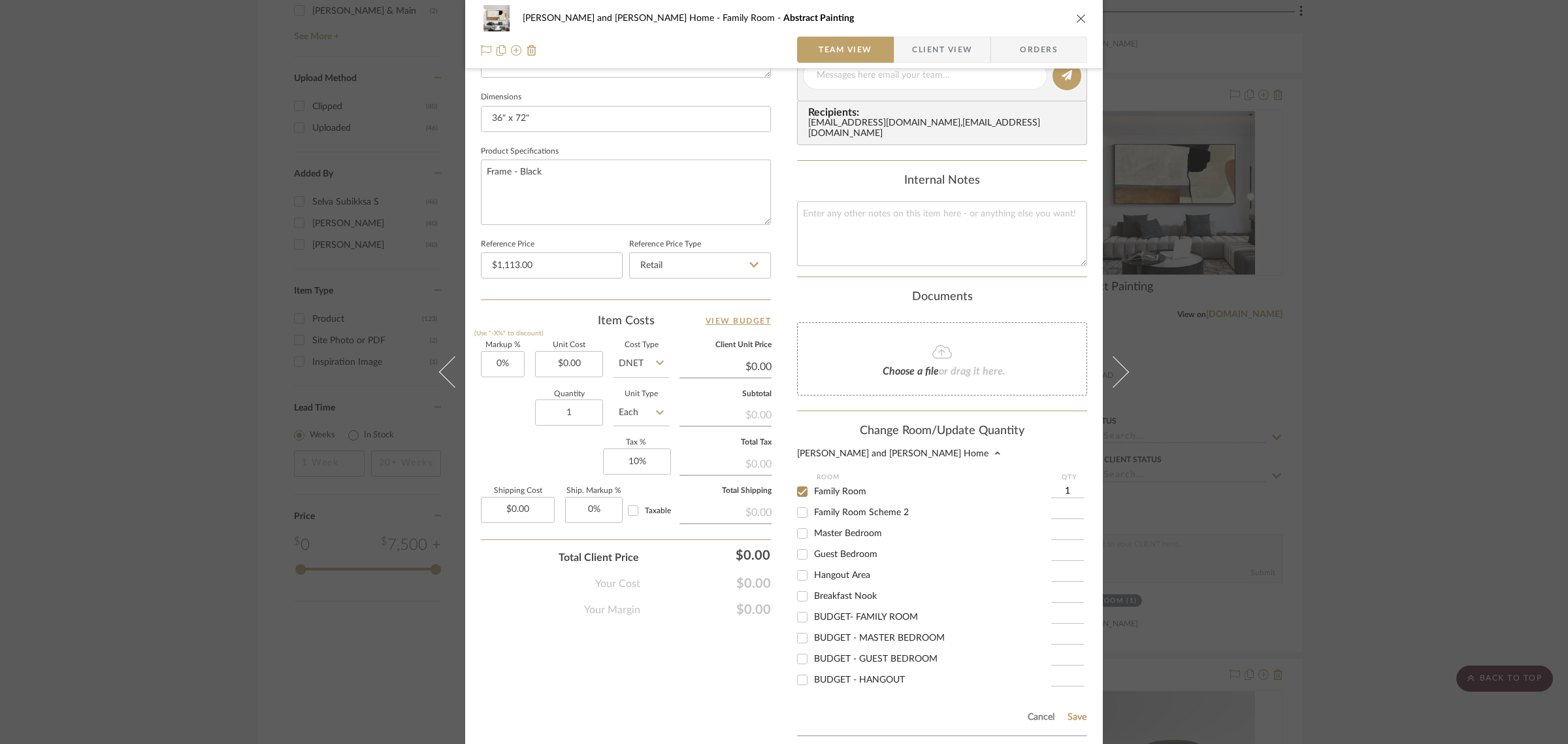
scroll to position [639, 0]
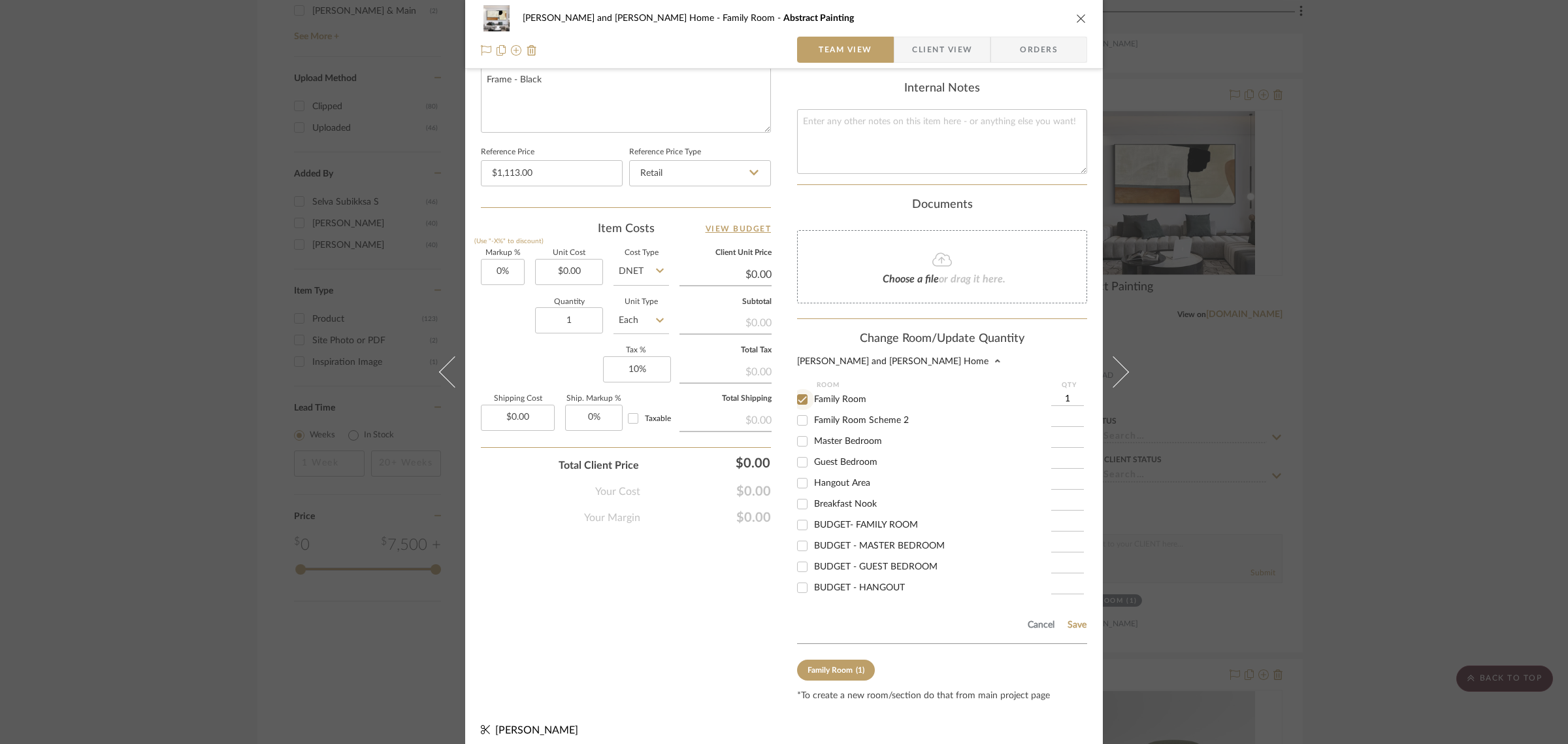
click at [795, 390] on input "Family Room" at bounding box center [802, 399] width 21 height 21
checkbox input "false"
click at [1073, 620] on button "Save" at bounding box center [1077, 625] width 20 height 11
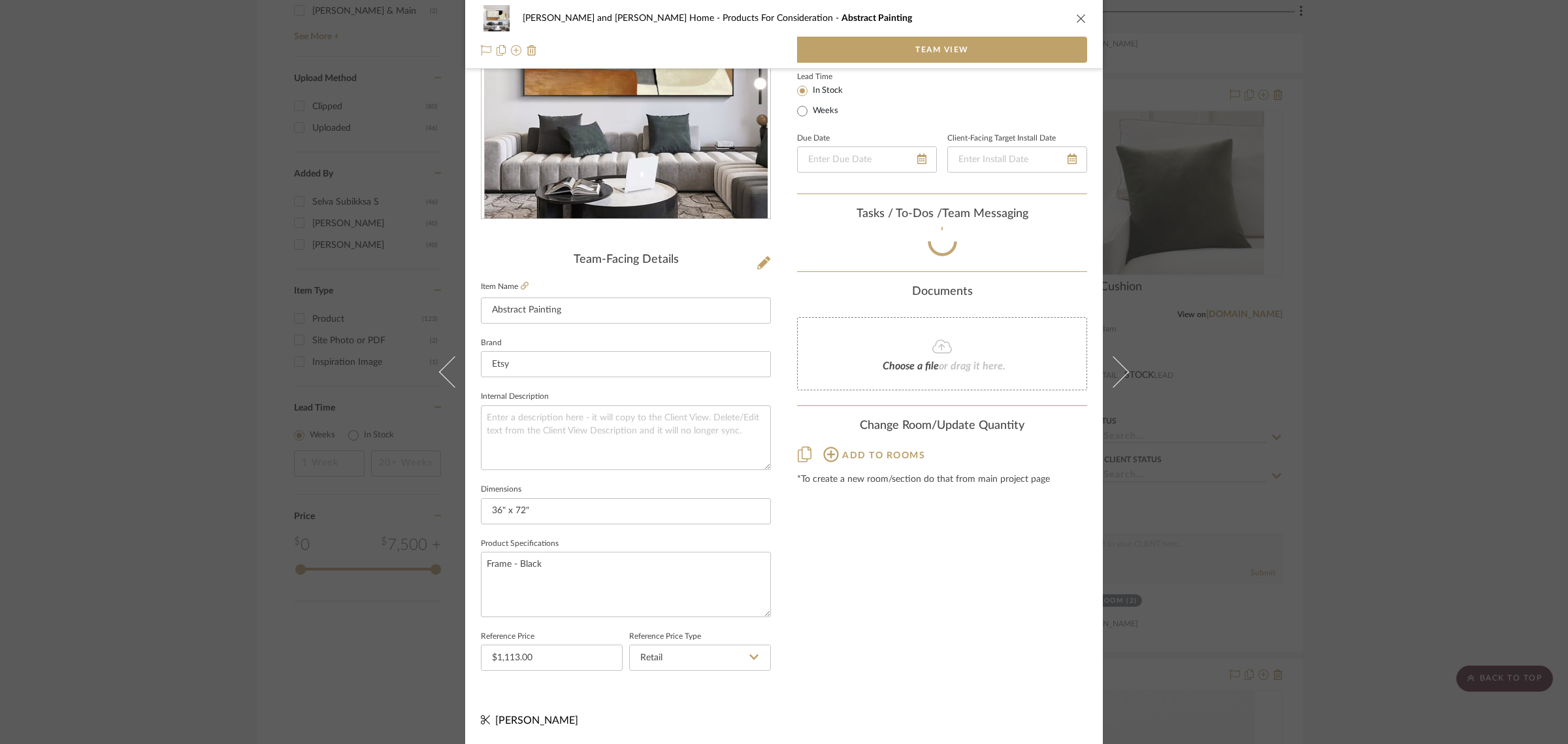
scroll to position [154, 0]
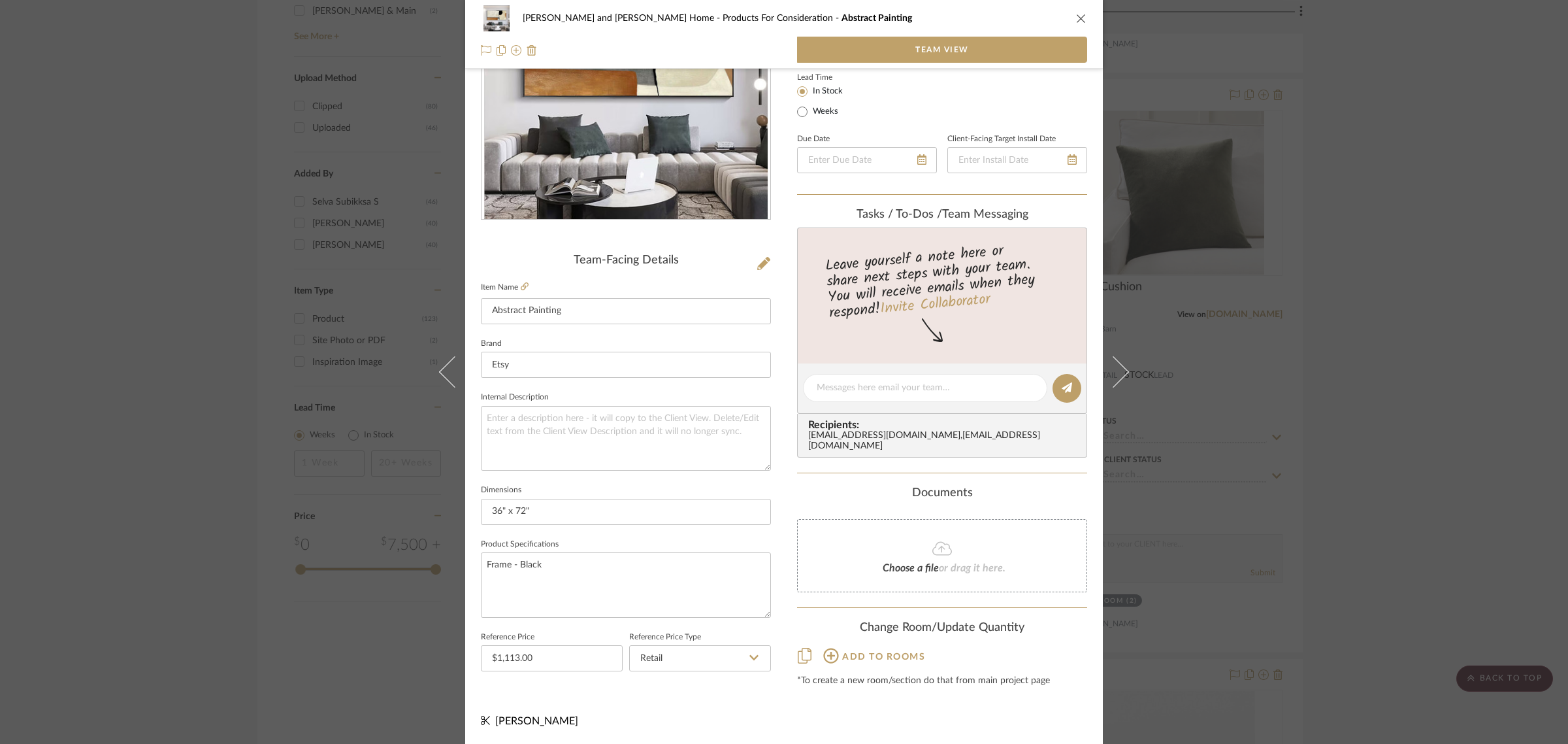
click at [1501, 324] on div "[PERSON_NAME] and [PERSON_NAME] Home Products For Consideration Abstract Painti…" at bounding box center [784, 372] width 1568 height 744
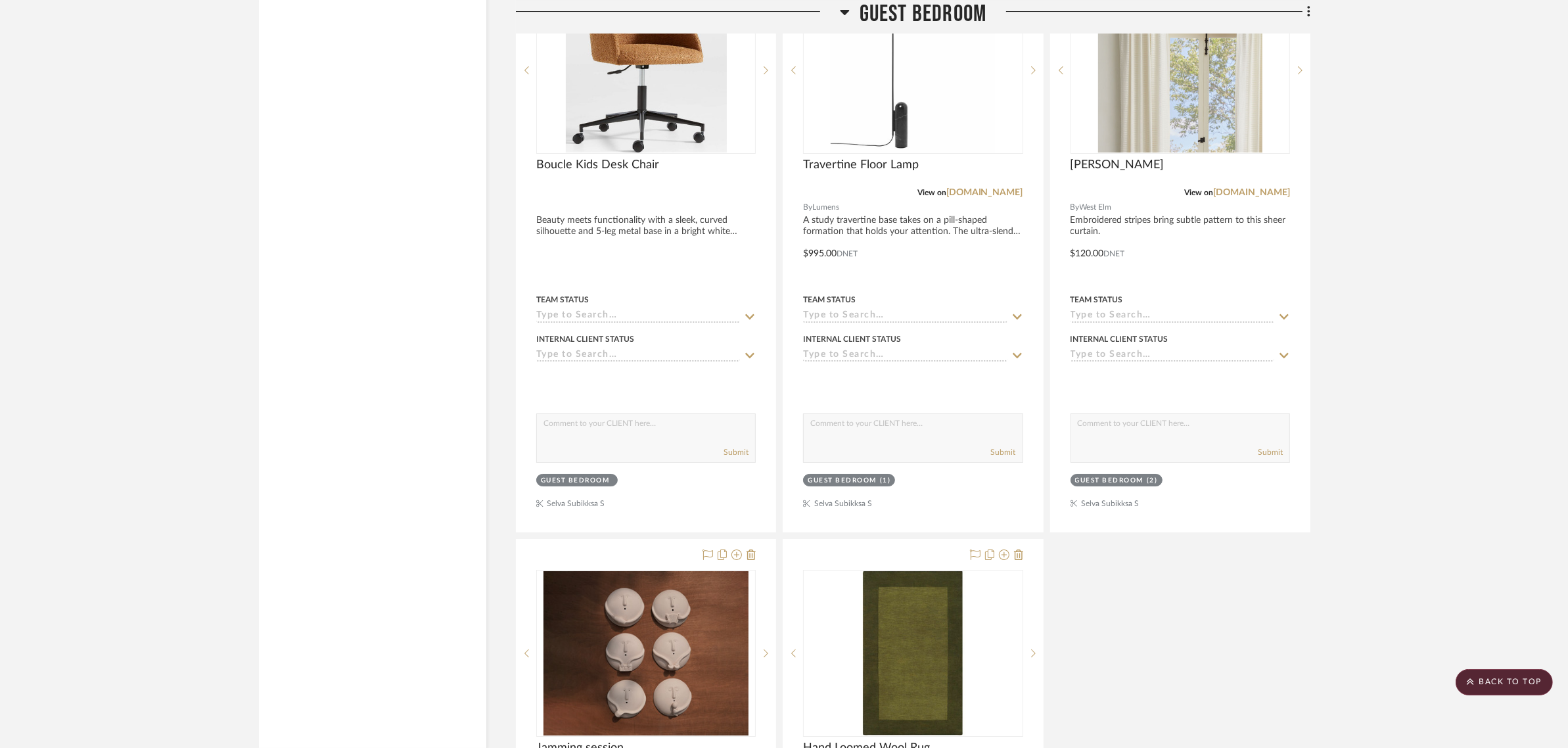
scroll to position [6488, 0]
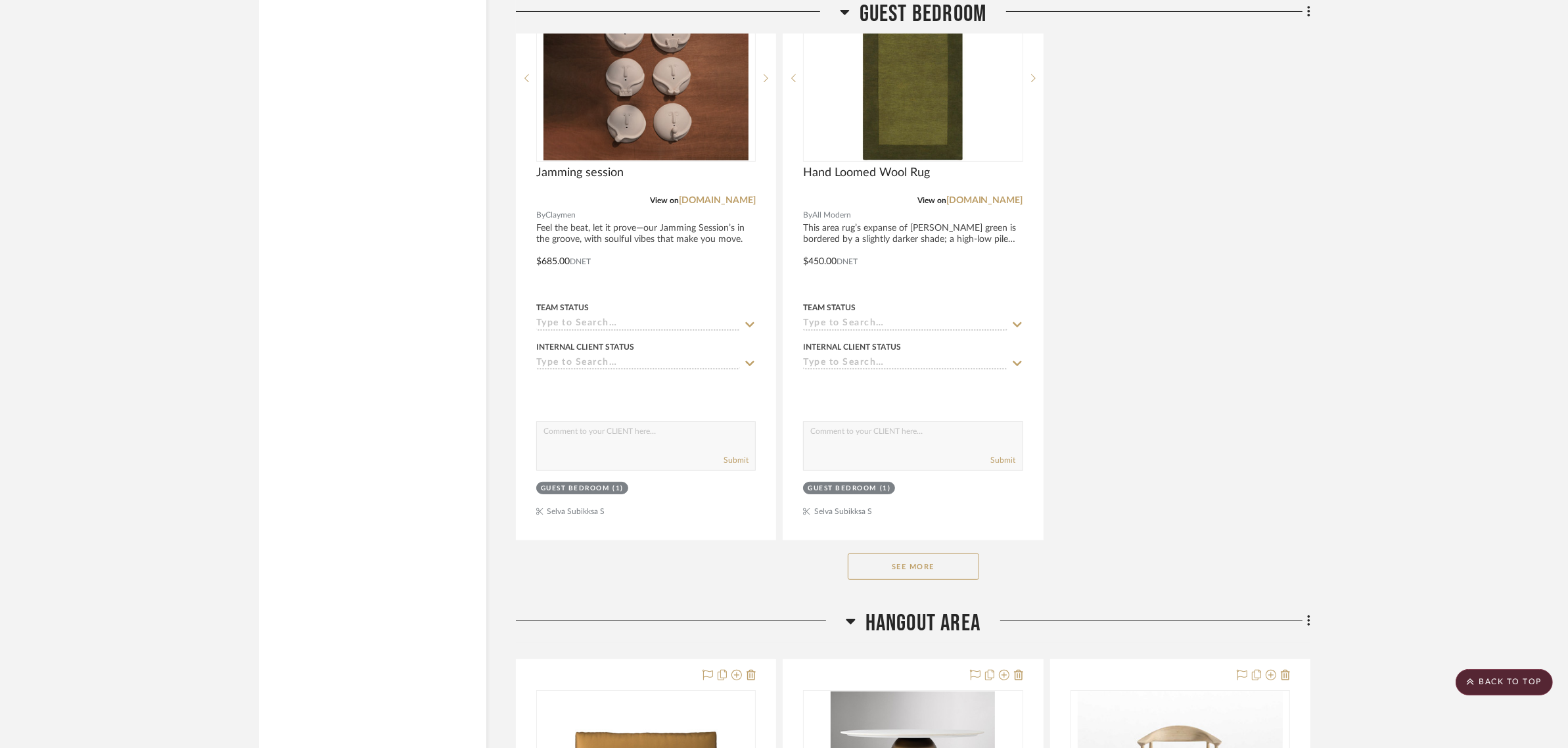
click at [854, 553] on button "See More" at bounding box center [913, 566] width 132 height 26
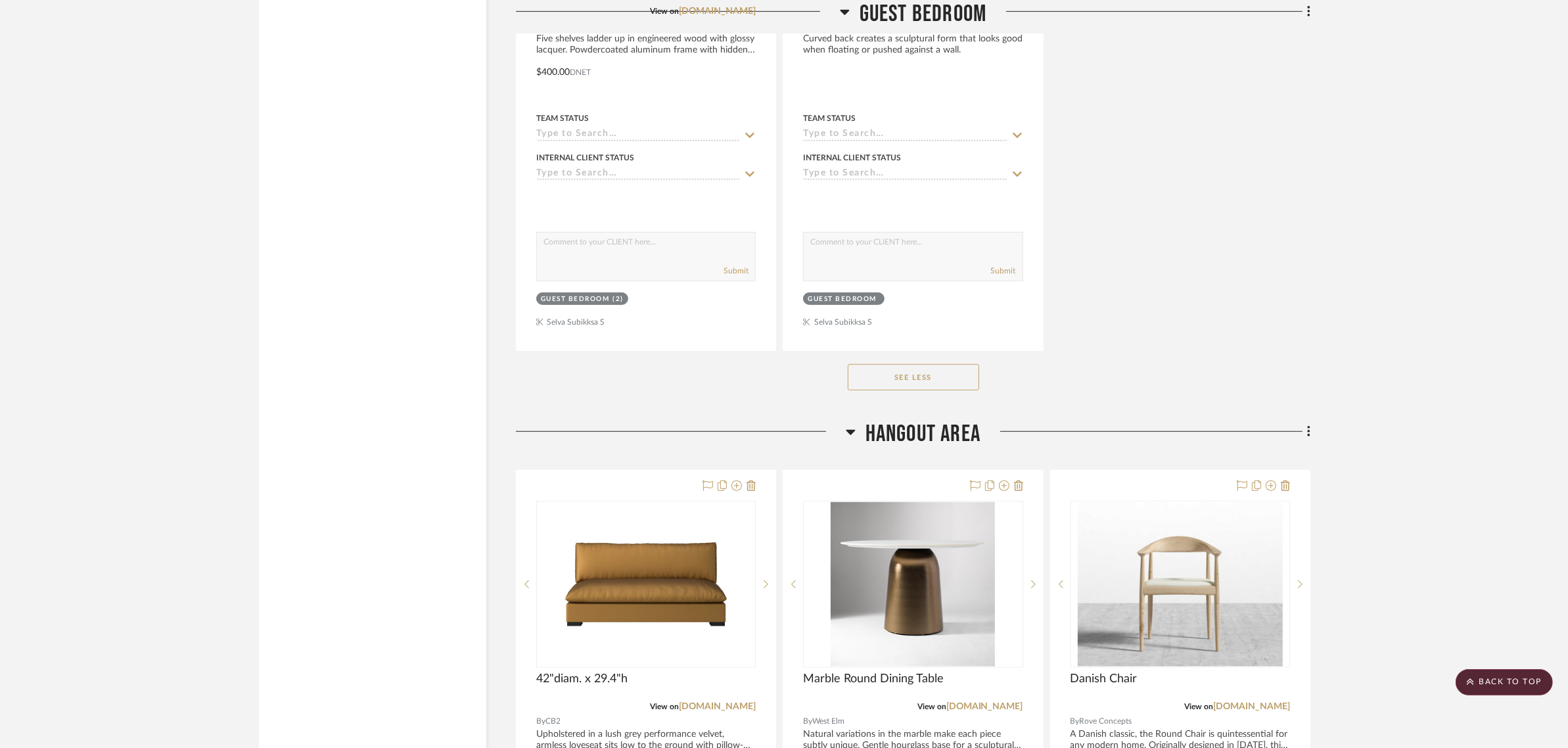
scroll to position [7391, 0]
